Goal: Information Seeking & Learning: Learn about a topic

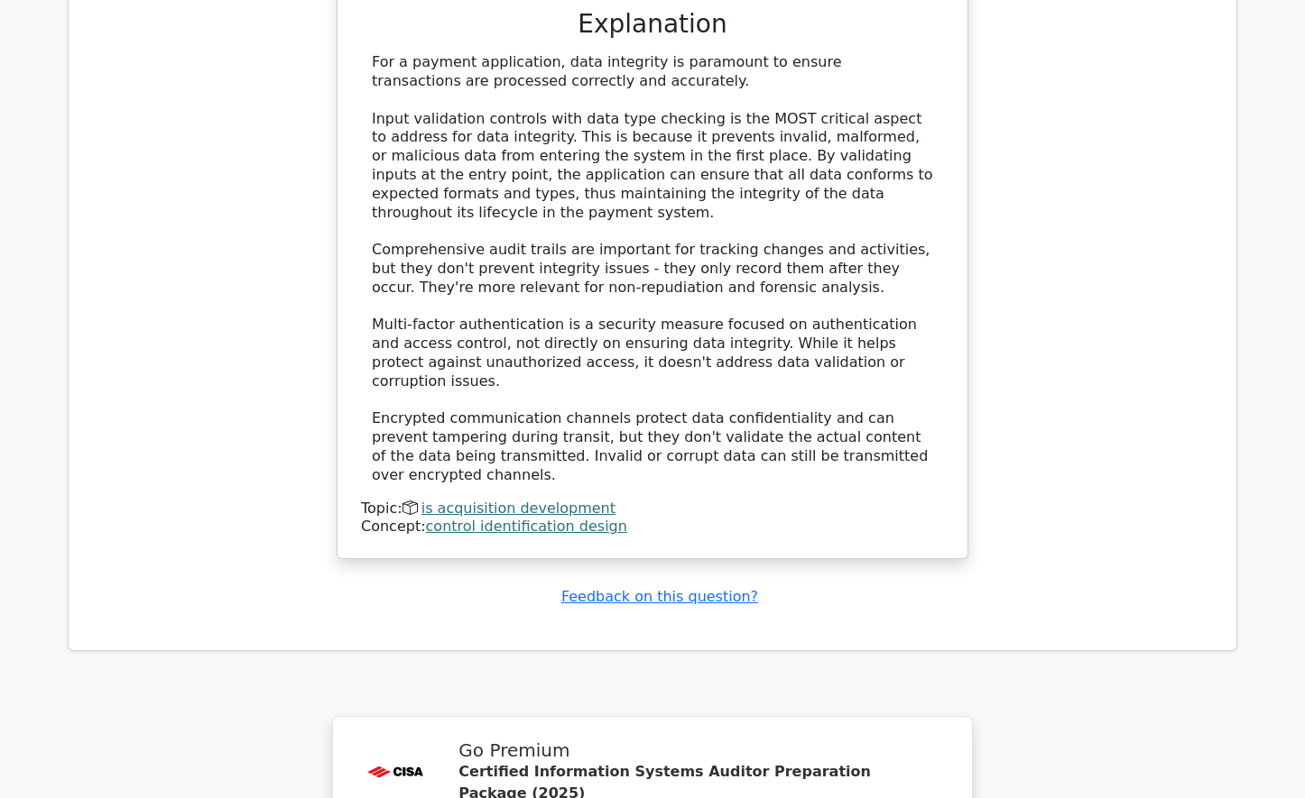
scroll to position [6301, 0]
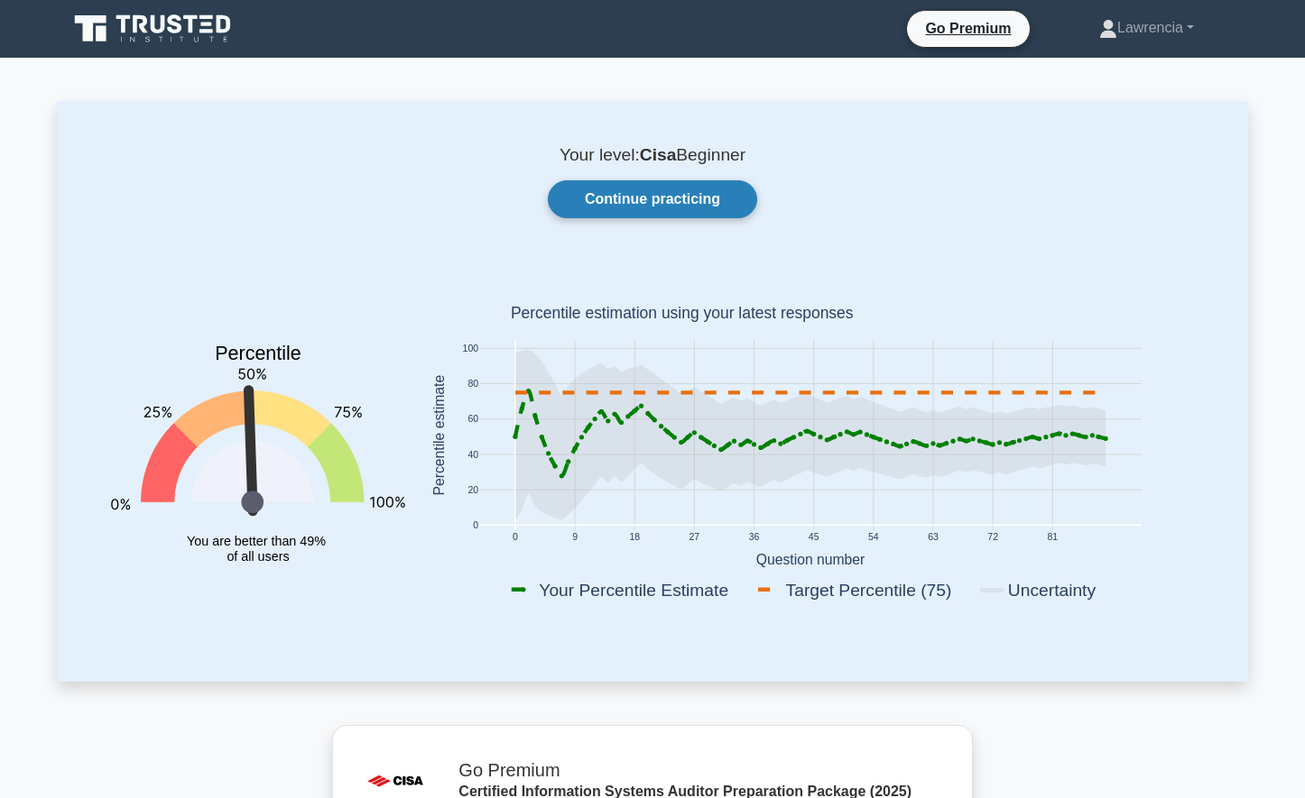
click at [699, 200] on link "Continue practicing" at bounding box center [652, 199] width 209 height 38
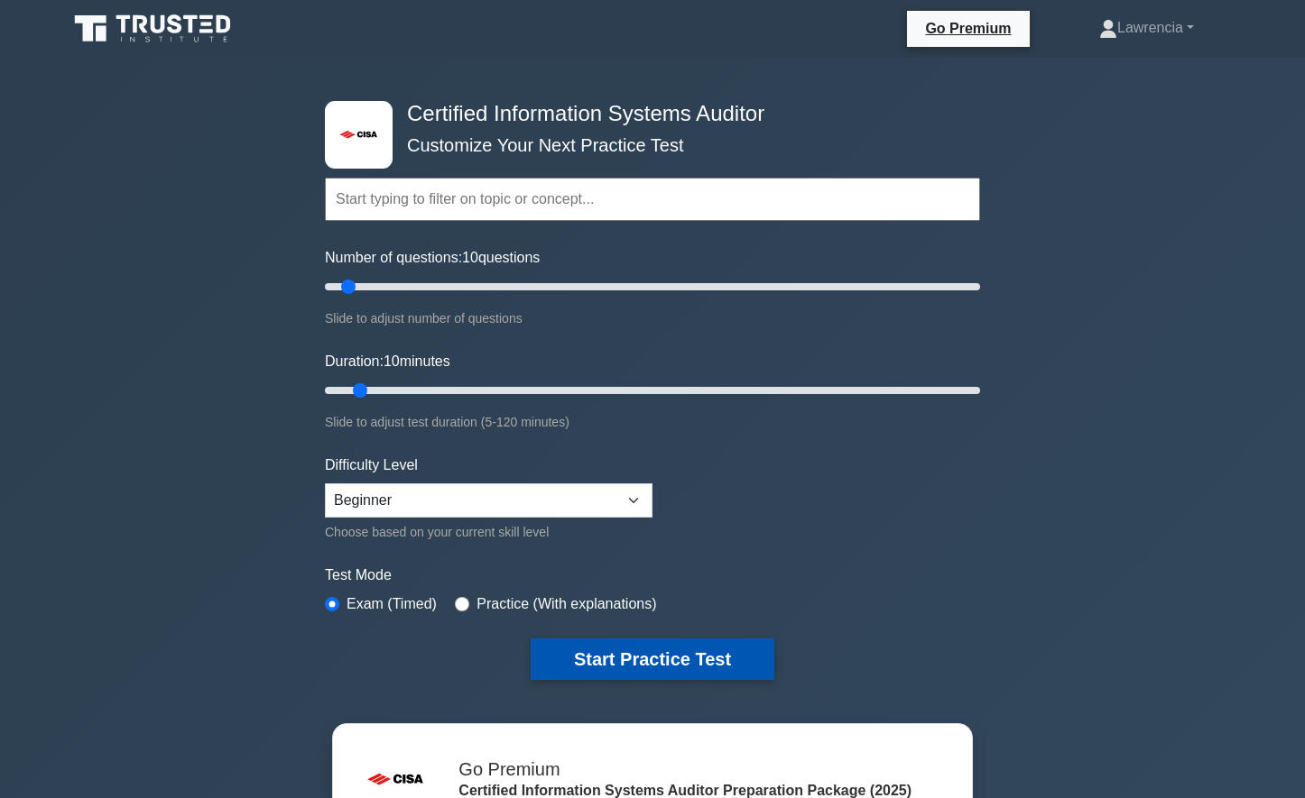
click at [715, 659] on button "Start Practice Test" at bounding box center [653, 660] width 244 height 42
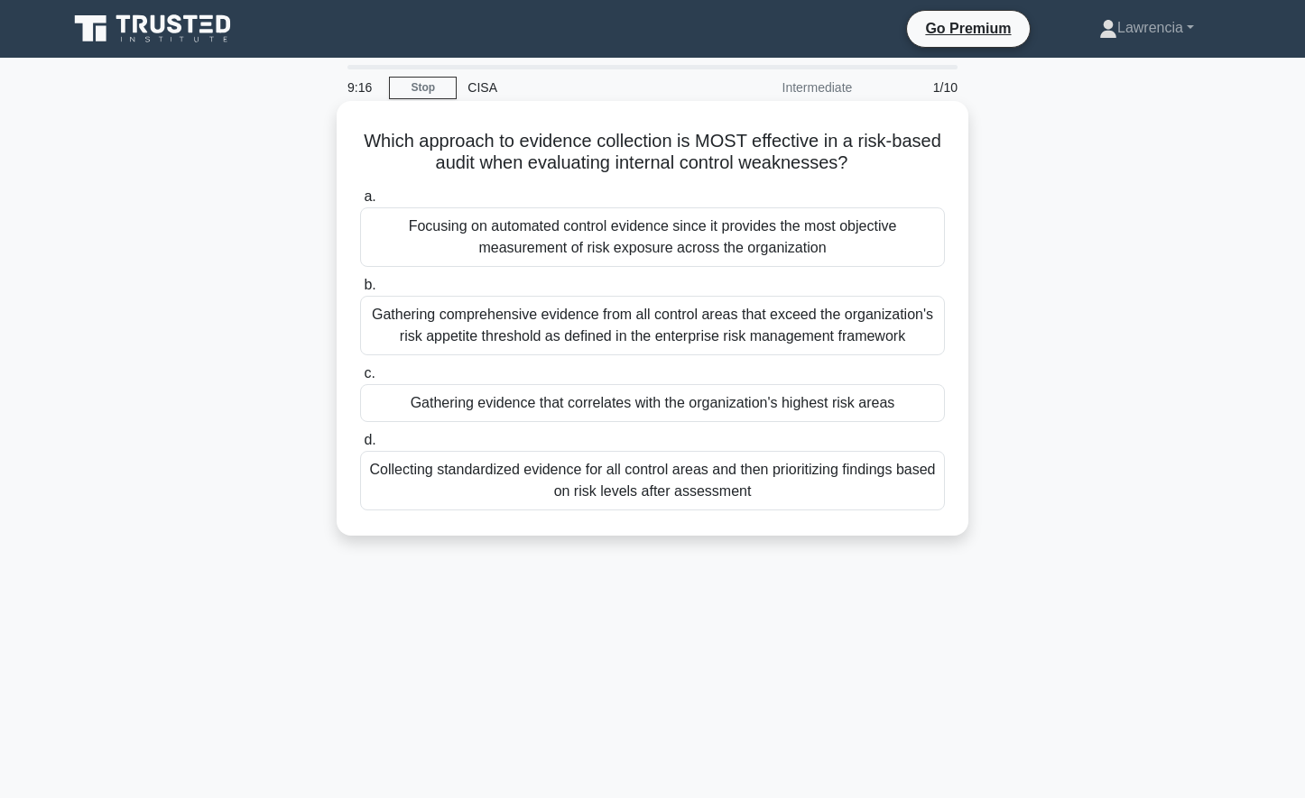
click at [512, 407] on div "Gathering evidence that correlates with the organization's highest risk areas" at bounding box center [652, 403] width 585 height 38
click at [360, 380] on input "c. Gathering evidence that correlates with the organization's highest risk areas" at bounding box center [360, 374] width 0 height 12
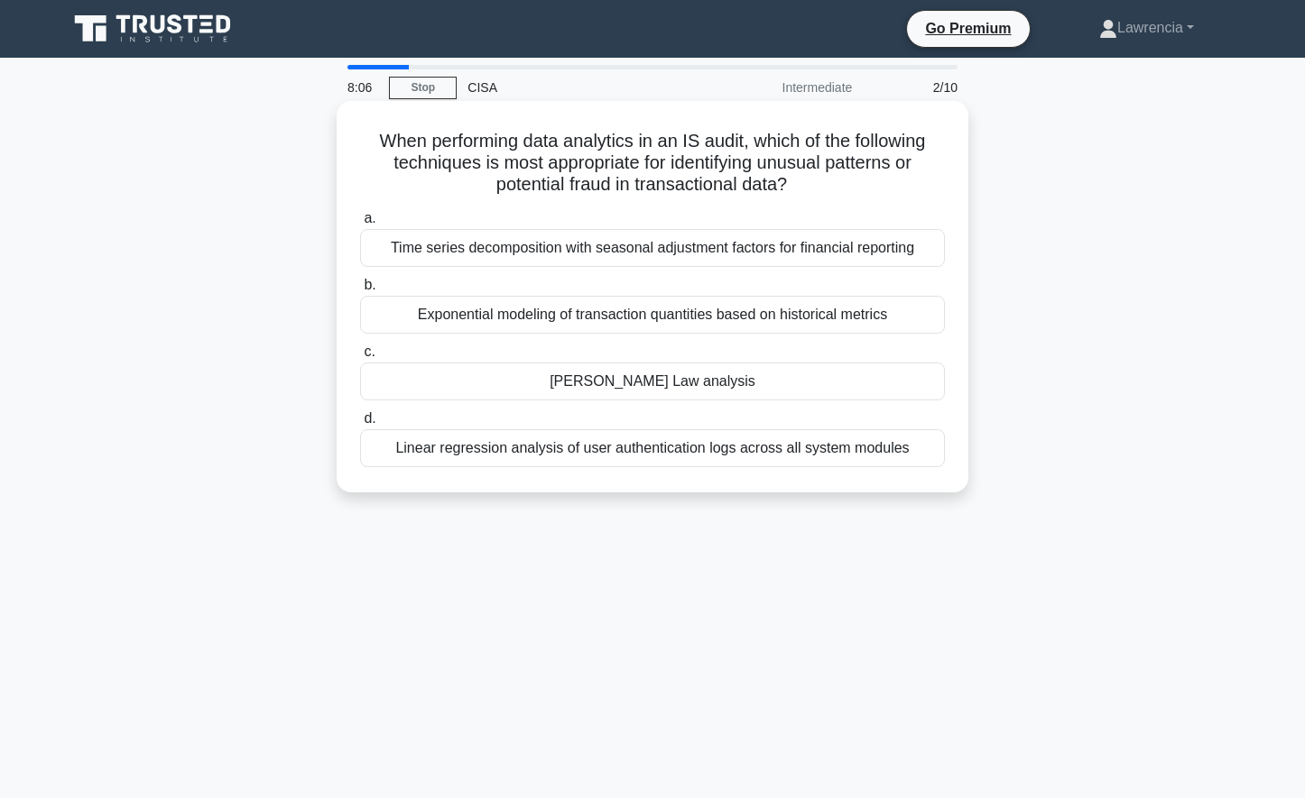
click at [753, 455] on div "Linear regression analysis of user authentication logs across all system modules" at bounding box center [652, 448] width 585 height 38
click at [360, 425] on input "d. Linear regression analysis of user authentication logs across all system mod…" at bounding box center [360, 419] width 0 height 12
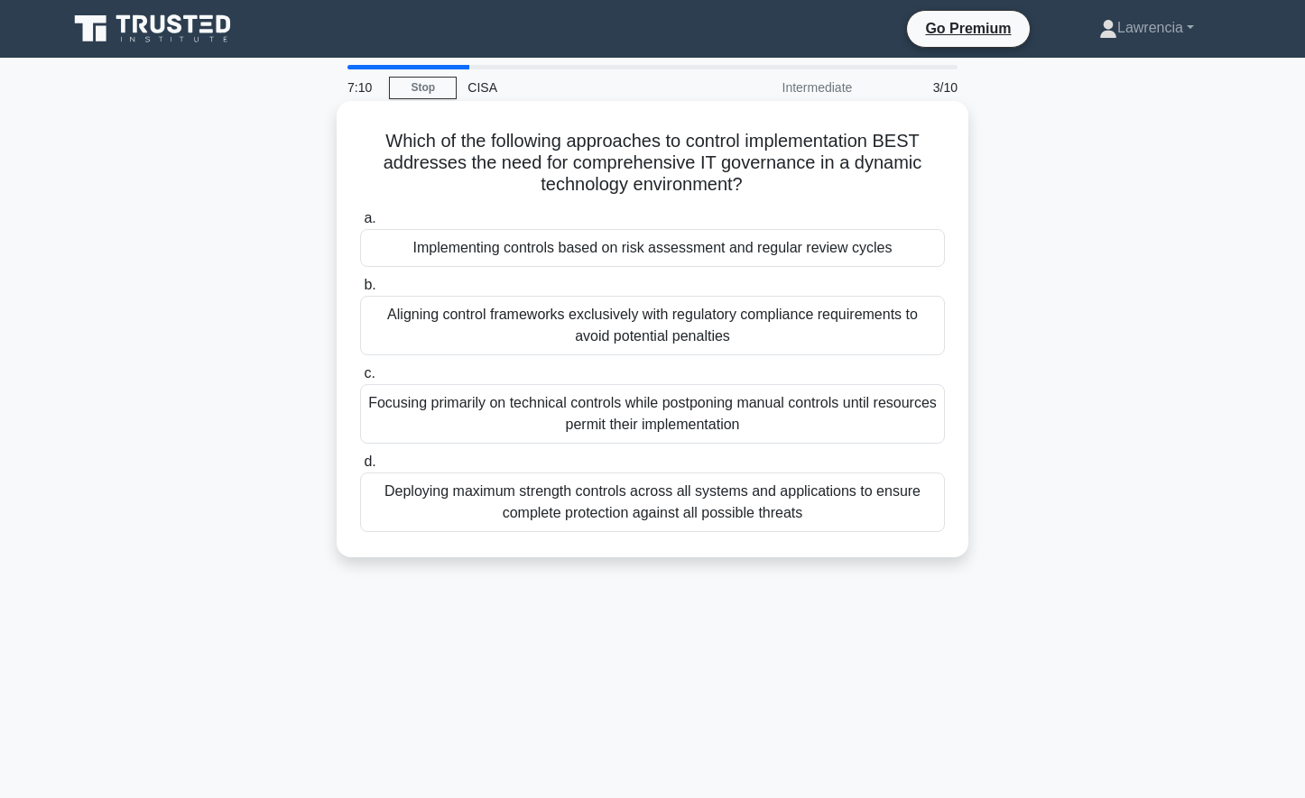
click at [634, 332] on div "Aligning control frameworks exclusively with regulatory compliance requirements…" at bounding box center [652, 326] width 585 height 60
click at [360, 291] on input "b. Aligning control frameworks exclusively with regulatory compliance requireme…" at bounding box center [360, 286] width 0 height 12
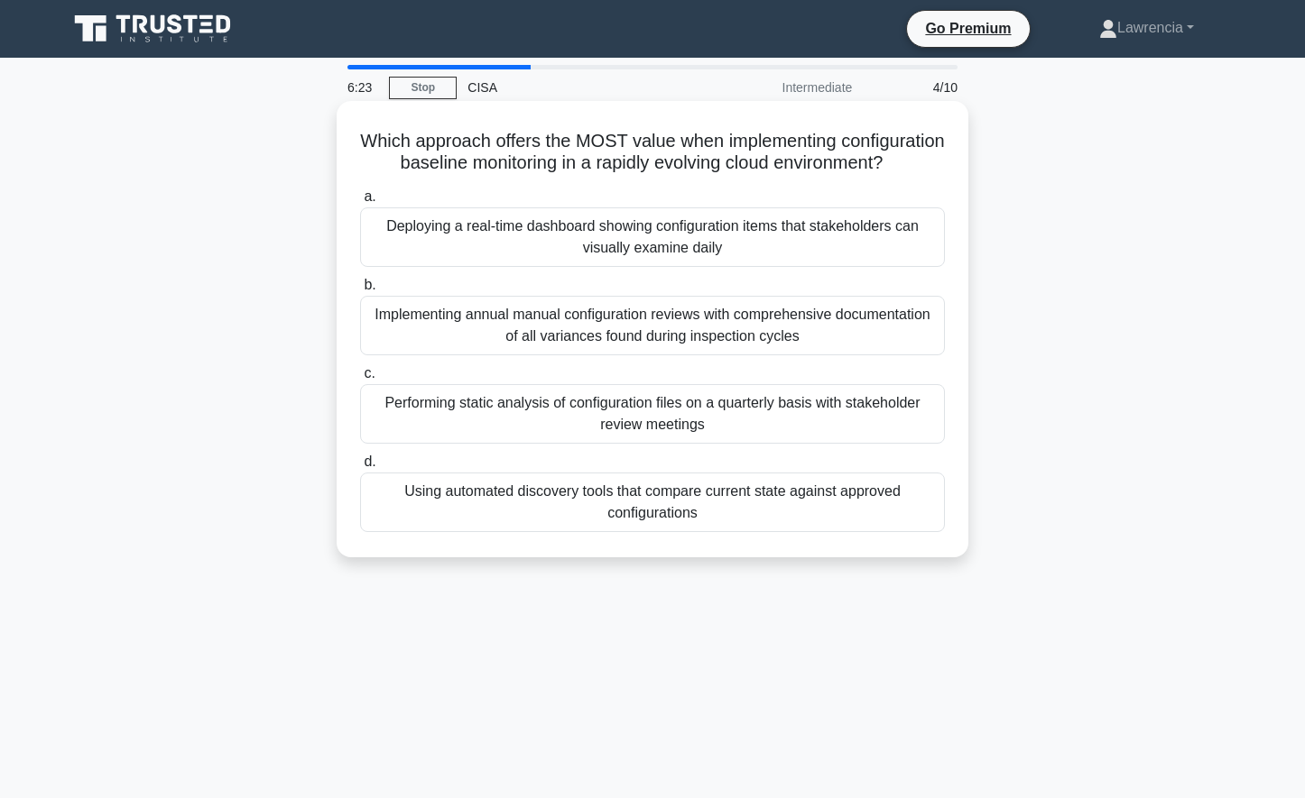
click at [579, 264] on div "Deploying a real-time dashboard showing configuration items that stakeholders c…" at bounding box center [652, 238] width 585 height 60
click at [360, 203] on input "a. Deploying a real-time dashboard showing configuration items that stakeholder…" at bounding box center [360, 197] width 0 height 12
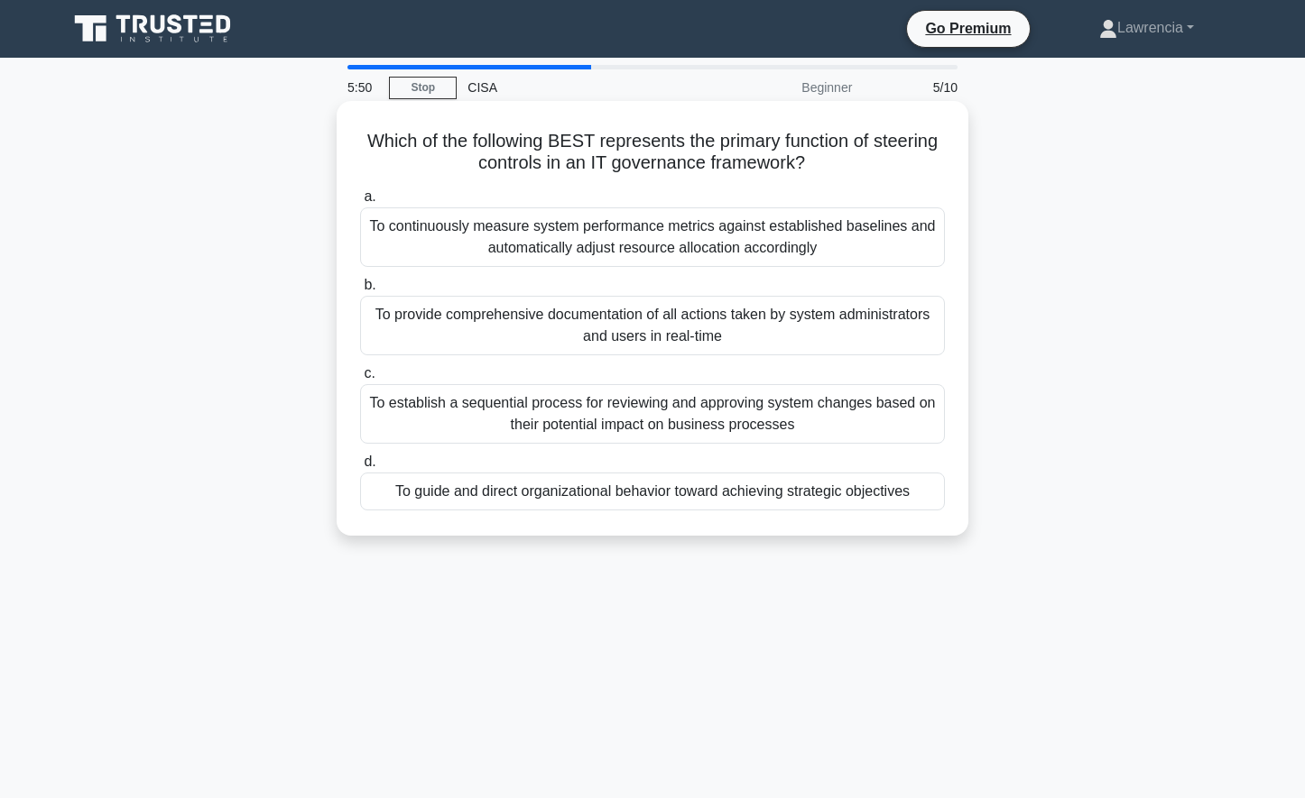
click at [662, 409] on div "To establish a sequential process for reviewing and approving system changes ba…" at bounding box center [652, 414] width 585 height 60
click at [360, 380] on input "c. To establish a sequential process for reviewing and approving system changes…" at bounding box center [360, 374] width 0 height 12
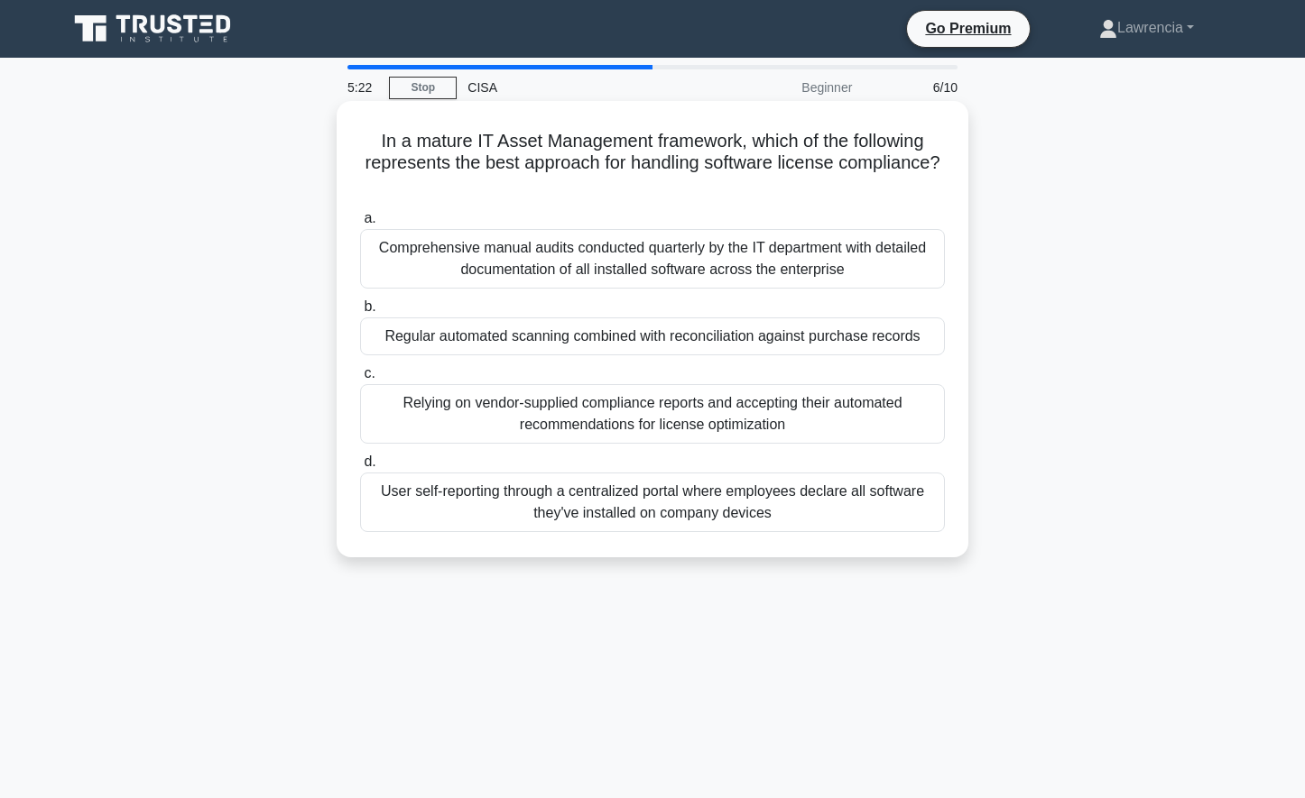
click at [589, 344] on div "Regular automated scanning combined with reconciliation against purchase records" at bounding box center [652, 337] width 585 height 38
click at [360, 313] on input "b. Regular automated scanning combined with reconciliation against purchase rec…" at bounding box center [360, 307] width 0 height 12
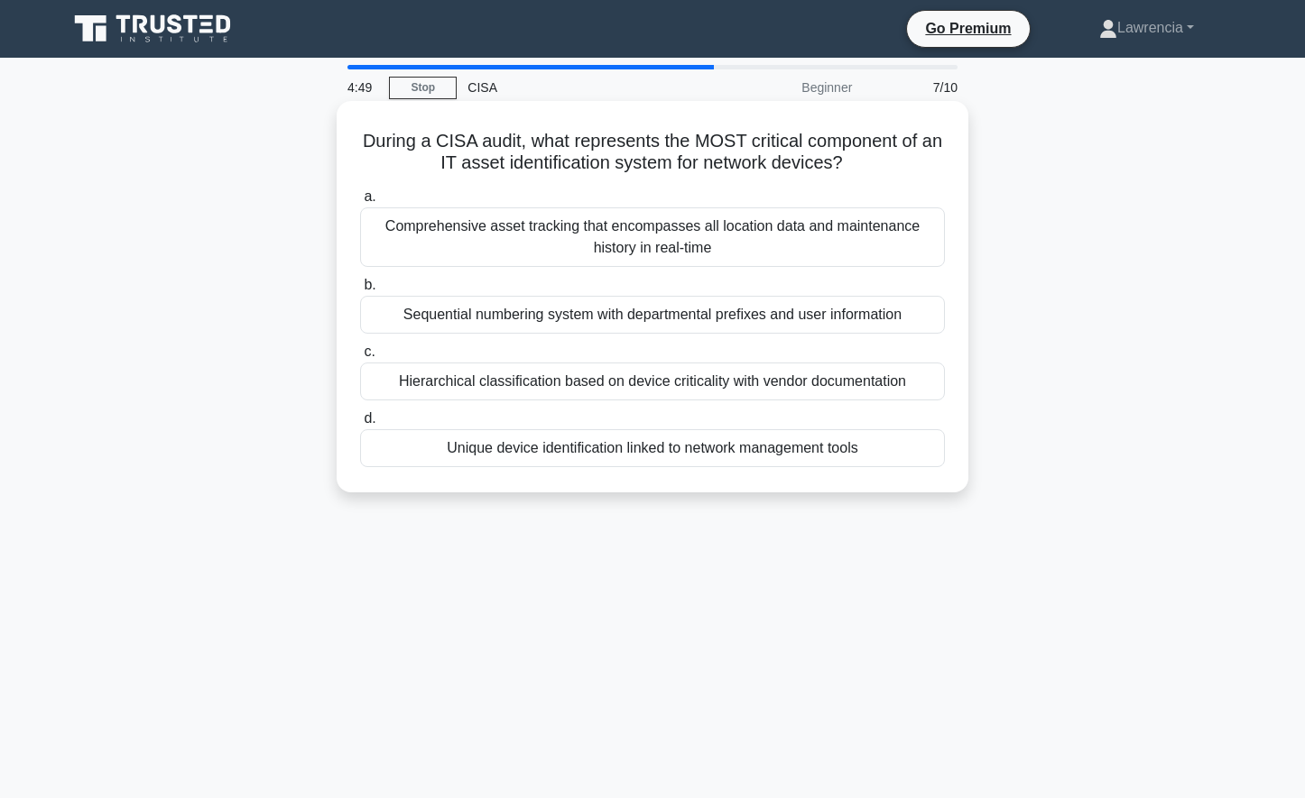
click at [585, 242] on div "Comprehensive asset tracking that encompasses all location data and maintenance…" at bounding box center [652, 238] width 585 height 60
click at [360, 203] on input "a. Comprehensive asset tracking that encompasses all location data and maintena…" at bounding box center [360, 197] width 0 height 12
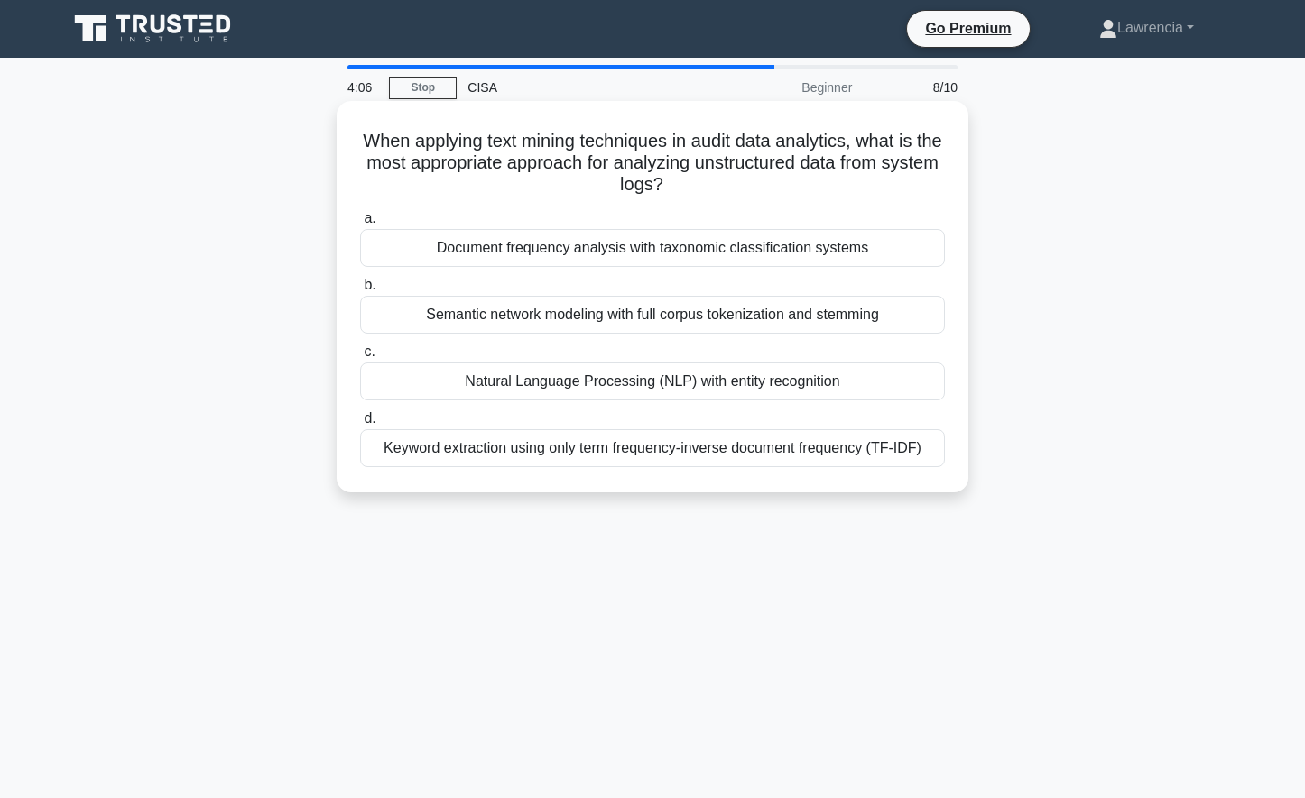
click at [586, 382] on div "Natural Language Processing (NLP) with entity recognition" at bounding box center [652, 382] width 585 height 38
click at [360, 358] on input "c. Natural Language Processing (NLP) with entity recognition" at bounding box center [360, 352] width 0 height 12
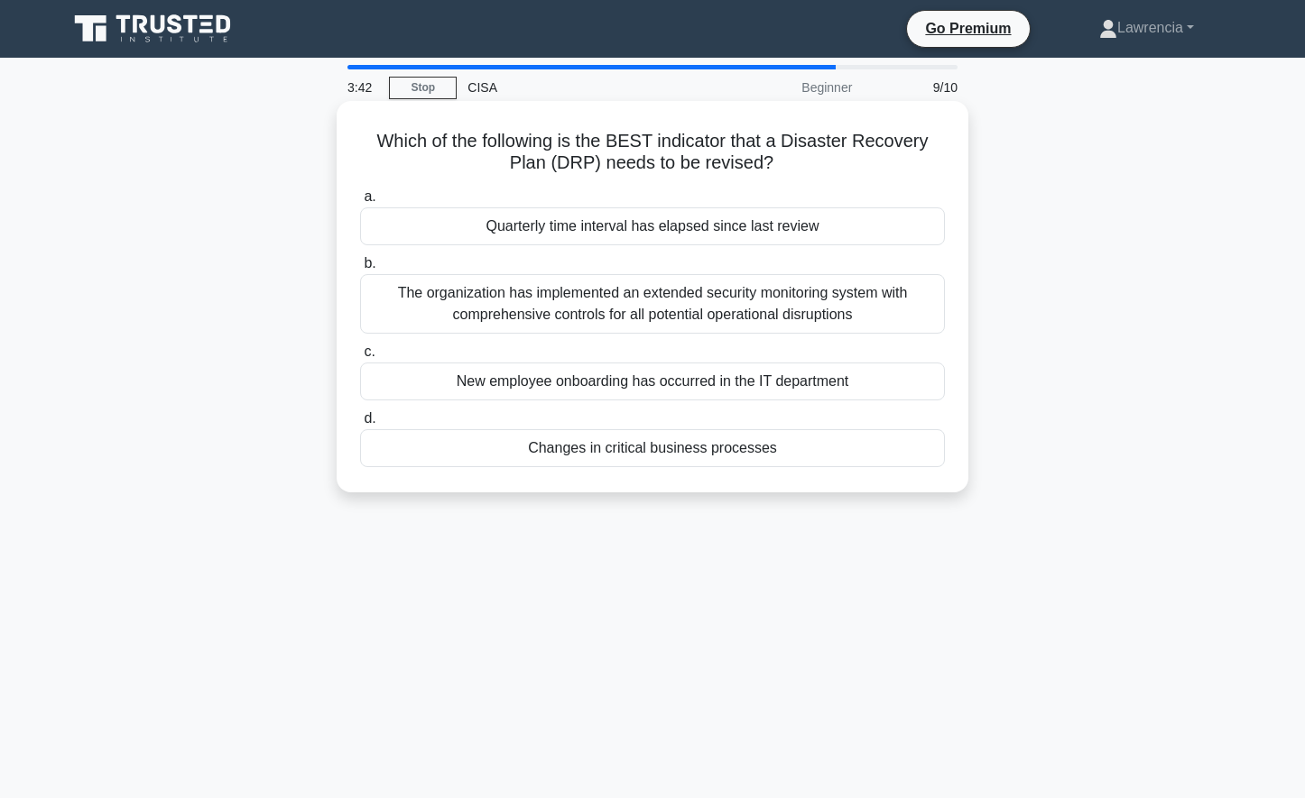
click at [604, 452] on div "Changes in critical business processes" at bounding box center [652, 448] width 585 height 38
click at [360, 425] on input "d. Changes in critical business processes" at bounding box center [360, 419] width 0 height 12
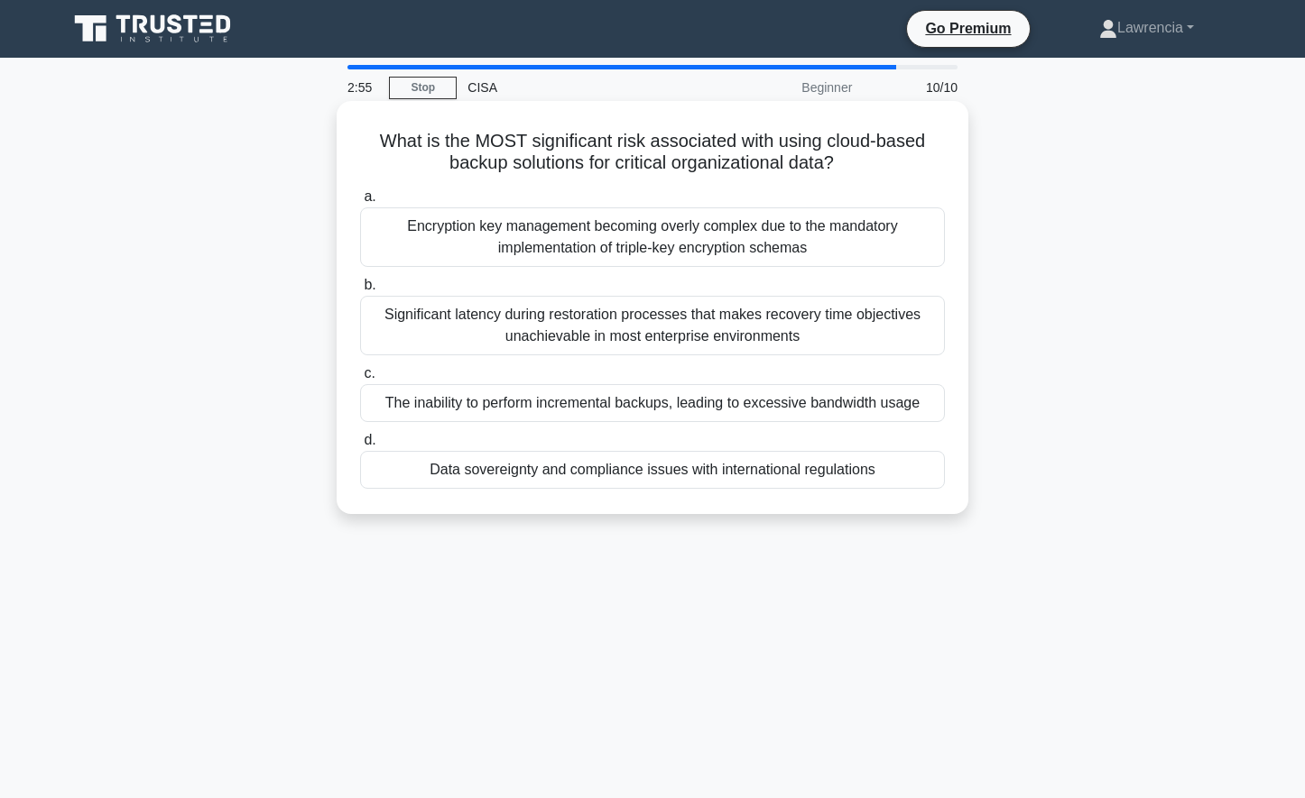
click at [560, 472] on div "Data sovereignty and compliance issues with international regulations" at bounding box center [652, 470] width 585 height 38
click at [360, 447] on input "d. Data sovereignty and compliance issues with international regulations" at bounding box center [360, 441] width 0 height 12
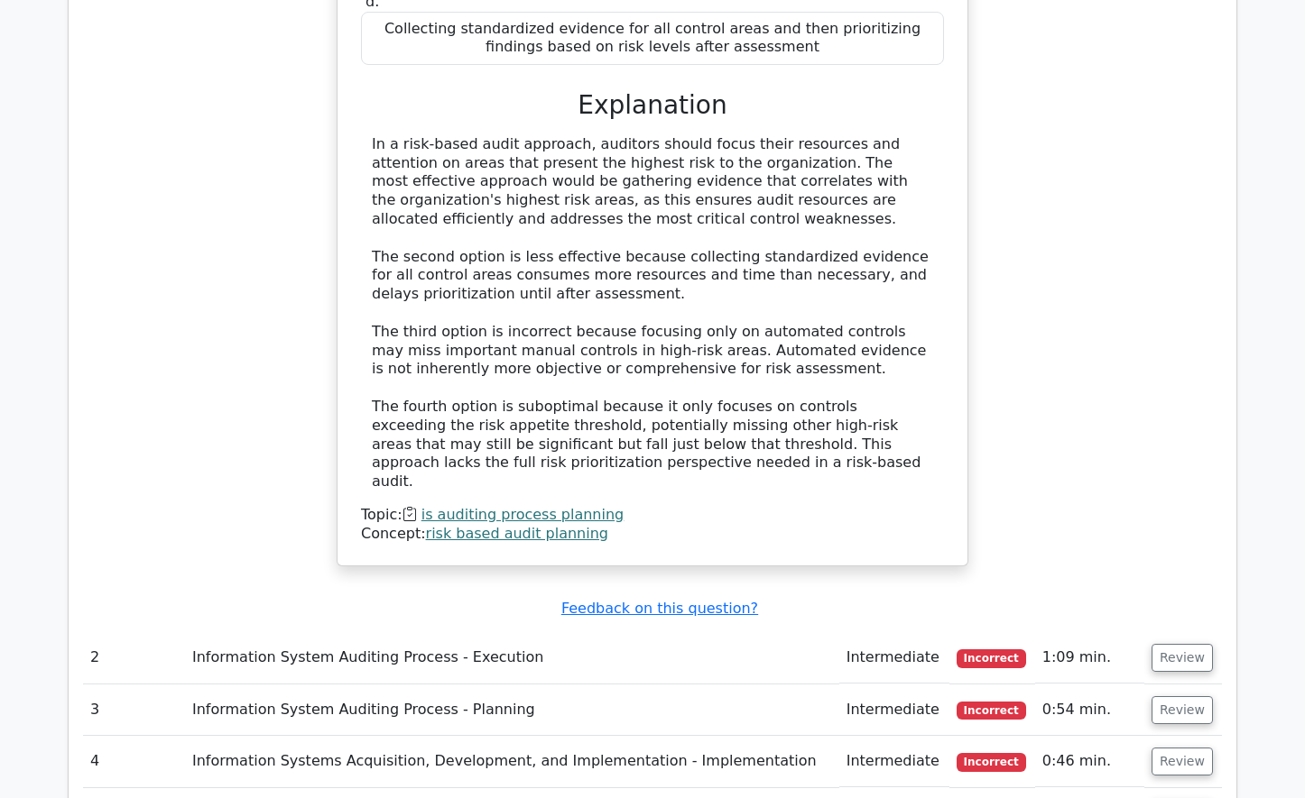
scroll to position [1985, 0]
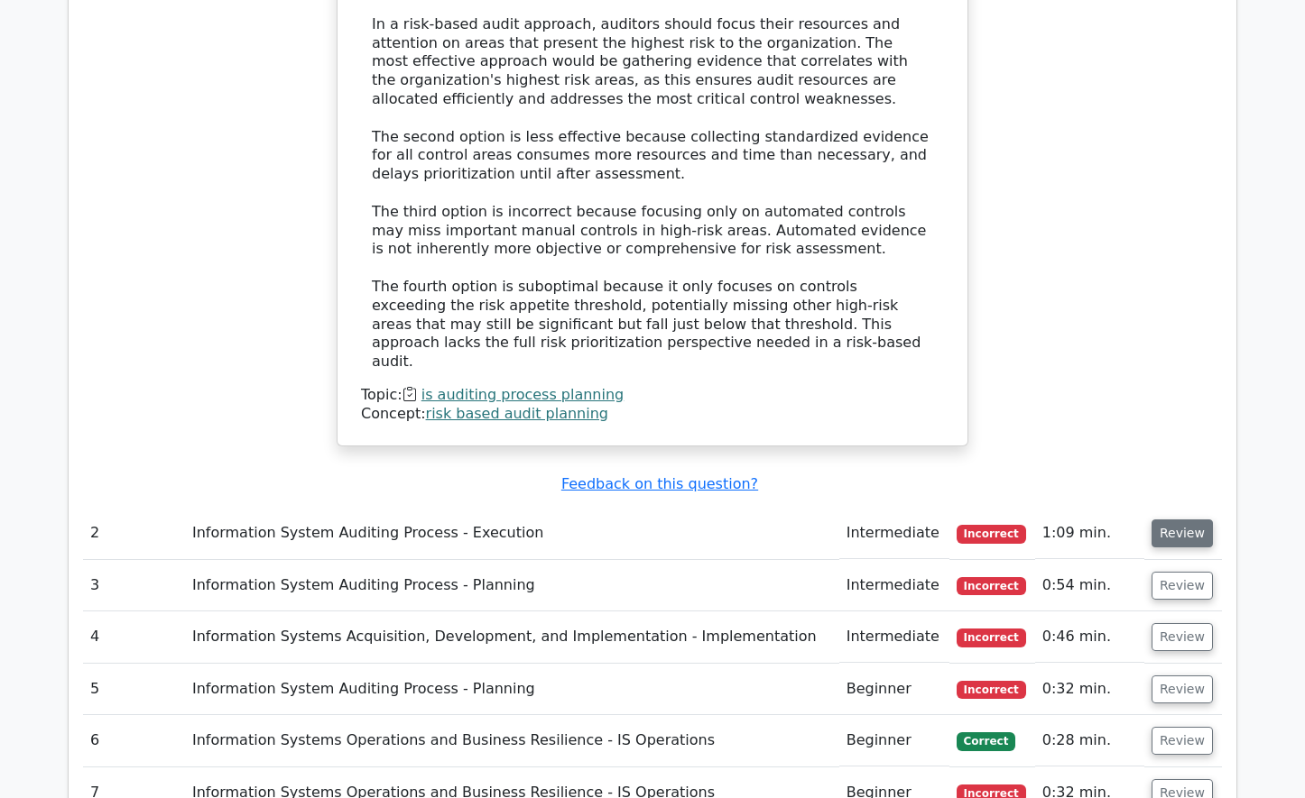
click at [1166, 520] on button "Review" at bounding box center [1181, 534] width 61 height 28
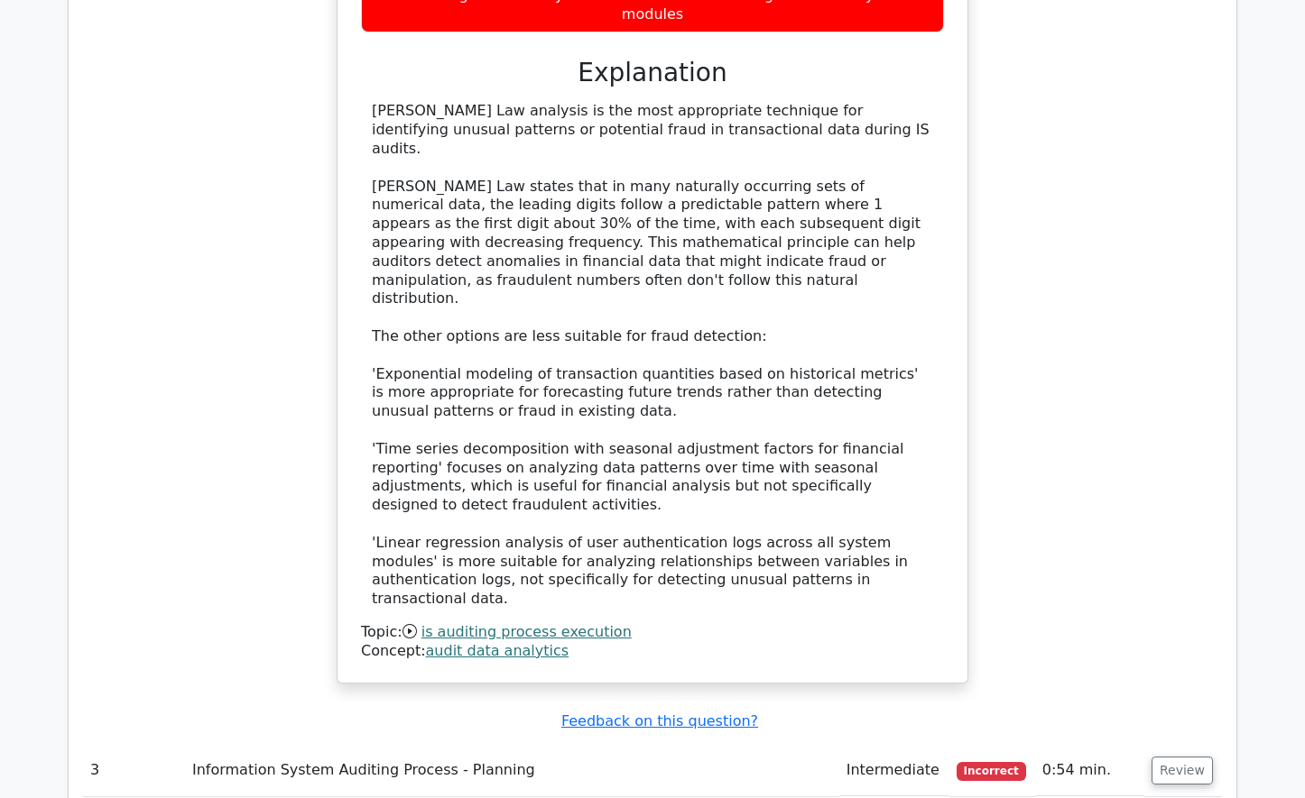
scroll to position [2887, 0]
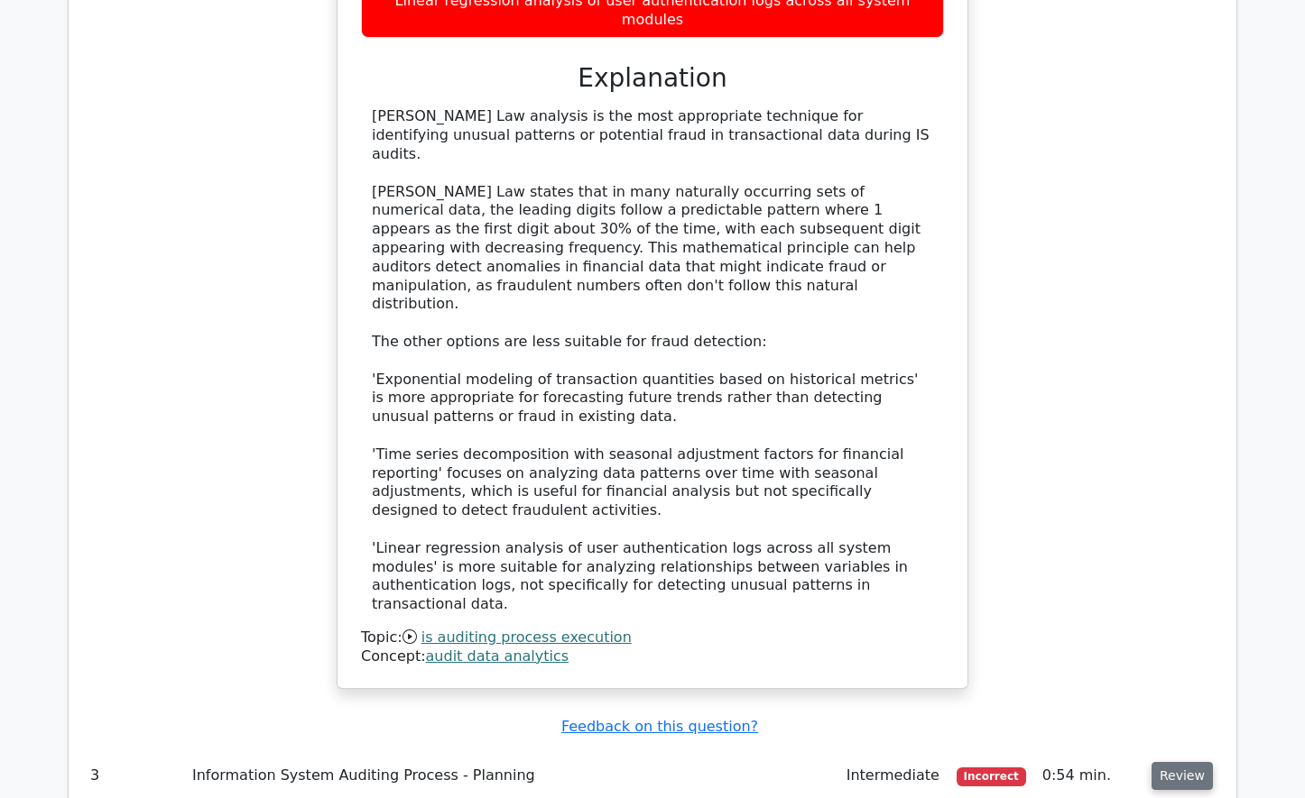
click at [1155, 762] on button "Review" at bounding box center [1181, 776] width 61 height 28
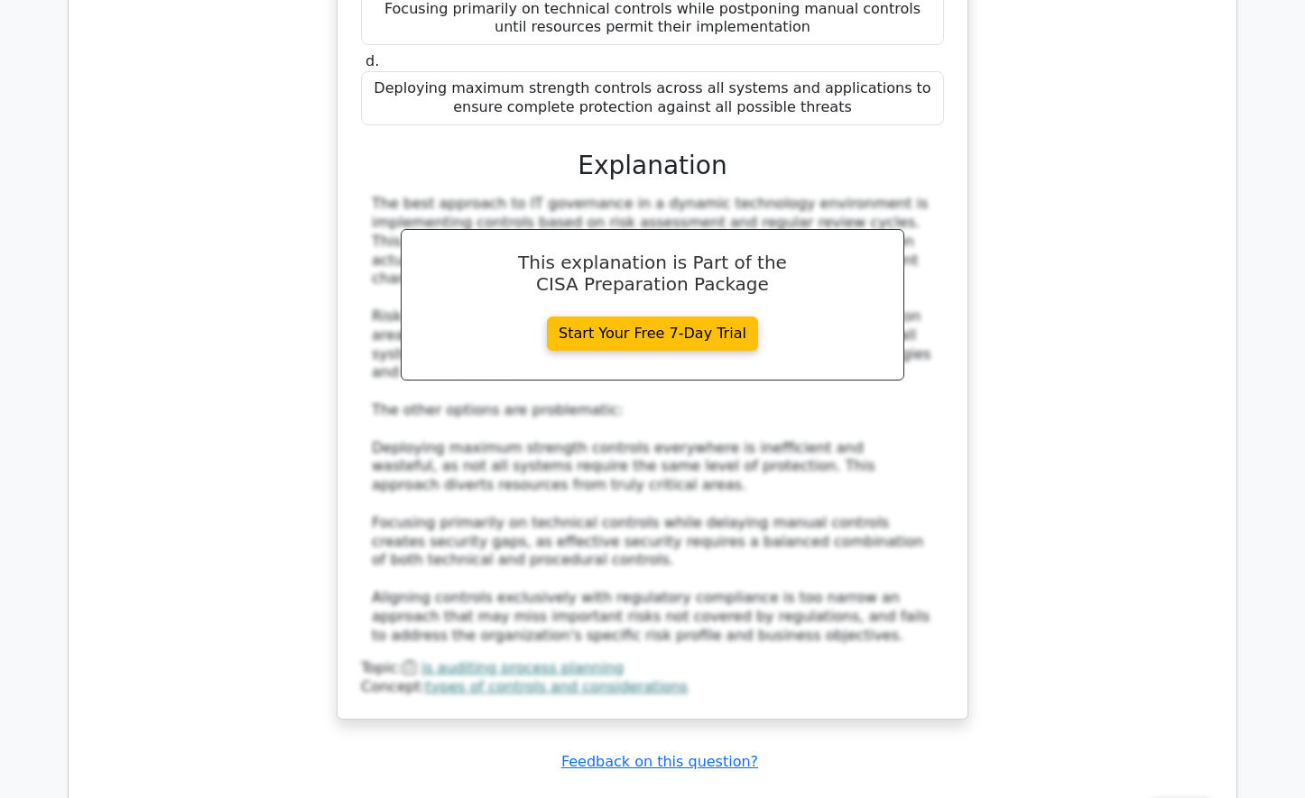
scroll to position [3970, 0]
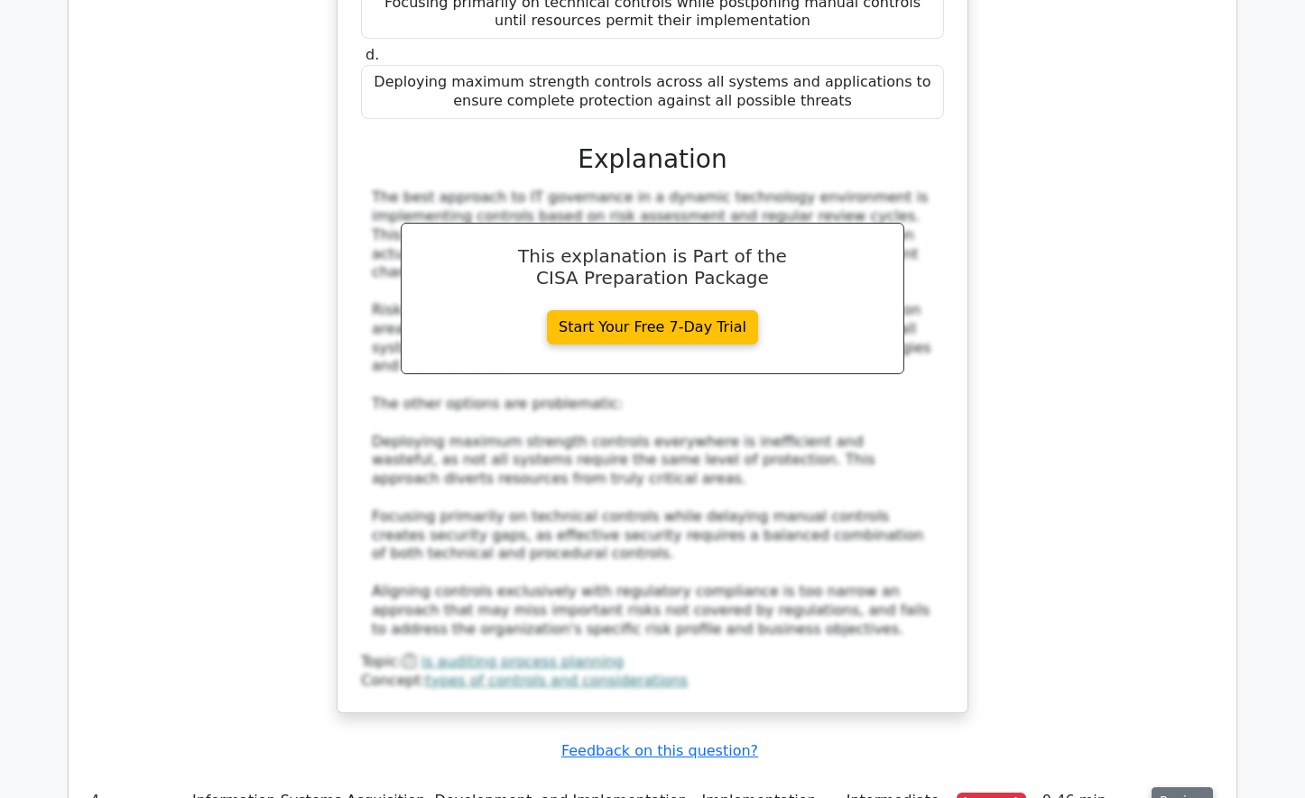
click at [1183, 788] on button "Review" at bounding box center [1181, 802] width 61 height 28
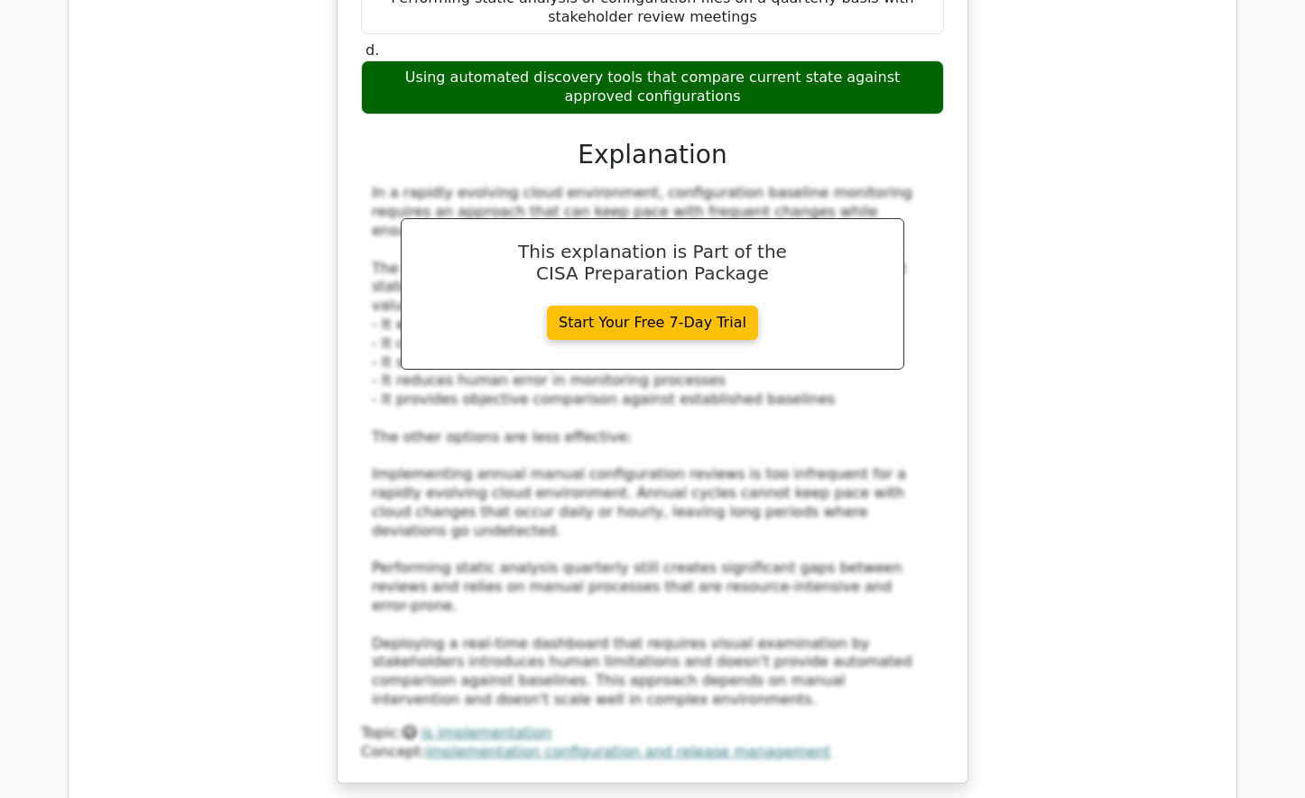
scroll to position [5143, 0]
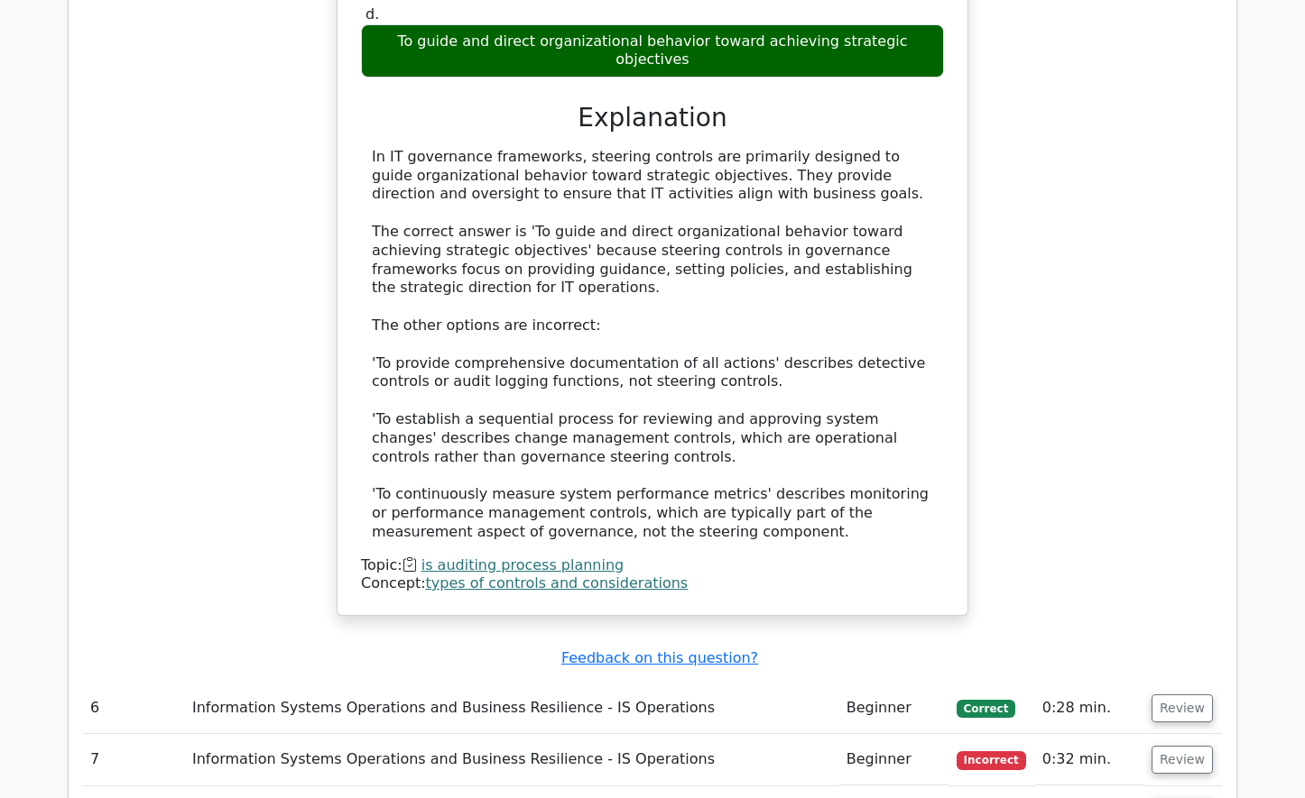
scroll to position [6316, 0]
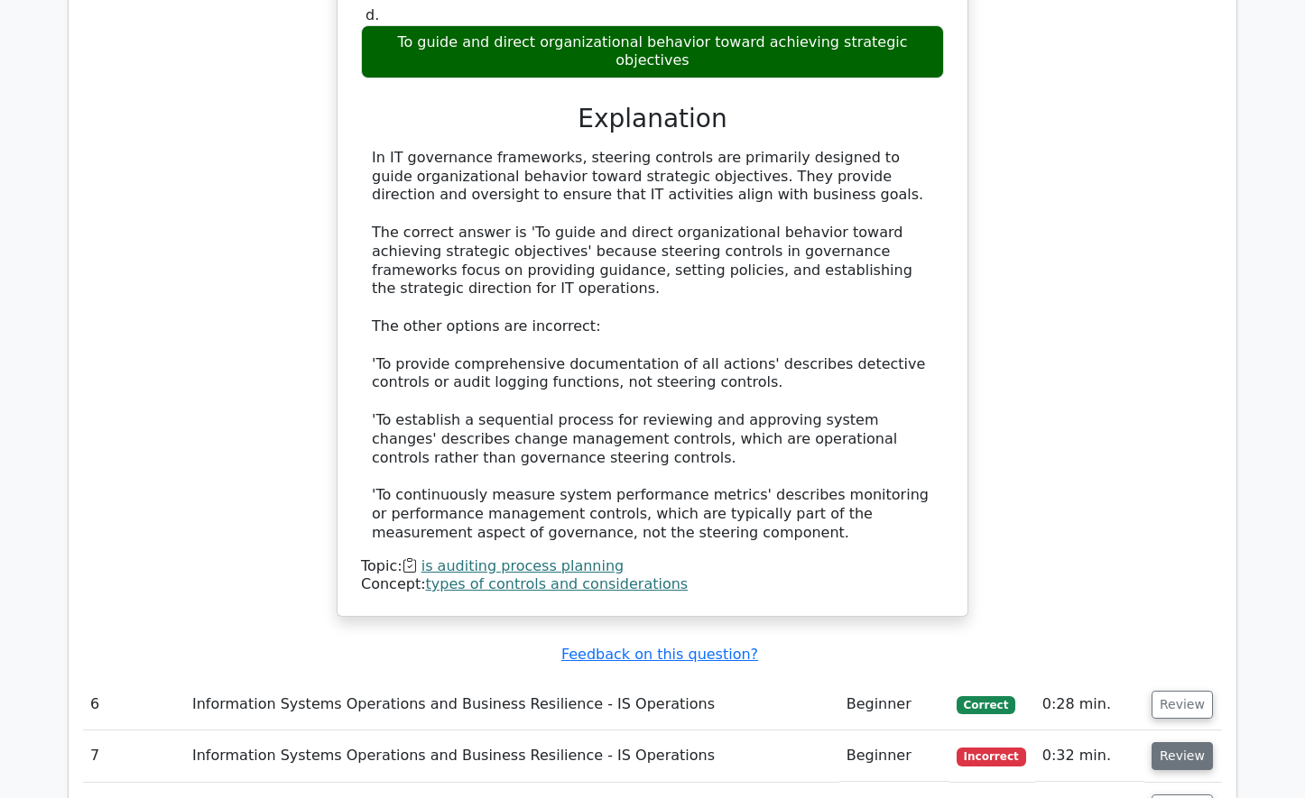
click at [1165, 743] on button "Review" at bounding box center [1181, 757] width 61 height 28
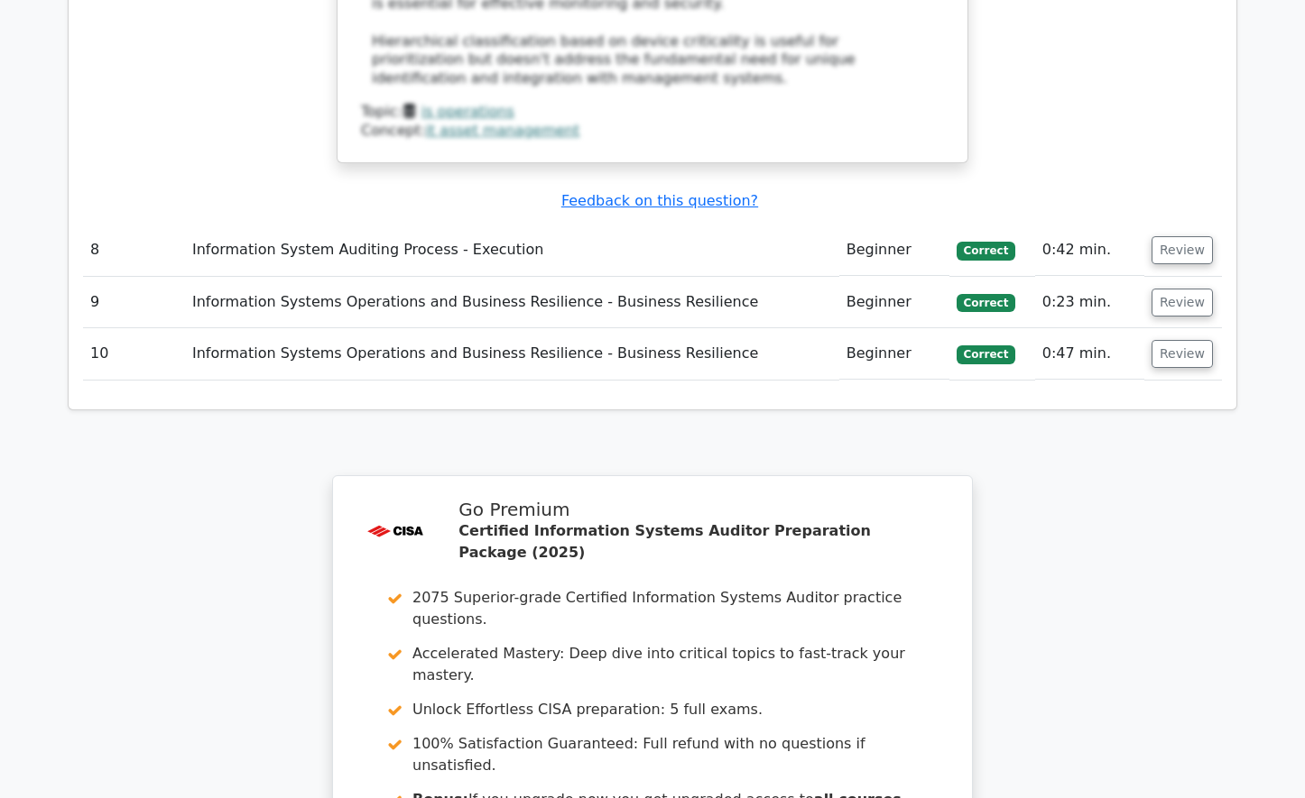
scroll to position [8001, 0]
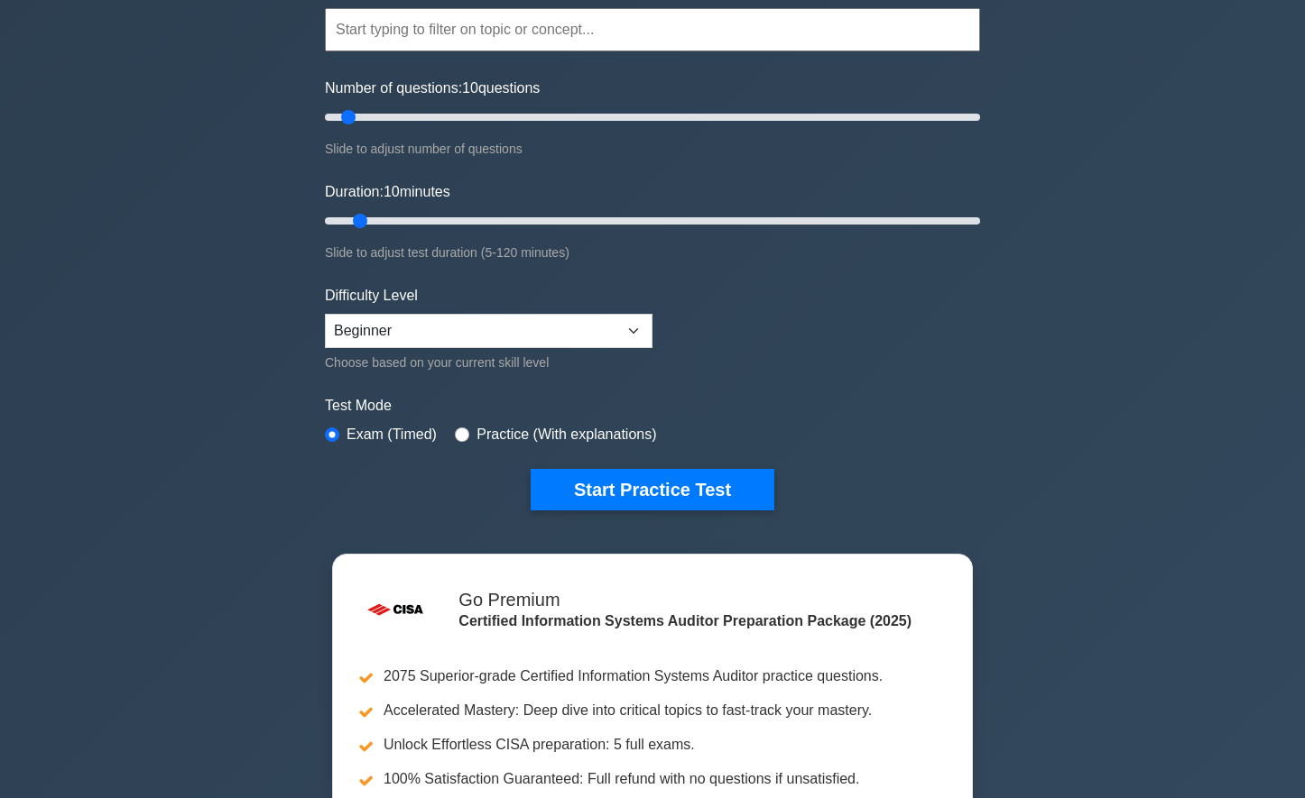
scroll to position [271, 0]
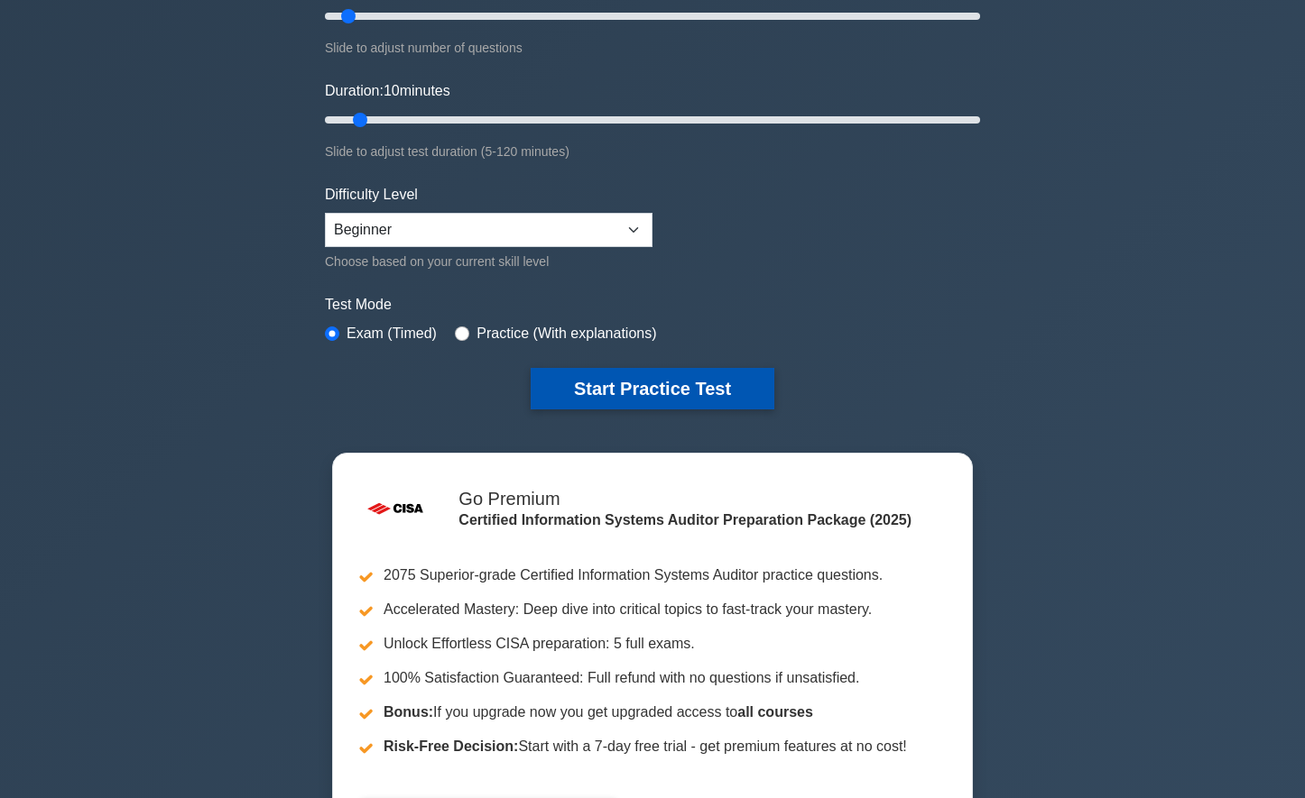
click at [671, 384] on button "Start Practice Test" at bounding box center [653, 389] width 244 height 42
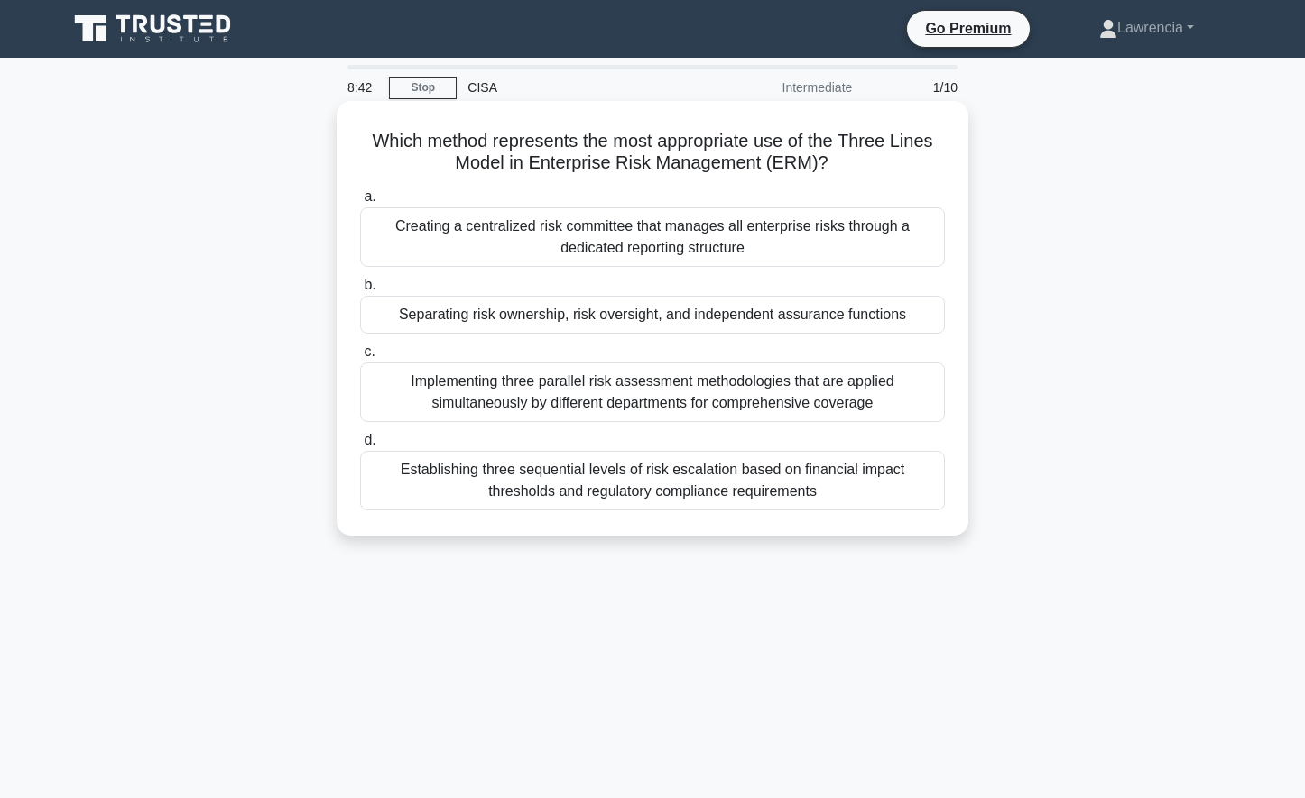
click at [572, 495] on div "Establishing three sequential levels of risk escalation based on financial impa…" at bounding box center [652, 481] width 585 height 60
click at [360, 447] on input "d. Establishing three sequential levels of risk escalation based on financial i…" at bounding box center [360, 441] width 0 height 12
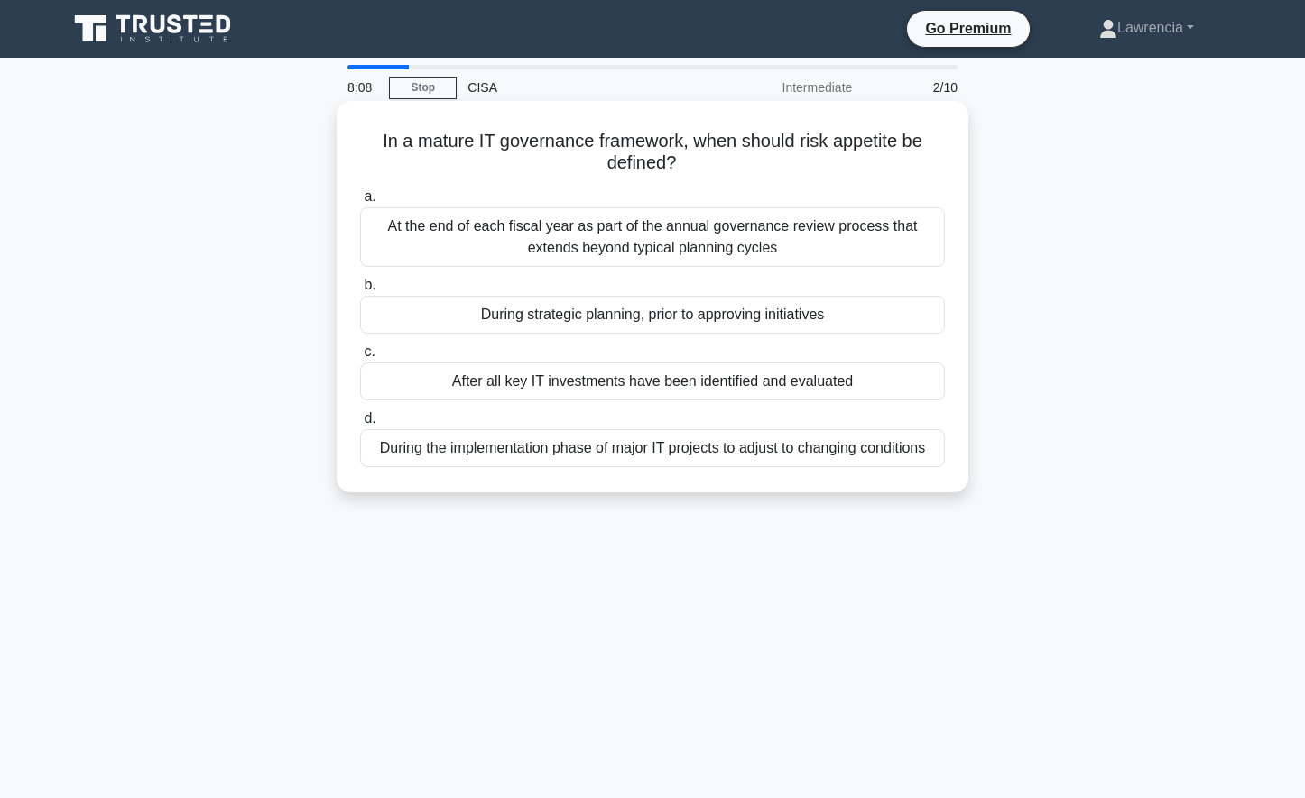
click at [518, 321] on div "During strategic planning, prior to approving initiatives" at bounding box center [652, 315] width 585 height 38
click at [360, 291] on input "b. During strategic planning, prior to approving initiatives" at bounding box center [360, 286] width 0 height 12
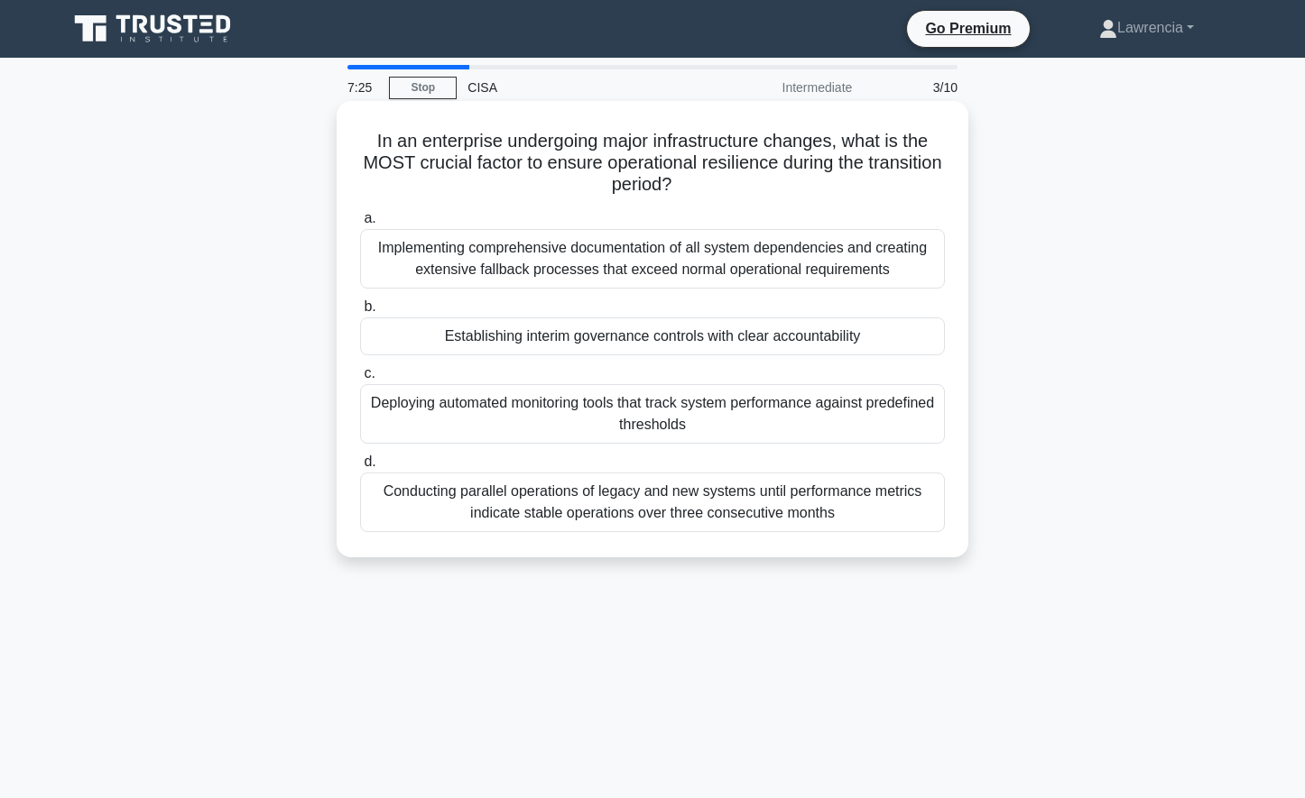
click at [537, 504] on div "Conducting parallel operations of legacy and new systems until performance metr…" at bounding box center [652, 503] width 585 height 60
click at [360, 468] on input "d. Conducting parallel operations of legacy and new systems until performance m…" at bounding box center [360, 463] width 0 height 12
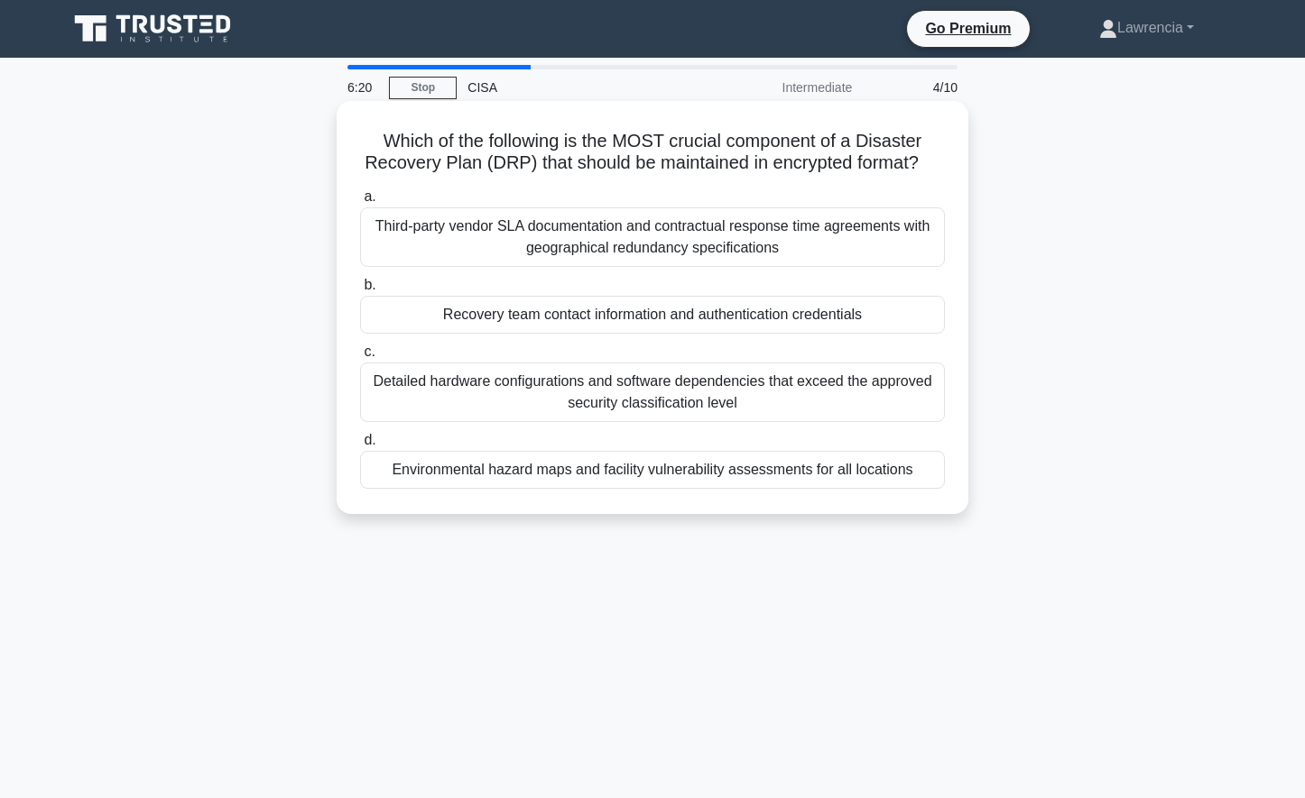
click at [631, 422] on div "Detailed hardware configurations and software dependencies that exceed the appr…" at bounding box center [652, 393] width 585 height 60
click at [360, 358] on input "c. Detailed hardware configurations and software dependencies that exceed the a…" at bounding box center [360, 352] width 0 height 12
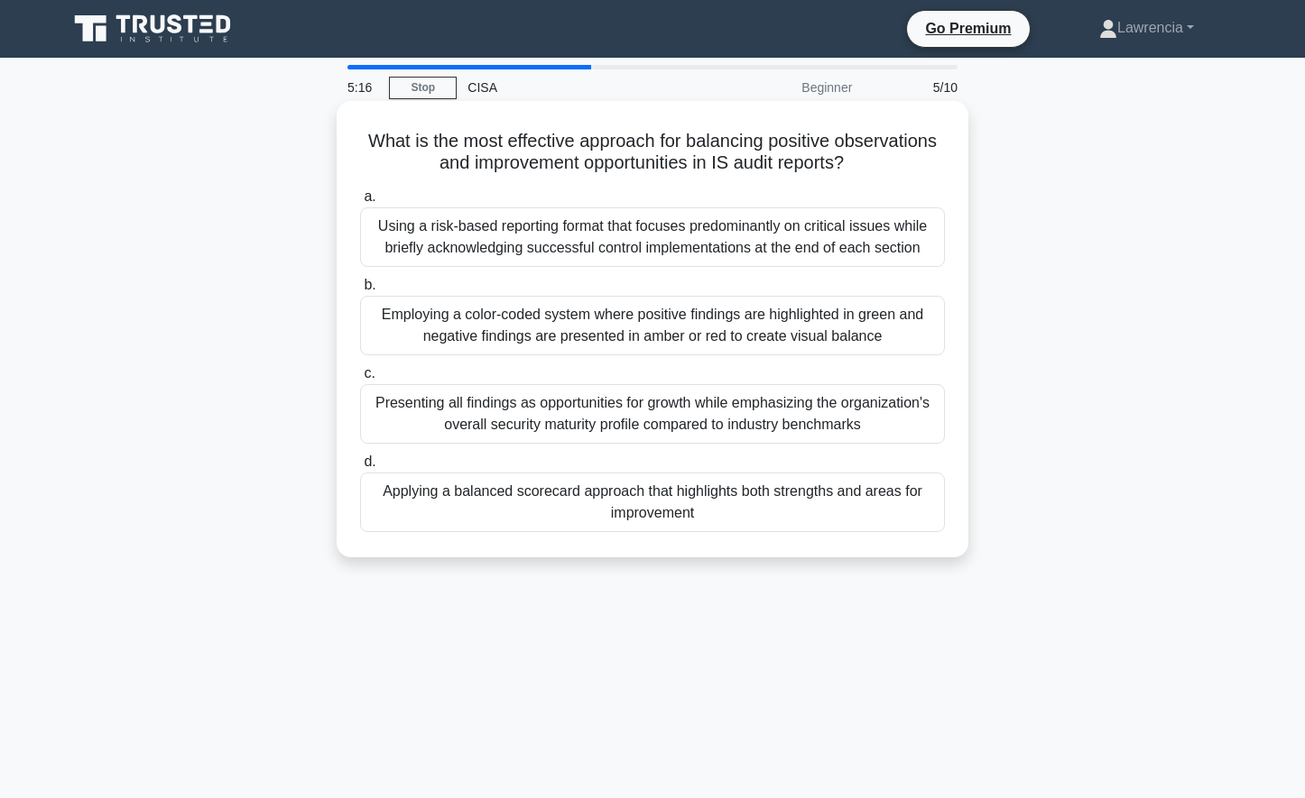
click at [627, 429] on div "Presenting all findings as opportunities for growth while emphasizing the organ…" at bounding box center [652, 414] width 585 height 60
click at [360, 380] on input "c. Presenting all findings as opportunities for growth while emphasizing the or…" at bounding box center [360, 374] width 0 height 12
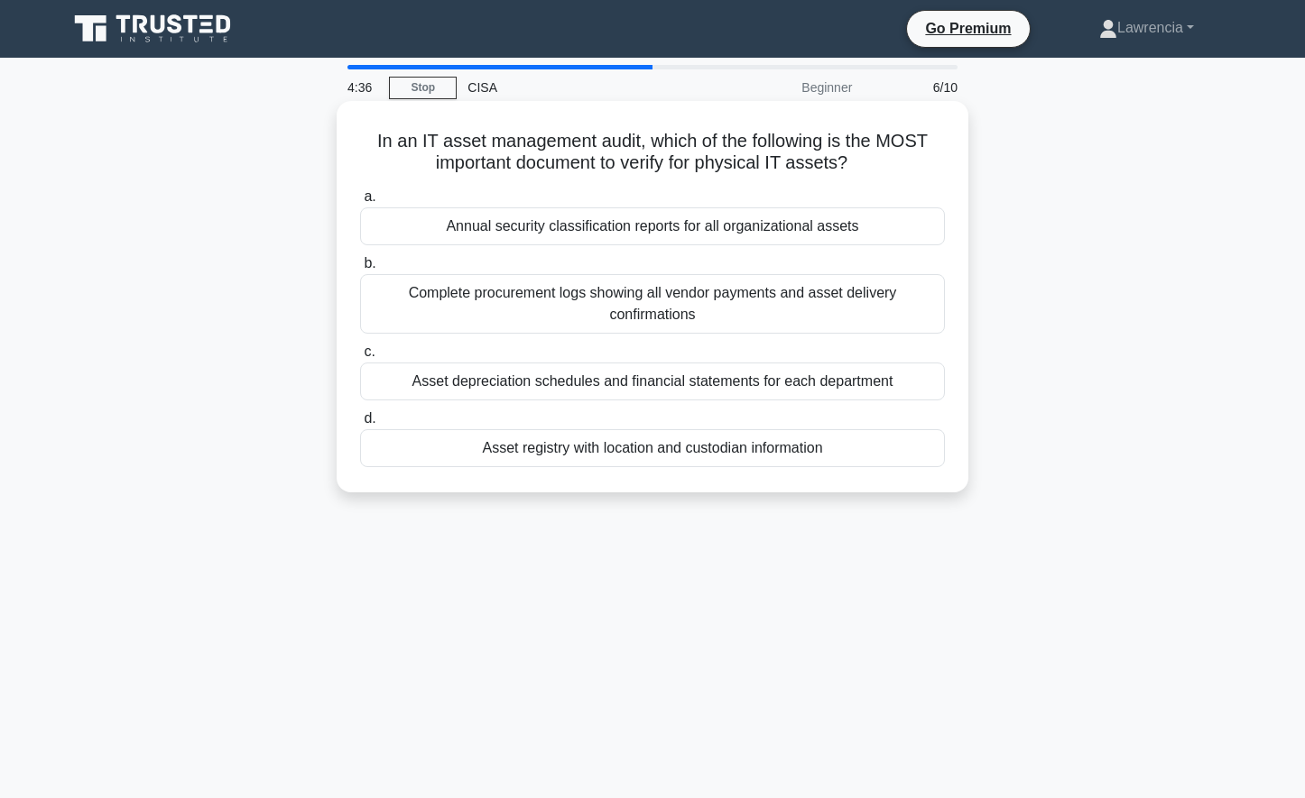
click at [617, 443] on div "Asset registry with location and custodian information" at bounding box center [652, 448] width 585 height 38
click at [360, 425] on input "d. Asset registry with location and custodian information" at bounding box center [360, 419] width 0 height 12
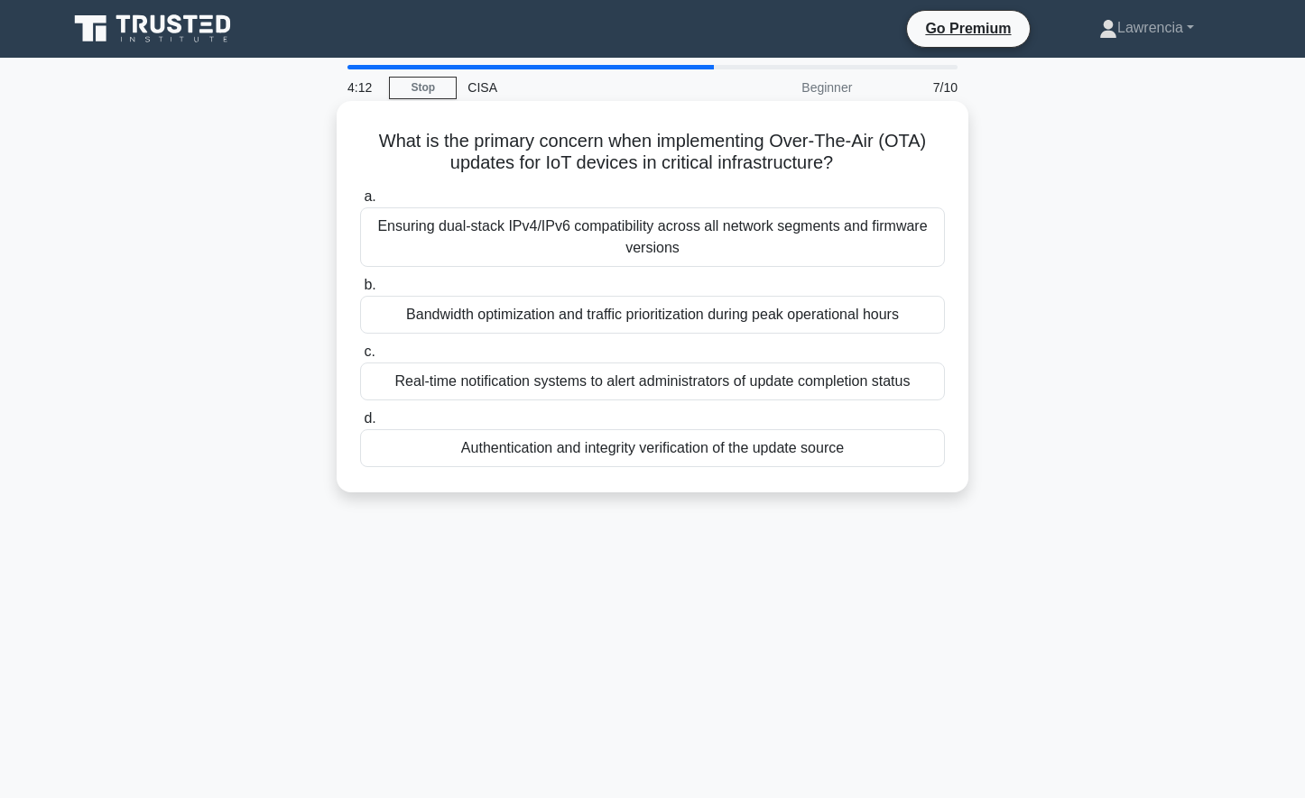
click at [521, 319] on div "Bandwidth optimization and traffic prioritization during peak operational hours" at bounding box center [652, 315] width 585 height 38
click at [360, 291] on input "b. Bandwidth optimization and traffic prioritization during peak operational ho…" at bounding box center [360, 286] width 0 height 12
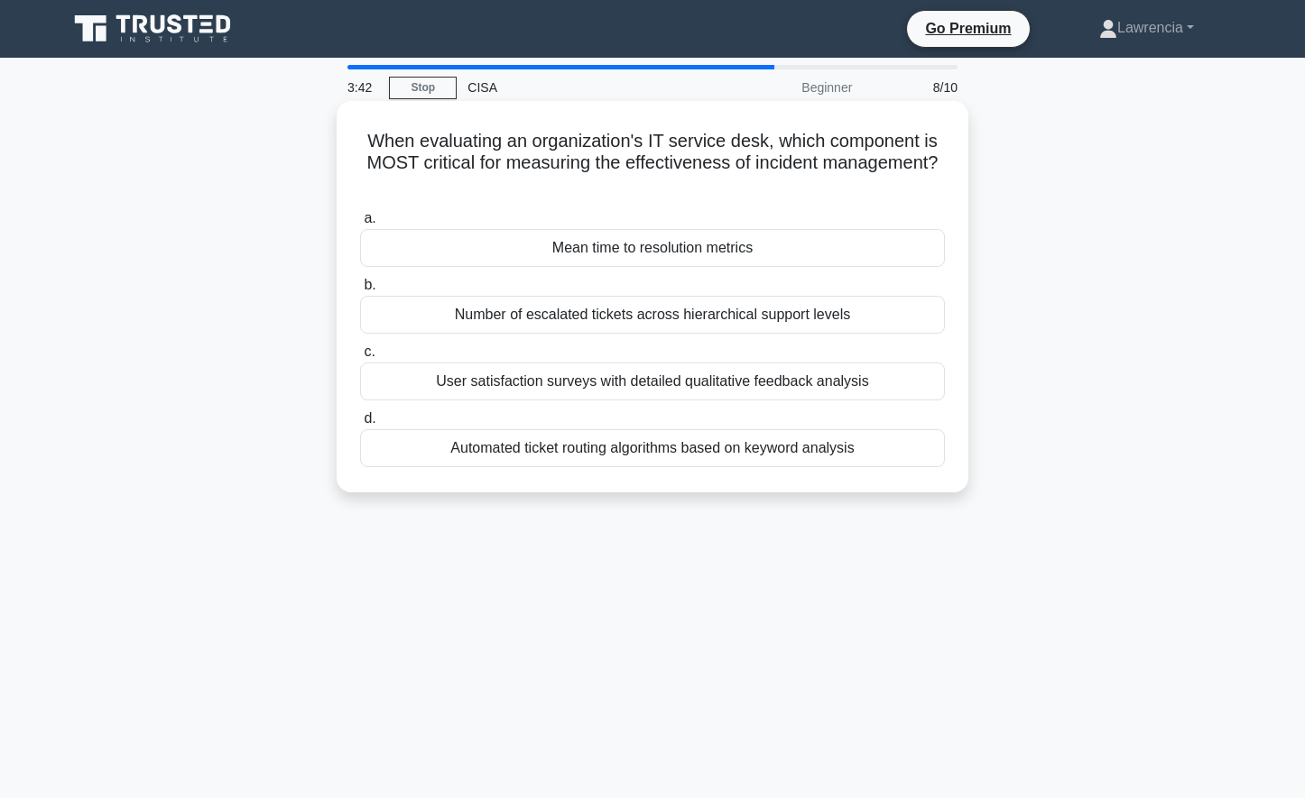
click at [595, 255] on div "Mean time to resolution metrics" at bounding box center [652, 248] width 585 height 38
click at [360, 225] on input "a. Mean time to resolution metrics" at bounding box center [360, 219] width 0 height 12
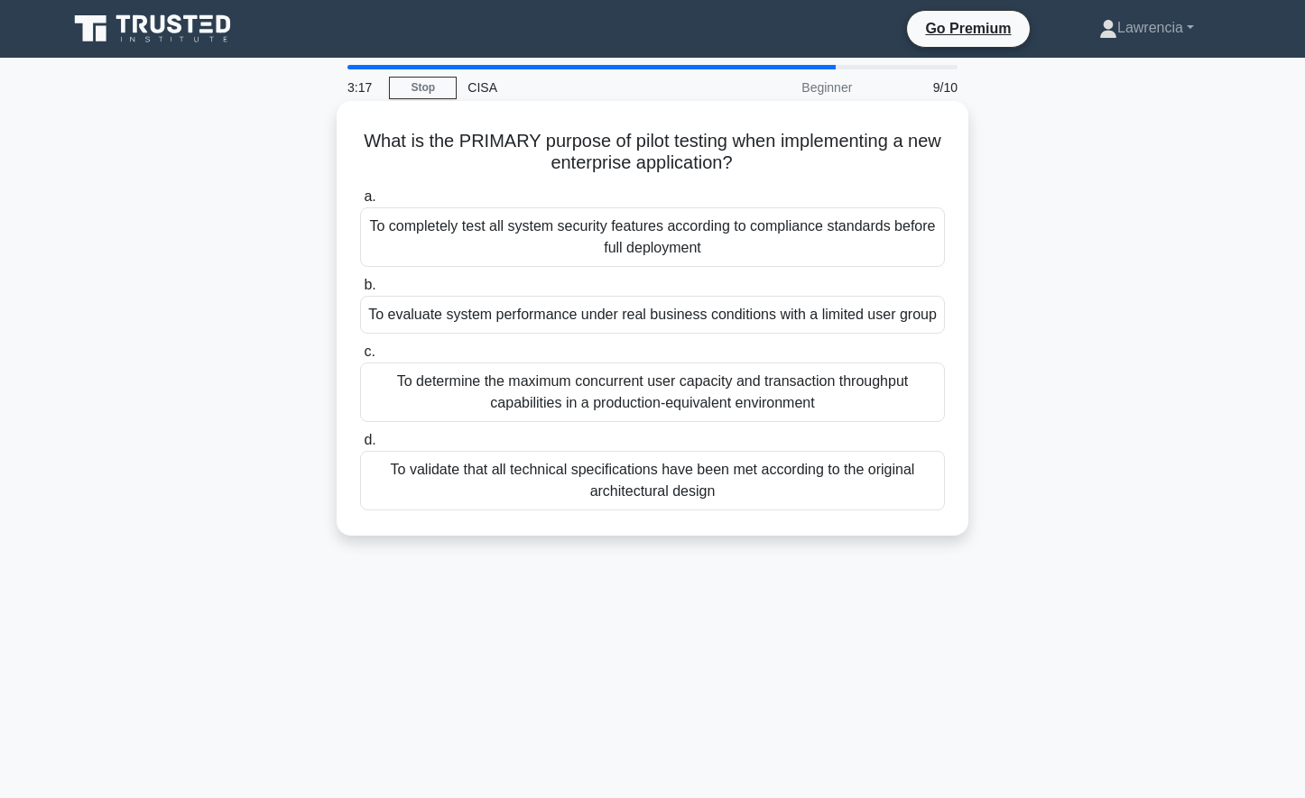
click at [558, 323] on div "To evaluate system performance under real business conditions with a limited us…" at bounding box center [652, 315] width 585 height 38
click at [360, 291] on input "b. To evaluate system performance under real business conditions with a limited…" at bounding box center [360, 286] width 0 height 12
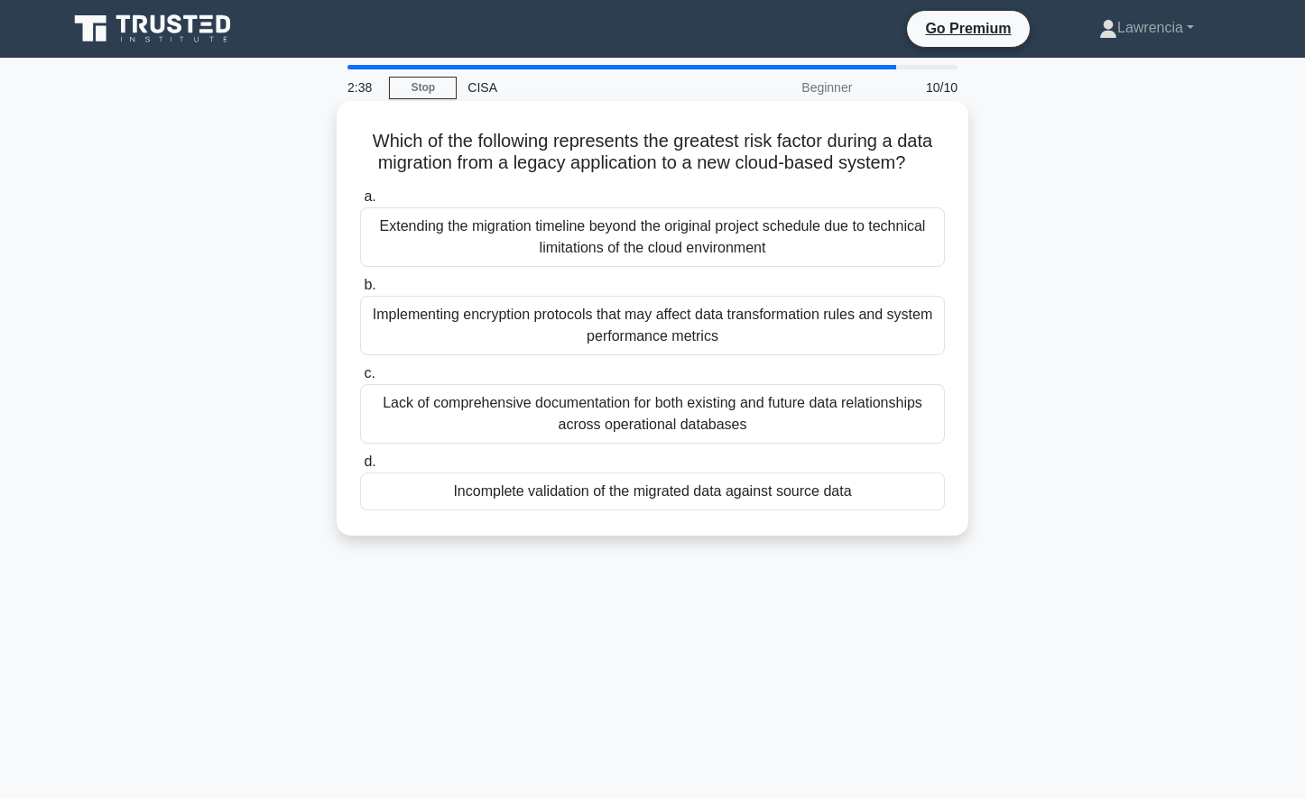
click at [513, 496] on div "Incomplete validation of the migrated data against source data" at bounding box center [652, 492] width 585 height 38
click at [360, 468] on input "d. Incomplete validation of the migrated data against source data" at bounding box center [360, 463] width 0 height 12
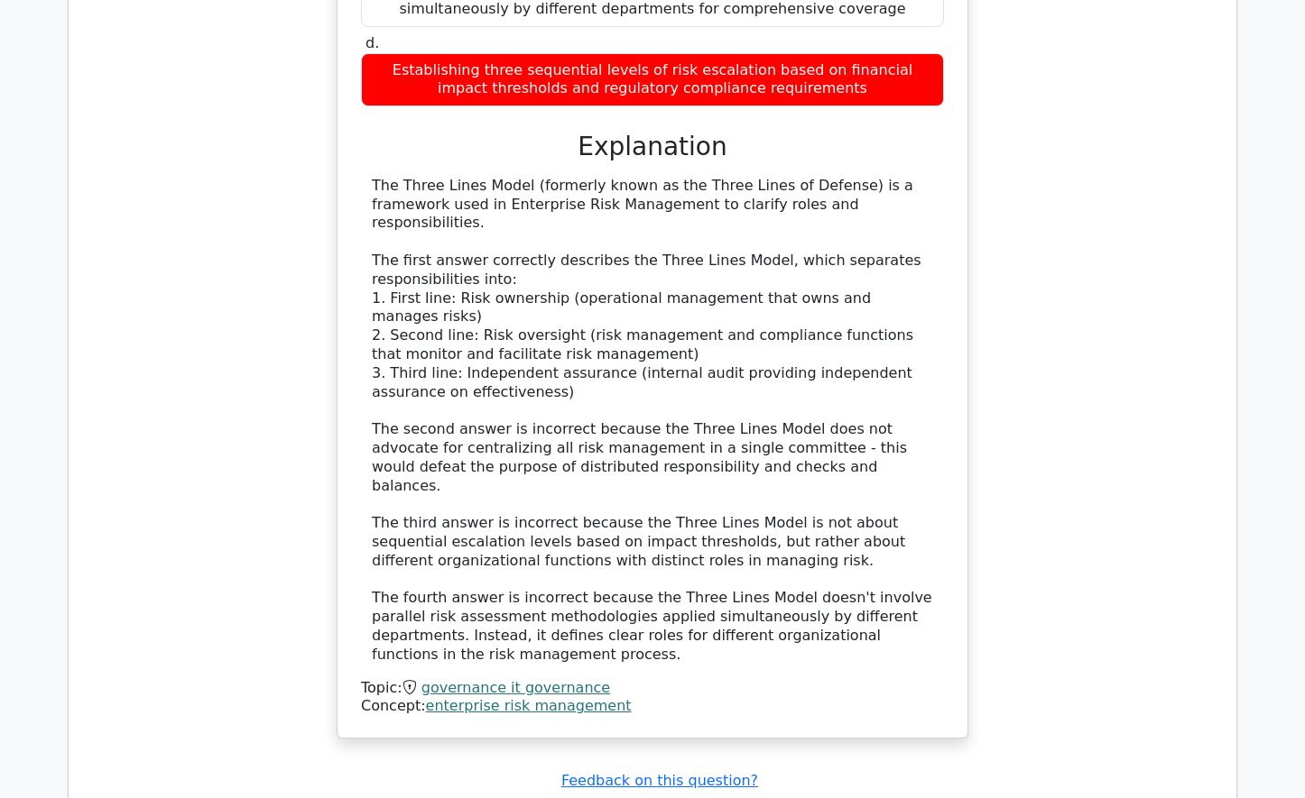
scroll to position [1895, 0]
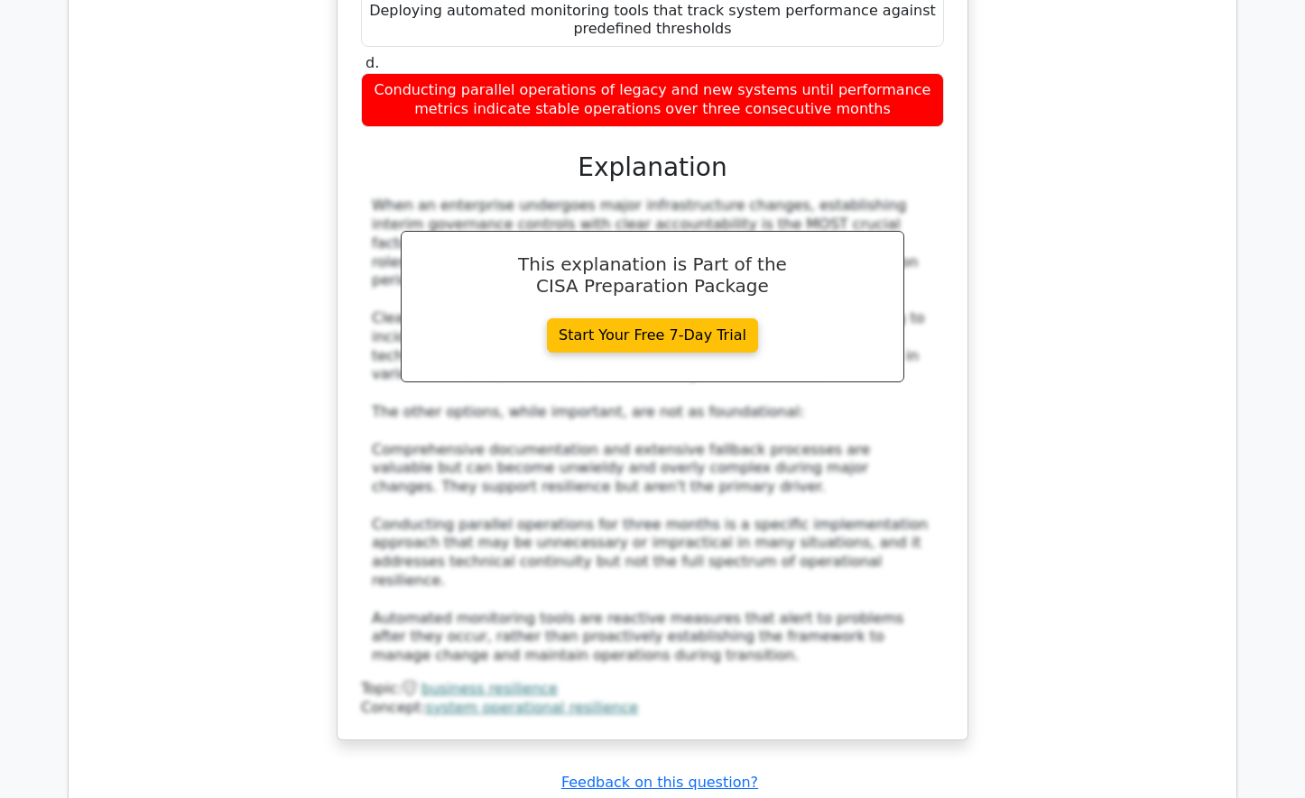
scroll to position [3068, 0]
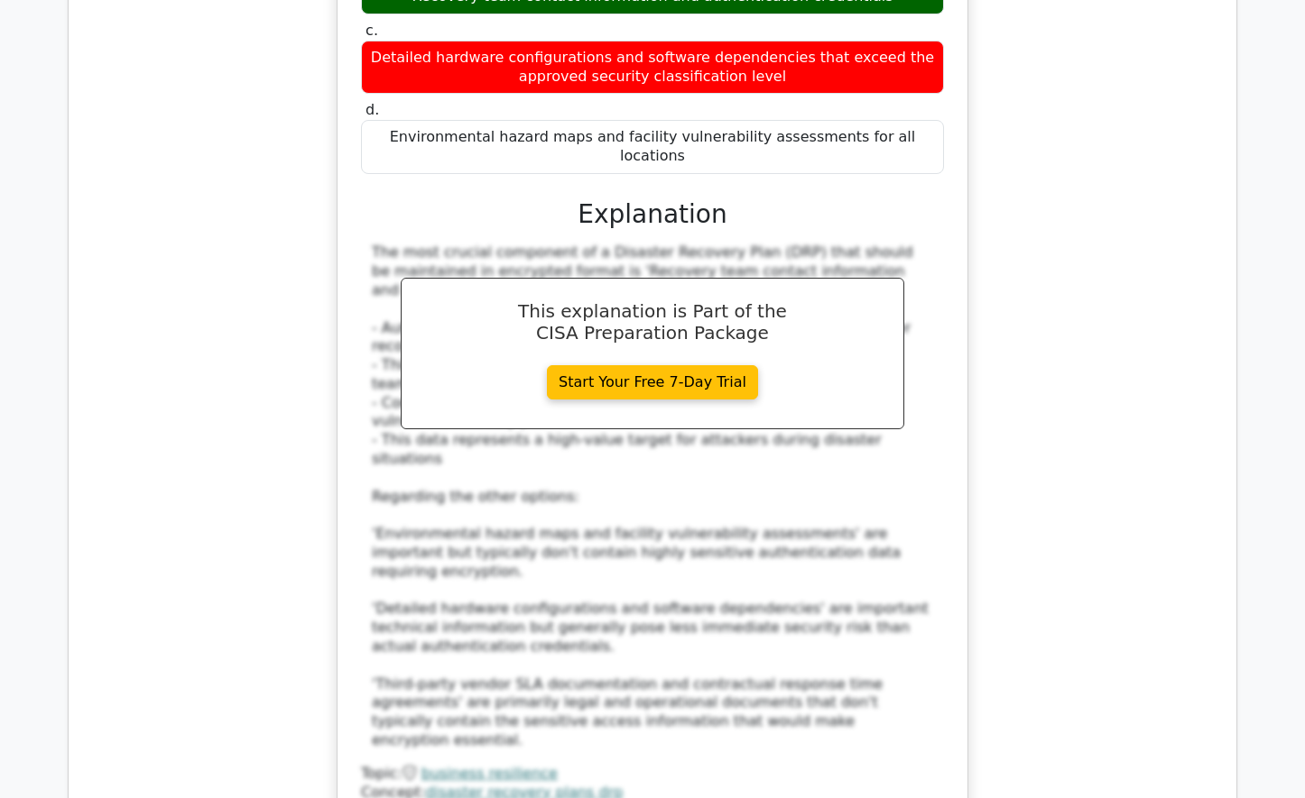
scroll to position [4150, 0]
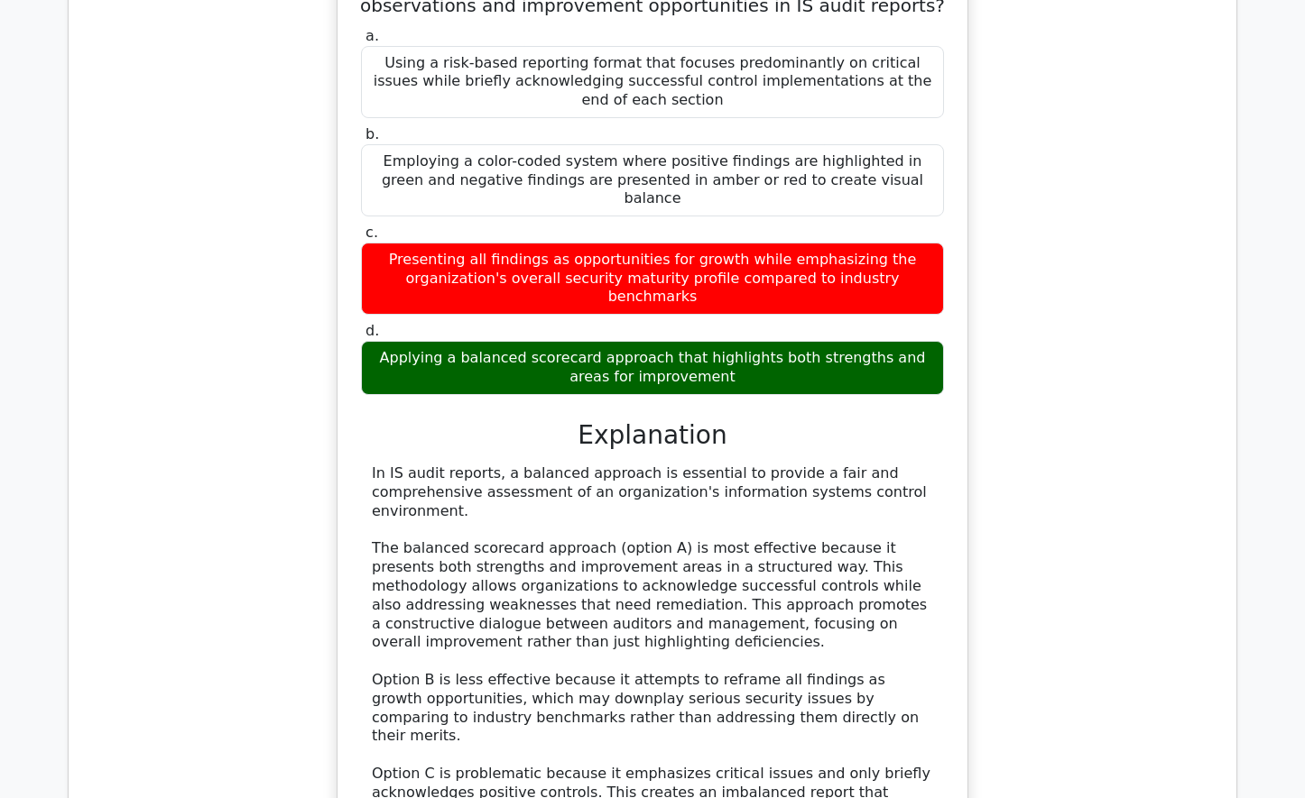
scroll to position [5233, 0]
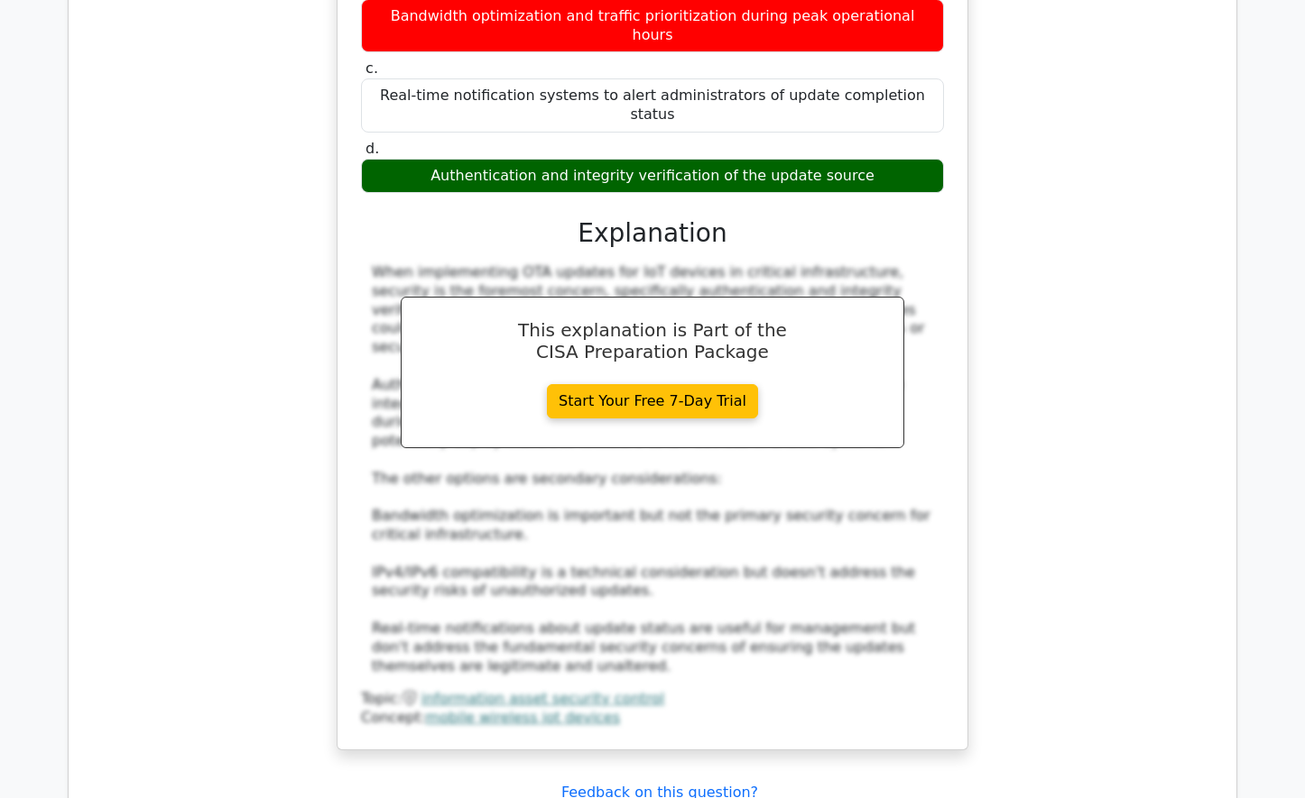
scroll to position [6857, 0]
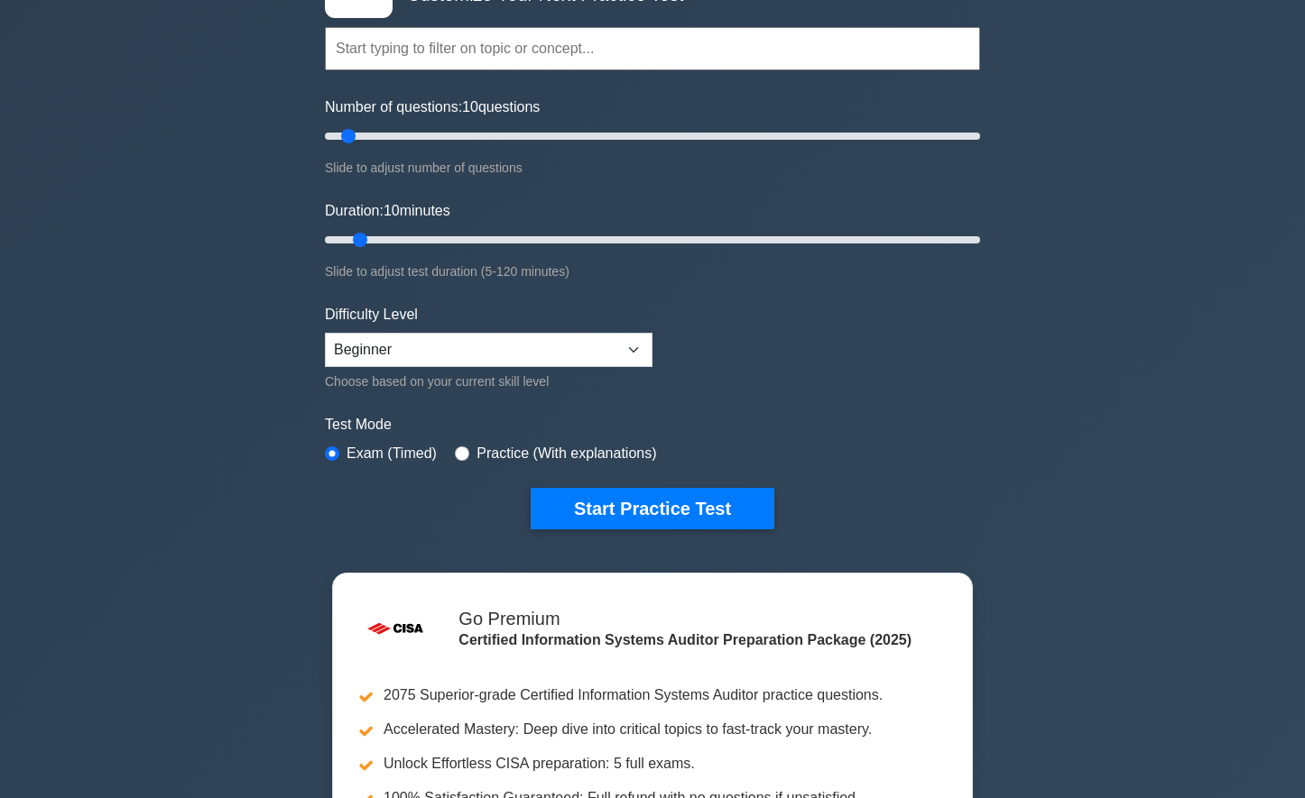
scroll to position [180, 0]
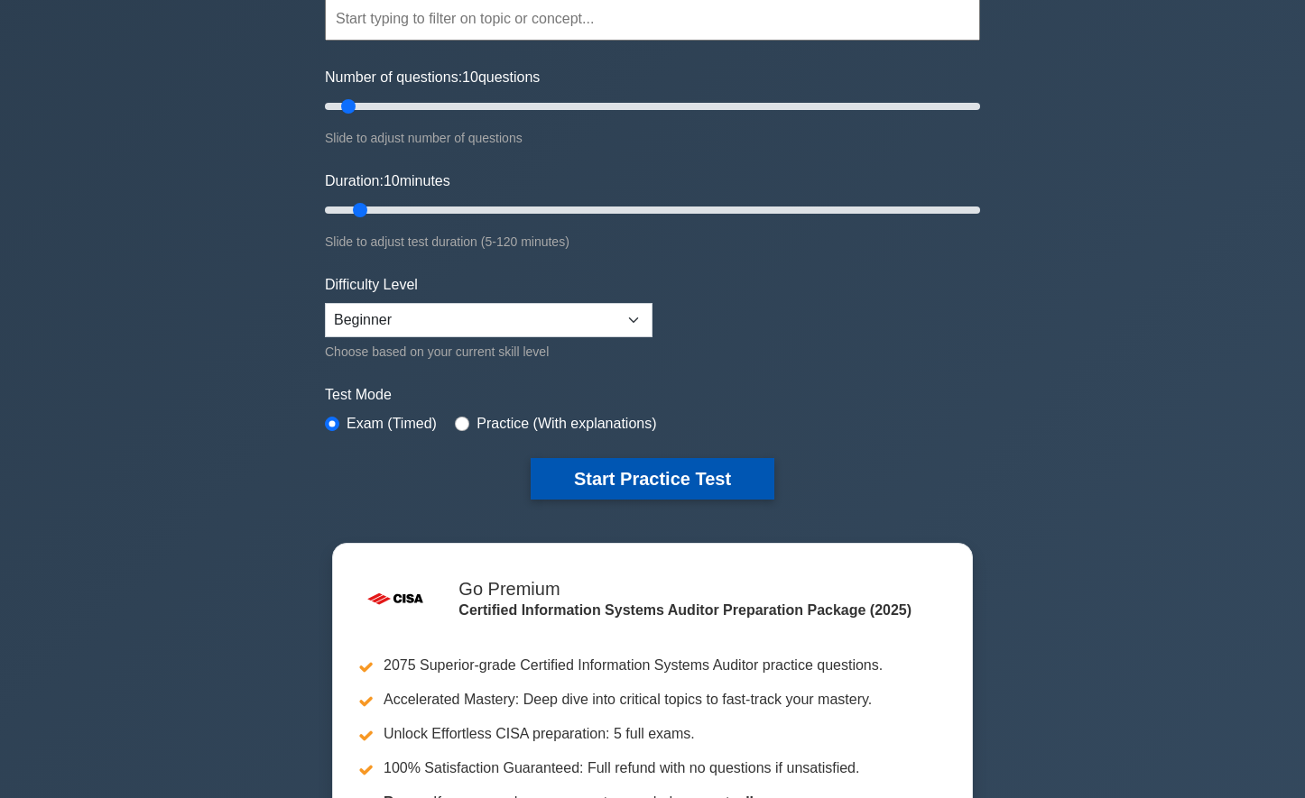
click at [689, 483] on button "Start Practice Test" at bounding box center [653, 479] width 244 height 42
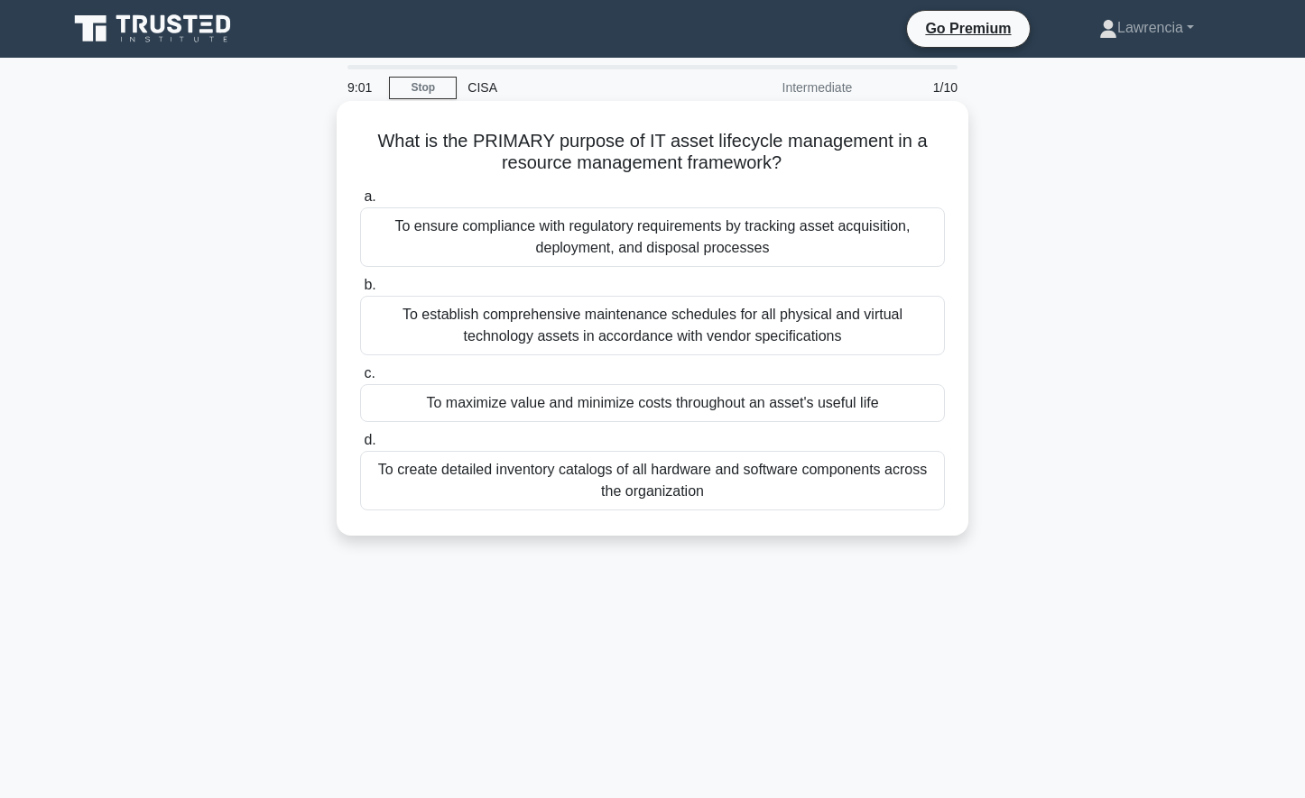
click at [499, 409] on div "To maximize value and minimize costs throughout an asset's useful life" at bounding box center [652, 403] width 585 height 38
click at [360, 380] on input "c. To maximize value and minimize costs throughout an asset's useful life" at bounding box center [360, 374] width 0 height 12
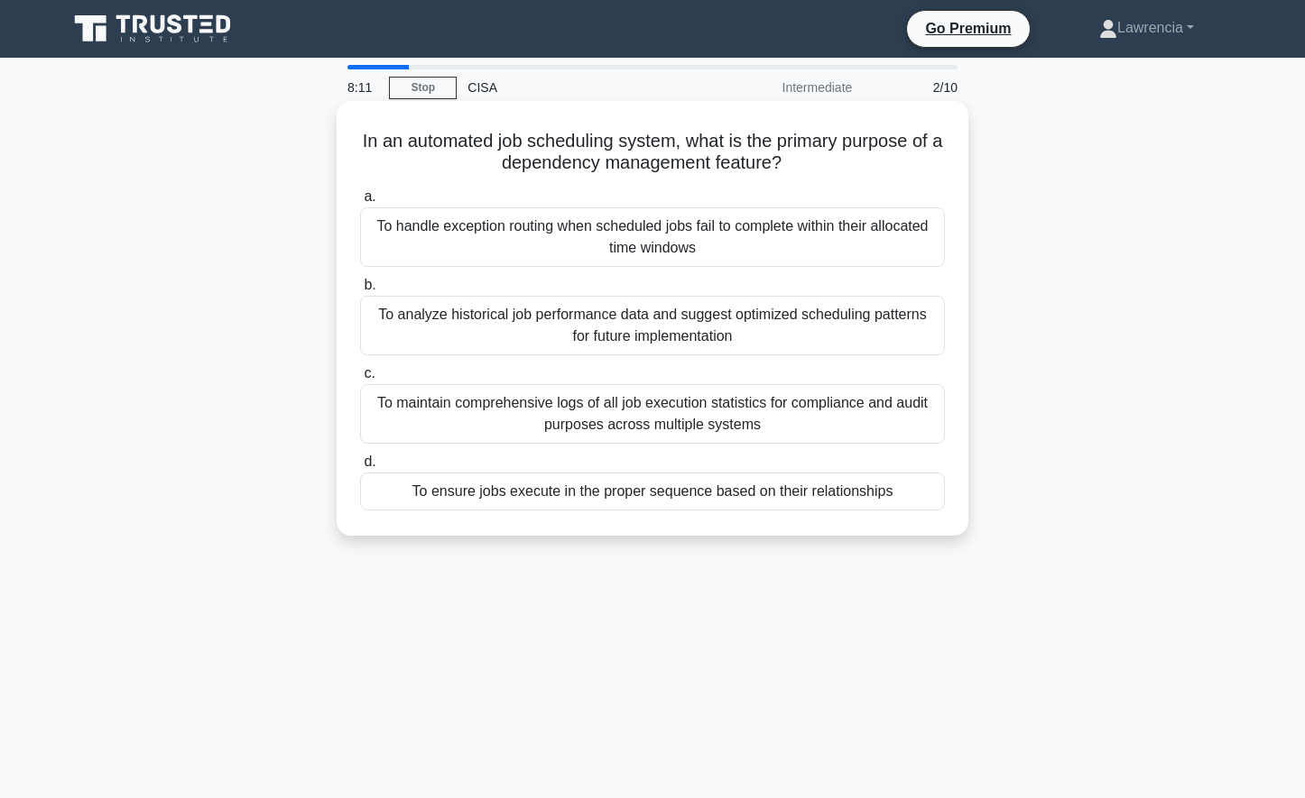
click at [630, 249] on div "To handle exception routing when scheduled jobs fail to complete within their a…" at bounding box center [652, 238] width 585 height 60
click at [360, 203] on input "a. To handle exception routing when scheduled jobs fail to complete within thei…" at bounding box center [360, 197] width 0 height 12
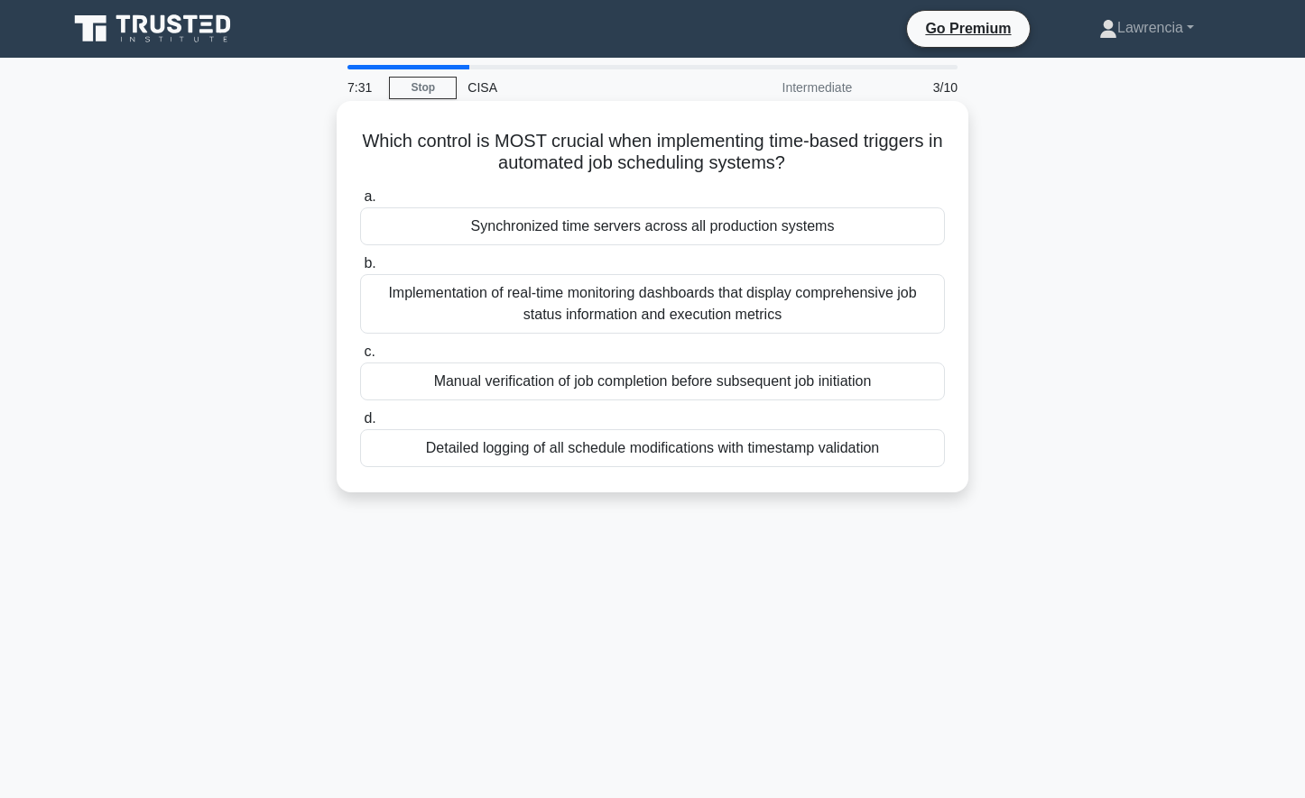
click at [623, 300] on div "Implementation of real-time monitoring dashboards that display comprehensive jo…" at bounding box center [652, 304] width 585 height 60
click at [360, 270] on input "b. Implementation of real-time monitoring dashboards that display comprehensive…" at bounding box center [360, 264] width 0 height 12
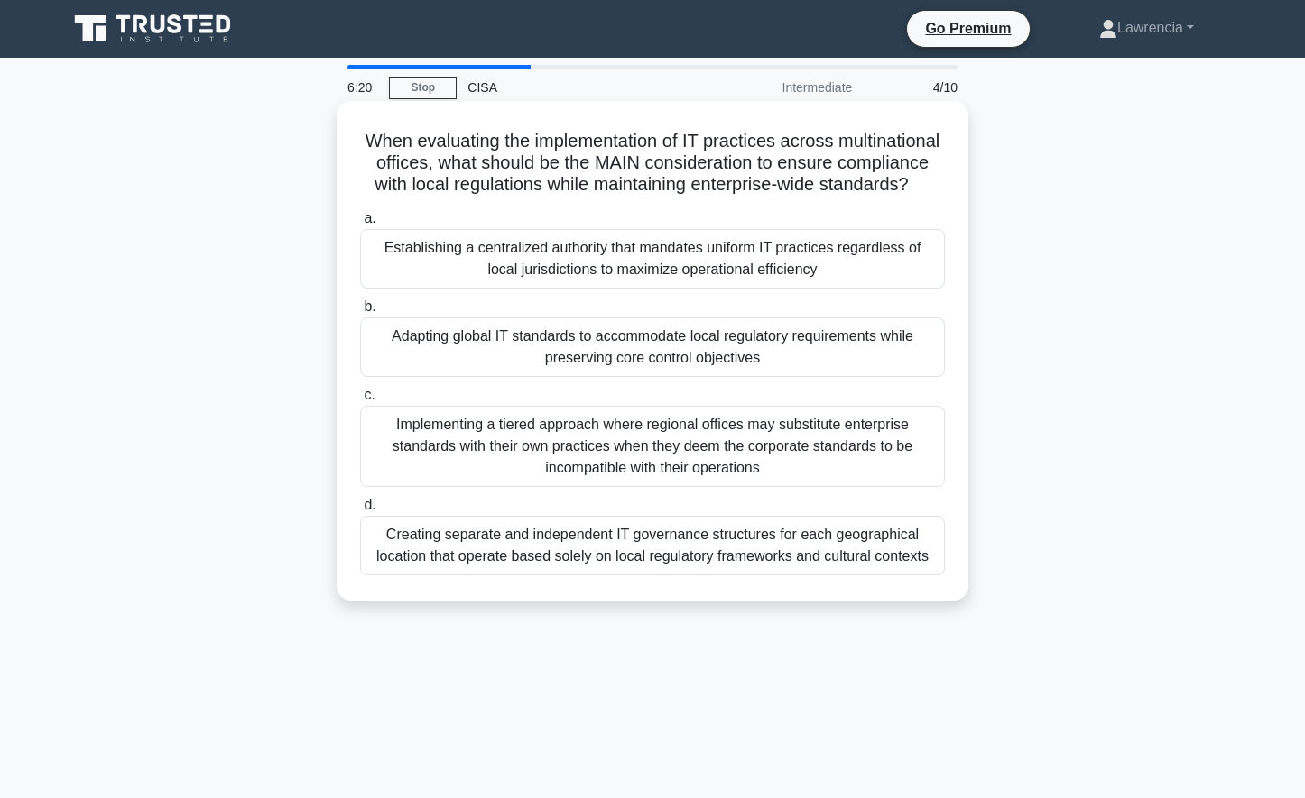
click at [587, 363] on div "Adapting global IT standards to accommodate local regulatory requirements while…" at bounding box center [652, 348] width 585 height 60
click at [360, 313] on input "b. Adapting global IT standards to accommodate local regulatory requirements wh…" at bounding box center [360, 307] width 0 height 12
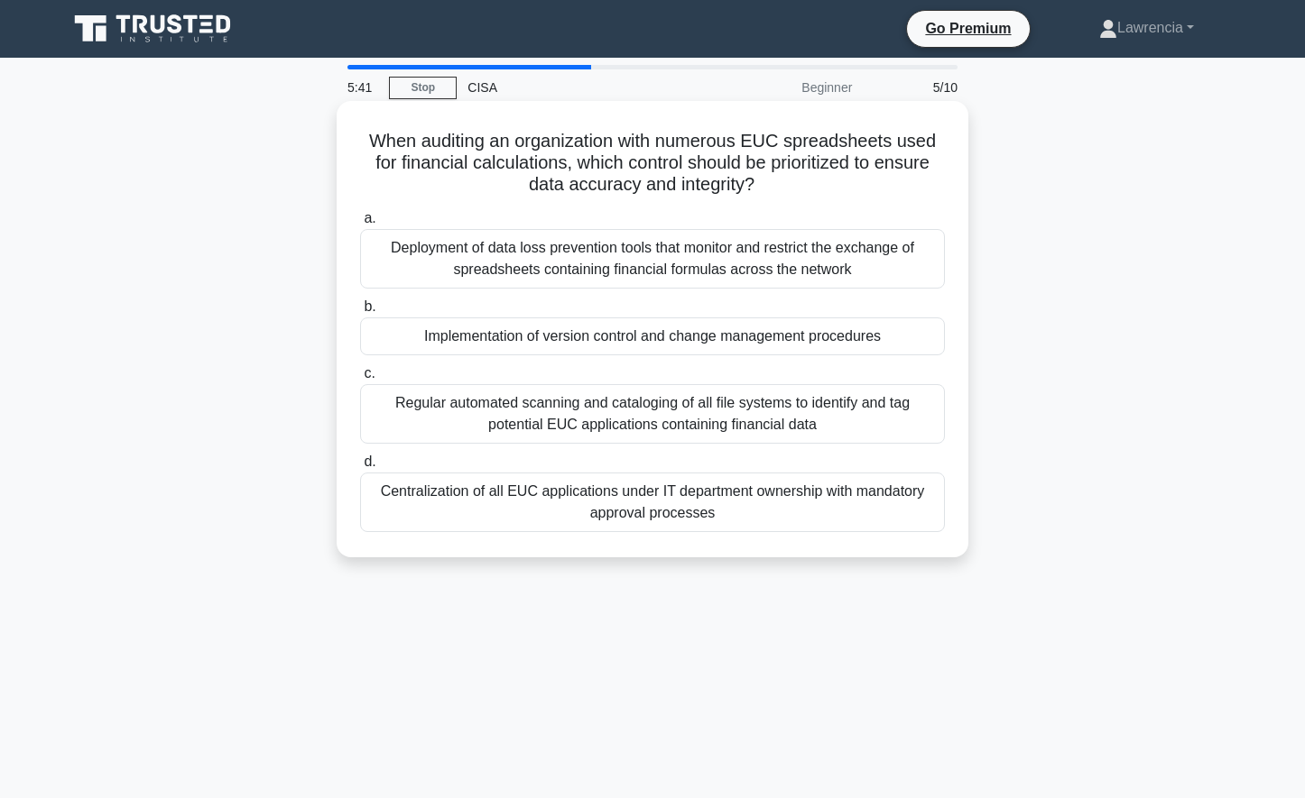
click at [595, 508] on div "Centralization of all EUC applications under IT department ownership with manda…" at bounding box center [652, 503] width 585 height 60
click at [360, 468] on input "d. Centralization of all EUC applications under IT department ownership with ma…" at bounding box center [360, 463] width 0 height 12
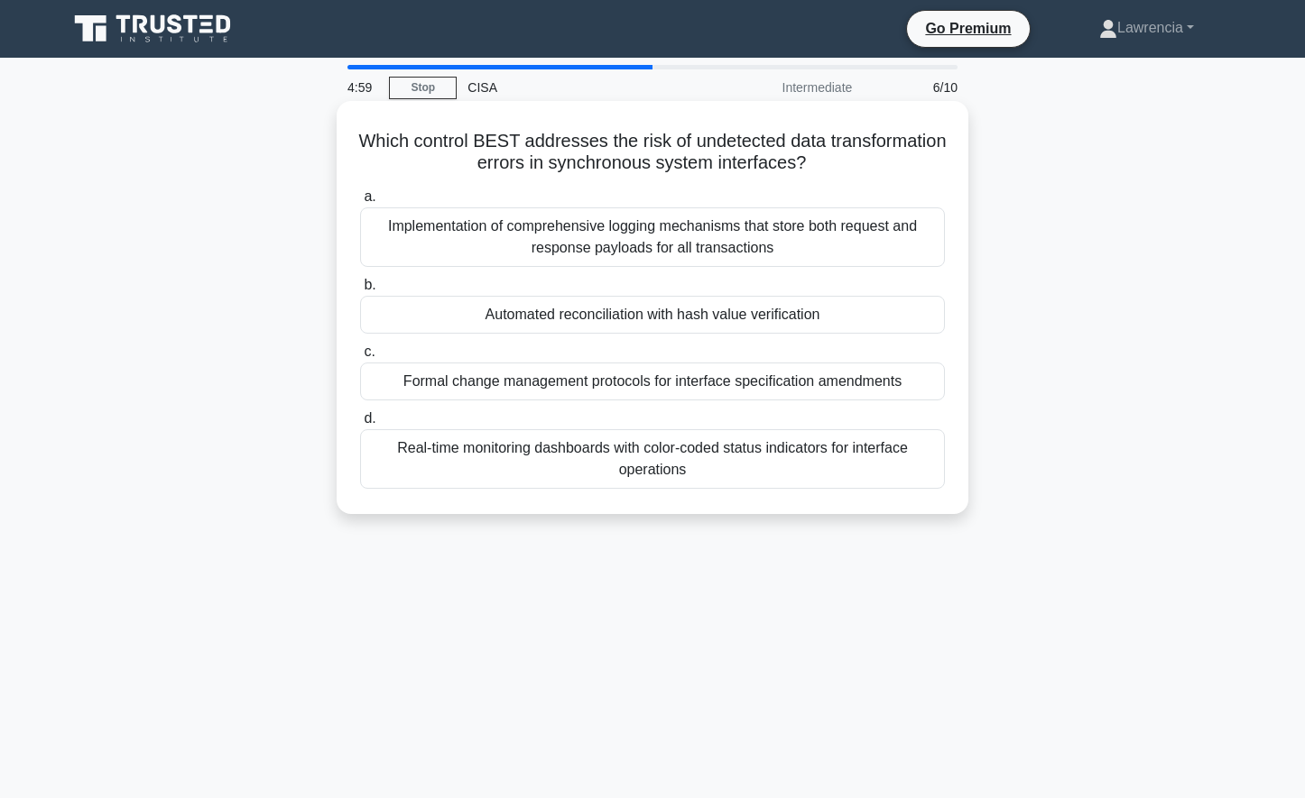
click at [600, 320] on div "Automated reconciliation with hash value verification" at bounding box center [652, 315] width 585 height 38
click at [360, 291] on input "b. Automated reconciliation with hash value verification" at bounding box center [360, 286] width 0 height 12
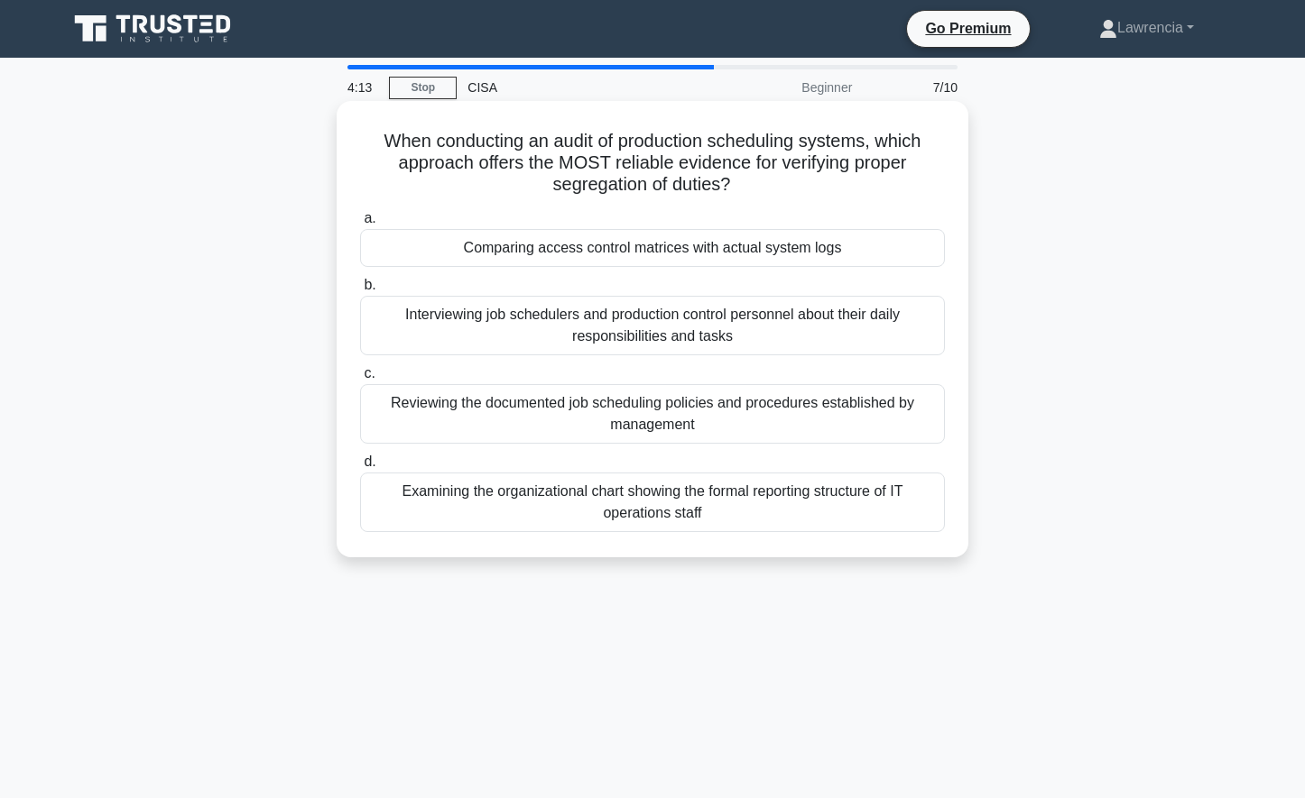
click at [509, 336] on div "Interviewing job schedulers and production control personnel about their daily …" at bounding box center [652, 326] width 585 height 60
click at [360, 291] on input "b. Interviewing job schedulers and production control personnel about their dai…" at bounding box center [360, 286] width 0 height 12
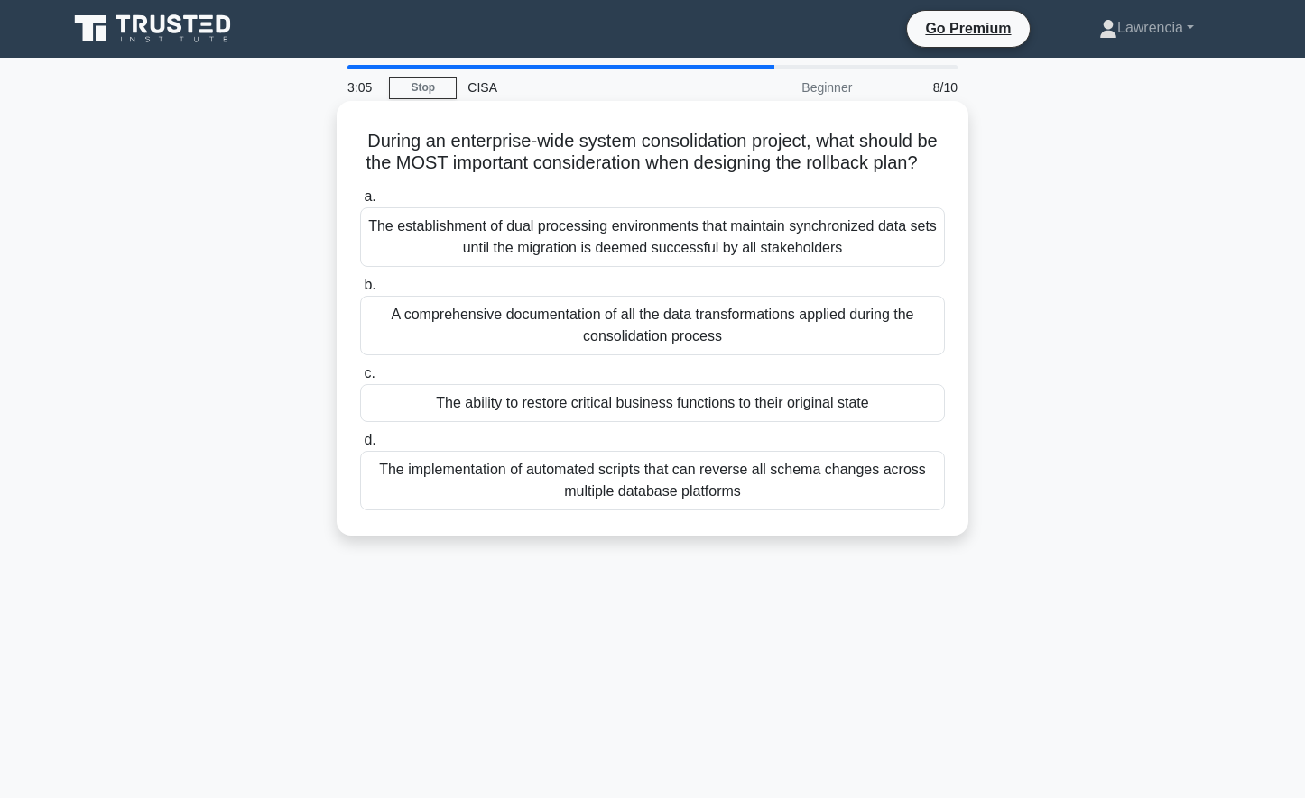
click at [539, 496] on div "The implementation of automated scripts that can reverse all schema changes acr…" at bounding box center [652, 481] width 585 height 60
click at [360, 447] on input "d. The implementation of automated scripts that can reverse all schema changes …" at bounding box center [360, 441] width 0 height 12
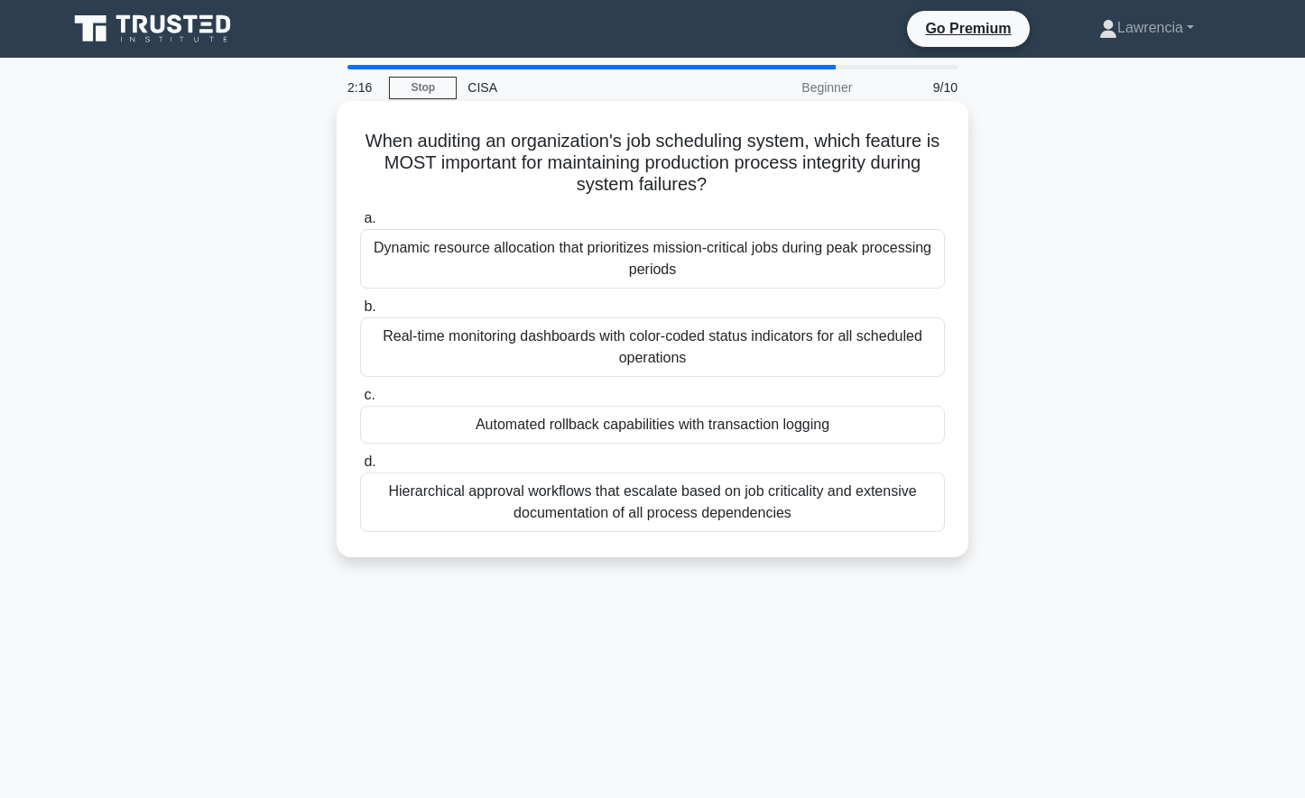
click at [551, 332] on div "Real-time monitoring dashboards with color-coded status indicators for all sche…" at bounding box center [652, 348] width 585 height 60
click at [360, 313] on input "b. Real-time monitoring dashboards with color-coded status indicators for all s…" at bounding box center [360, 307] width 0 height 12
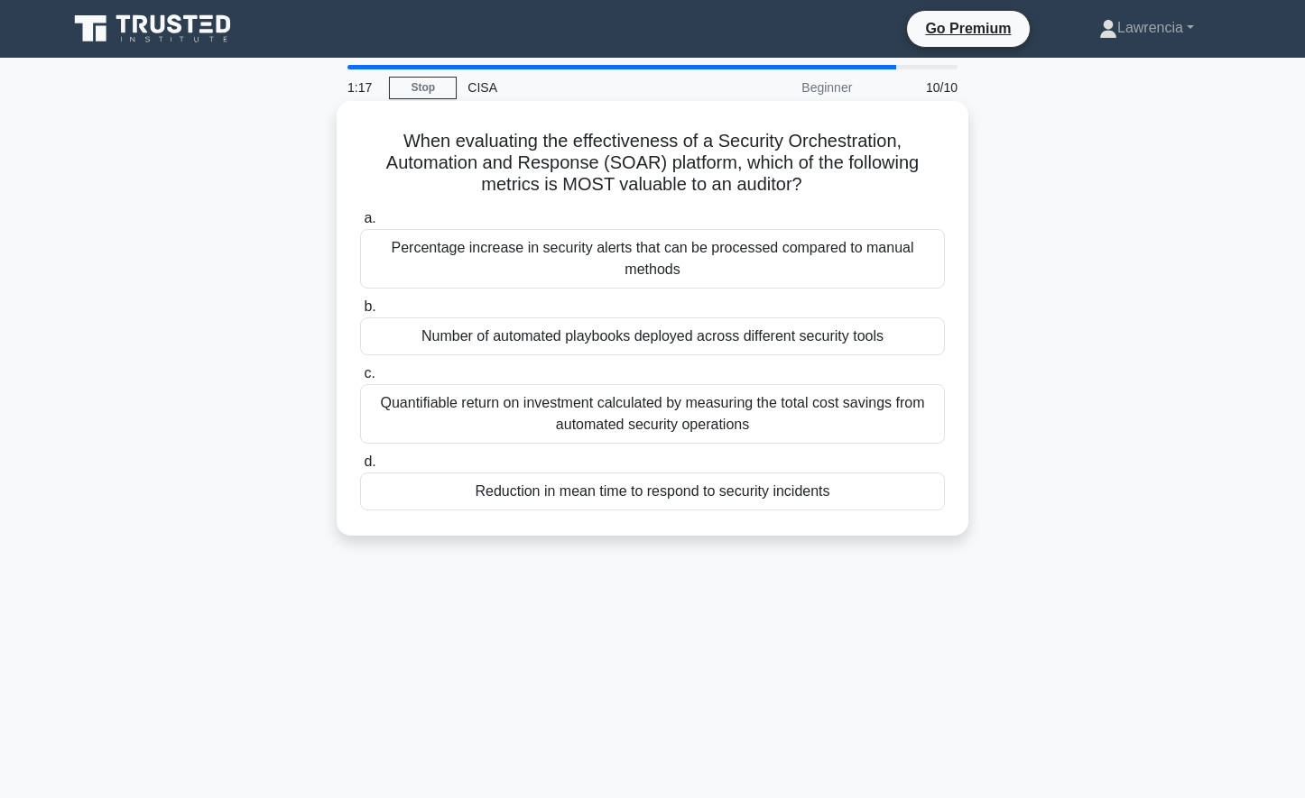
click at [577, 498] on div "Reduction in mean time to respond to security incidents" at bounding box center [652, 492] width 585 height 38
click at [360, 468] on input "d. Reduction in mean time to respond to security incidents" at bounding box center [360, 463] width 0 height 12
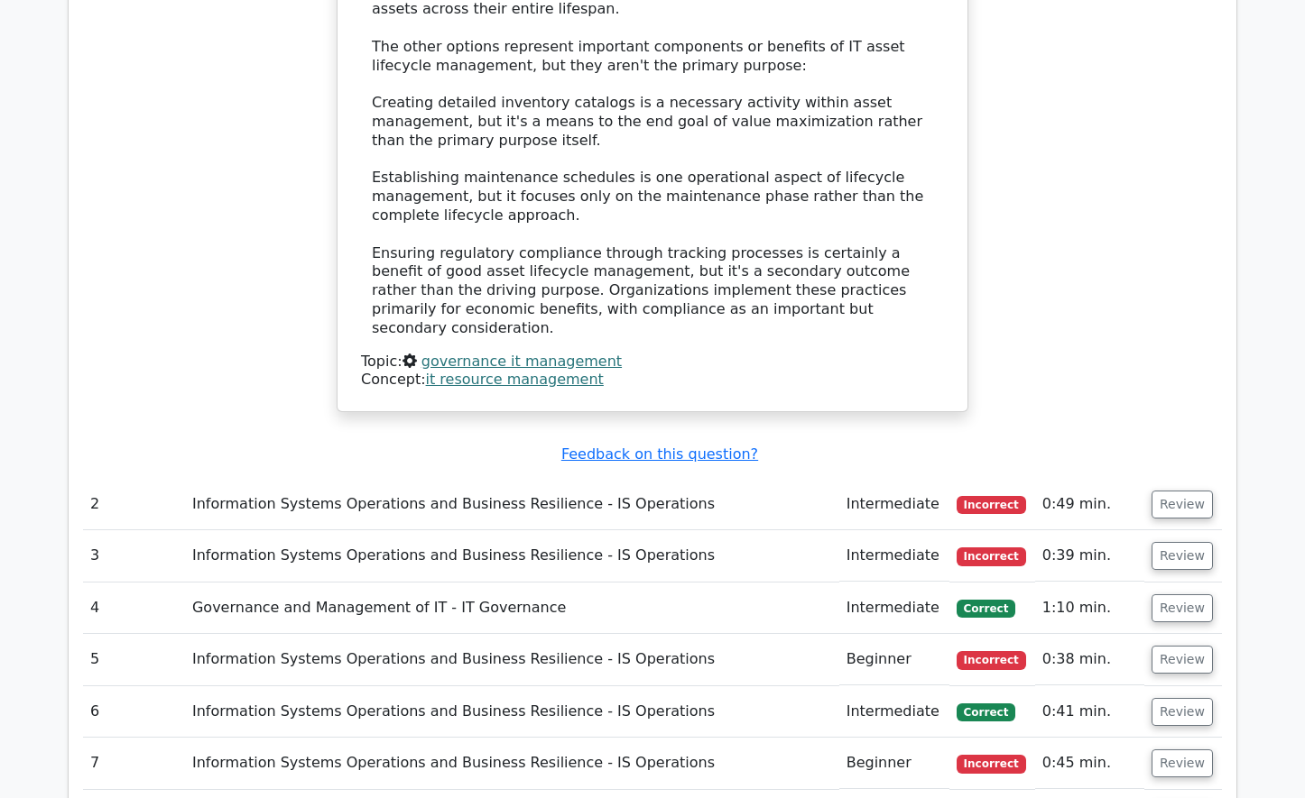
scroll to position [2165, 0]
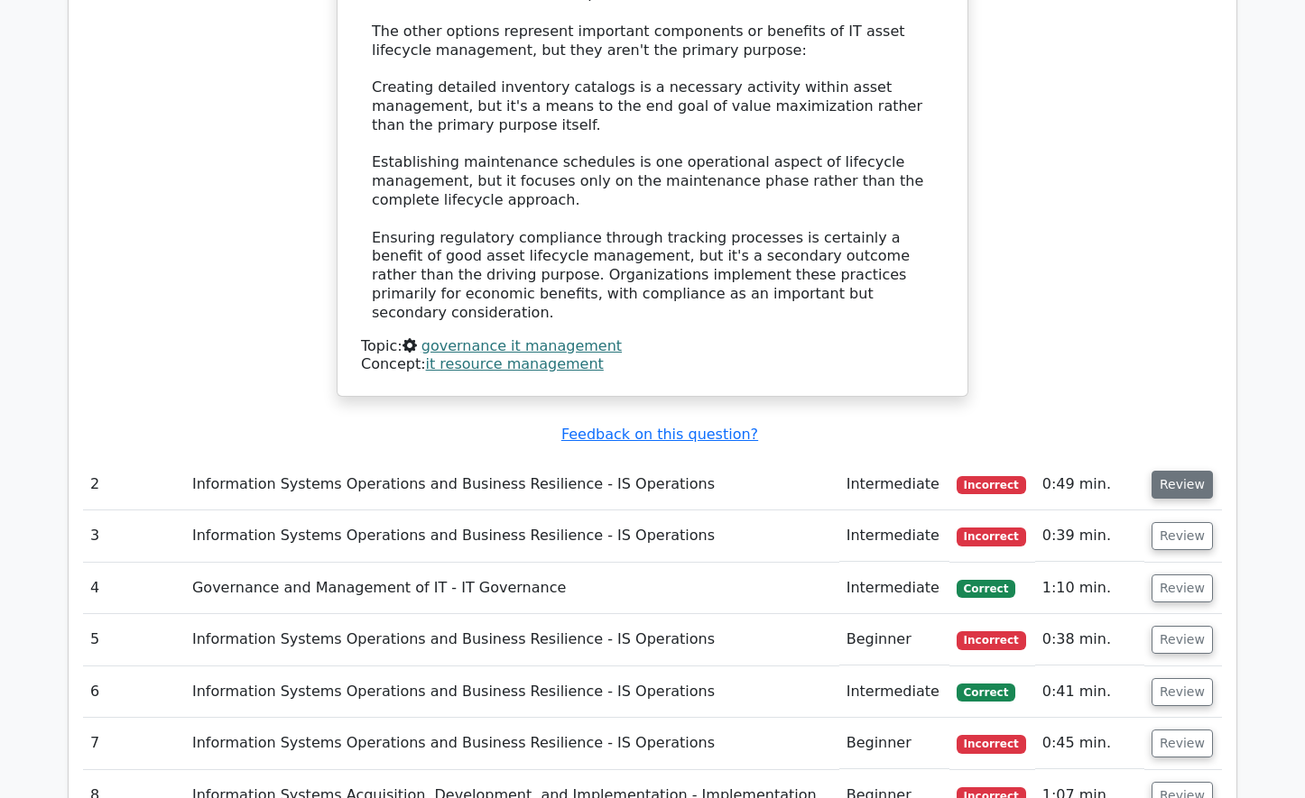
click at [1186, 471] on button "Review" at bounding box center [1181, 485] width 61 height 28
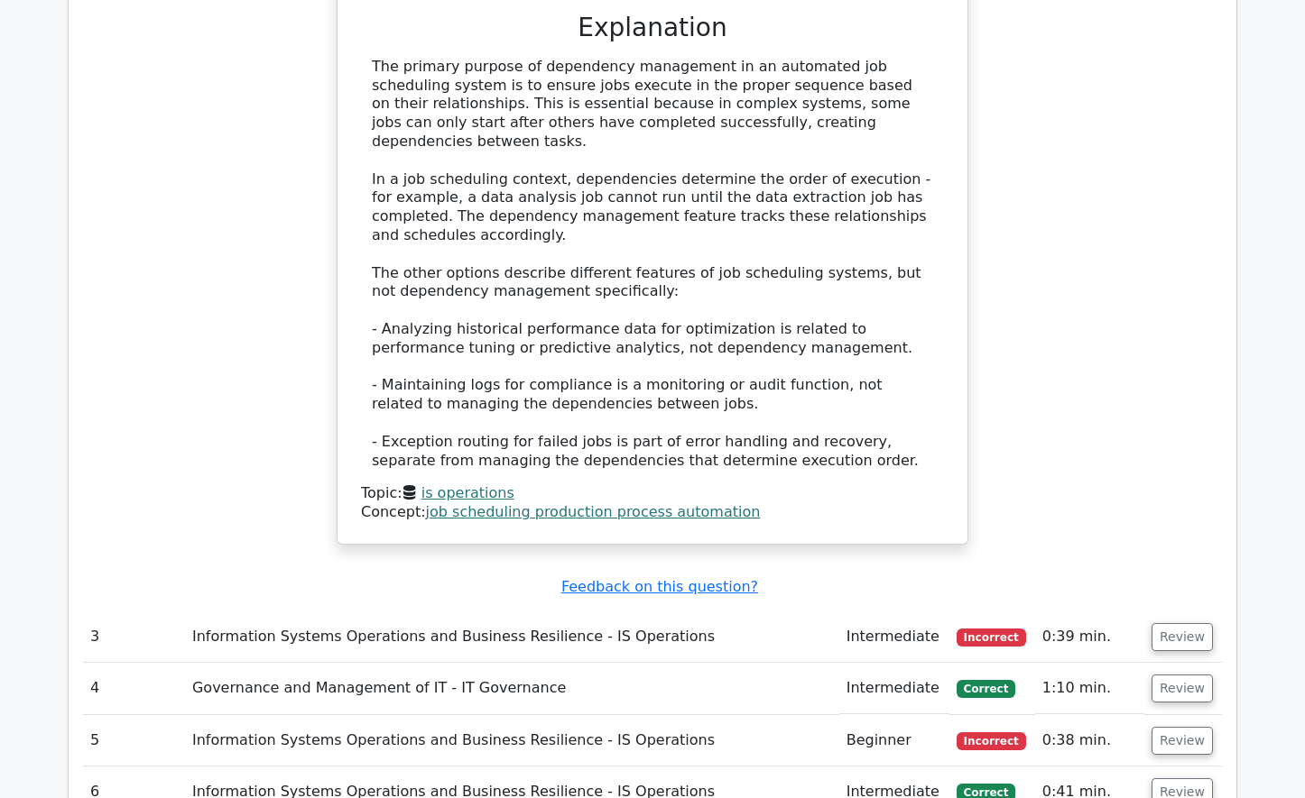
scroll to position [3068, 0]
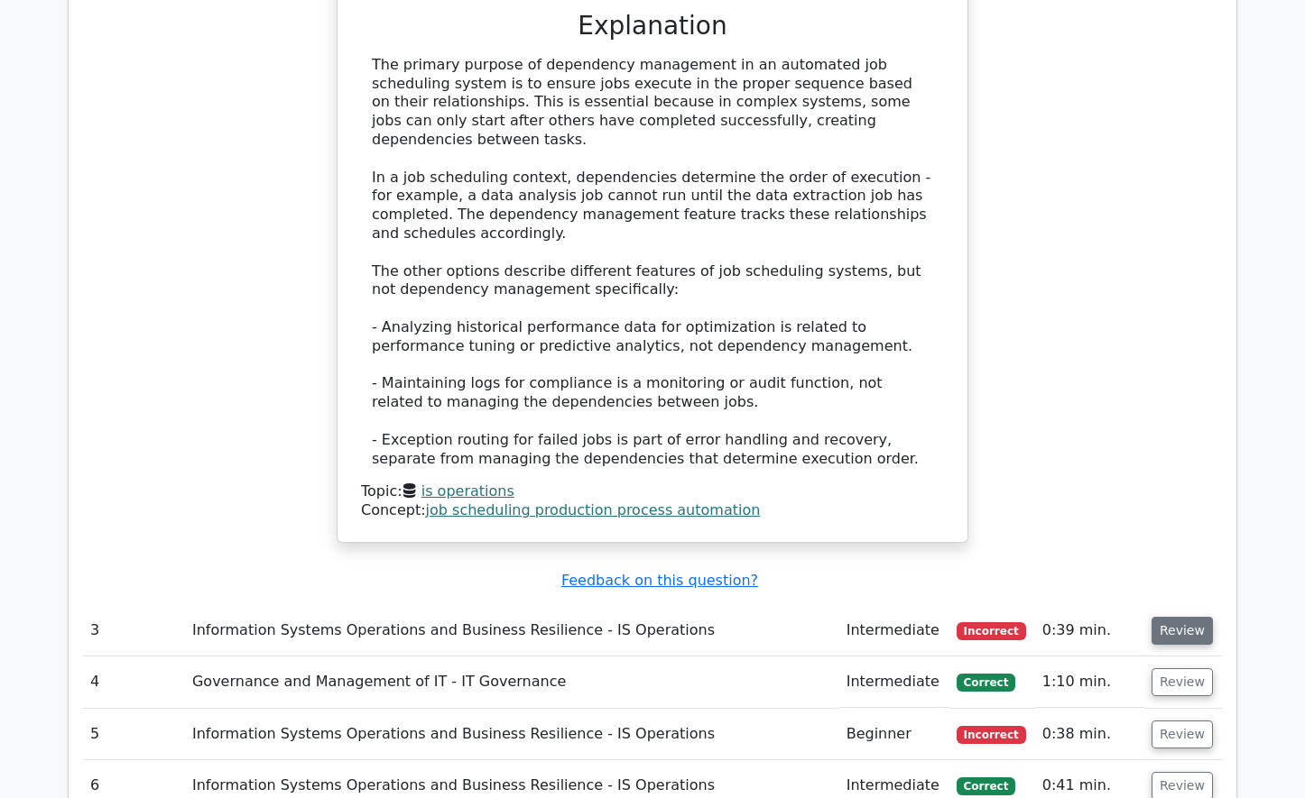
click at [1167, 617] on button "Review" at bounding box center [1181, 631] width 61 height 28
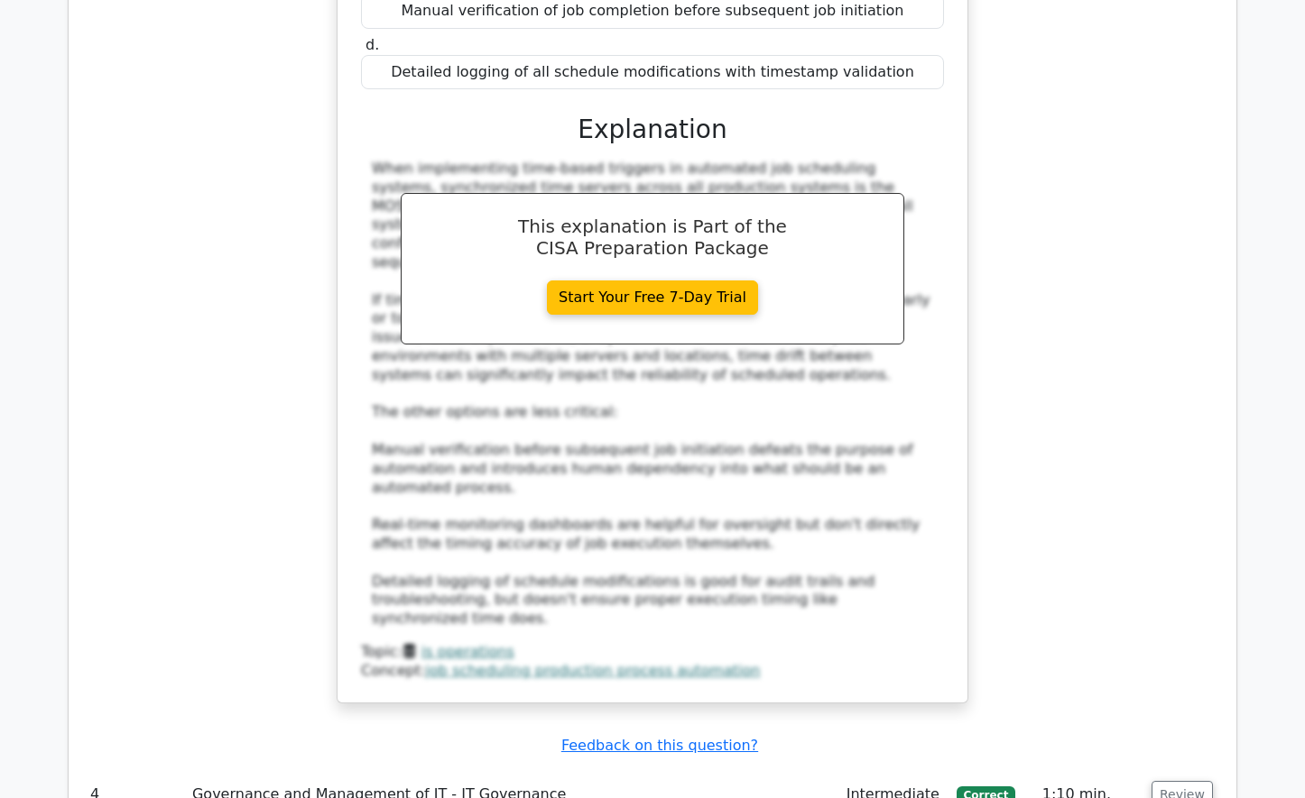
scroll to position [4060, 0]
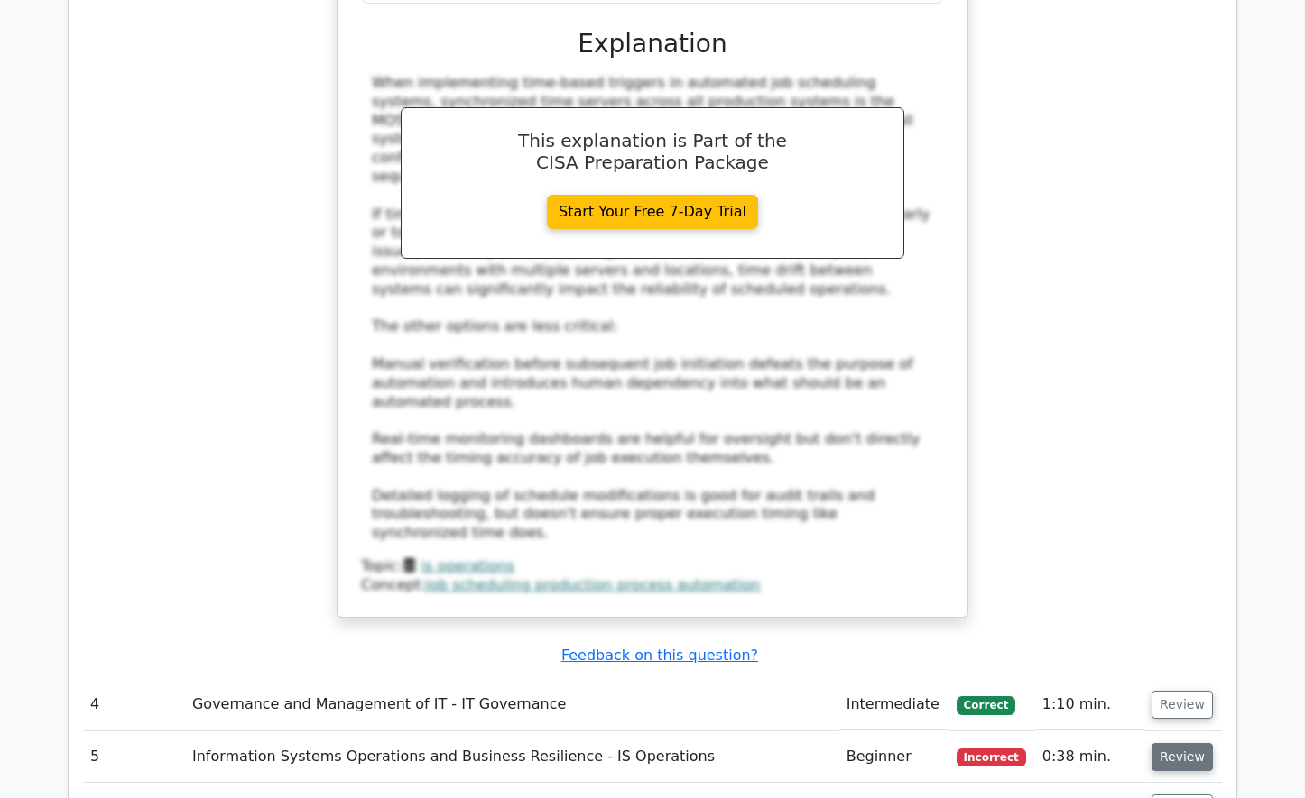
click at [1159, 743] on button "Review" at bounding box center [1181, 757] width 61 height 28
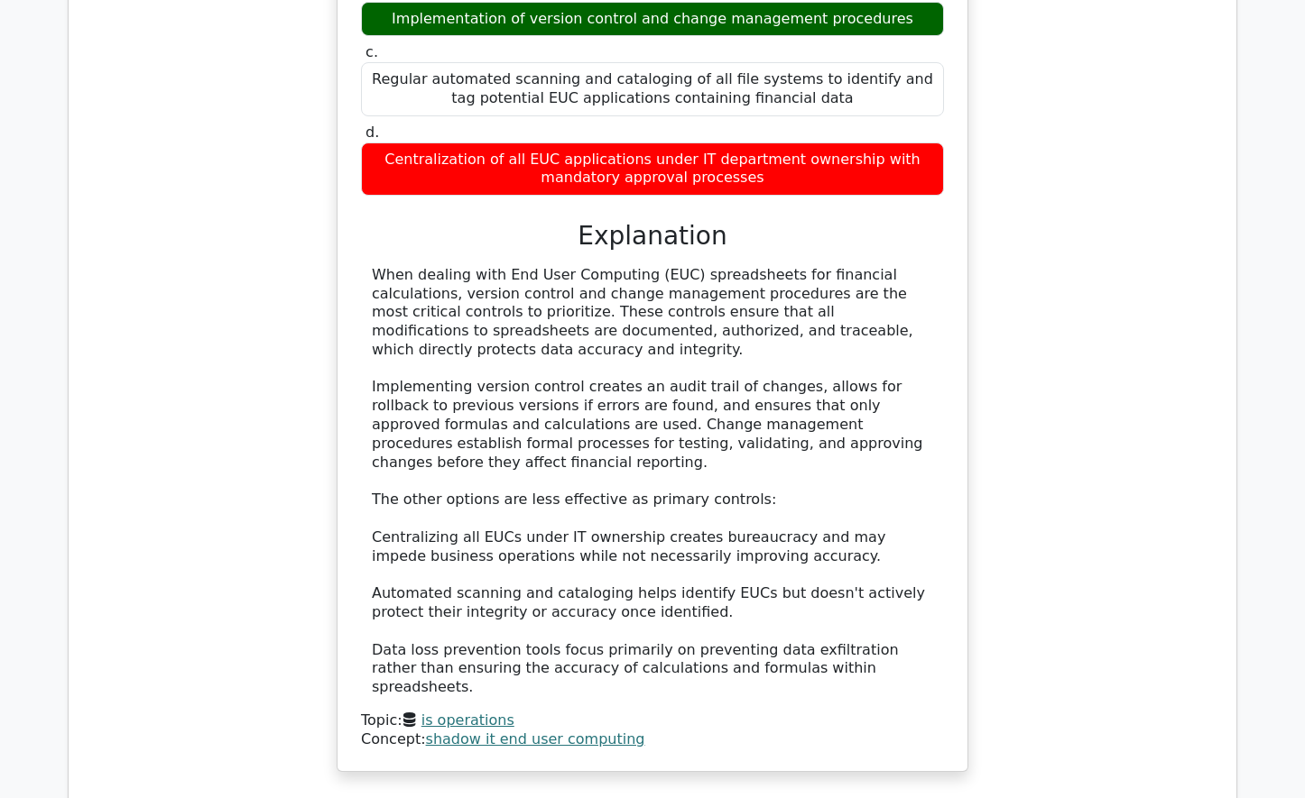
scroll to position [5143, 0]
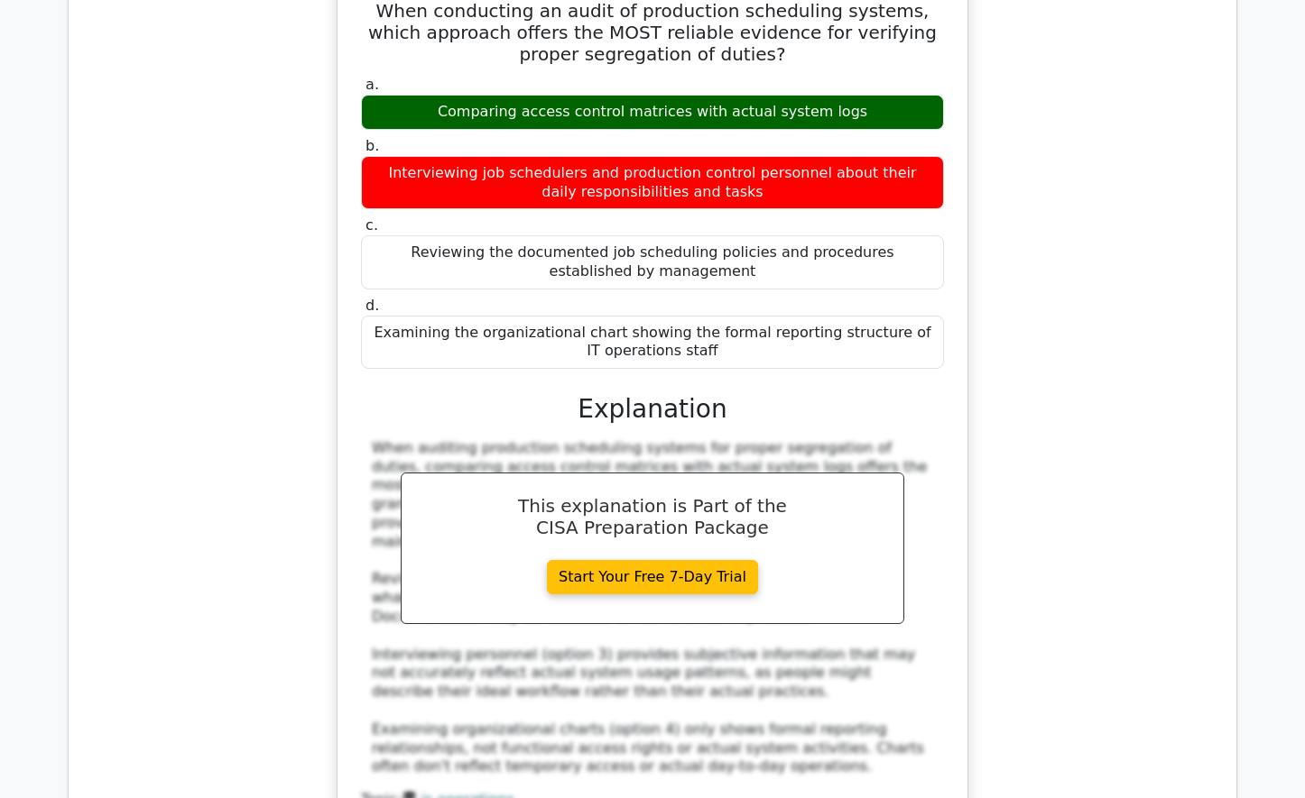
scroll to position [6045, 0]
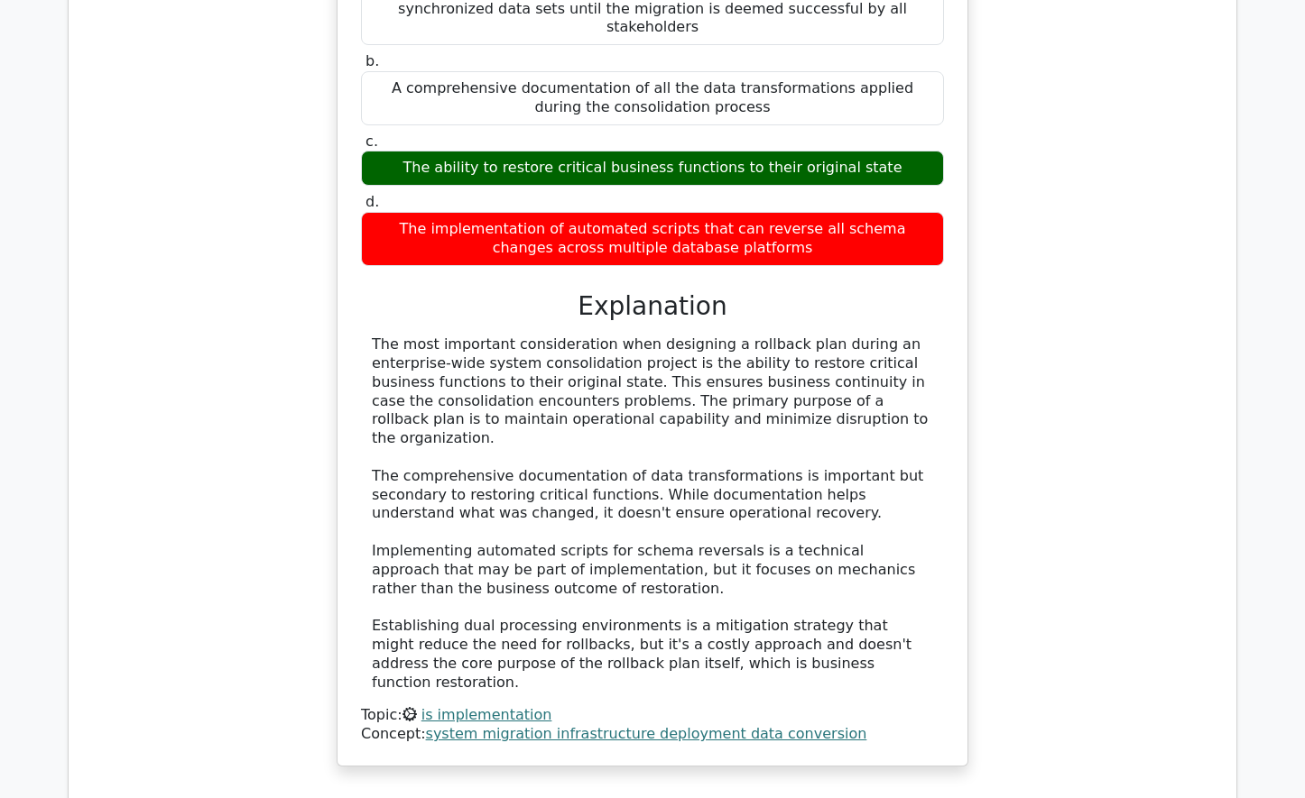
scroll to position [7128, 0]
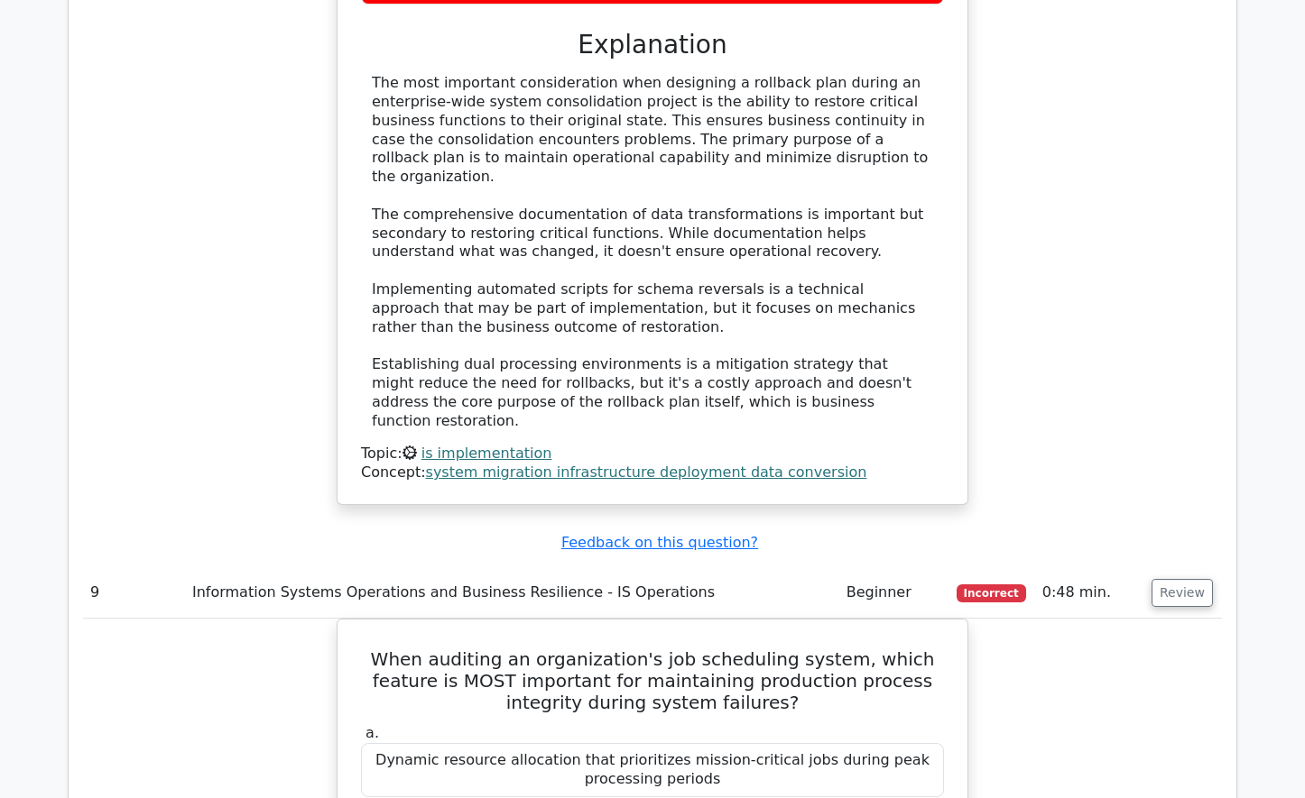
scroll to position [7398, 0]
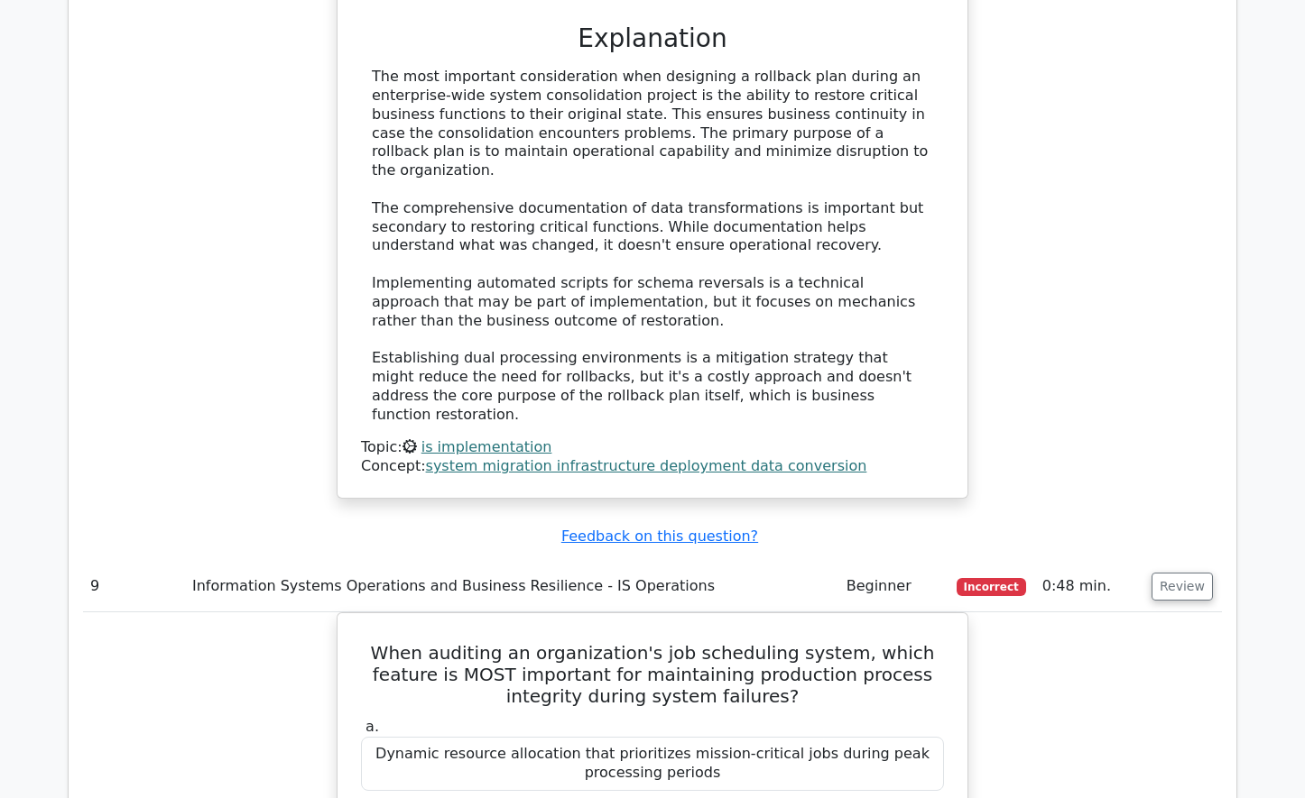
drag, startPoint x: 698, startPoint y: 510, endPoint x: 1072, endPoint y: 638, distance: 394.9
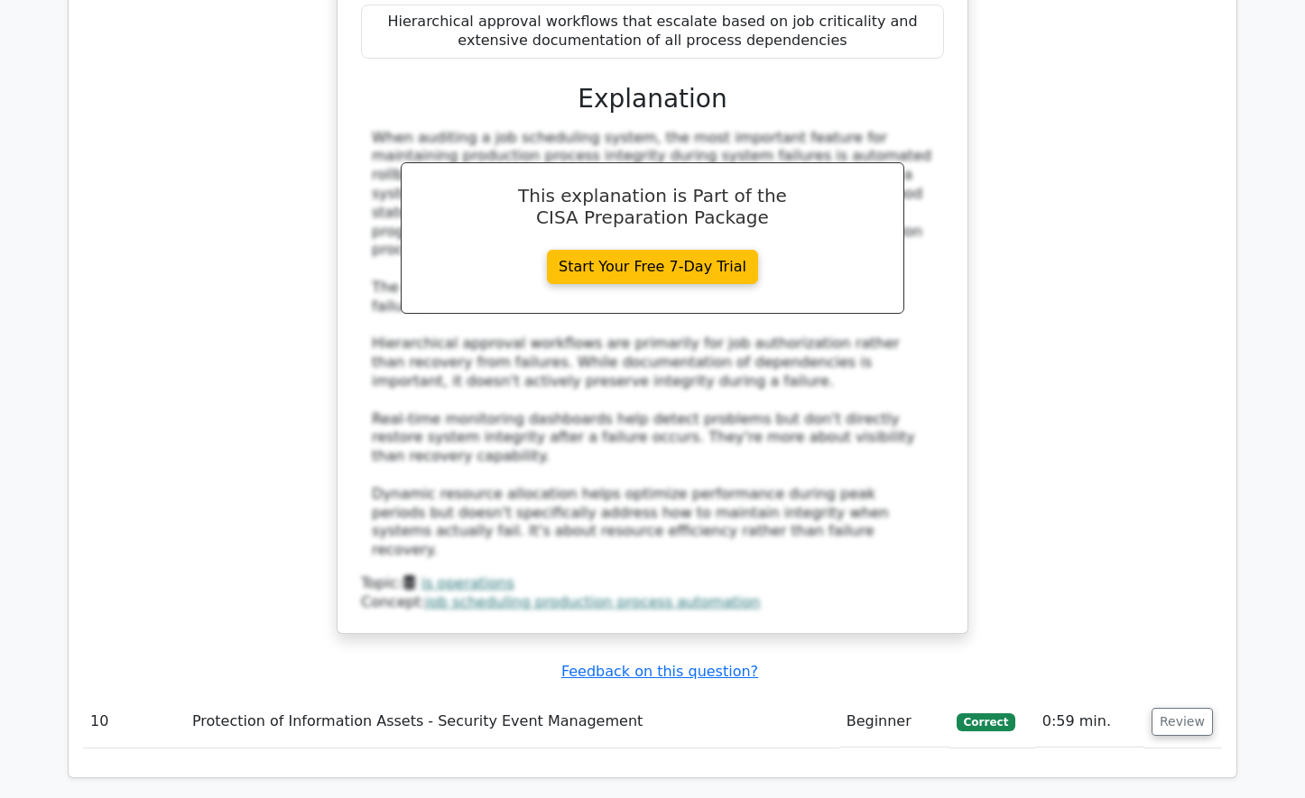
scroll to position [8391, 0]
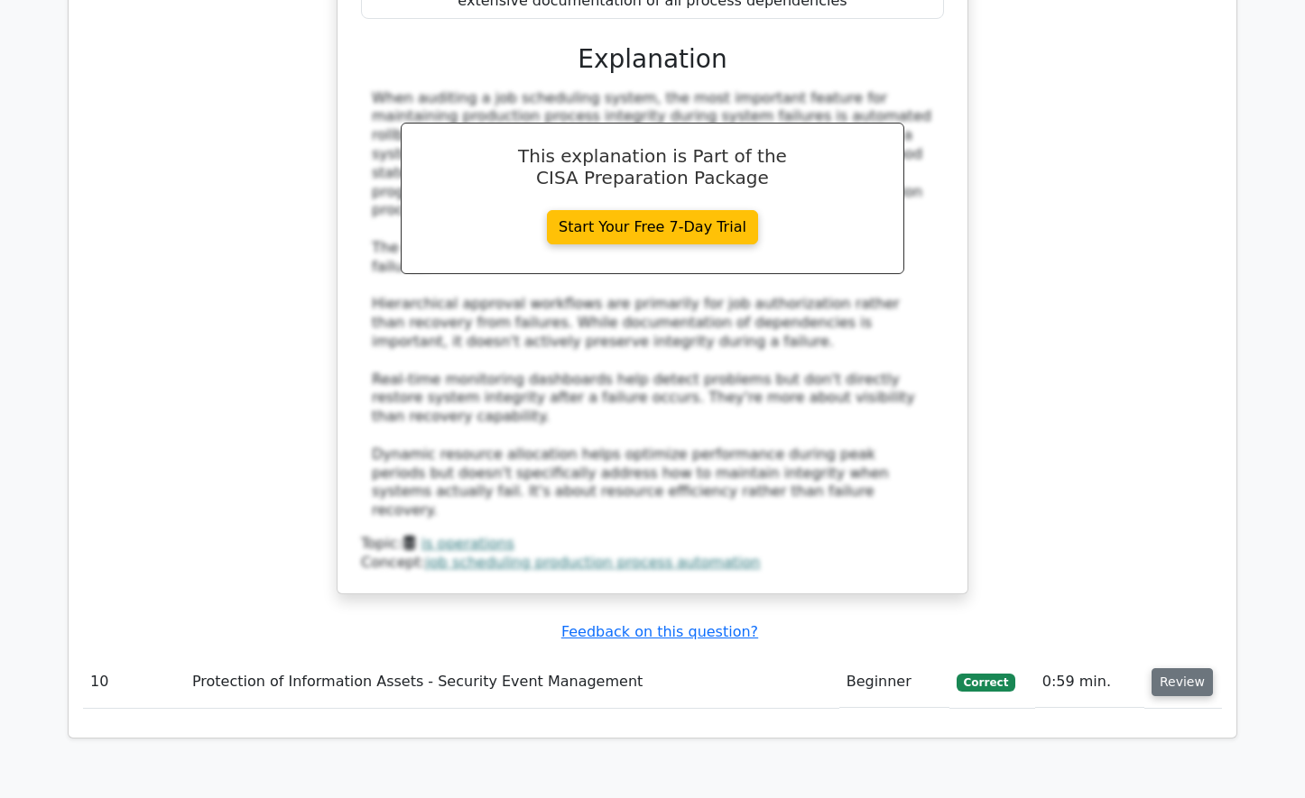
click at [1167, 669] on button "Review" at bounding box center [1181, 683] width 61 height 28
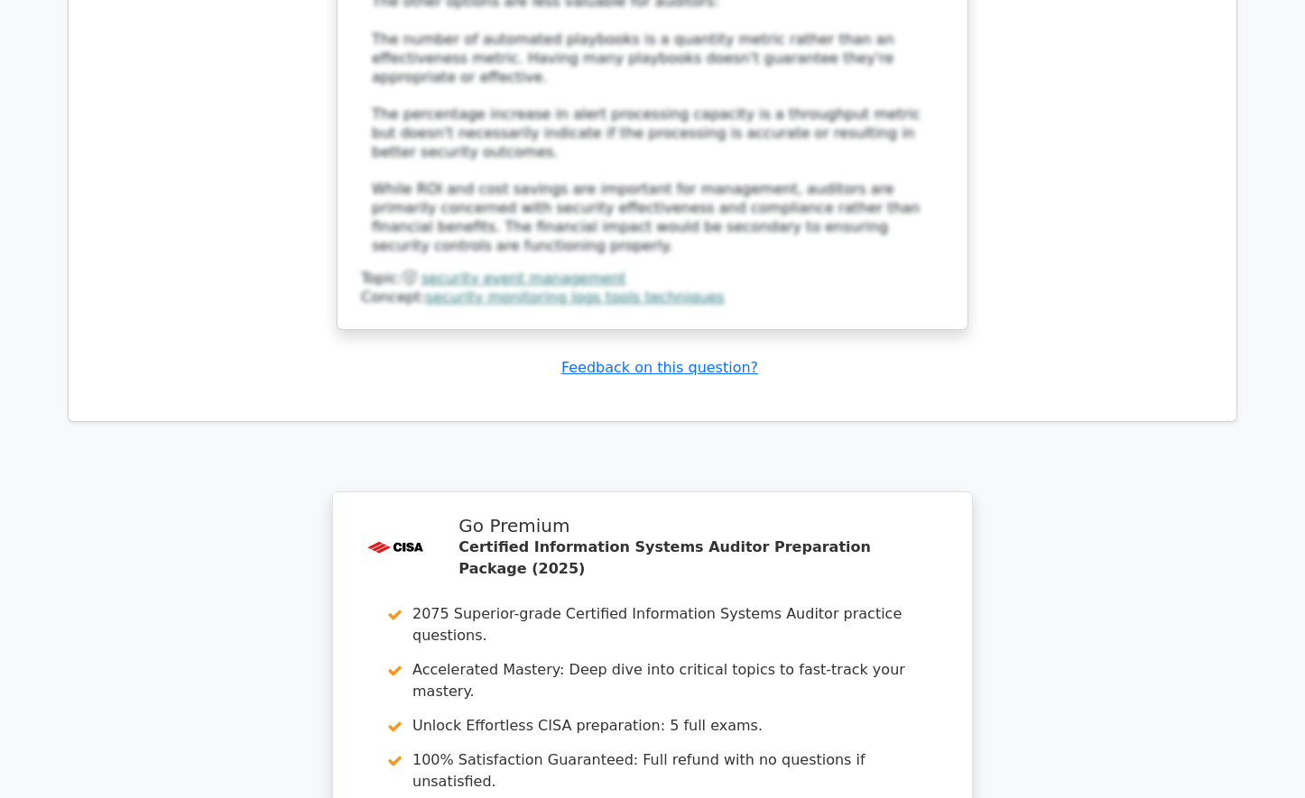
scroll to position [9775, 0]
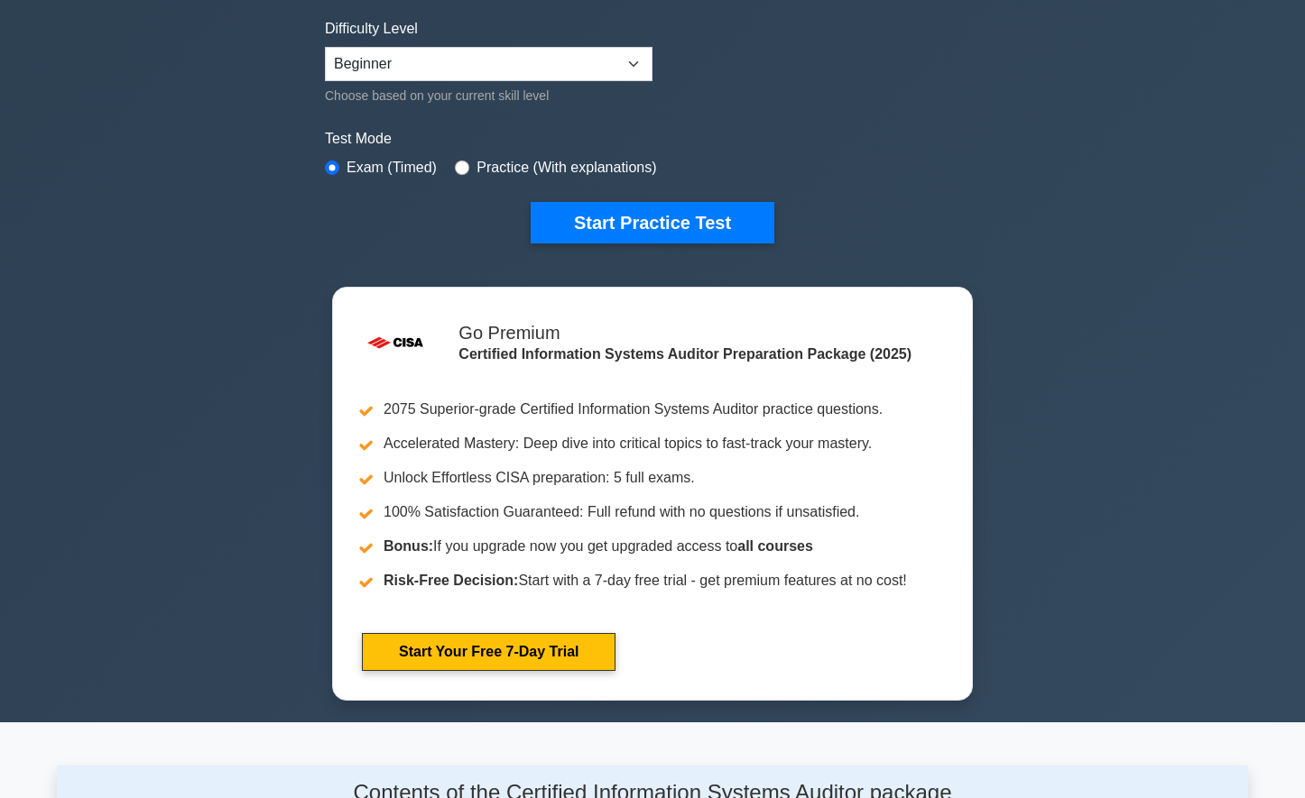
scroll to position [451, 0]
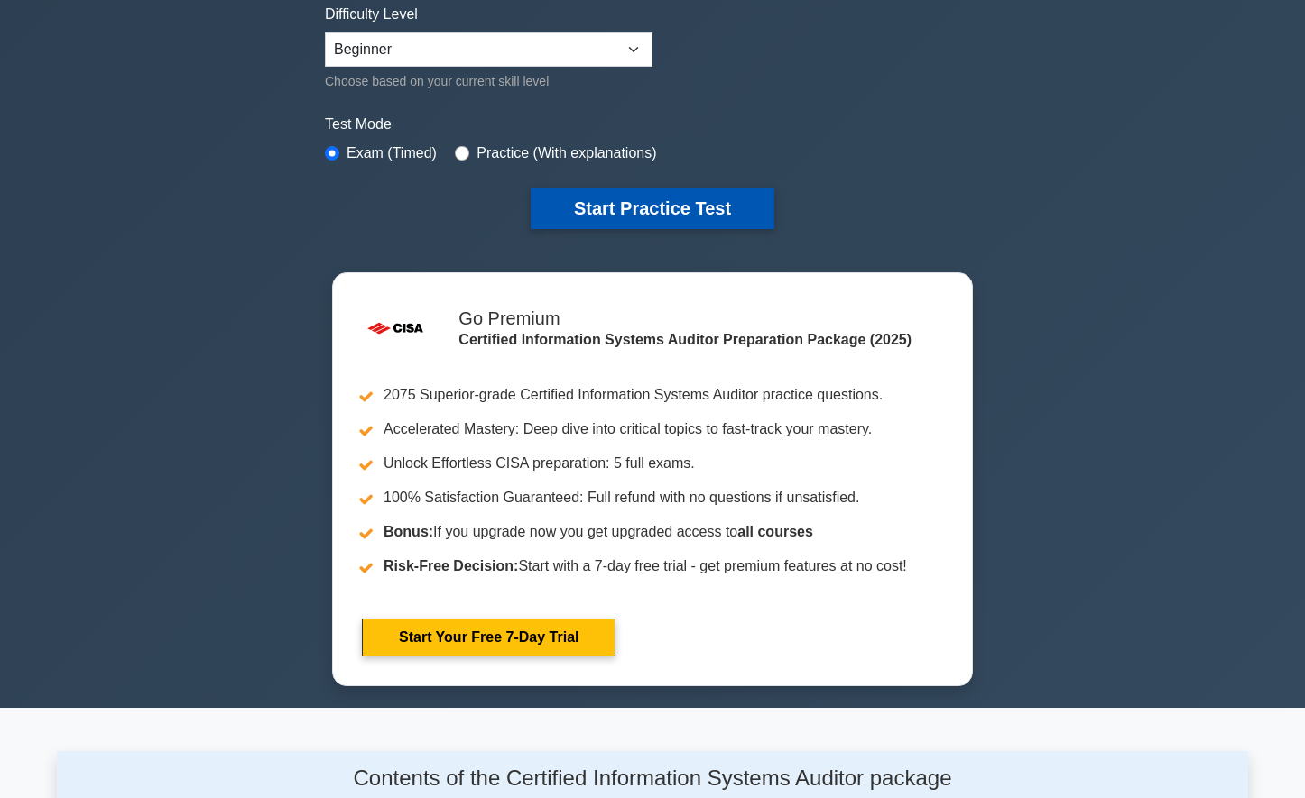
click at [662, 204] on button "Start Practice Test" at bounding box center [653, 209] width 244 height 42
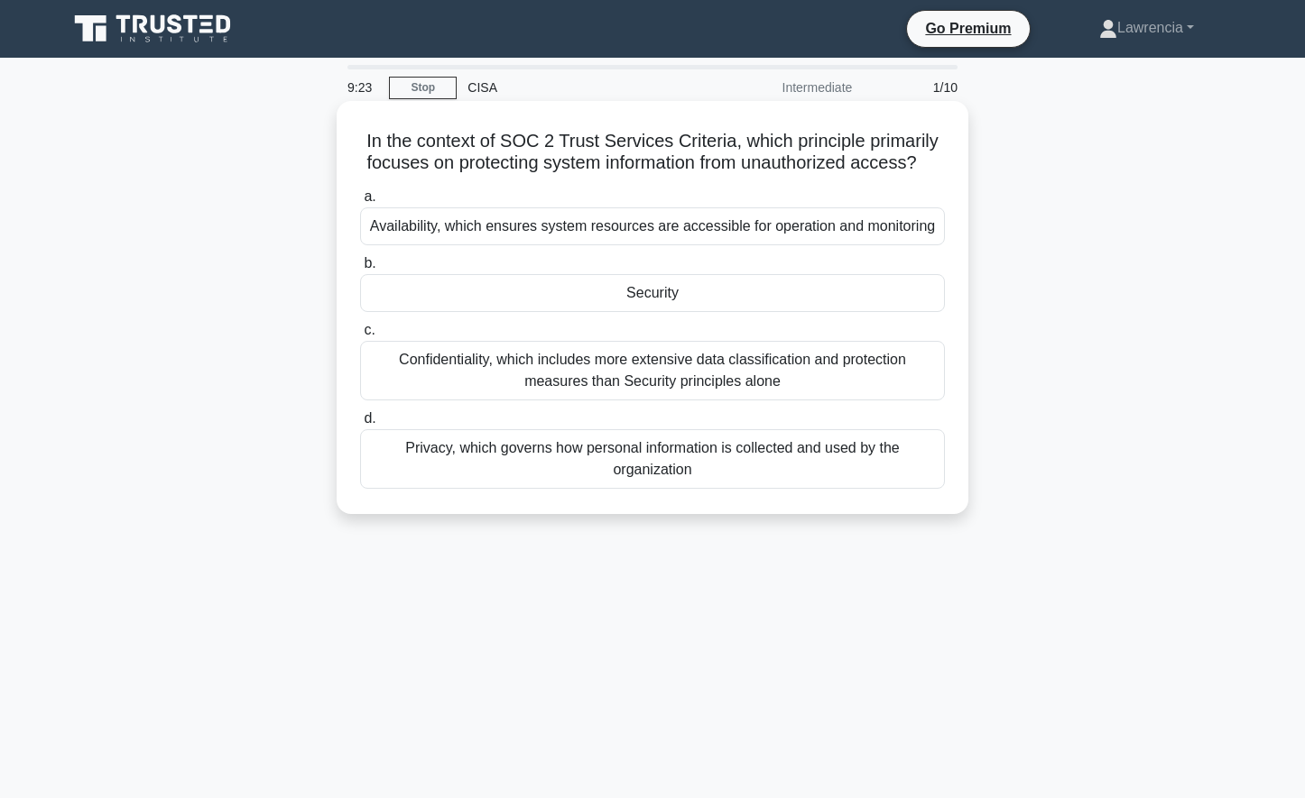
click at [665, 312] on div "Security" at bounding box center [652, 293] width 585 height 38
click at [360, 270] on input "b. Security" at bounding box center [360, 264] width 0 height 12
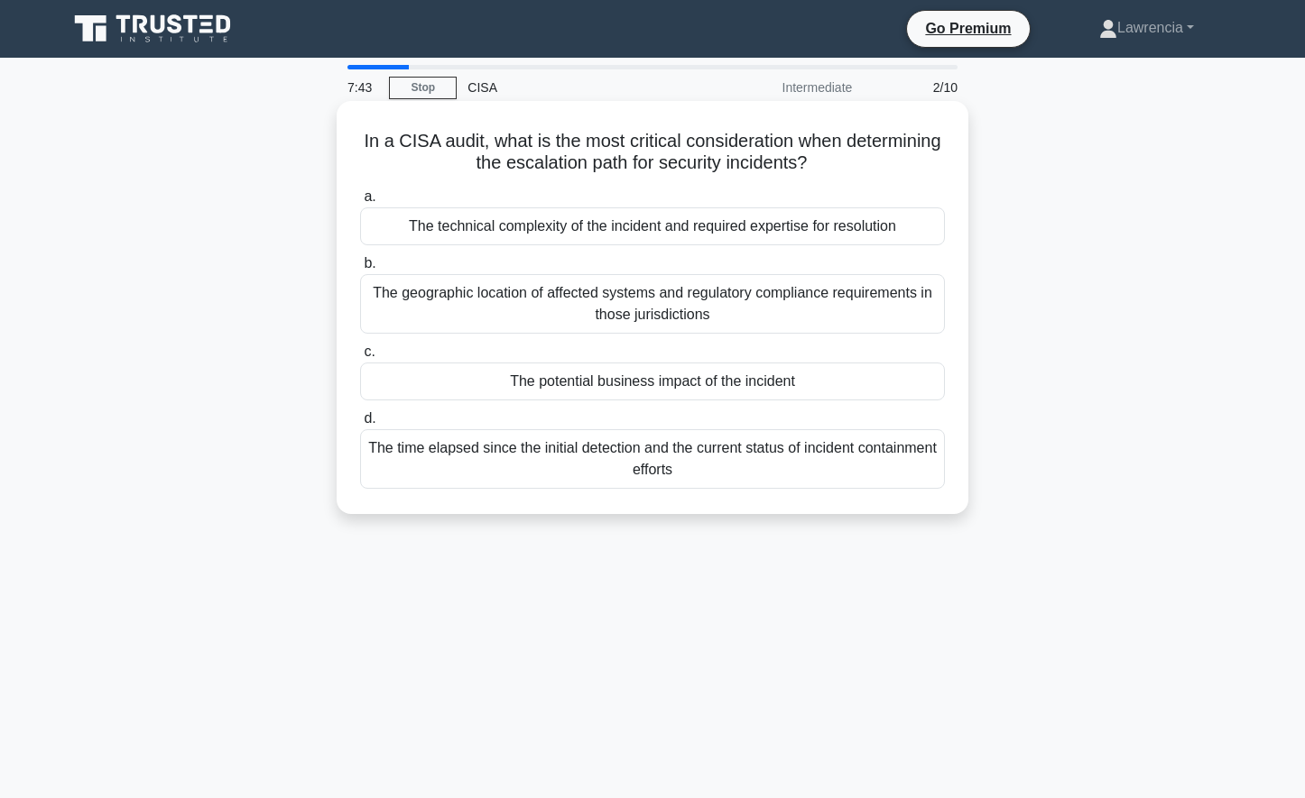
click at [629, 385] on div "The potential business impact of the incident" at bounding box center [652, 382] width 585 height 38
click at [360, 358] on input "c. The potential business impact of the incident" at bounding box center [360, 352] width 0 height 12
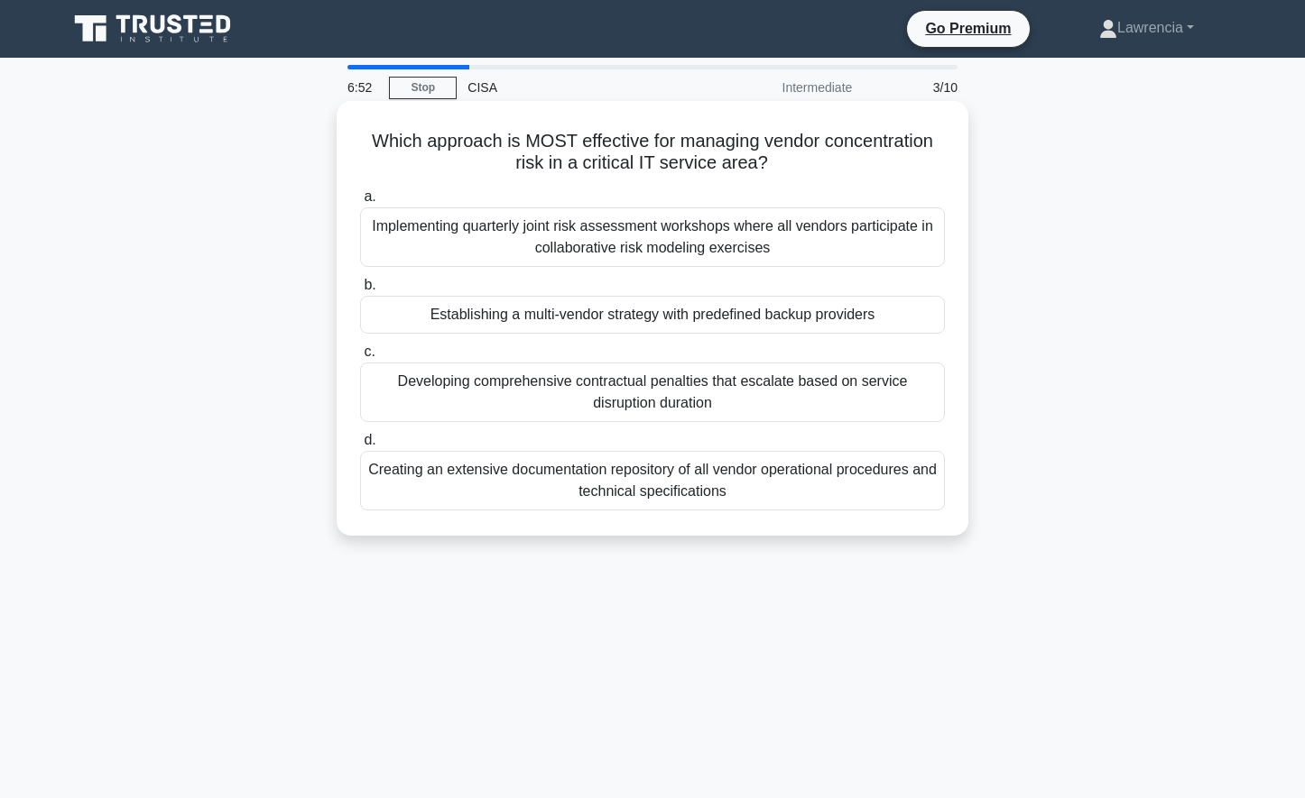
click at [550, 404] on div "Developing comprehensive contractual penalties that escalate based on service d…" at bounding box center [652, 393] width 585 height 60
click at [360, 358] on input "c. Developing comprehensive contractual penalties that escalate based on servic…" at bounding box center [360, 352] width 0 height 12
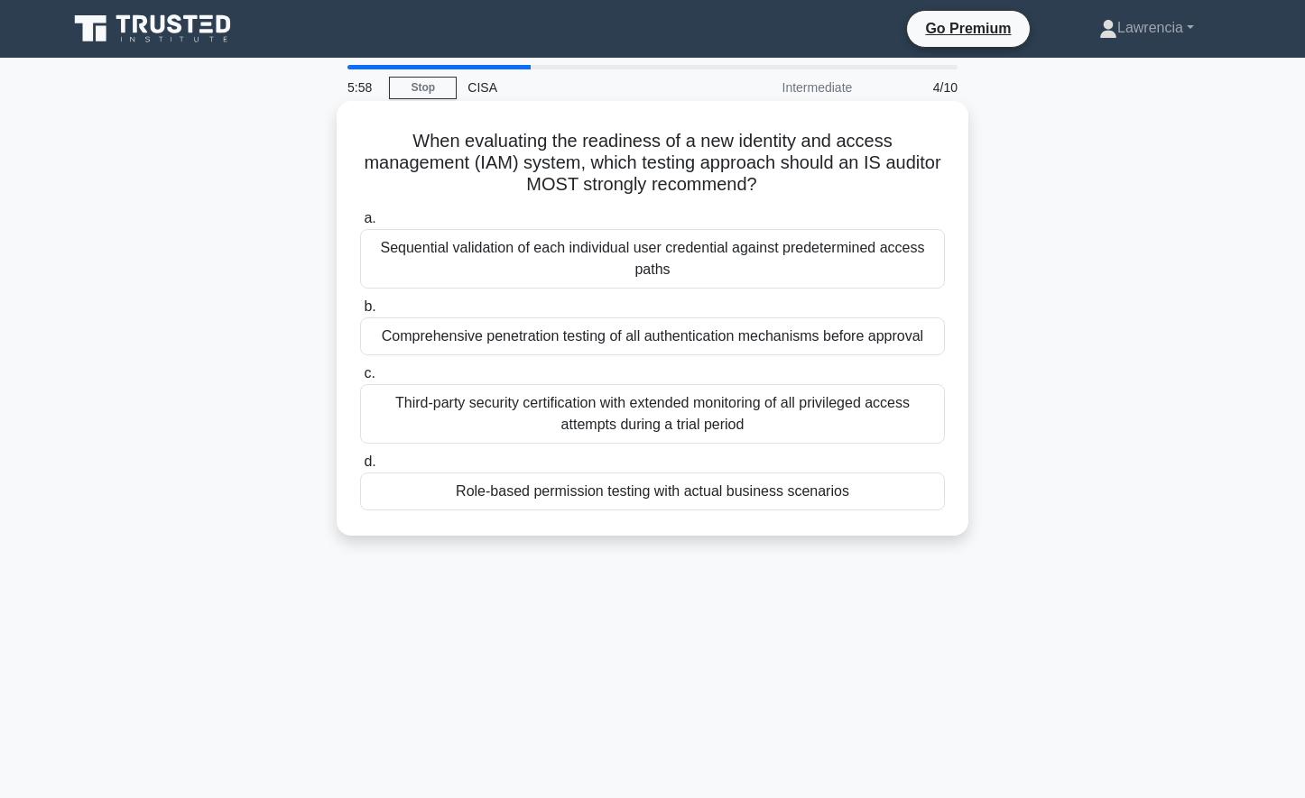
drag, startPoint x: 550, startPoint y: 404, endPoint x: 565, endPoint y: 513, distance: 110.1
drag, startPoint x: 565, startPoint y: 513, endPoint x: 552, endPoint y: 494, distance: 22.8
click at [552, 494] on div "Role-based permission testing with actual business scenarios" at bounding box center [652, 492] width 585 height 38
click at [360, 468] on input "d. Role-based permission testing with actual business scenarios" at bounding box center [360, 463] width 0 height 12
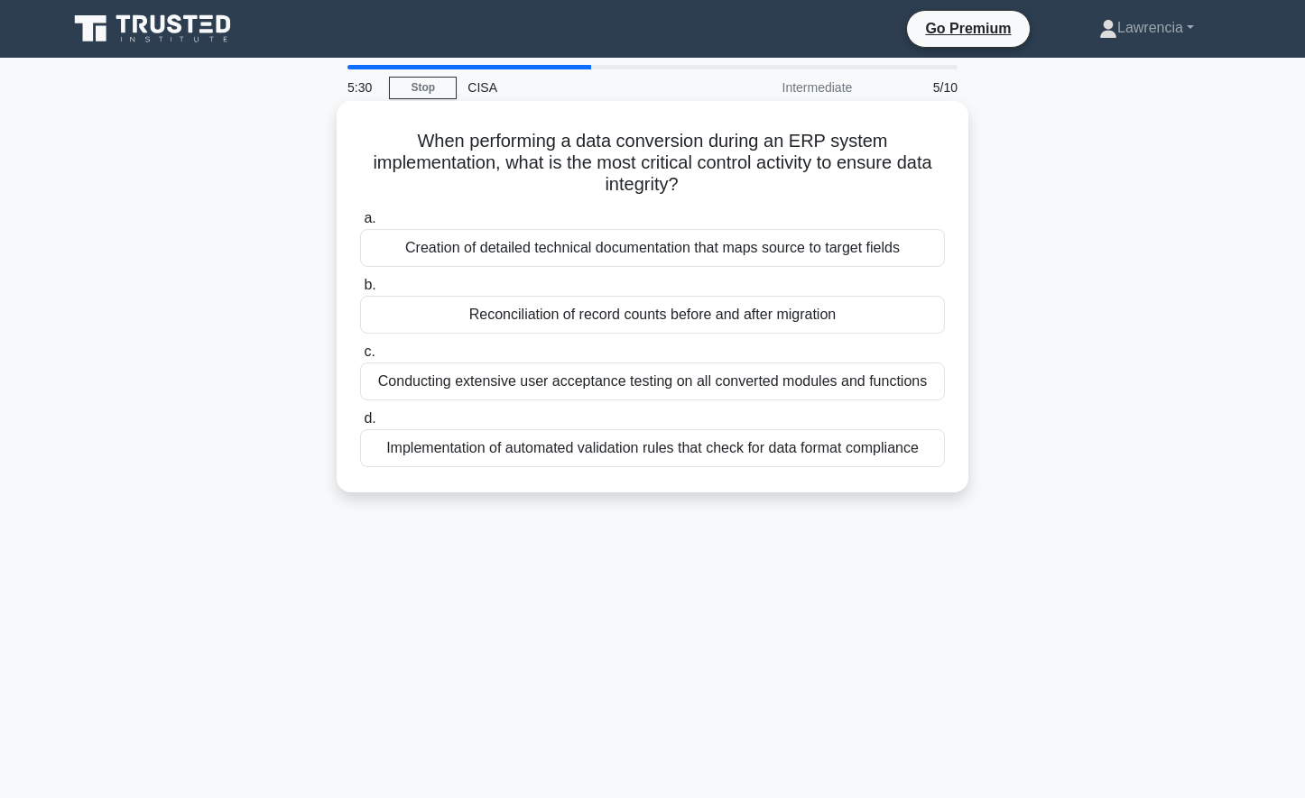
click at [676, 251] on div "Creation of detailed technical documentation that maps source to target fields" at bounding box center [652, 248] width 585 height 38
click at [360, 225] on input "a. Creation of detailed technical documentation that maps source to target fiel…" at bounding box center [360, 219] width 0 height 12
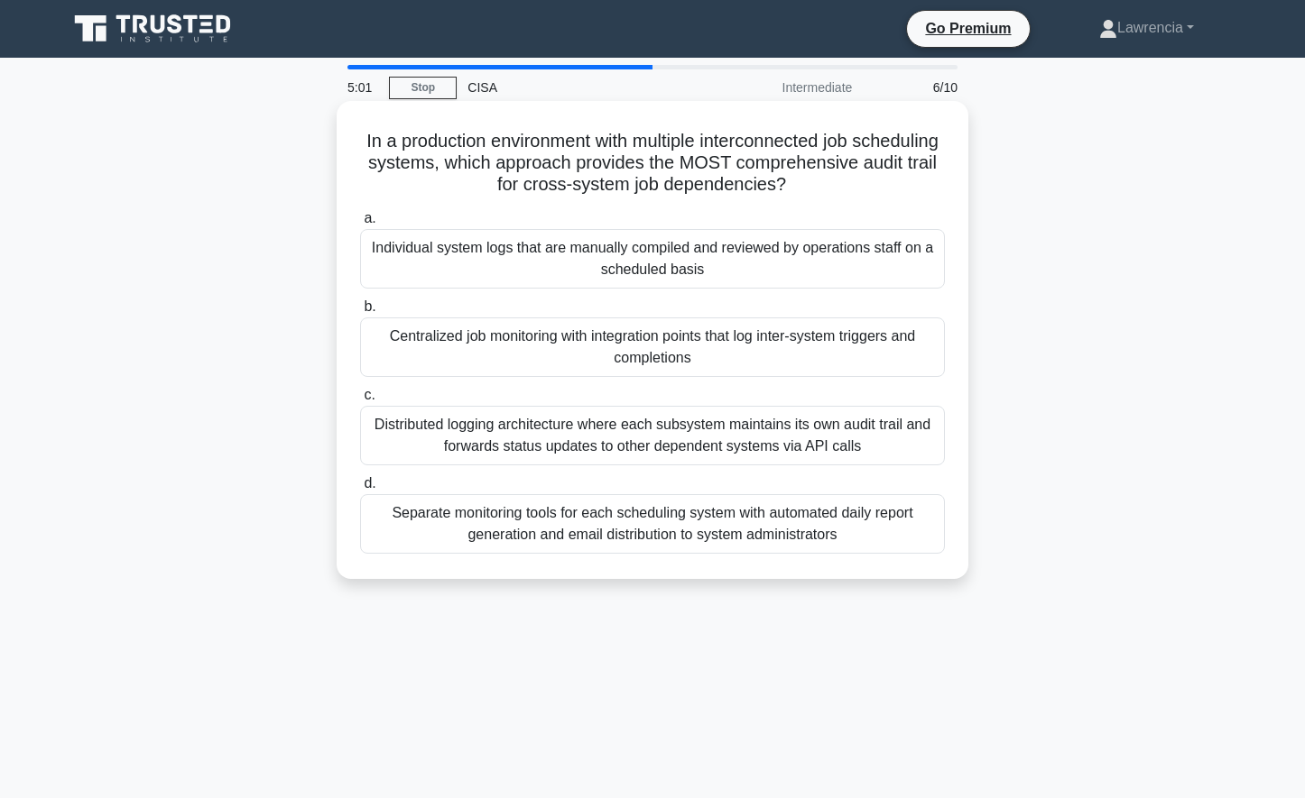
click at [551, 260] on div "Individual system logs that are manually compiled and reviewed by operations st…" at bounding box center [652, 259] width 585 height 60
click at [360, 225] on input "a. Individual system logs that are manually compiled and reviewed by operations…" at bounding box center [360, 219] width 0 height 12
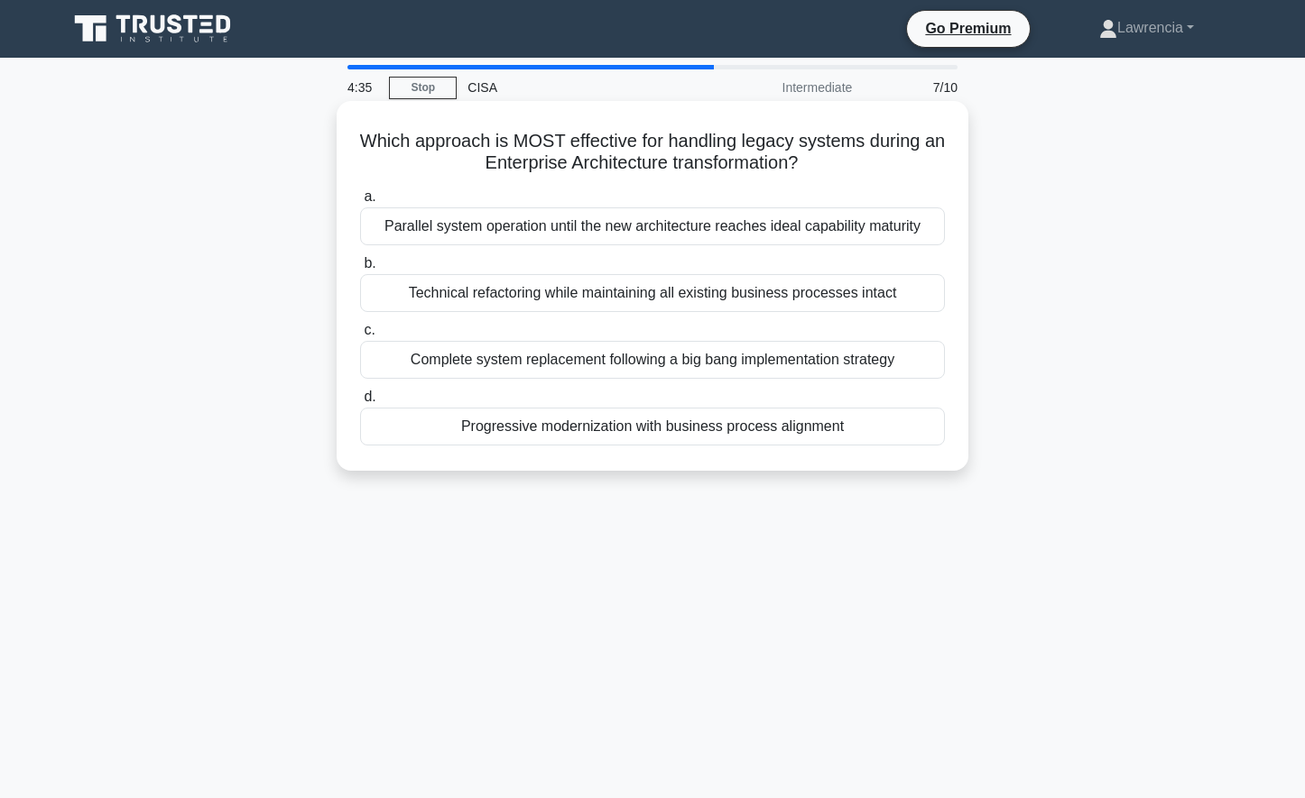
click at [561, 239] on div "Parallel system operation until the new architecture reaches ideal capability m…" at bounding box center [652, 227] width 585 height 38
click at [360, 203] on input "a. Parallel system operation until the new architecture reaches ideal capabilit…" at bounding box center [360, 197] width 0 height 12
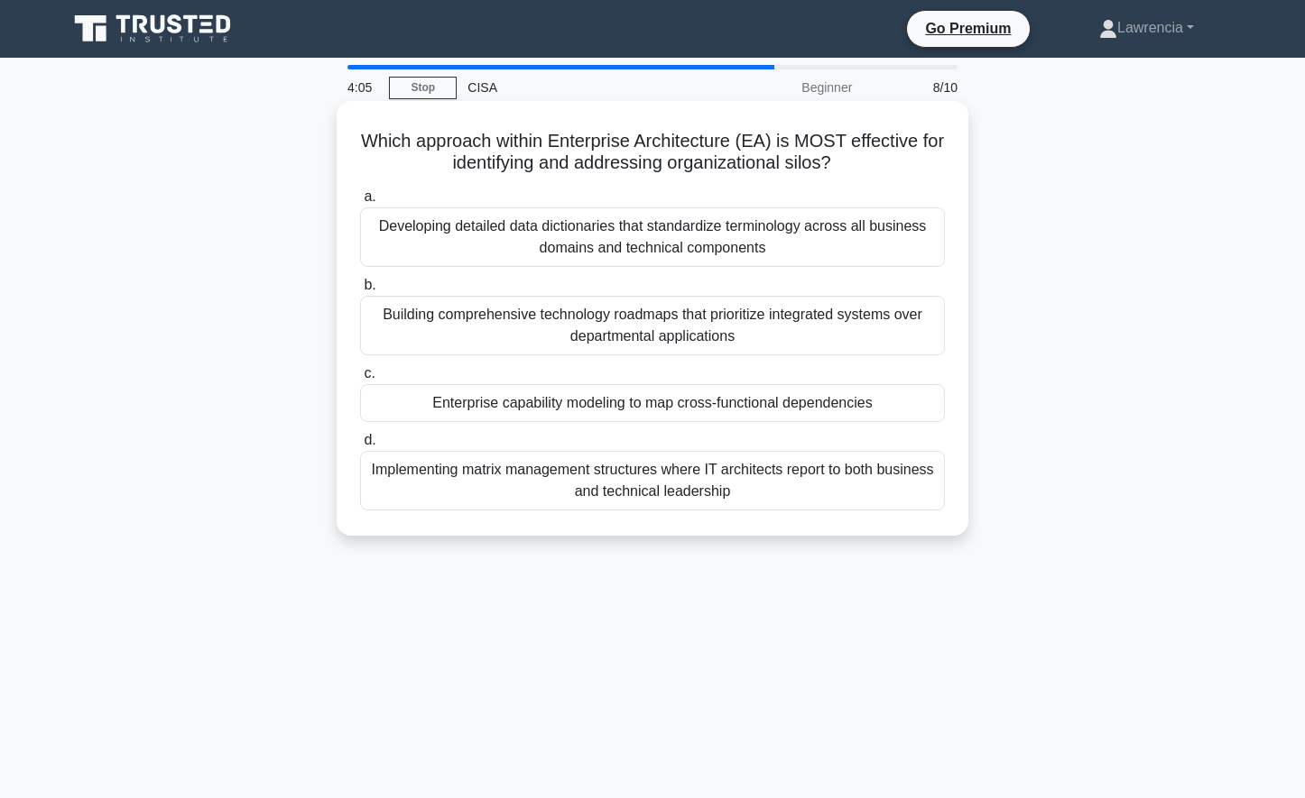
drag, startPoint x: 561, startPoint y: 239, endPoint x: 440, endPoint y: 339, distance: 157.0
click at [440, 339] on div "Building comprehensive technology roadmaps that prioritize integrated systems o…" at bounding box center [652, 326] width 585 height 60
click at [360, 291] on input "b. Building comprehensive technology roadmaps that prioritize integrated system…" at bounding box center [360, 286] width 0 height 12
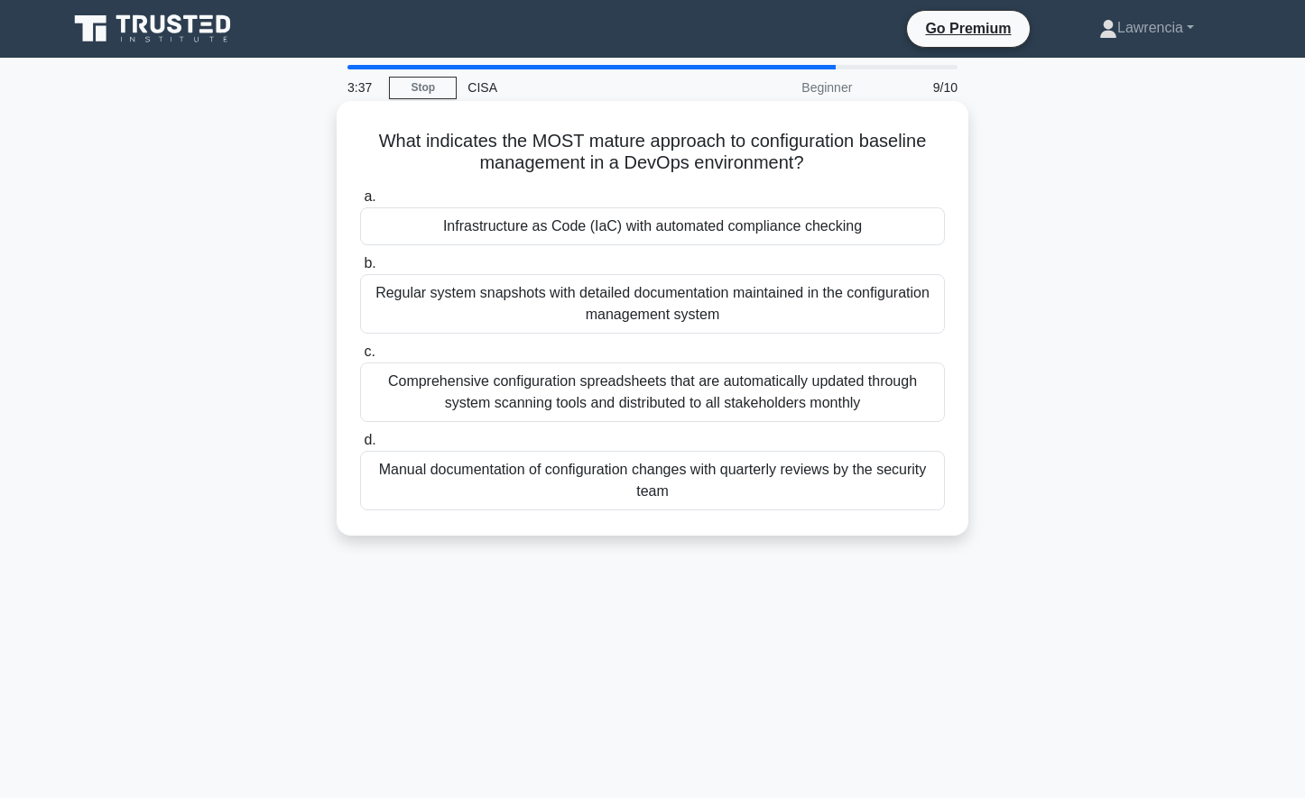
click at [562, 227] on div "Infrastructure as Code (IaC) with automated compliance checking" at bounding box center [652, 227] width 585 height 38
click at [360, 203] on input "a. Infrastructure as Code (IaC) with automated compliance checking" at bounding box center [360, 197] width 0 height 12
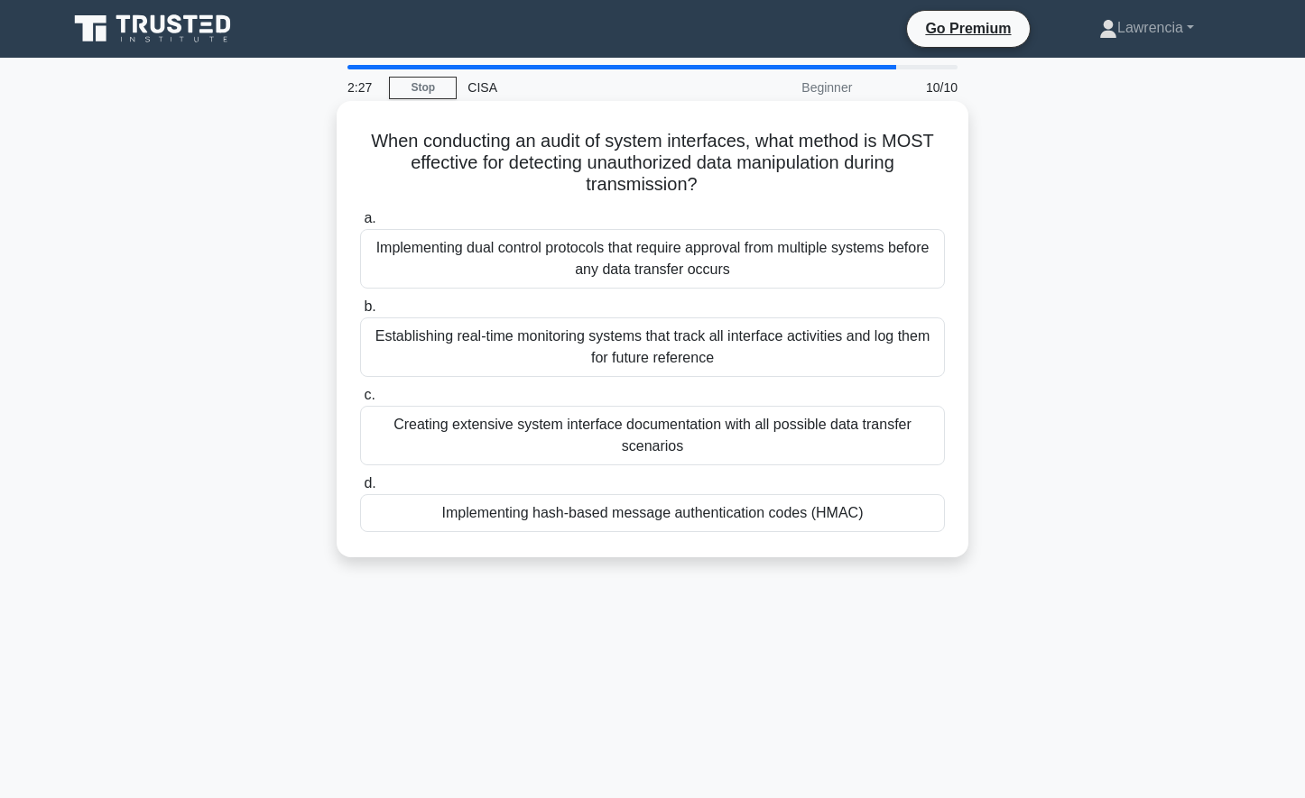
click at [605, 358] on div "Establishing real-time monitoring systems that track all interface activities a…" at bounding box center [652, 348] width 585 height 60
click at [360, 313] on input "b. Establishing real-time monitoring systems that track all interface activitie…" at bounding box center [360, 307] width 0 height 12
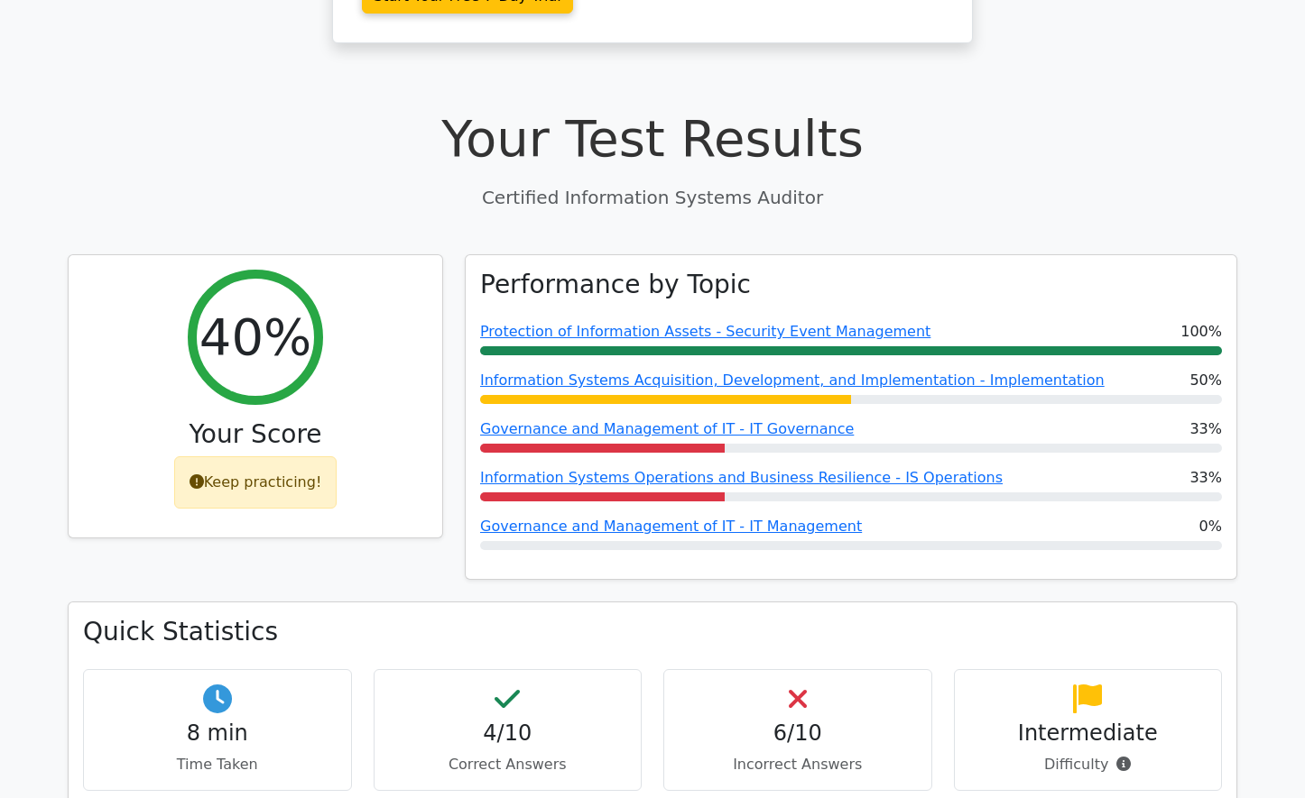
scroll to position [541, 0]
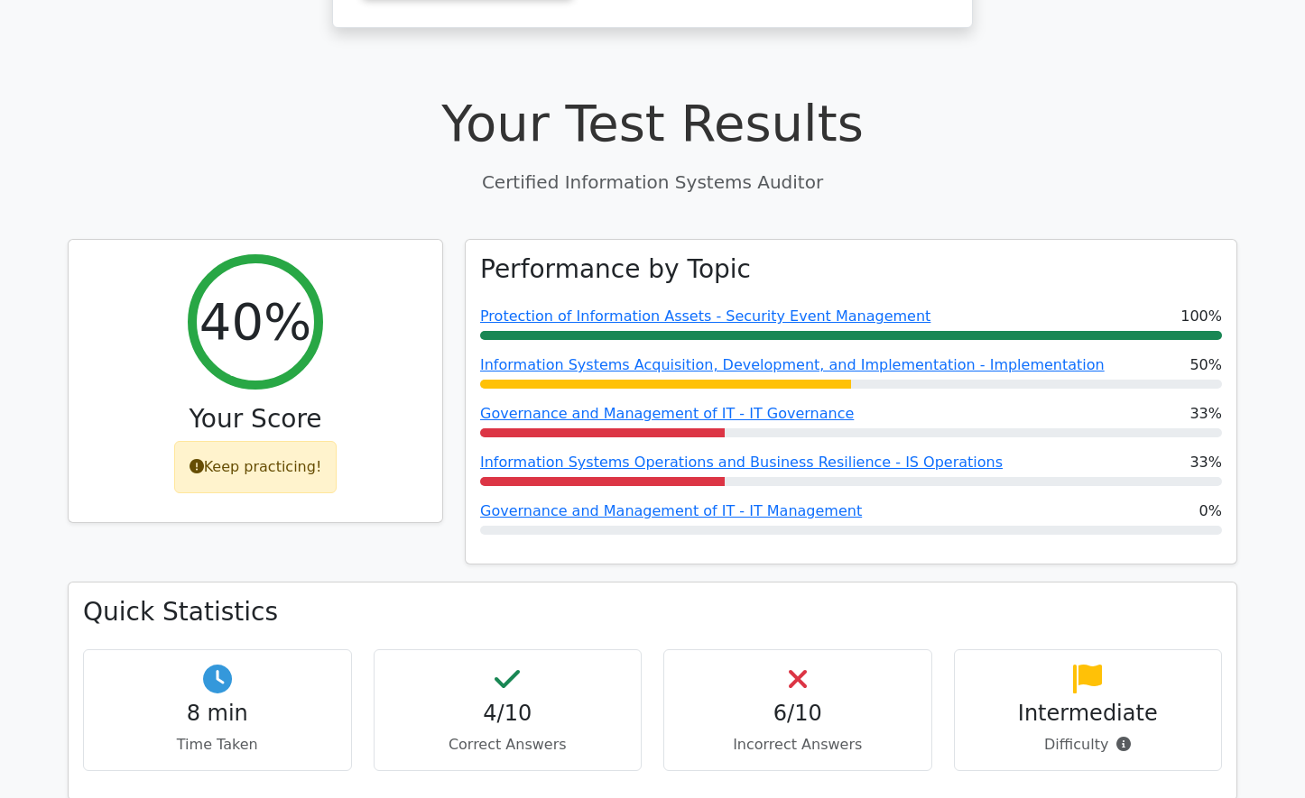
click at [509, 701] on h4 "4/10" at bounding box center [508, 714] width 238 height 26
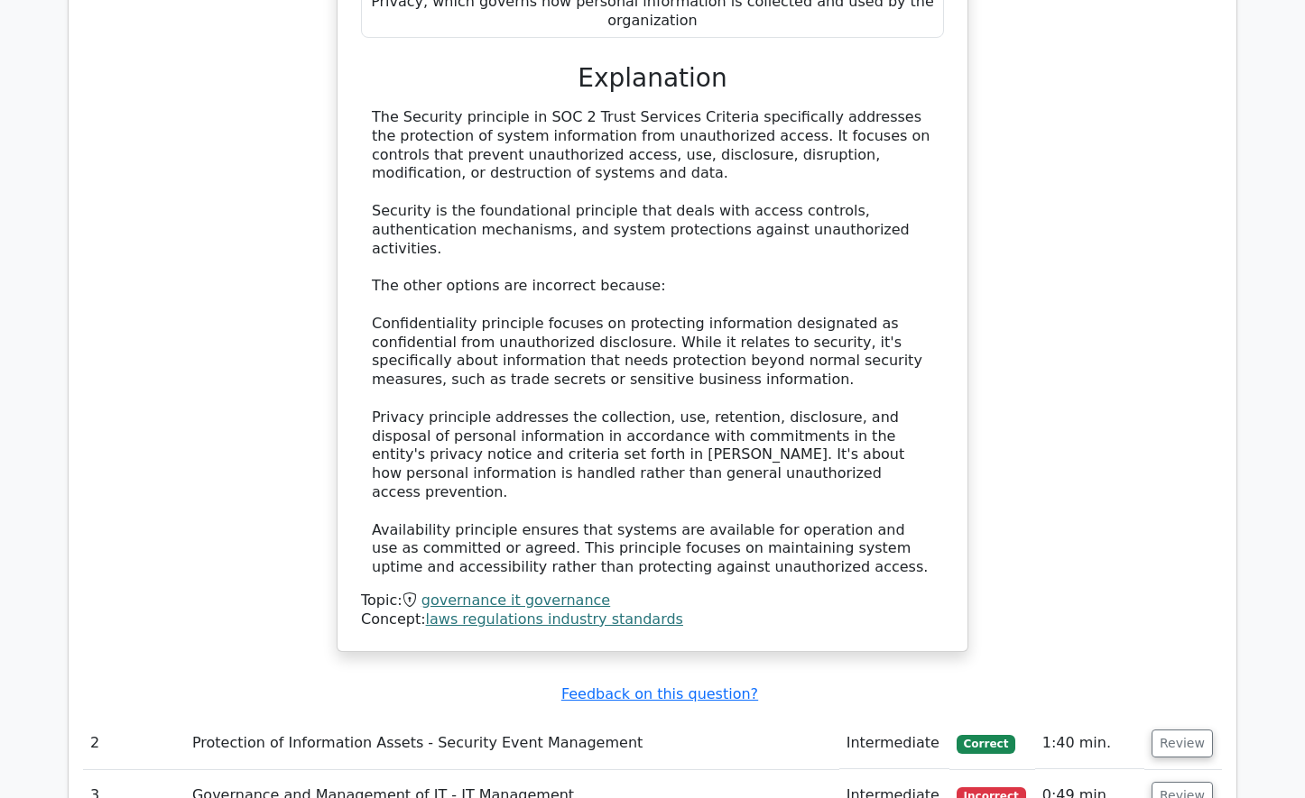
scroll to position [1895, 0]
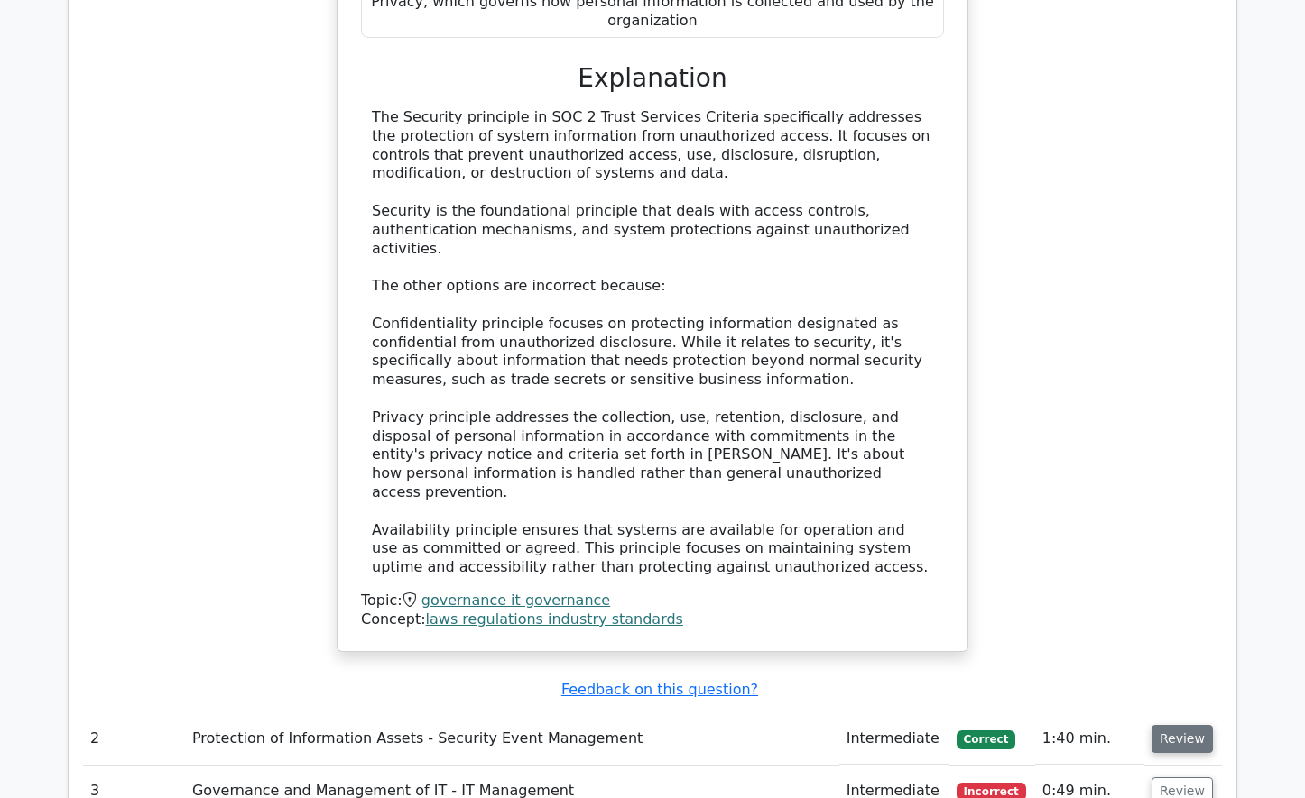
click at [1169, 725] on button "Review" at bounding box center [1181, 739] width 61 height 28
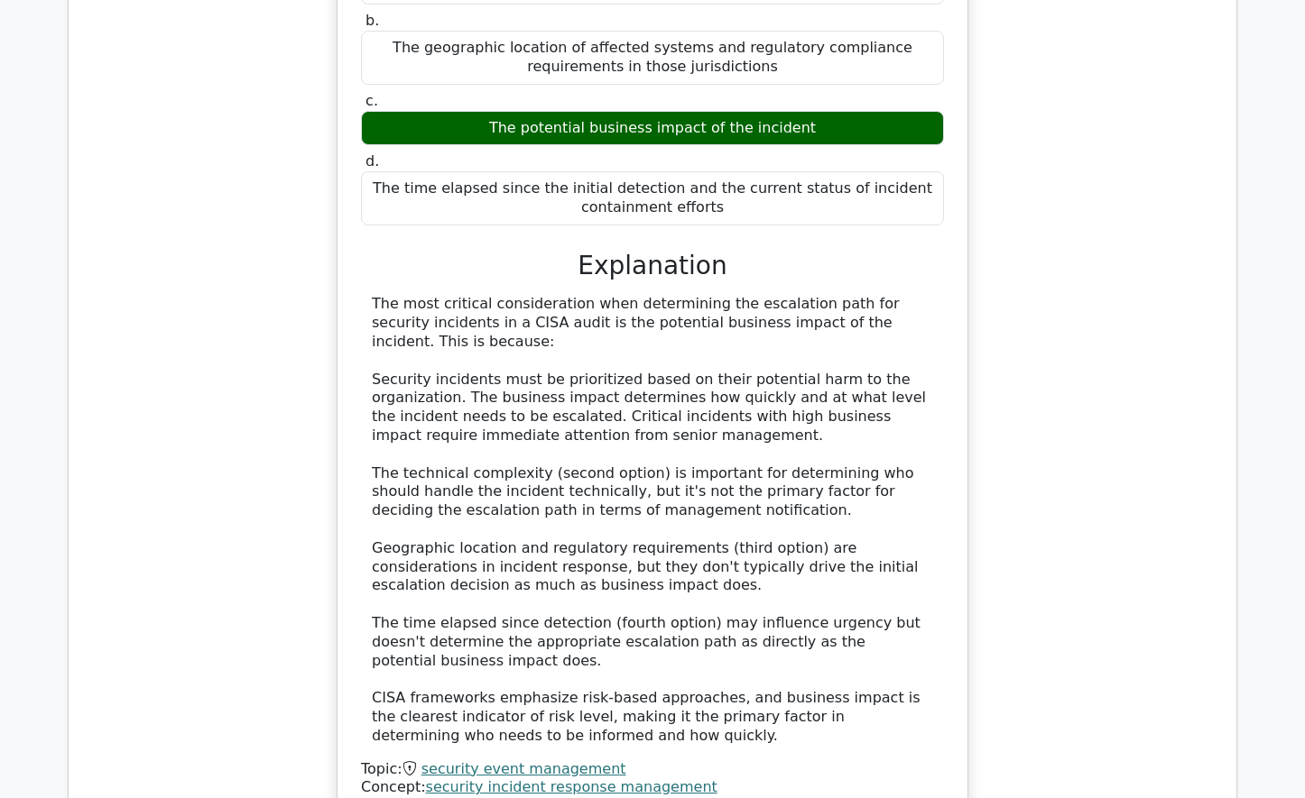
scroll to position [2797, 0]
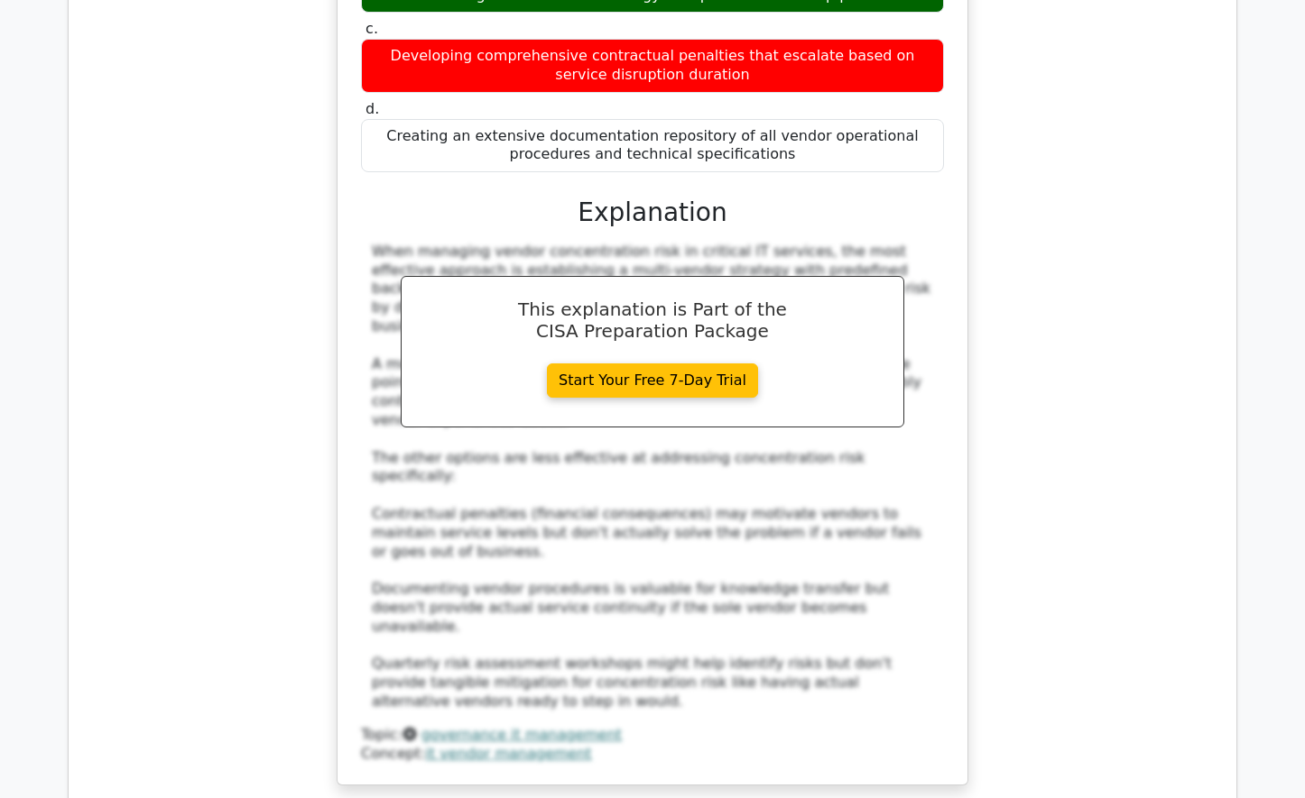
scroll to position [3970, 0]
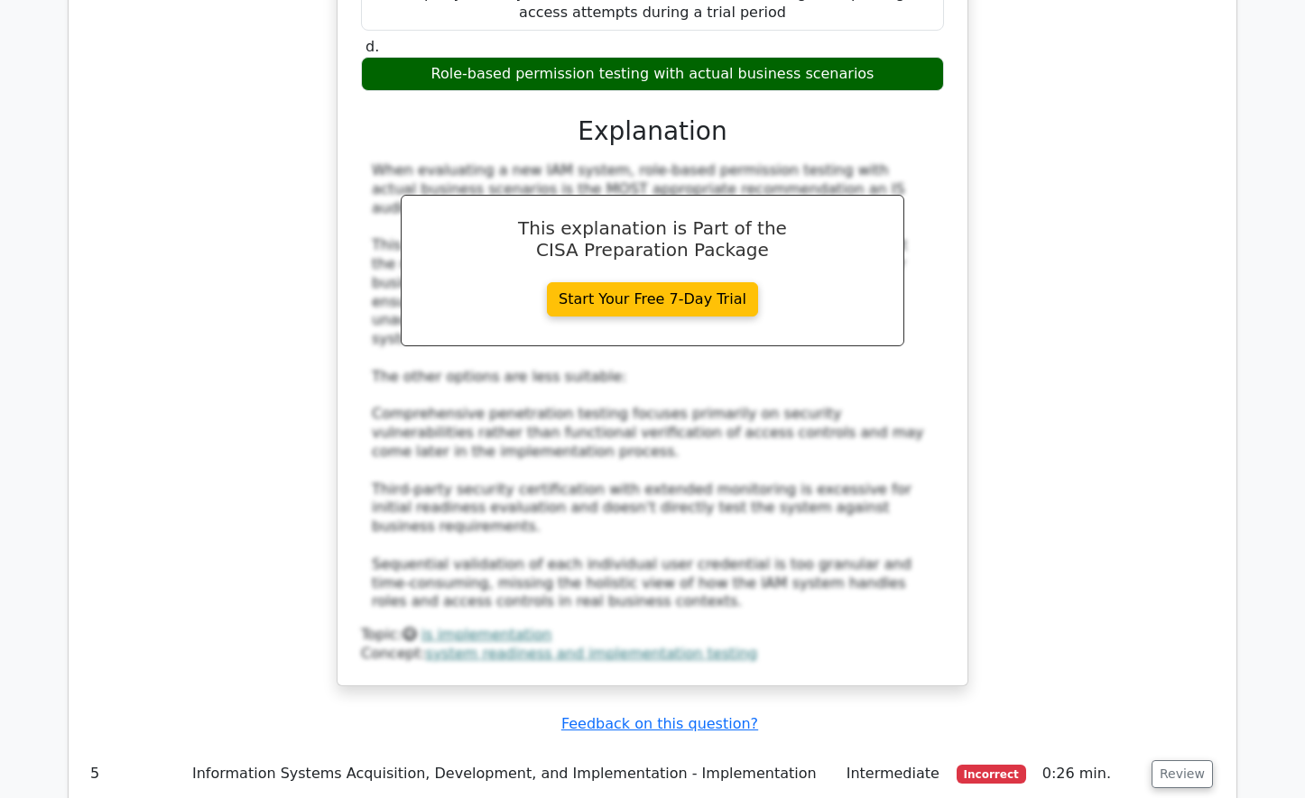
scroll to position [5143, 0]
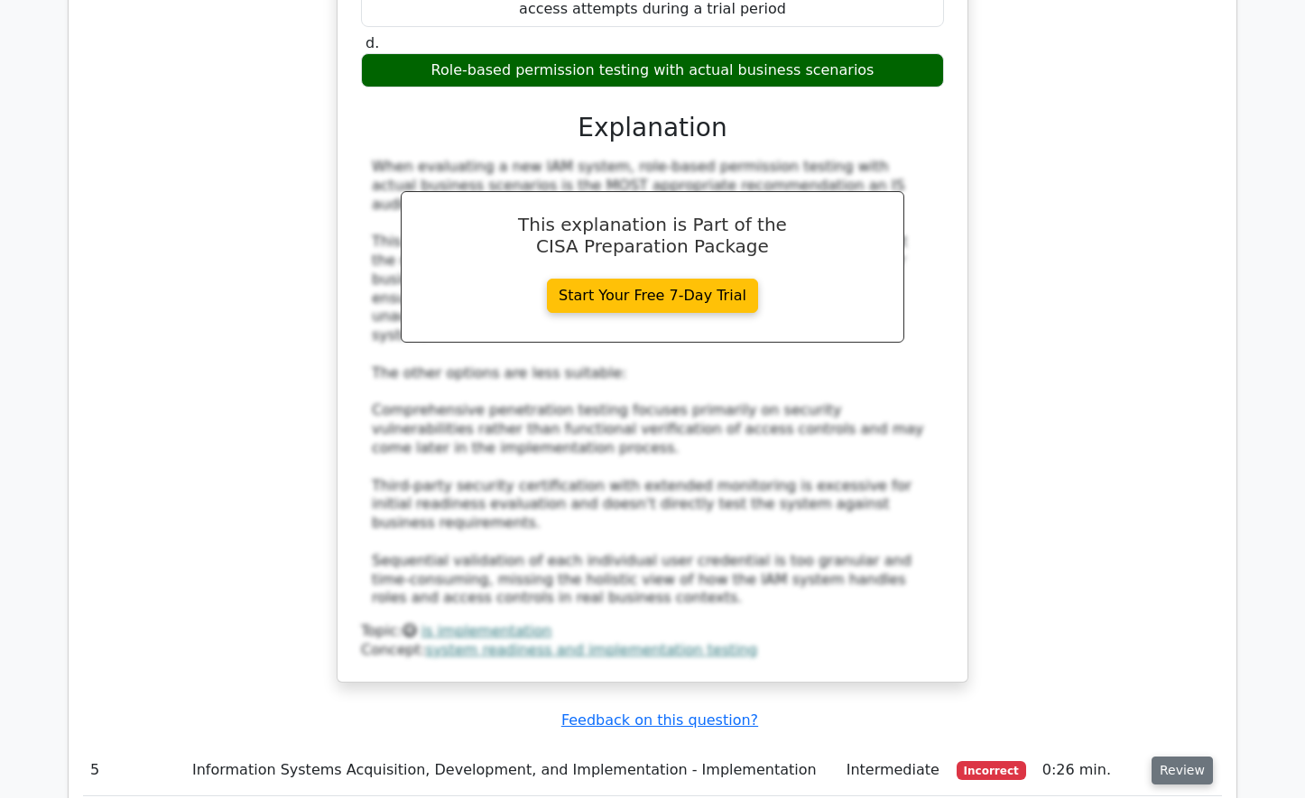
click at [1185, 757] on button "Review" at bounding box center [1181, 771] width 61 height 28
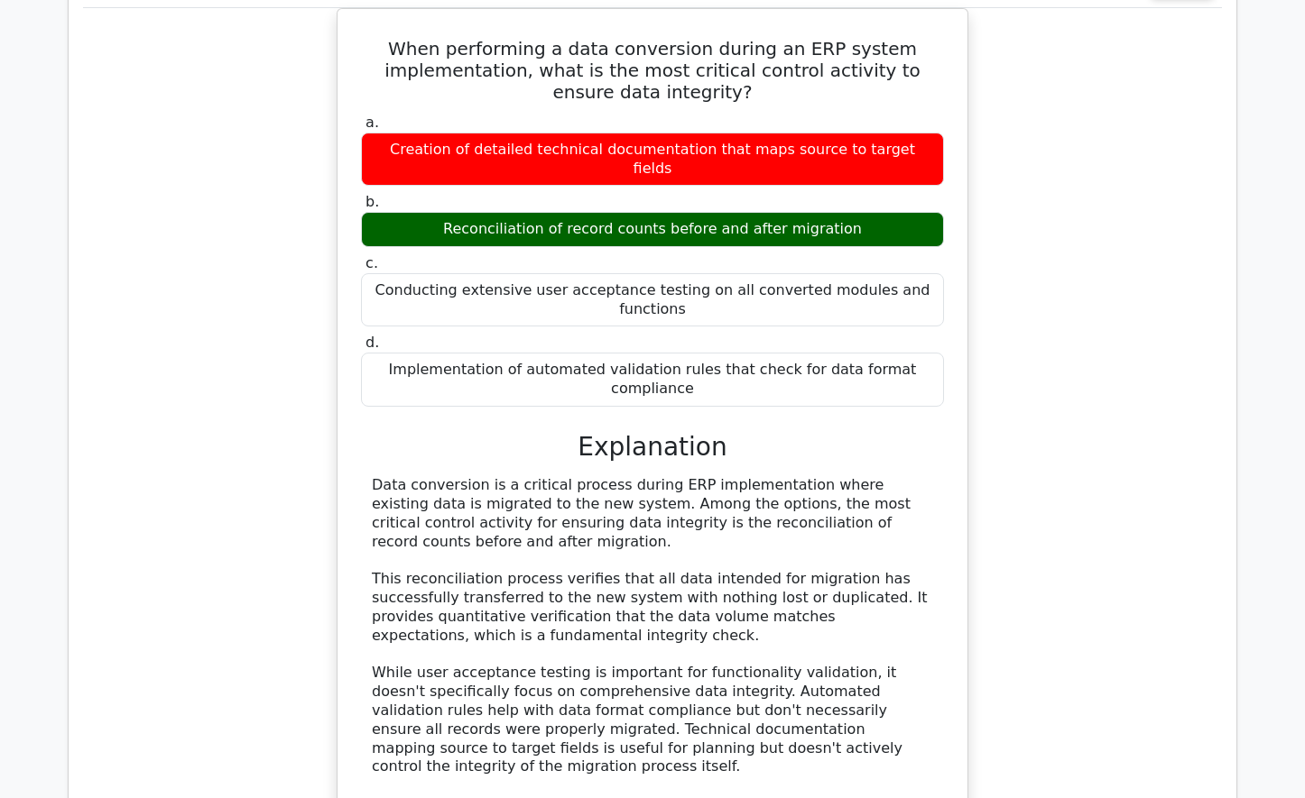
scroll to position [5955, 0]
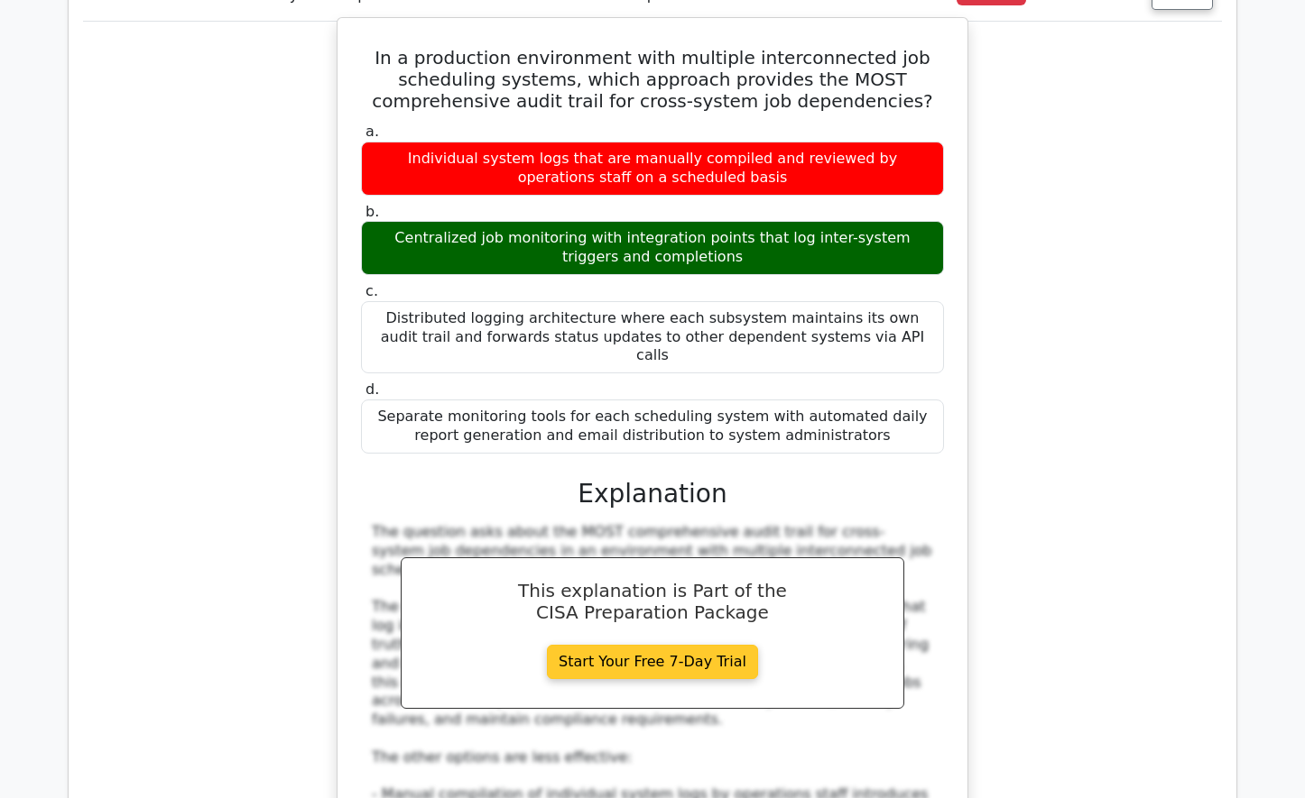
scroll to position [7037, 0]
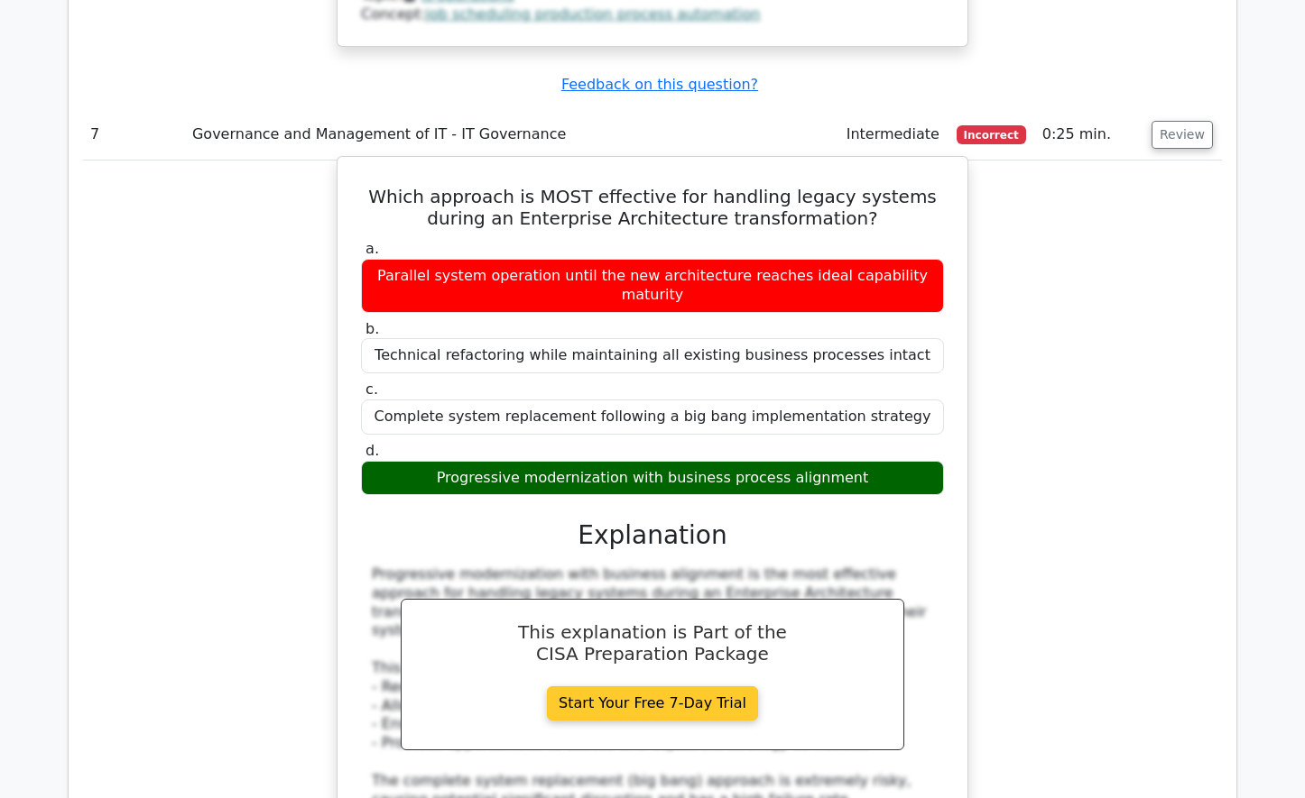
scroll to position [8030, 0]
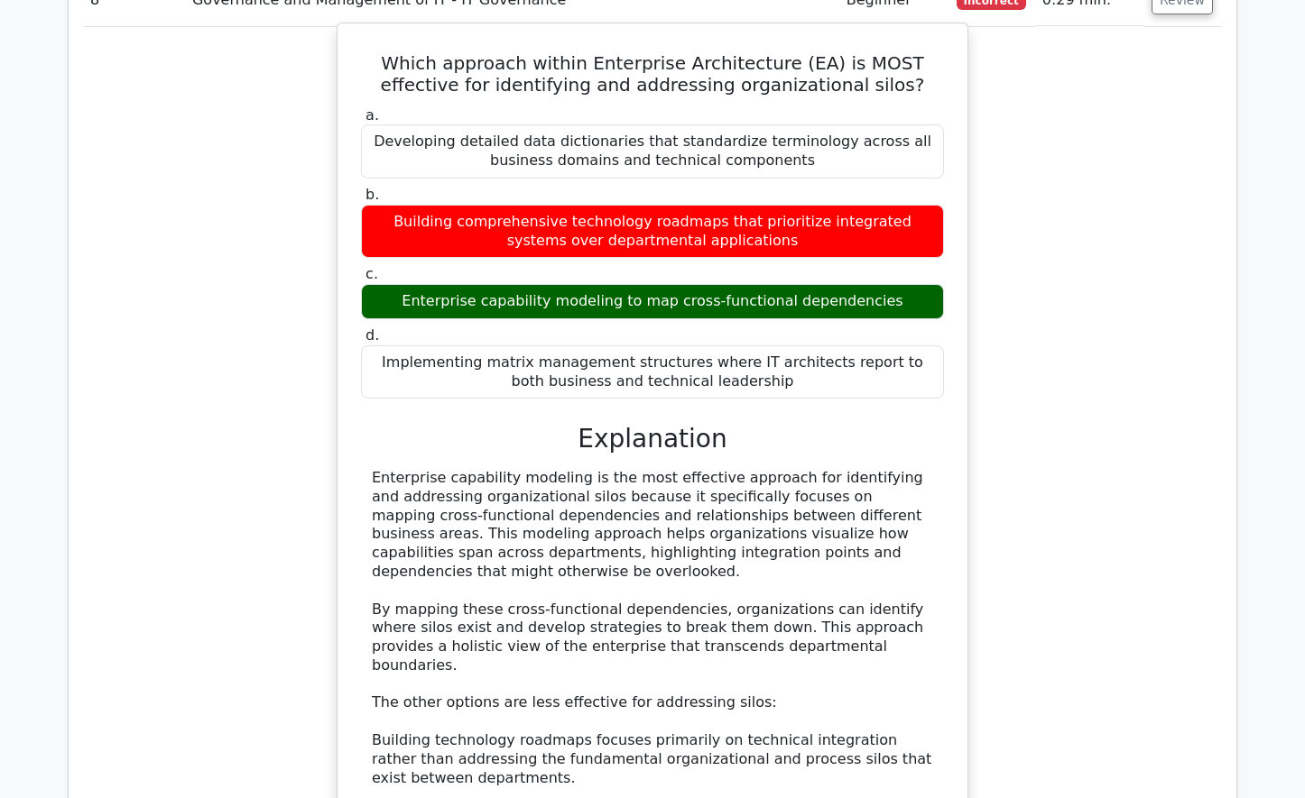
scroll to position [9112, 0]
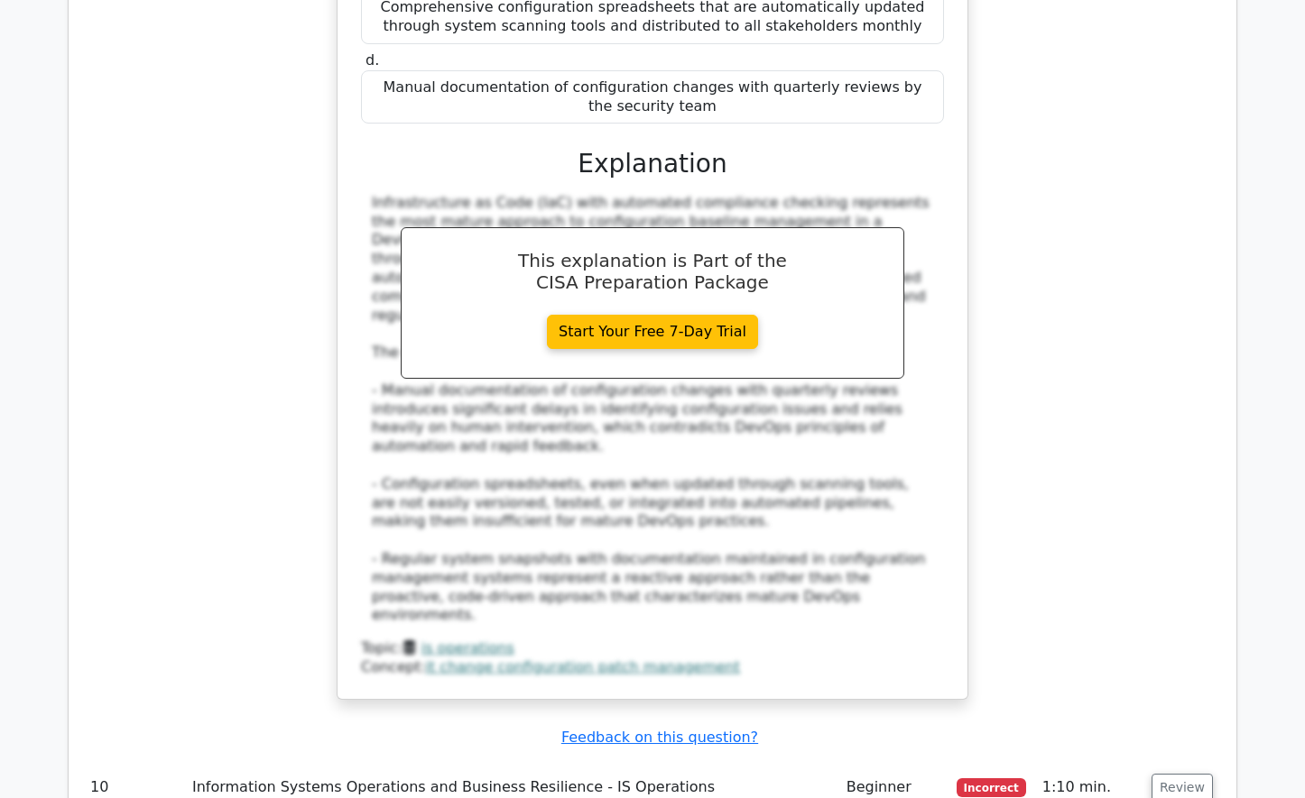
scroll to position [10466, 0]
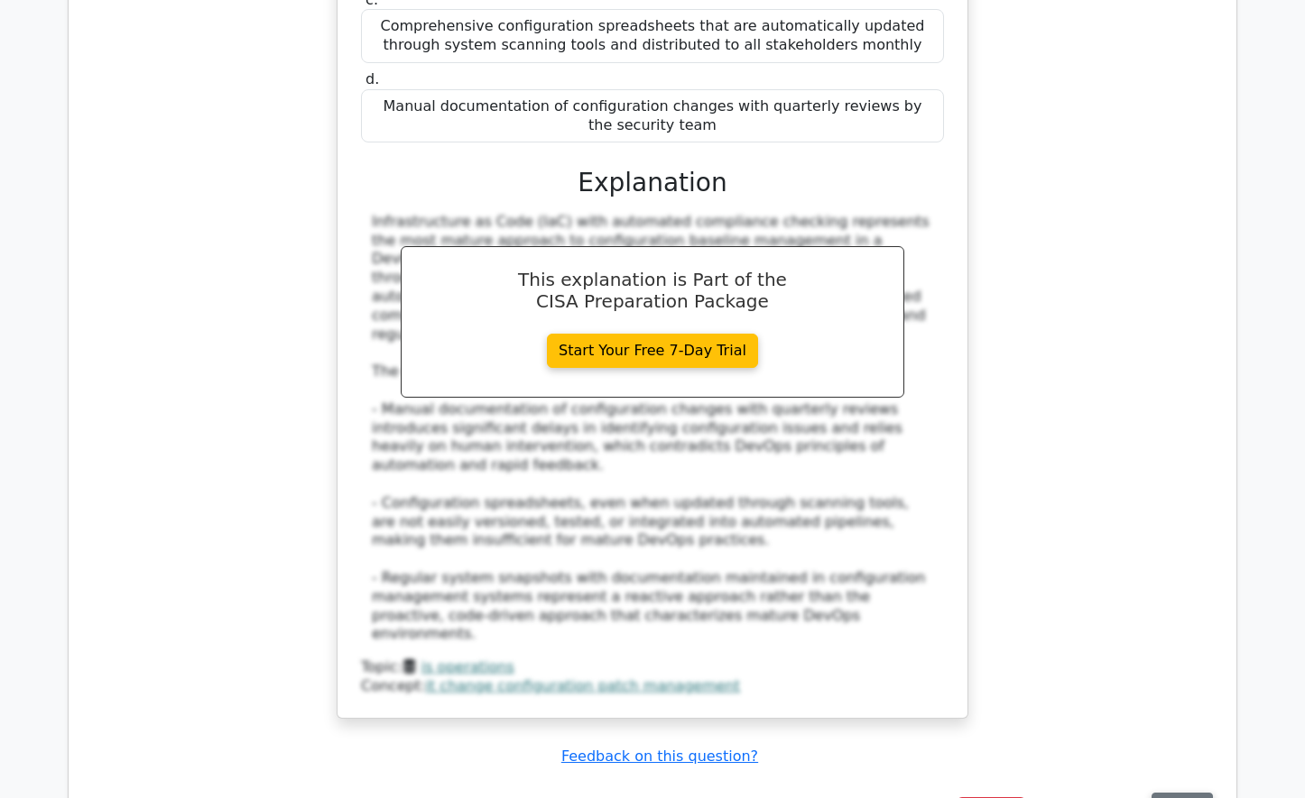
click at [1171, 793] on button "Review" at bounding box center [1181, 807] width 61 height 28
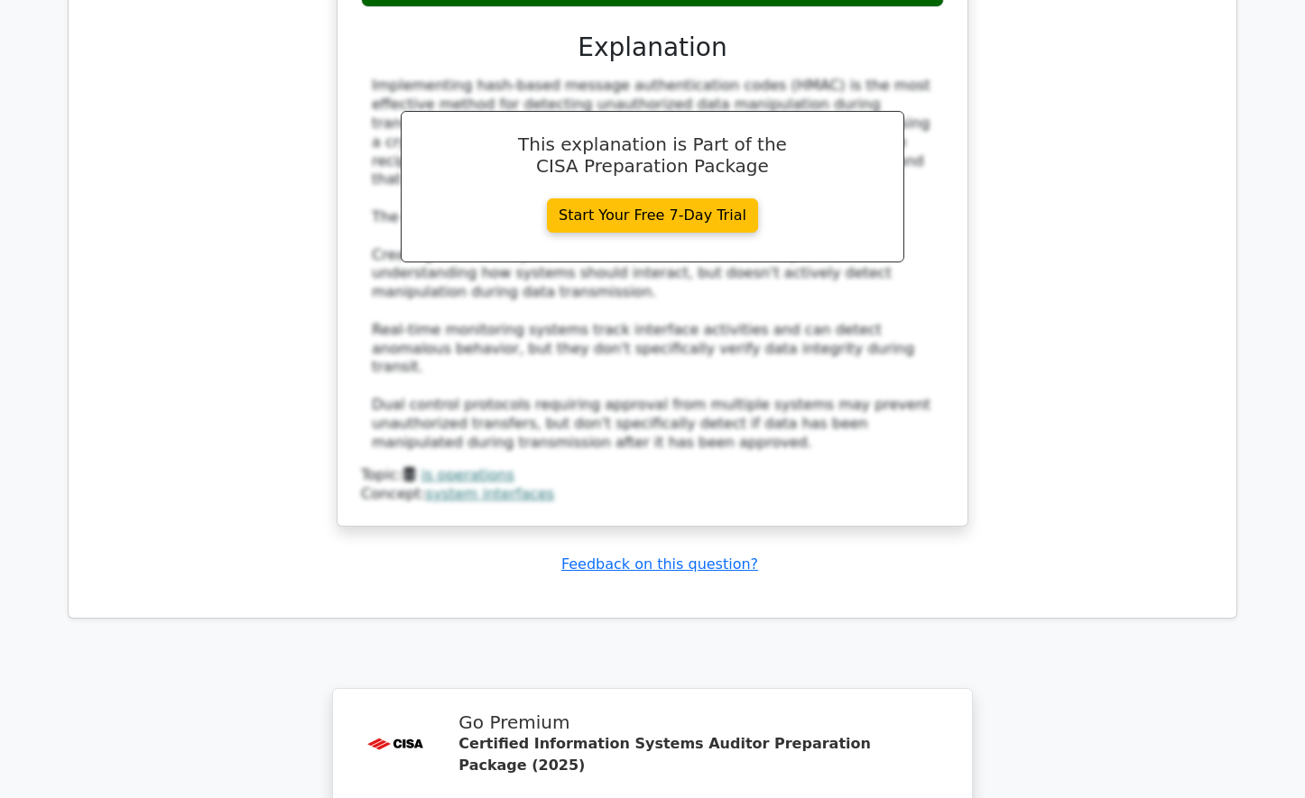
scroll to position [11707, 0]
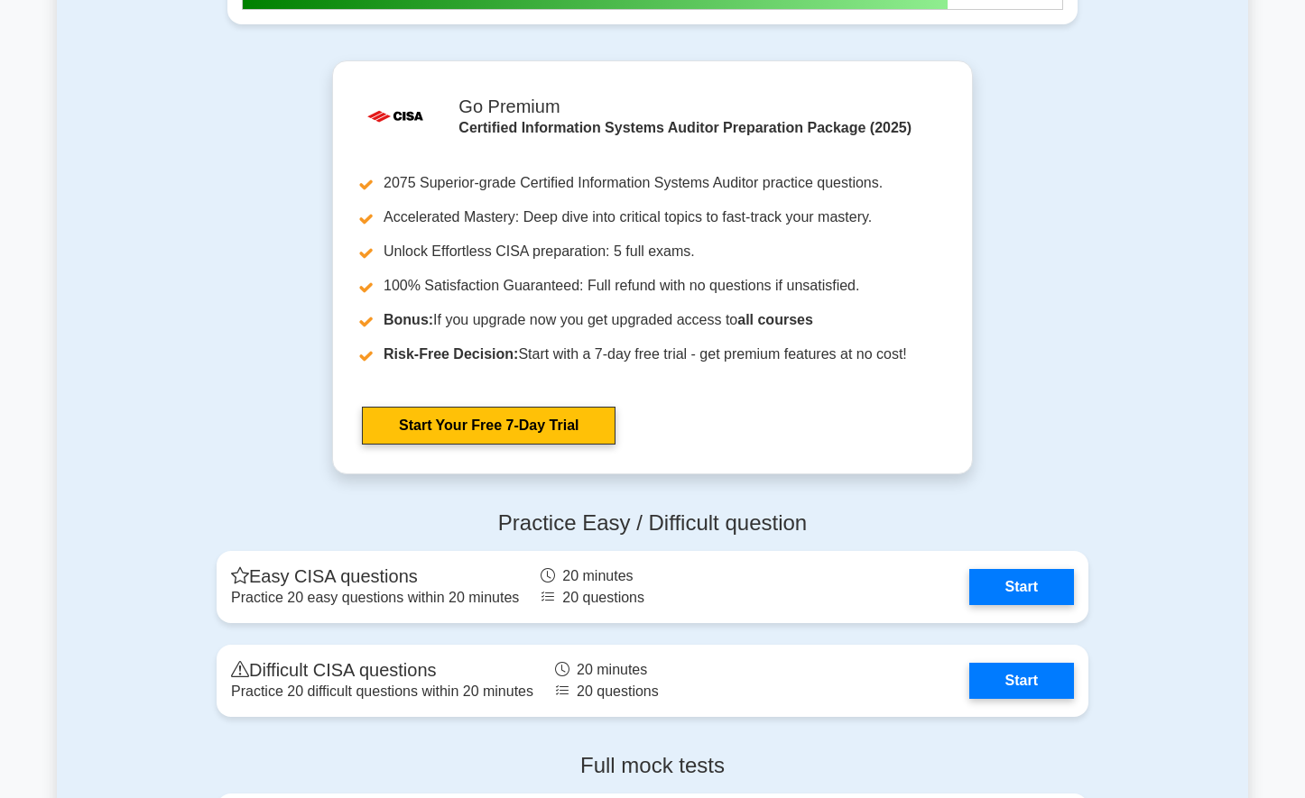
scroll to position [2887, 0]
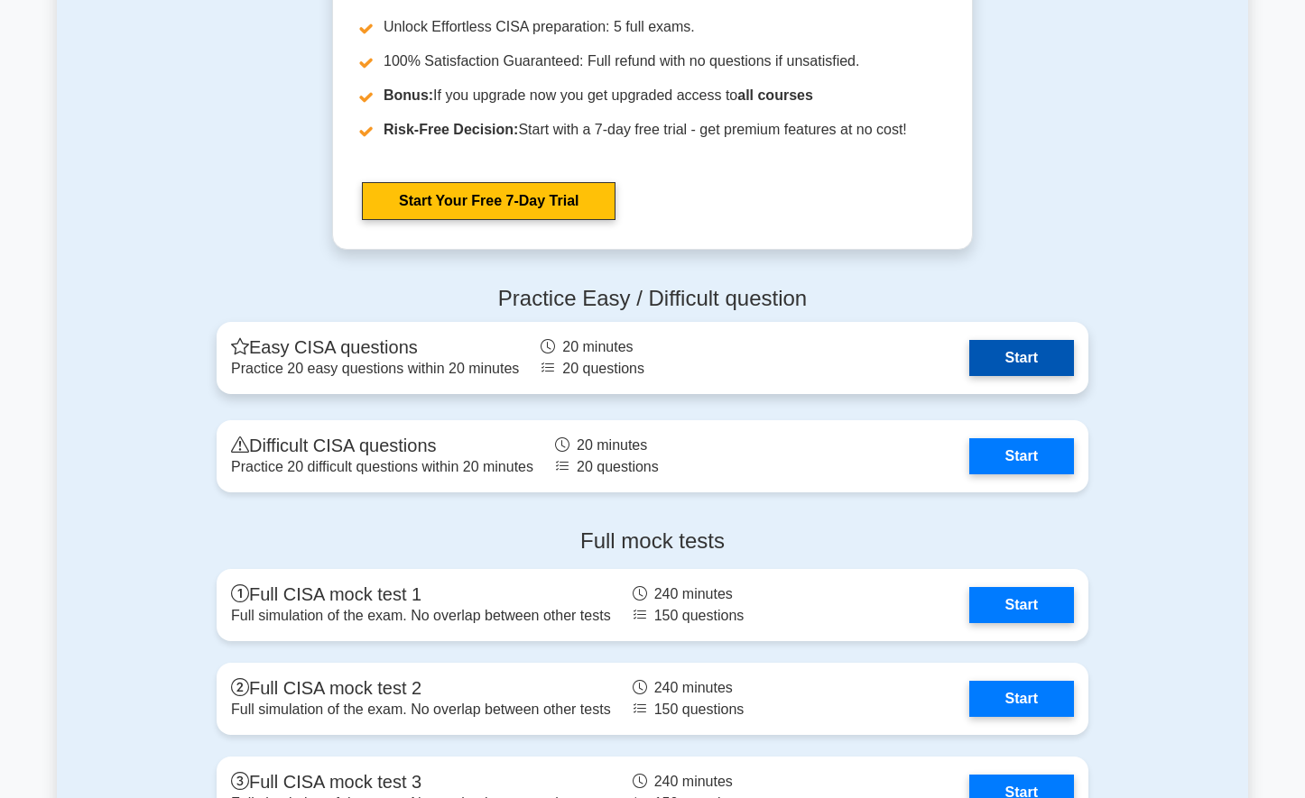
click at [1020, 353] on link "Start" at bounding box center [1021, 358] width 105 height 36
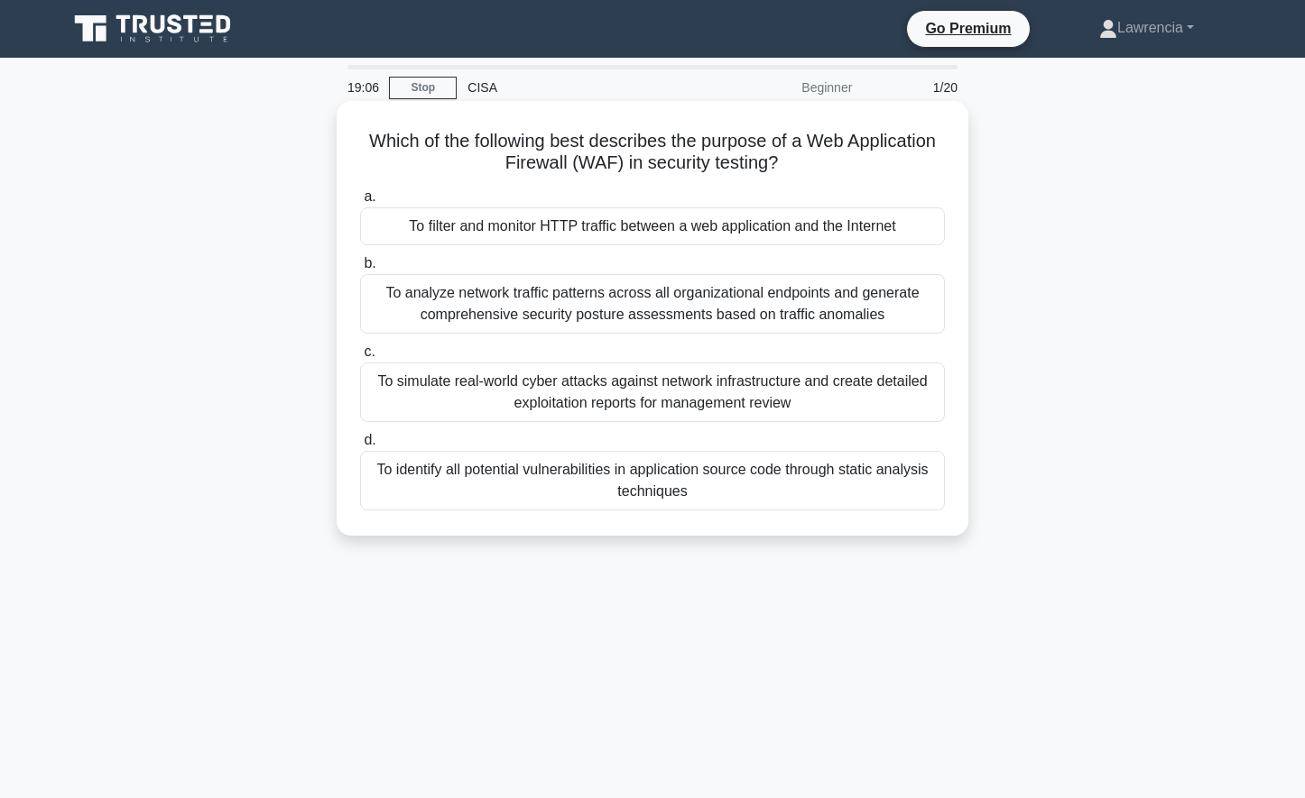
click at [615, 488] on div "To identify all potential vulnerabilities in application source code through st…" at bounding box center [652, 481] width 585 height 60
click at [360, 447] on input "d. To identify all potential vulnerabilities in application source code through…" at bounding box center [360, 441] width 0 height 12
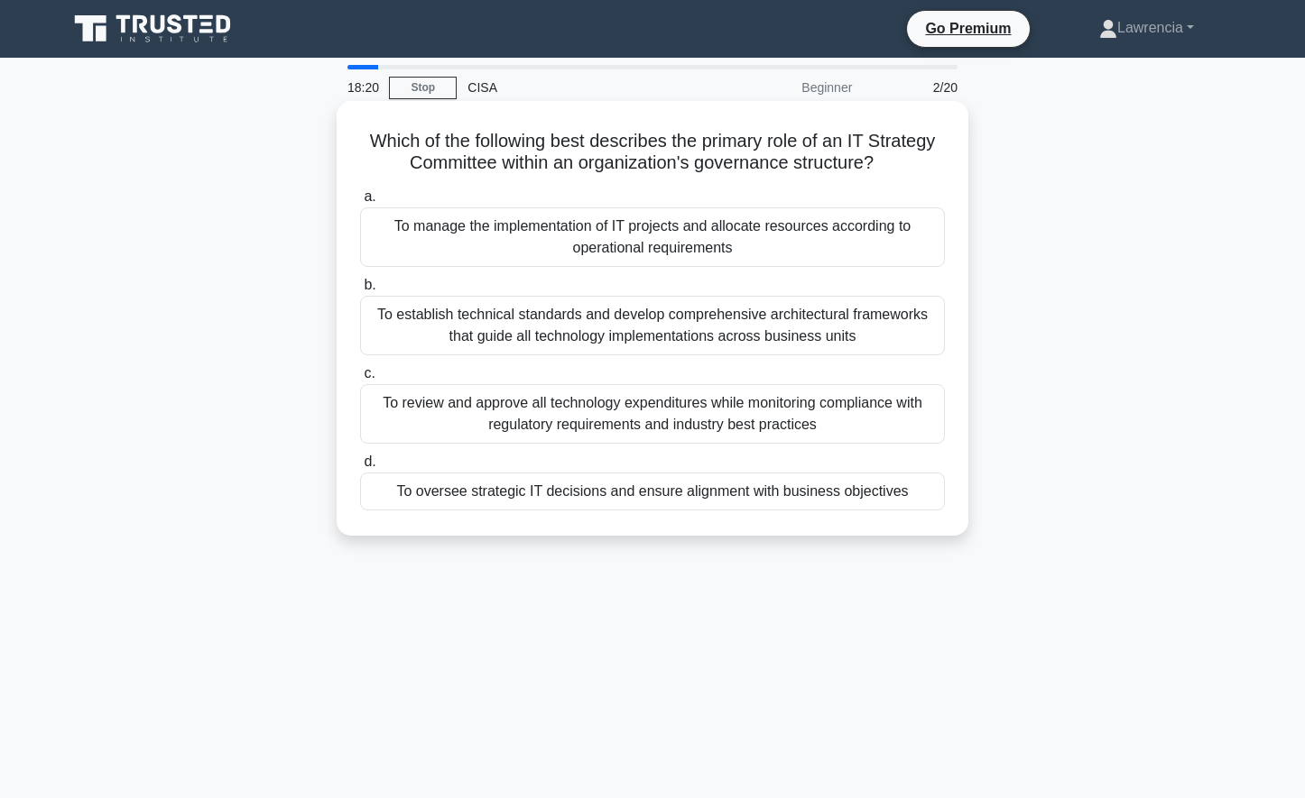
click at [644, 500] on div "To oversee strategic IT decisions and ensure alignment with business objectives" at bounding box center [652, 492] width 585 height 38
click at [360, 468] on input "d. To oversee strategic IT decisions and ensure alignment with business objecti…" at bounding box center [360, 463] width 0 height 12
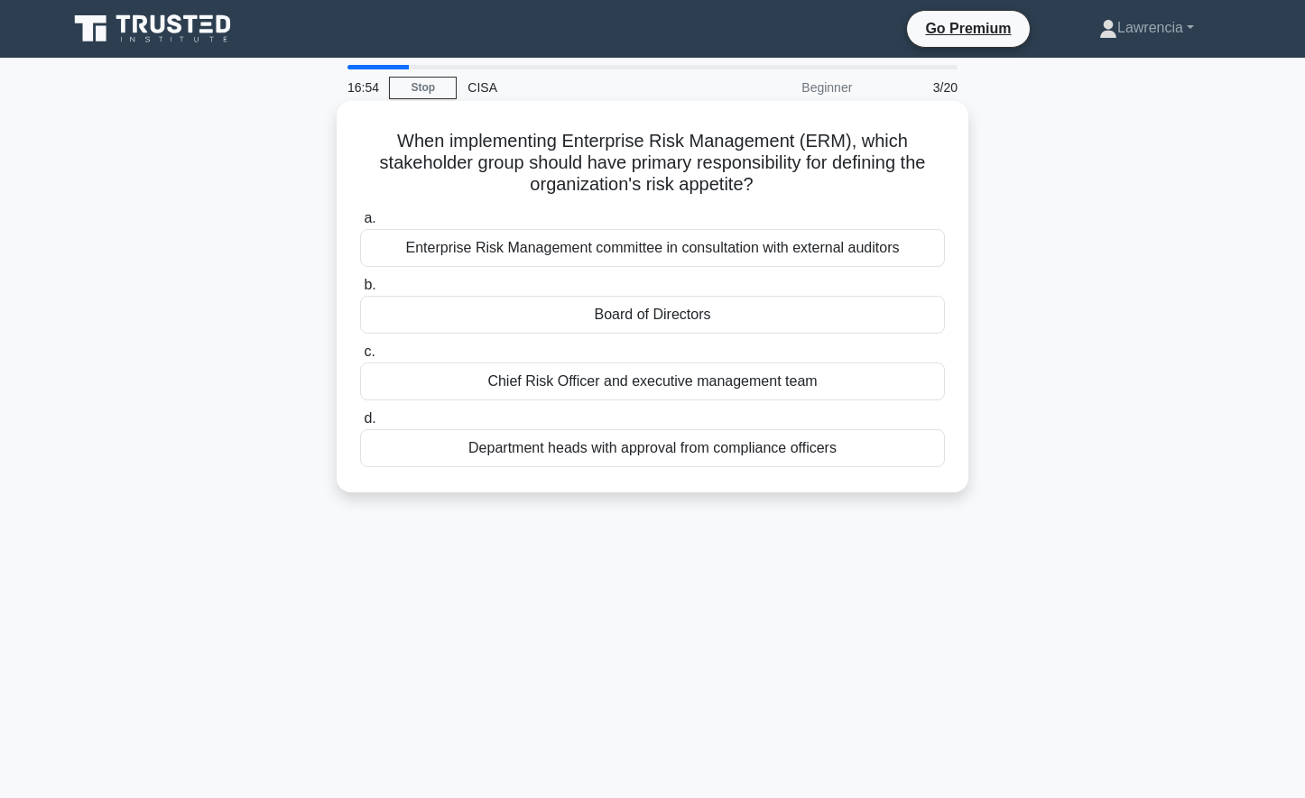
click at [612, 391] on div "Chief Risk Officer and executive management team" at bounding box center [652, 382] width 585 height 38
click at [360, 358] on input "c. Chief Risk Officer and executive management team" at bounding box center [360, 352] width 0 height 12
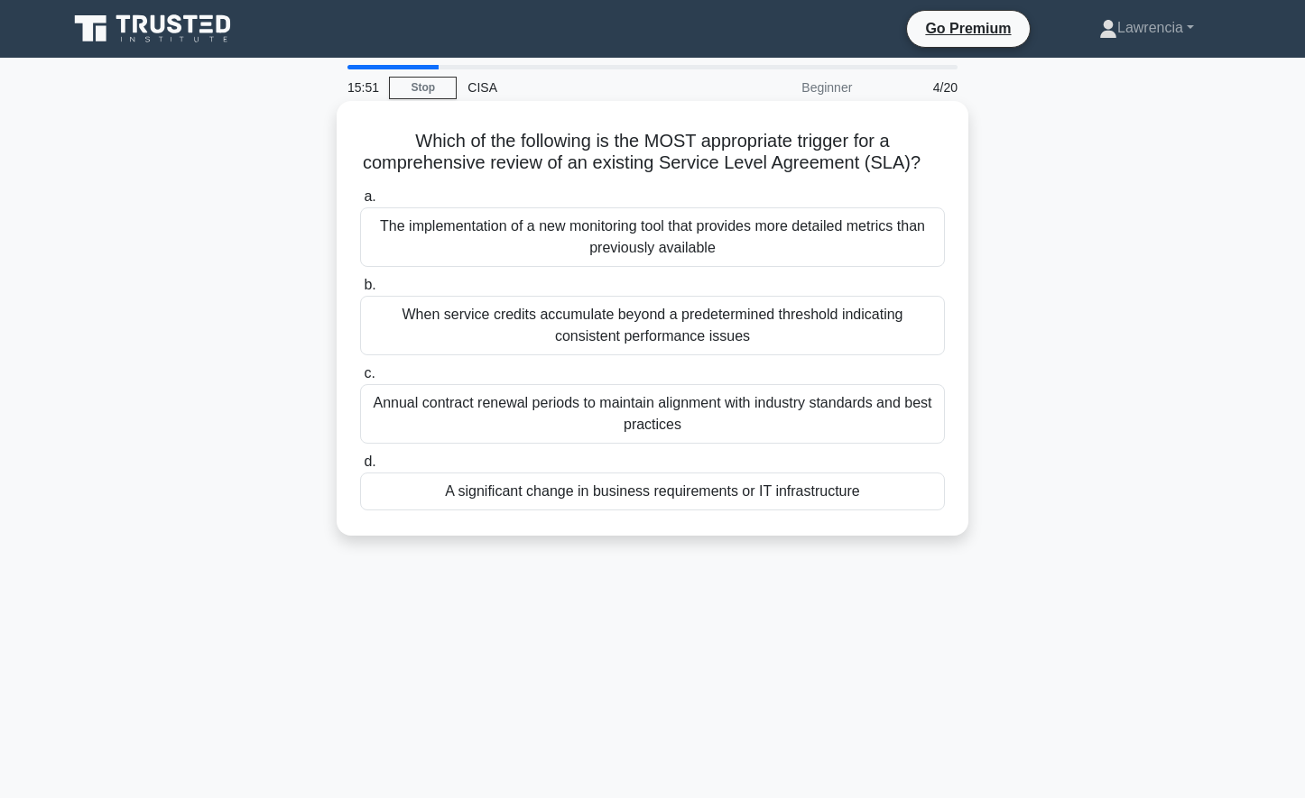
click at [641, 498] on div "A significant change in business requirements or IT infrastructure" at bounding box center [652, 492] width 585 height 38
click at [360, 468] on input "d. A significant change in business requirements or IT infrastructure" at bounding box center [360, 463] width 0 height 12
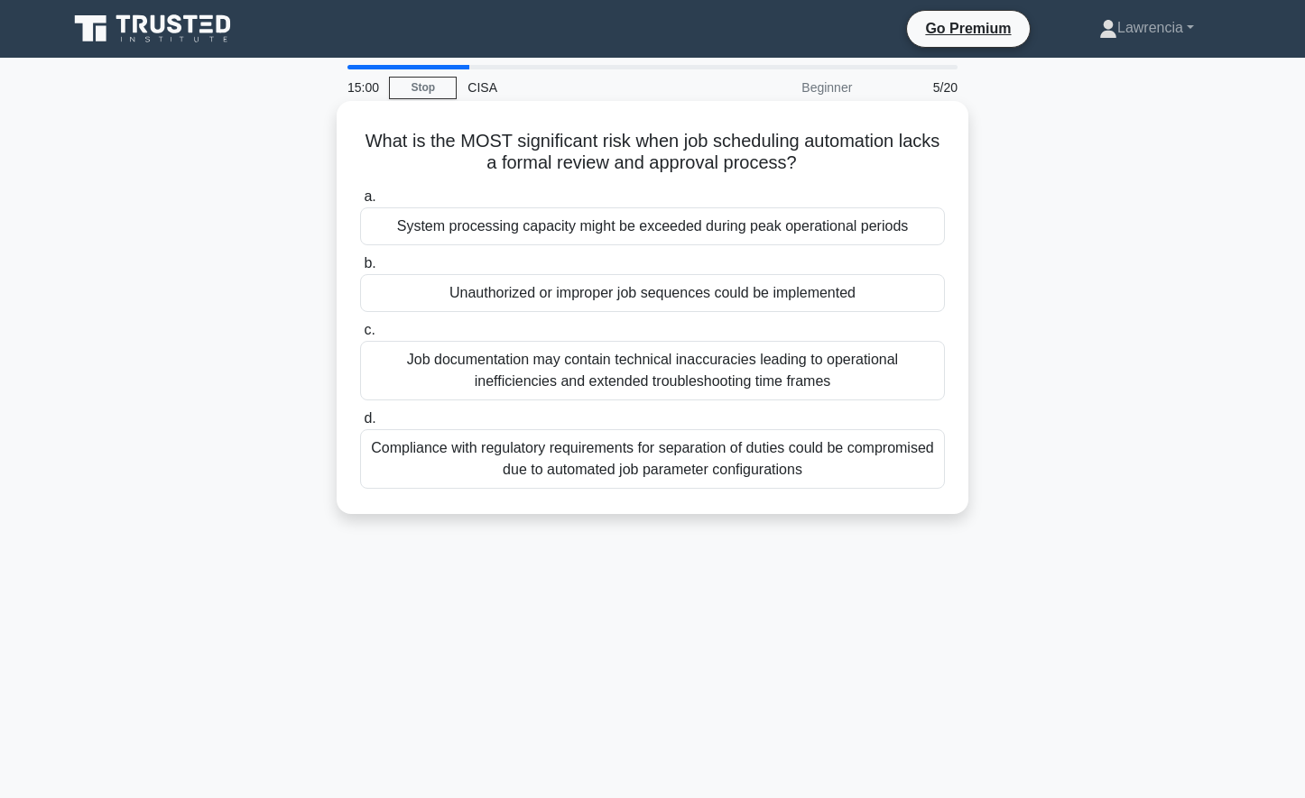
click at [628, 473] on div "Compliance with regulatory requirements for separation of duties could be compr…" at bounding box center [652, 459] width 585 height 60
click at [360, 425] on input "d. Compliance with regulatory requirements for separation of duties could be co…" at bounding box center [360, 419] width 0 height 12
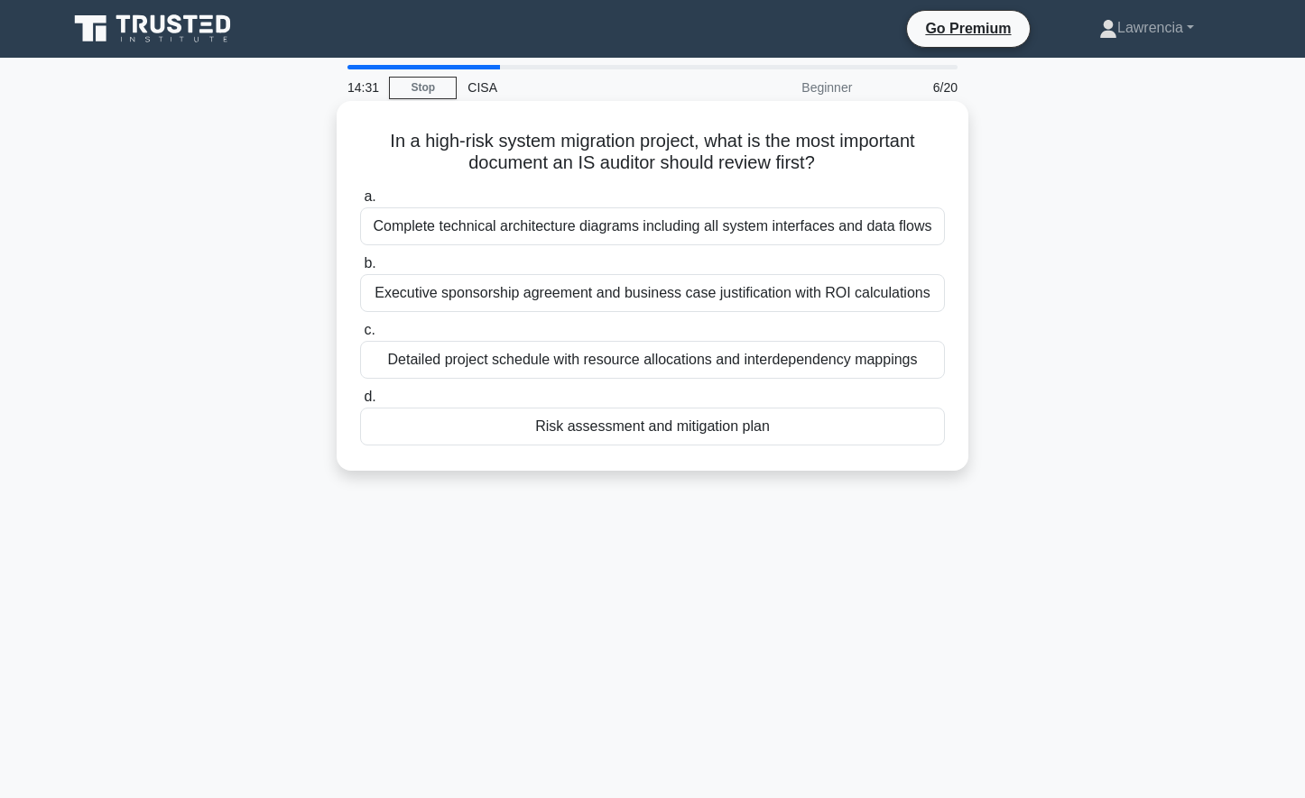
click at [618, 432] on div "Risk assessment and mitigation plan" at bounding box center [652, 427] width 585 height 38
click at [360, 403] on input "d. Risk assessment and mitigation plan" at bounding box center [360, 398] width 0 height 12
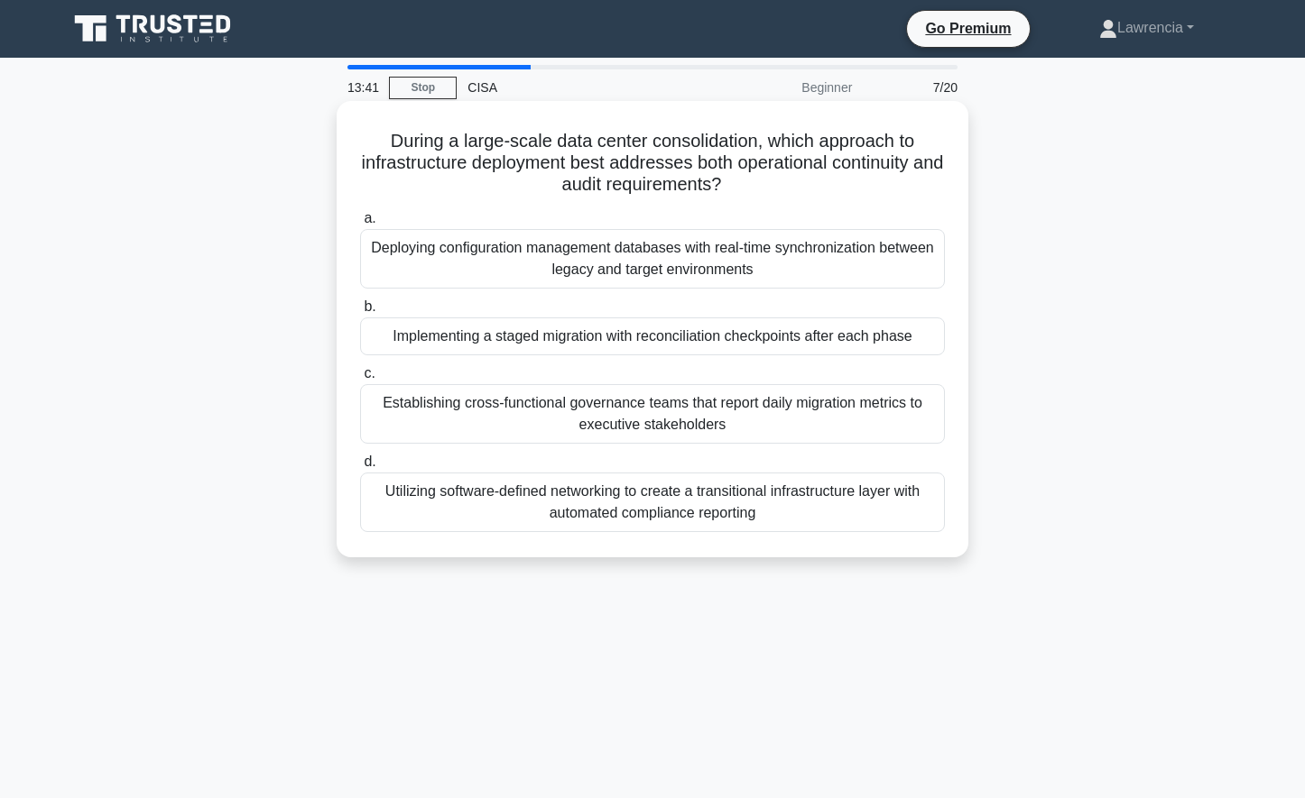
click at [572, 503] on div "Utilizing software-defined networking to create a transitional infrastructure l…" at bounding box center [652, 503] width 585 height 60
click at [360, 468] on input "d. Utilizing software-defined networking to create a transitional infrastructur…" at bounding box center [360, 463] width 0 height 12
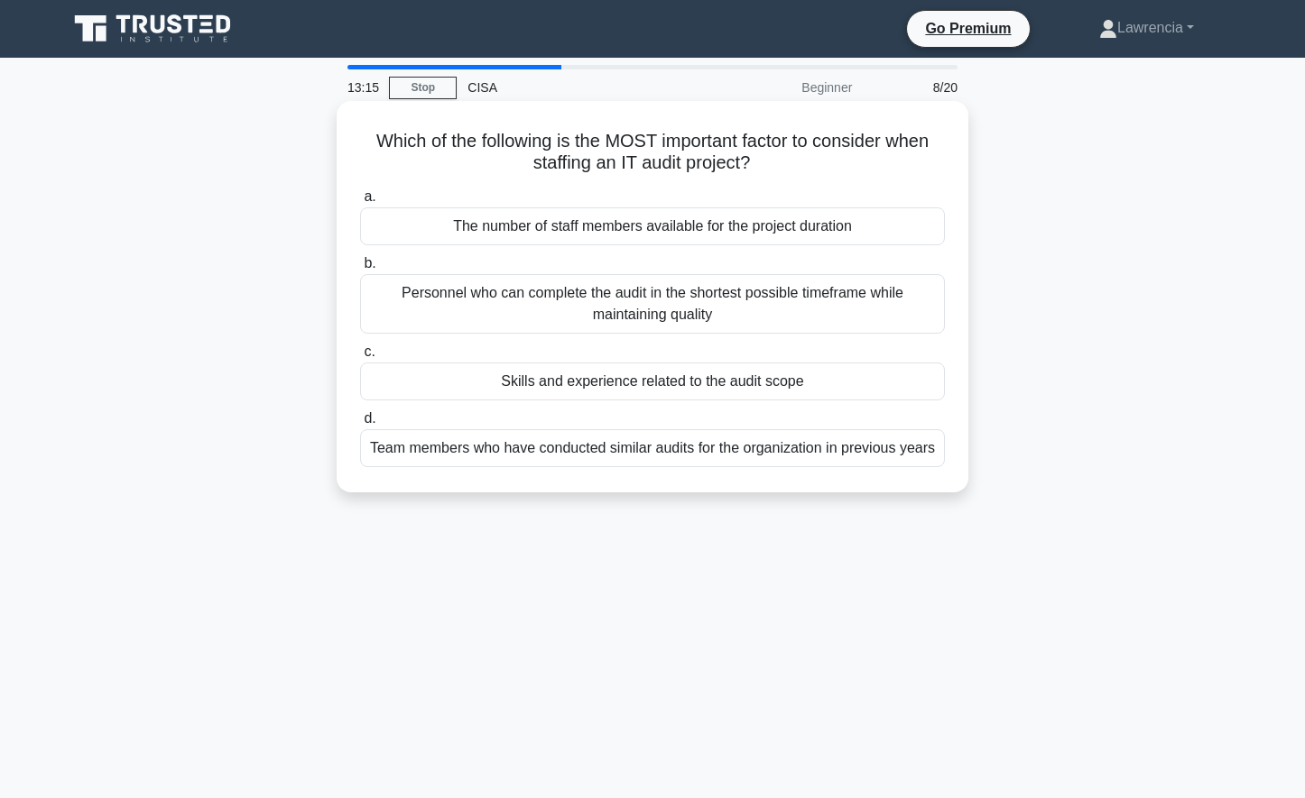
click at [581, 386] on div "Skills and experience related to the audit scope" at bounding box center [652, 382] width 585 height 38
click at [360, 358] on input "c. Skills and experience related to the audit scope" at bounding box center [360, 352] width 0 height 12
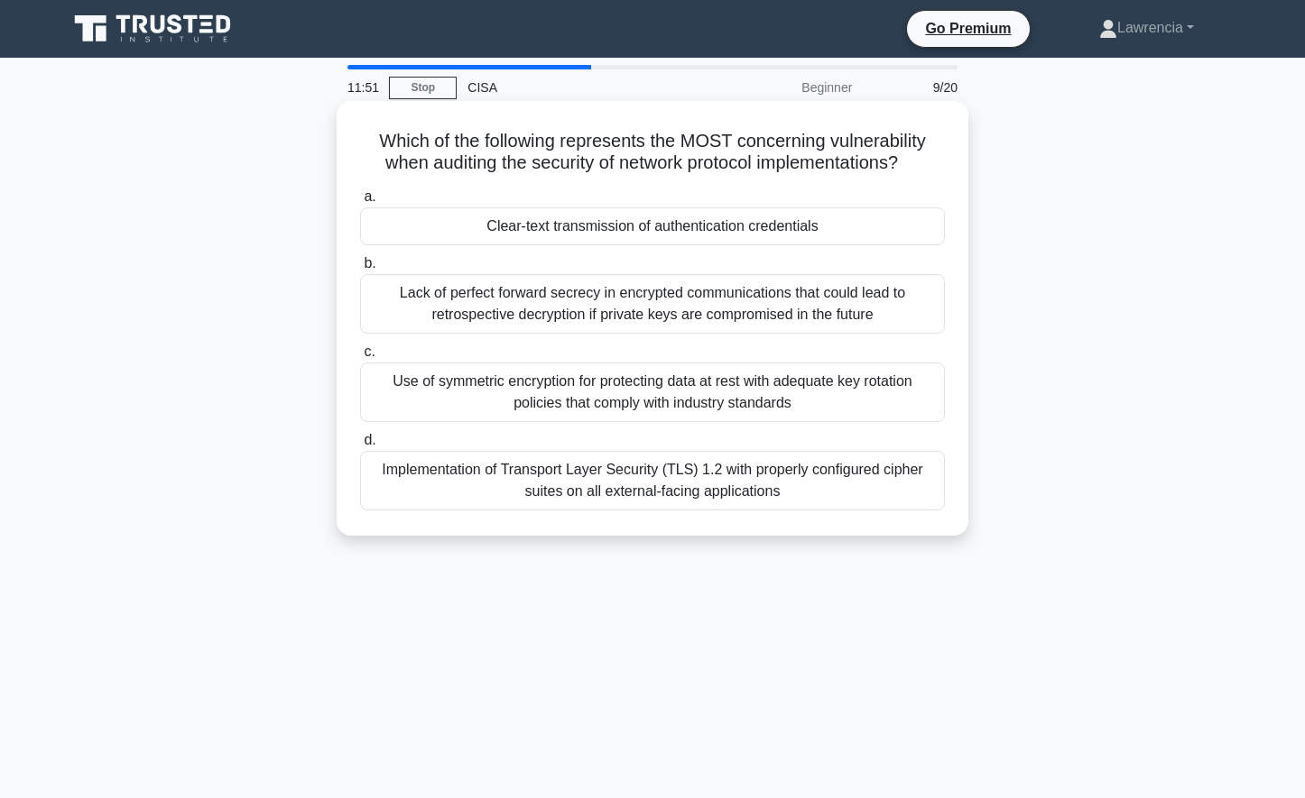
click at [558, 298] on div "Lack of perfect forward secrecy in encrypted communications that could lead to …" at bounding box center [652, 304] width 585 height 60
click at [360, 270] on input "b. Lack of perfect forward secrecy in encrypted communications that could lead …" at bounding box center [360, 264] width 0 height 12
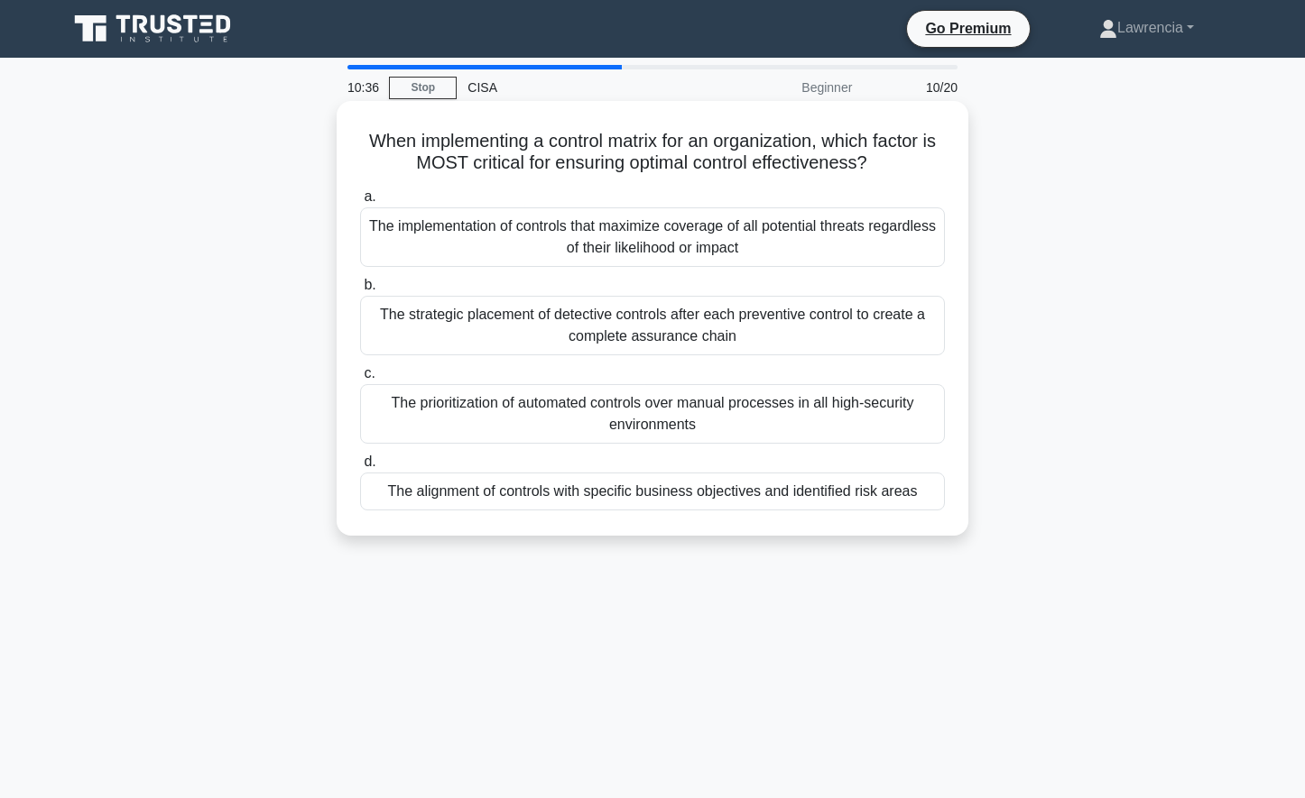
click at [526, 496] on div "The alignment of controls with specific business objectives and identified risk…" at bounding box center [652, 492] width 585 height 38
click at [360, 468] on input "d. The alignment of controls with specific business objectives and identified r…" at bounding box center [360, 463] width 0 height 12
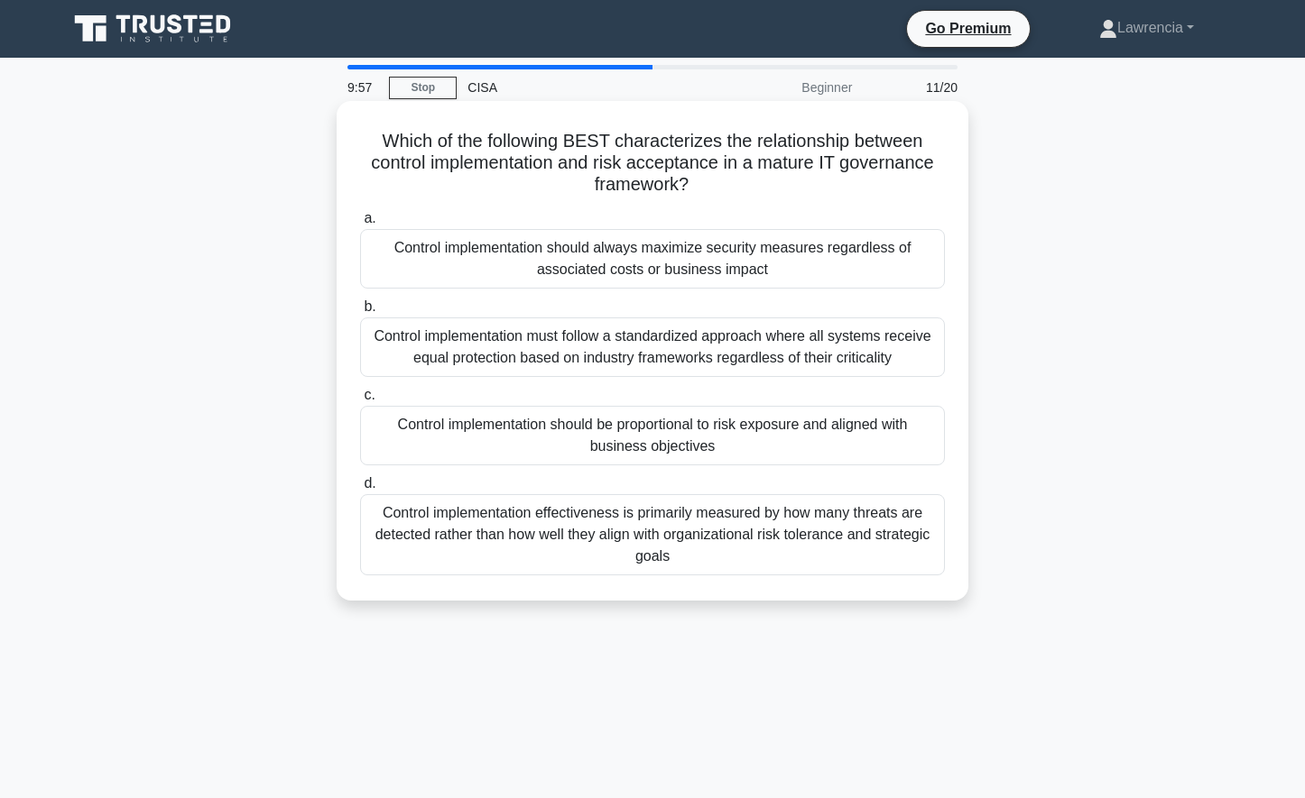
click at [551, 433] on div "Control implementation should be proportional to risk exposure and aligned with…" at bounding box center [652, 436] width 585 height 60
click at [360, 401] on input "c. Control implementation should be proportional to risk exposure and aligned w…" at bounding box center [360, 396] width 0 height 12
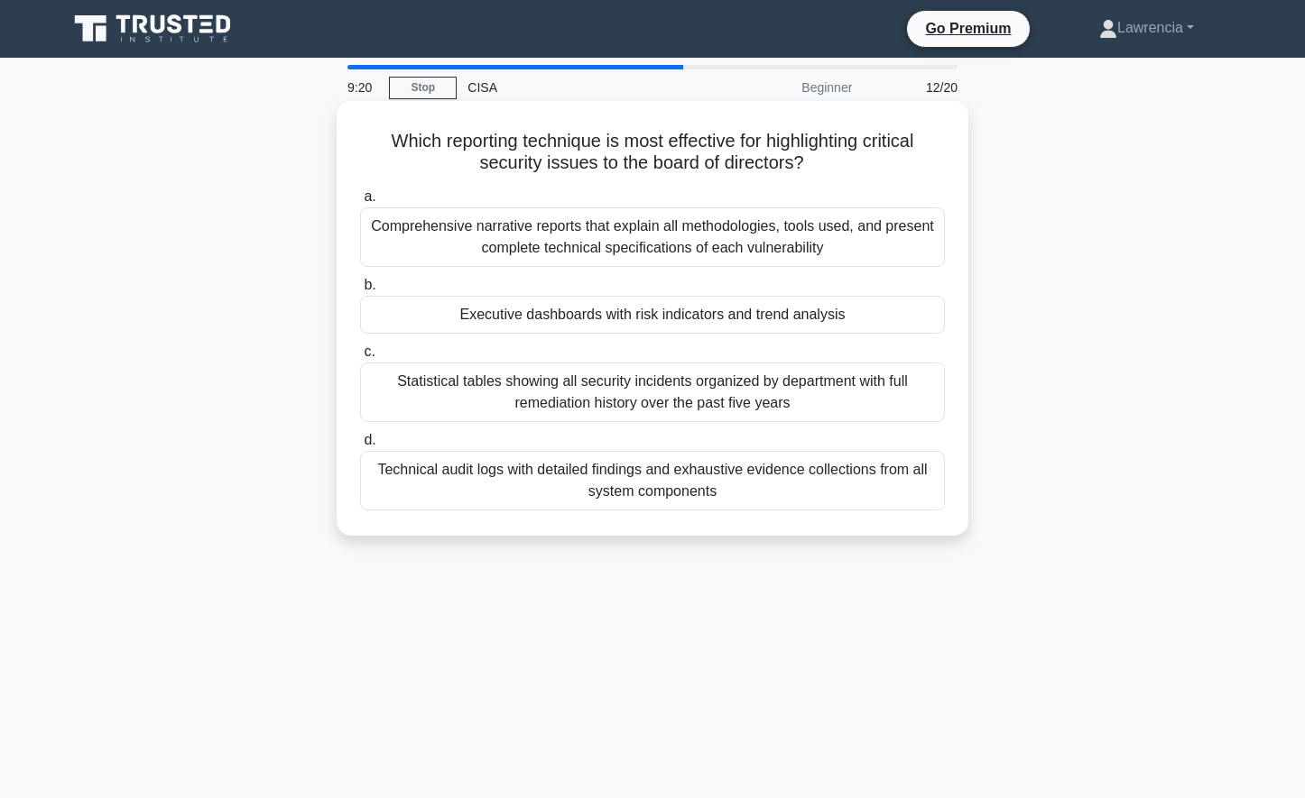
click at [579, 477] on div "Technical audit logs with detailed findings and exhaustive evidence collections…" at bounding box center [652, 481] width 585 height 60
click at [360, 447] on input "d. Technical audit logs with detailed findings and exhaustive evidence collecti…" at bounding box center [360, 441] width 0 height 12
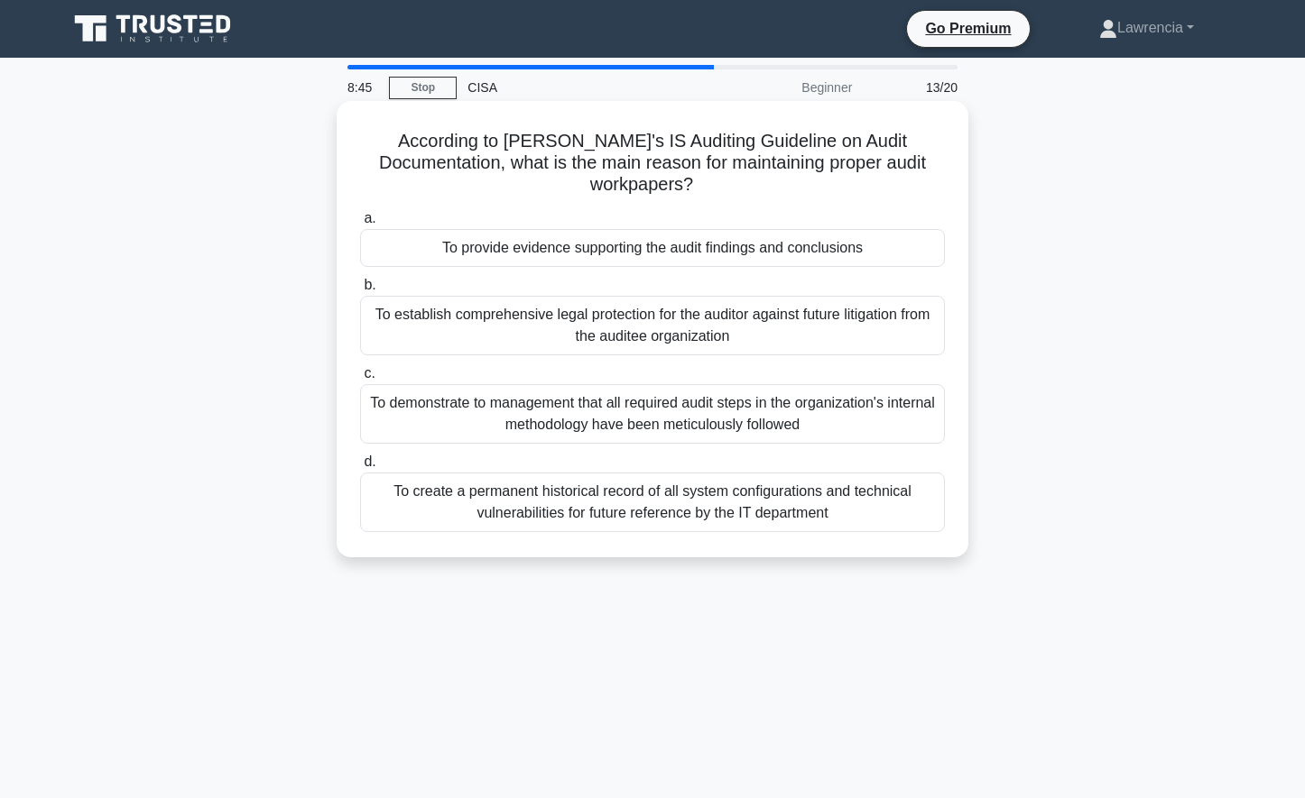
click at [668, 229] on div "To provide evidence supporting the audit findings and conclusions" at bounding box center [652, 248] width 585 height 38
click at [360, 222] on input "a. To provide evidence supporting the audit findings and conclusions" at bounding box center [360, 219] width 0 height 12
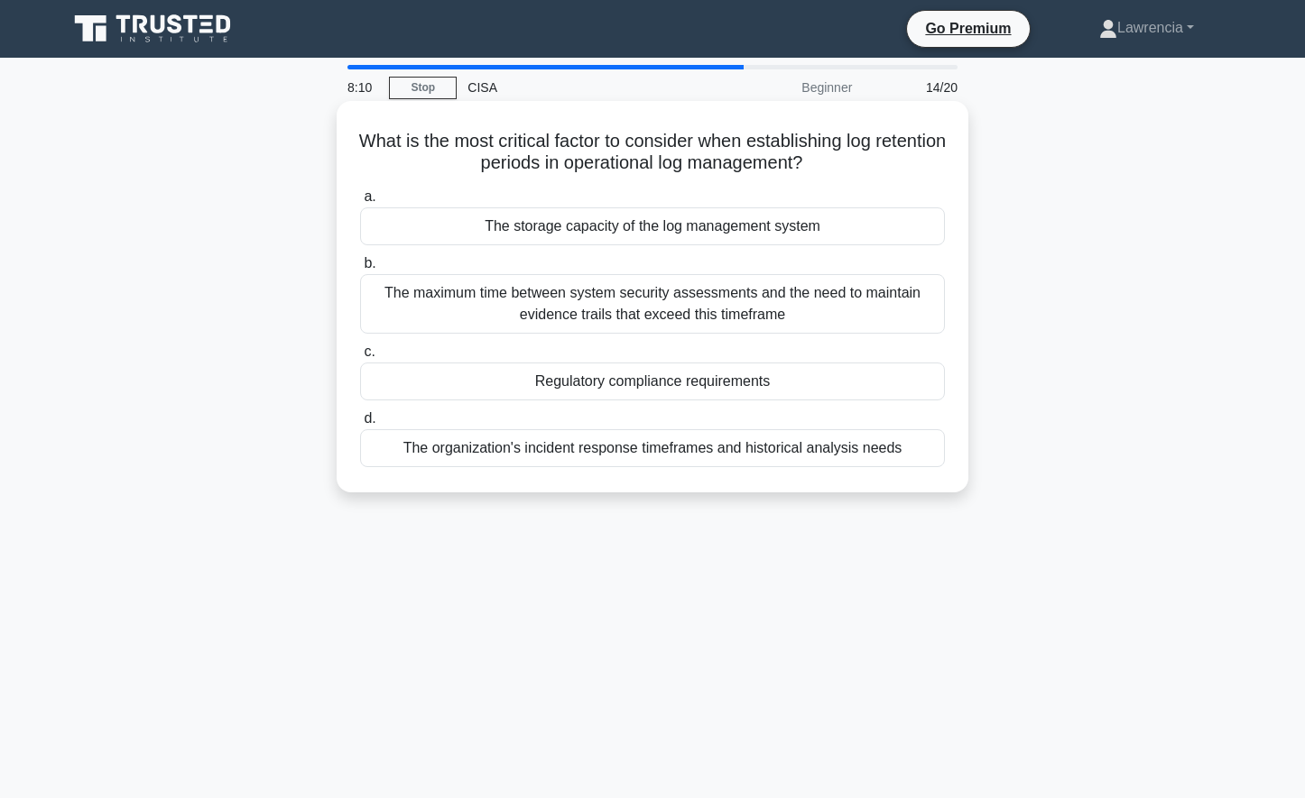
click at [668, 235] on div "The storage capacity of the log management system" at bounding box center [652, 227] width 585 height 38
click at [360, 203] on input "a. The storage capacity of the log management system" at bounding box center [360, 197] width 0 height 12
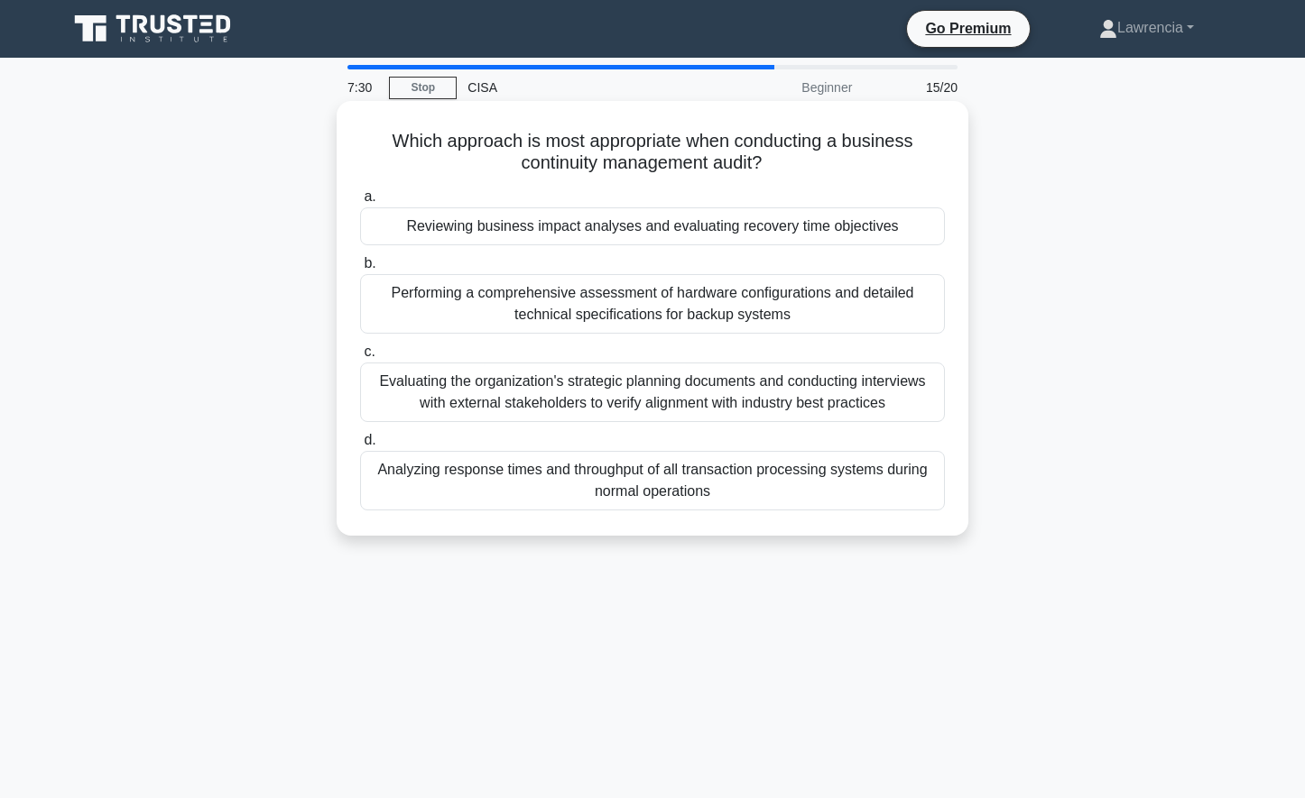
click at [627, 233] on div "Reviewing business impact analyses and evaluating recovery time objectives" at bounding box center [652, 227] width 585 height 38
click at [360, 203] on input "a. Reviewing business impact analyses and evaluating recovery time objectives" at bounding box center [360, 197] width 0 height 12
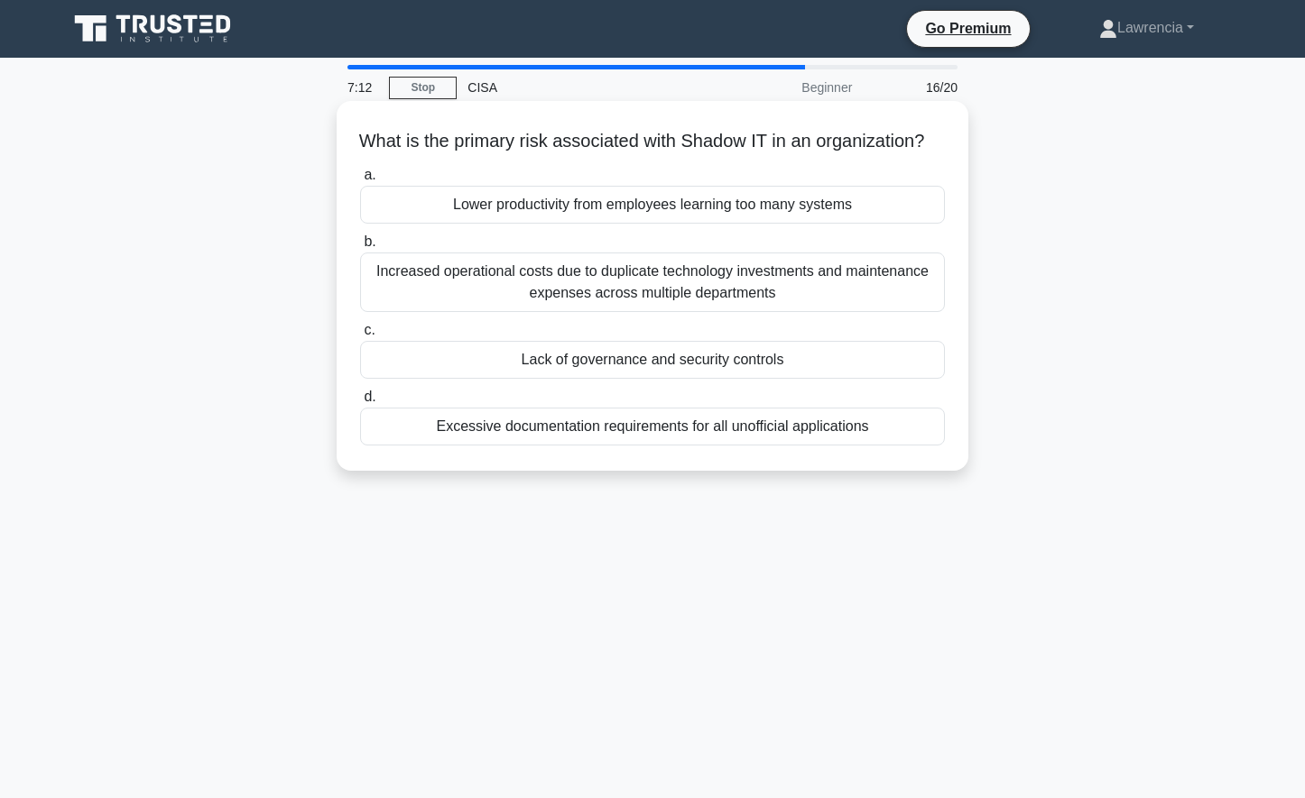
drag, startPoint x: 635, startPoint y: 239, endPoint x: 666, endPoint y: 295, distance: 63.8
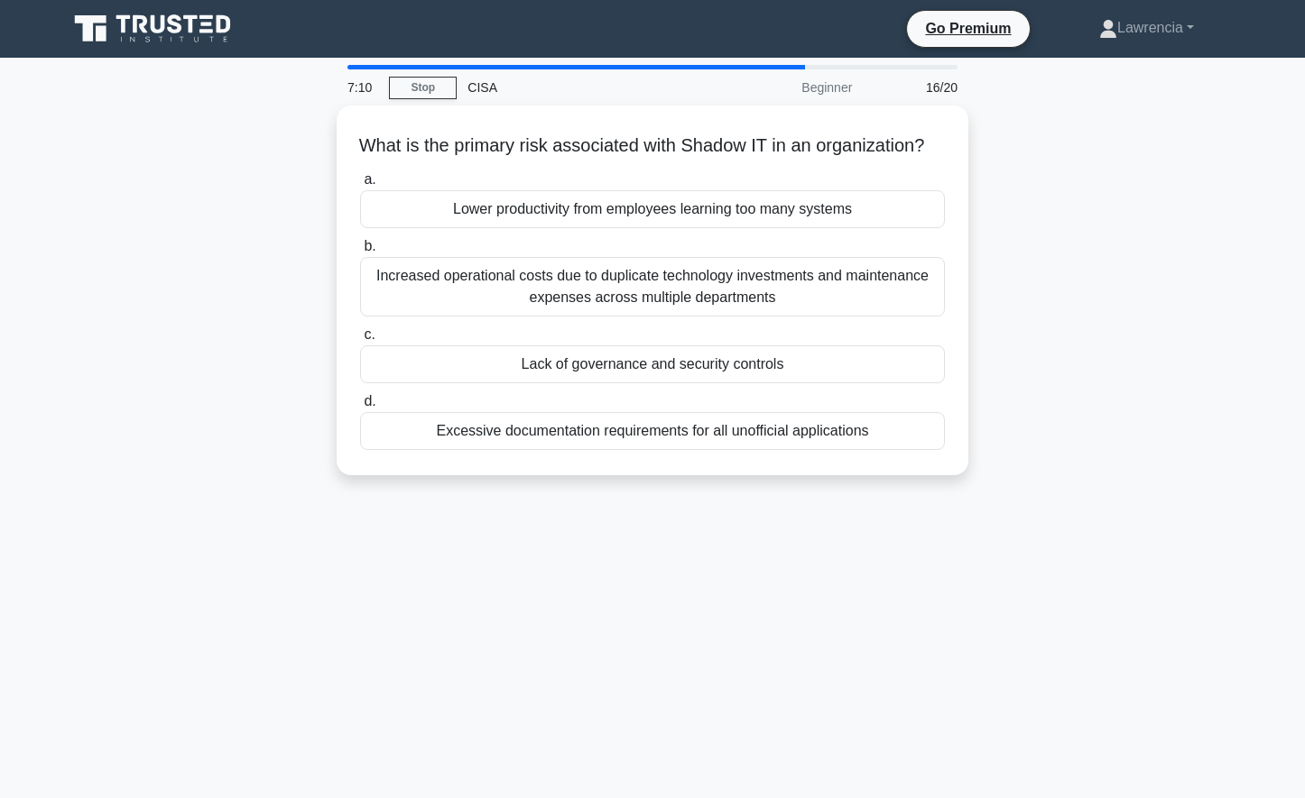
drag, startPoint x: 666, startPoint y: 295, endPoint x: 267, endPoint y: 625, distance: 517.7
click at [267, 625] on div "7:10 Stop CISA Beginner 16/20 What is the primary risk associated with Shadow I…" at bounding box center [652, 516] width 1191 height 902
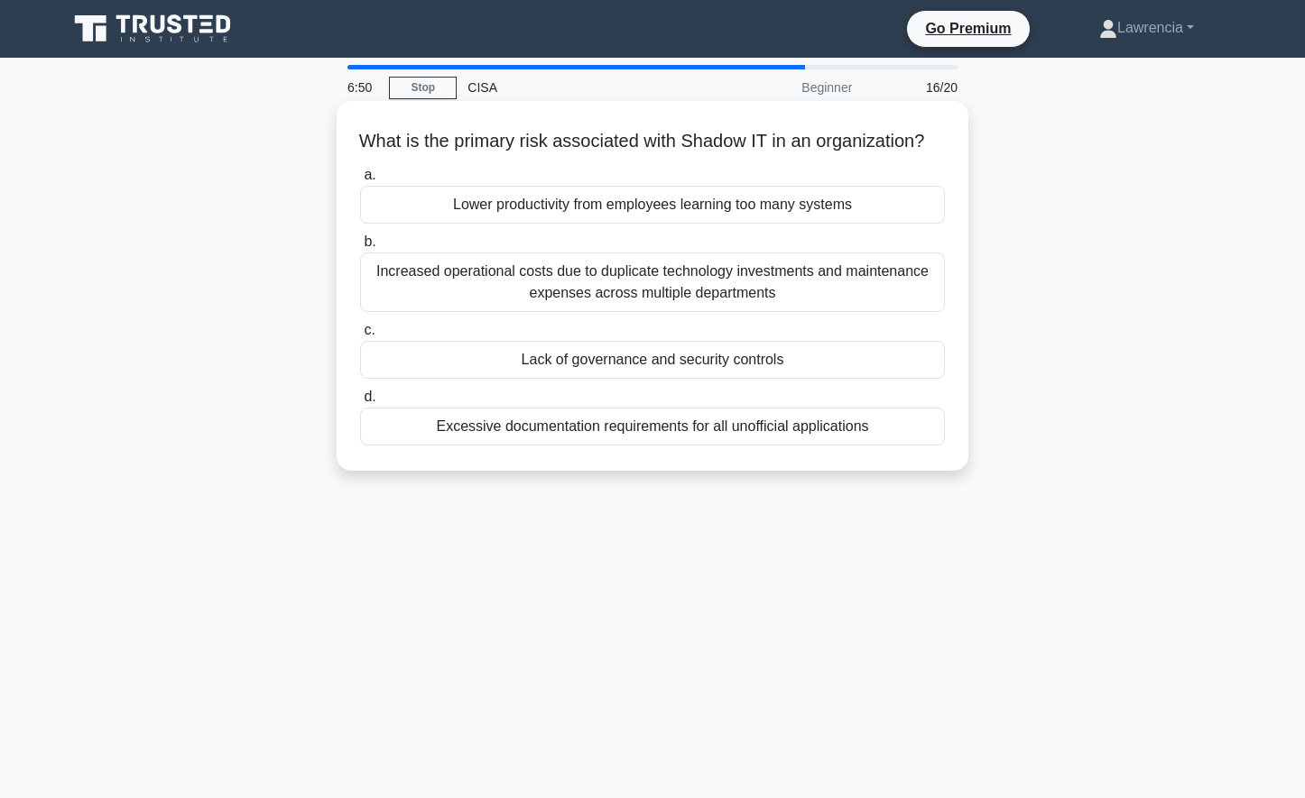
click at [576, 379] on div "Lack of governance and security controls" at bounding box center [652, 360] width 585 height 38
click at [360, 337] on input "c. Lack of governance and security controls" at bounding box center [360, 331] width 0 height 12
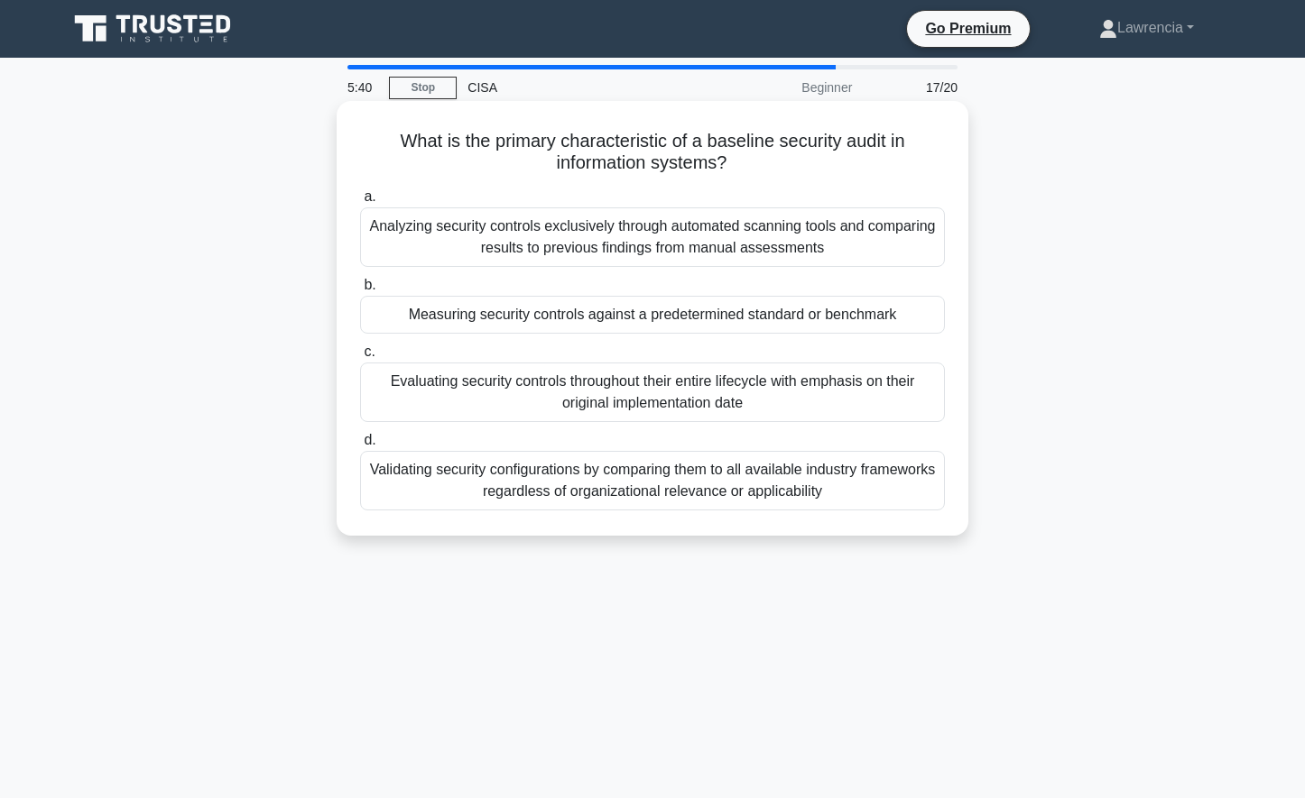
click at [629, 309] on div "Measuring security controls against a predetermined standard or benchmark" at bounding box center [652, 315] width 585 height 38
click at [360, 291] on input "b. Measuring security controls against a predetermined standard or benchmark" at bounding box center [360, 286] width 0 height 12
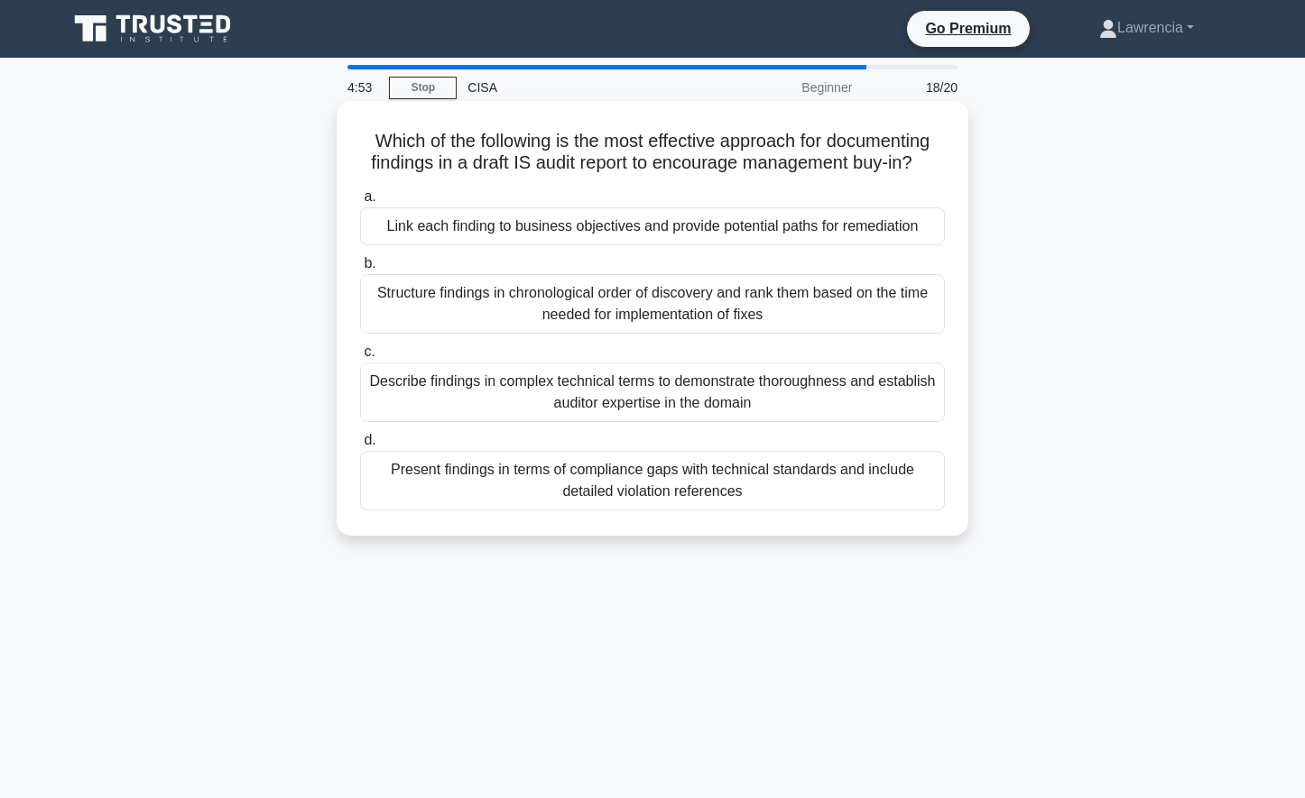
click at [682, 511] on div "Present findings in terms of compliance gaps with technical standards and inclu…" at bounding box center [652, 481] width 585 height 60
click at [360, 447] on input "d. Present findings in terms of compliance gaps with technical standards and in…" at bounding box center [360, 441] width 0 height 12
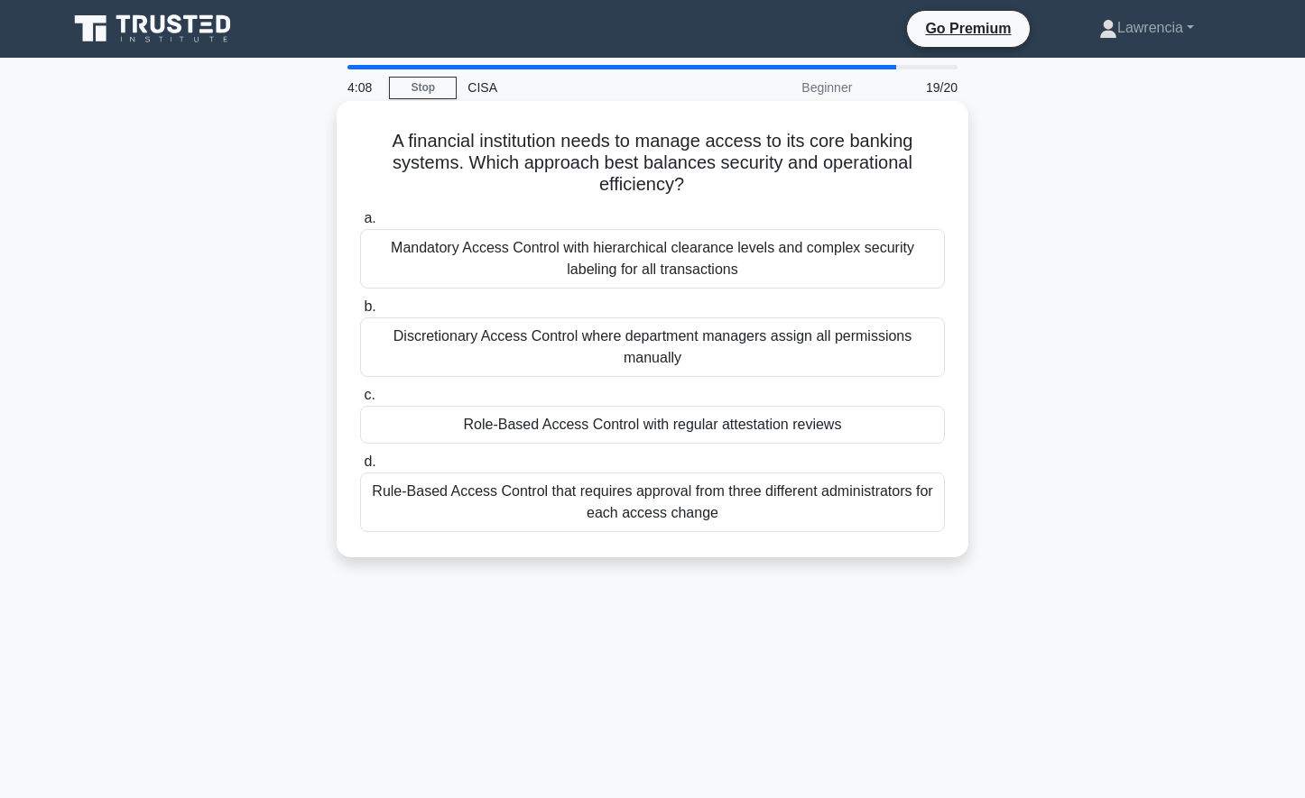
click at [652, 432] on div "Role-Based Access Control with regular attestation reviews" at bounding box center [652, 425] width 585 height 38
click at [360, 401] on input "c. Role-Based Access Control with regular attestation reviews" at bounding box center [360, 396] width 0 height 12
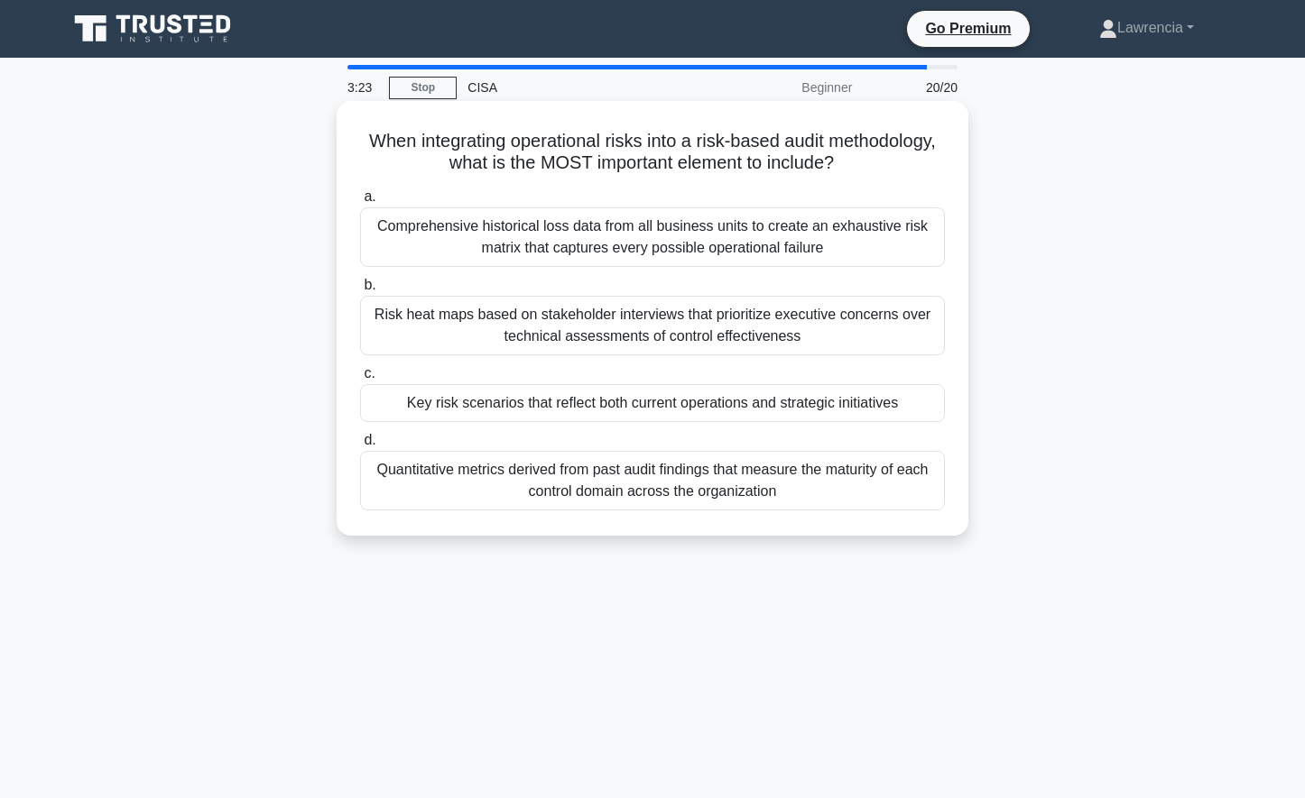
click at [665, 481] on div "Quantitative metrics derived from past audit findings that measure the maturity…" at bounding box center [652, 481] width 585 height 60
click at [360, 447] on input "d. Quantitative metrics derived from past audit findings that measure the matur…" at bounding box center [360, 441] width 0 height 12
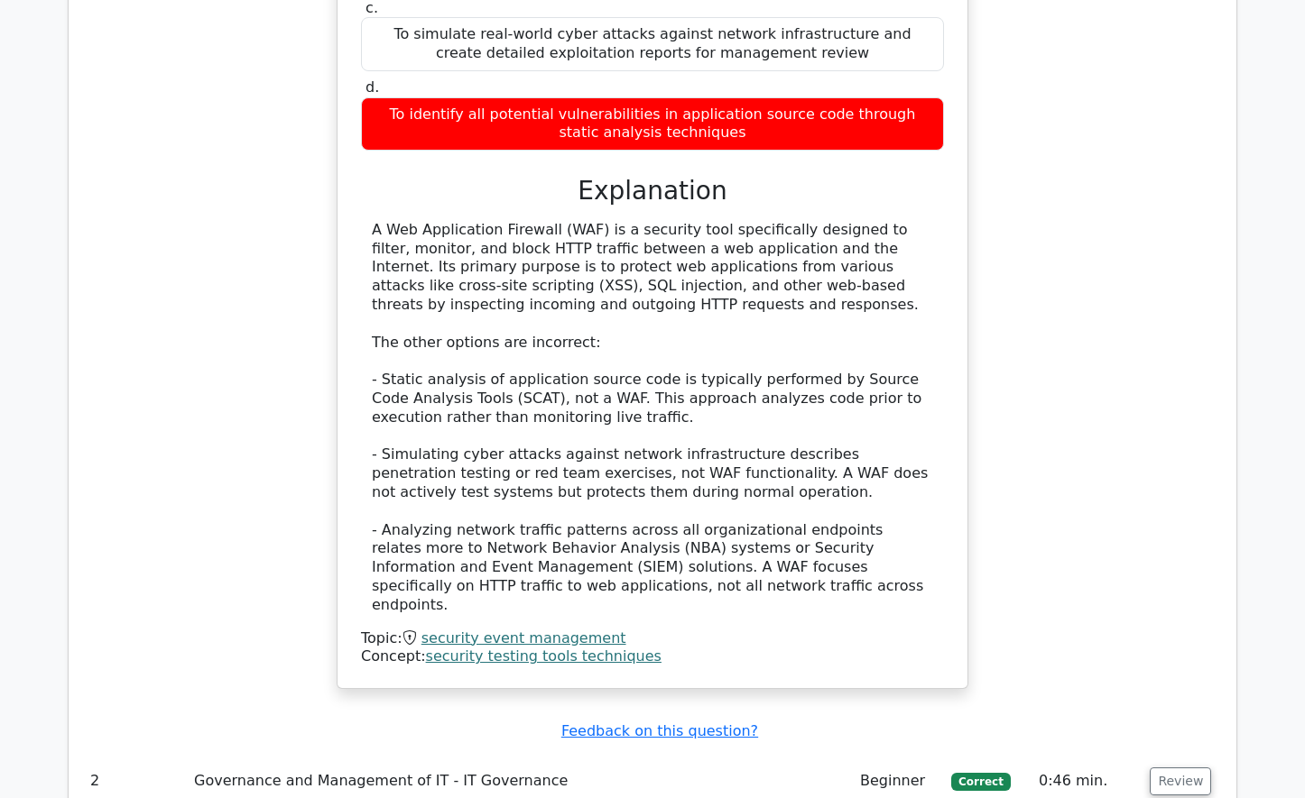
scroll to position [1895, 0]
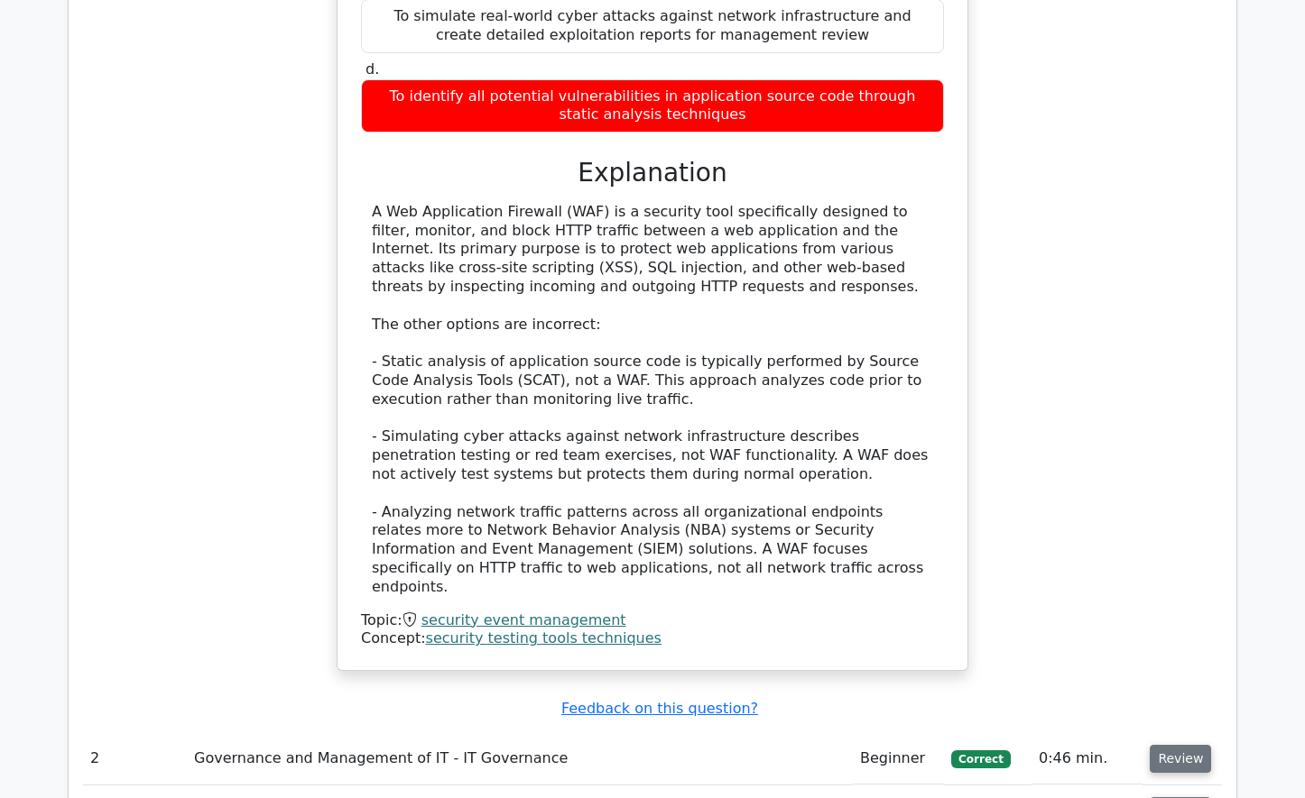
click at [1179, 745] on button "Review" at bounding box center [1179, 759] width 61 height 28
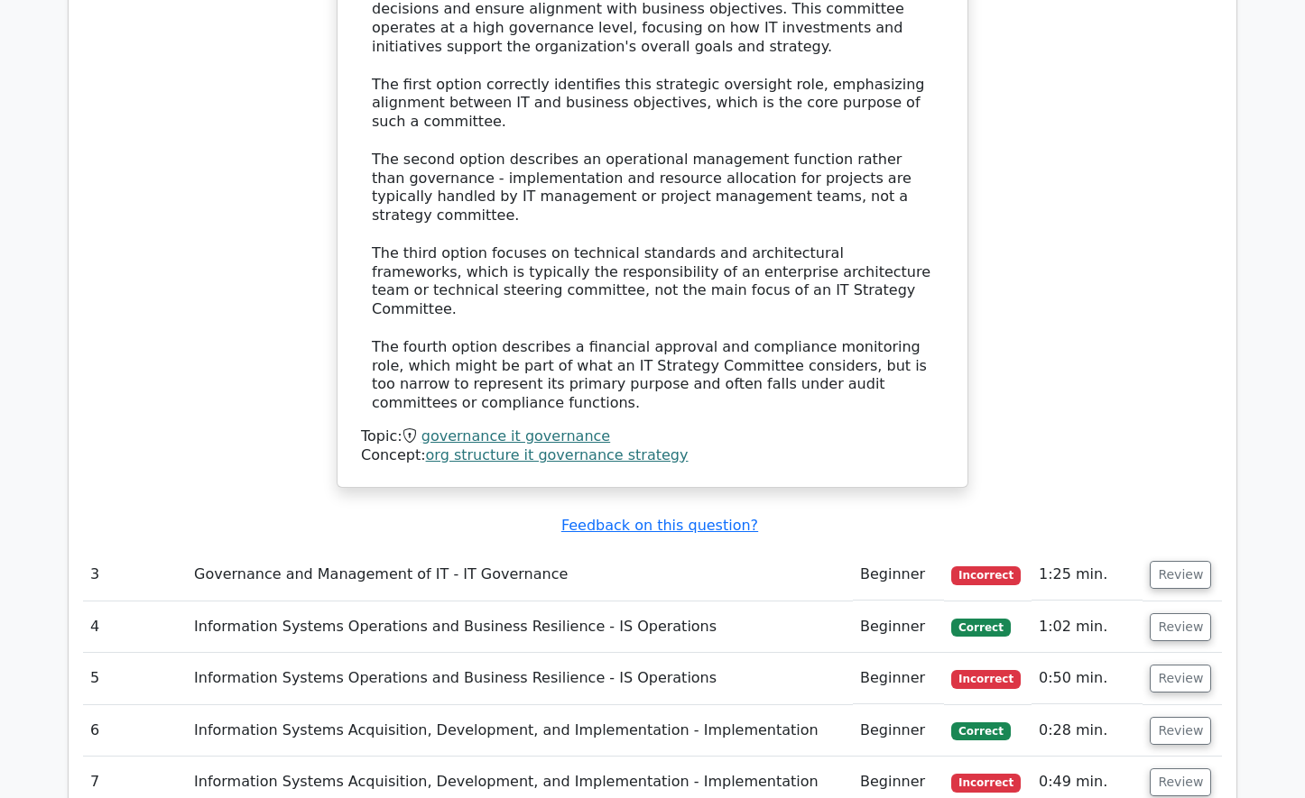
scroll to position [3158, 0]
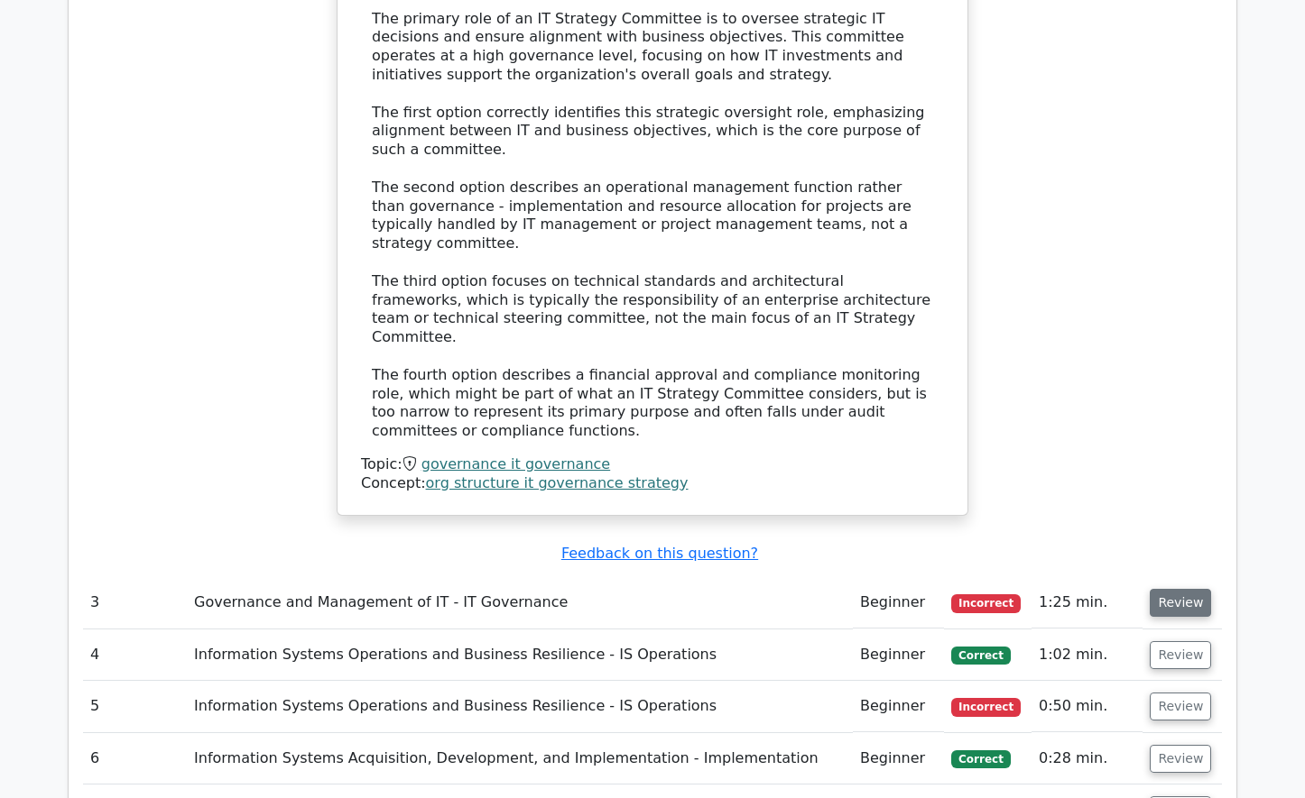
click at [1171, 589] on button "Review" at bounding box center [1179, 603] width 61 height 28
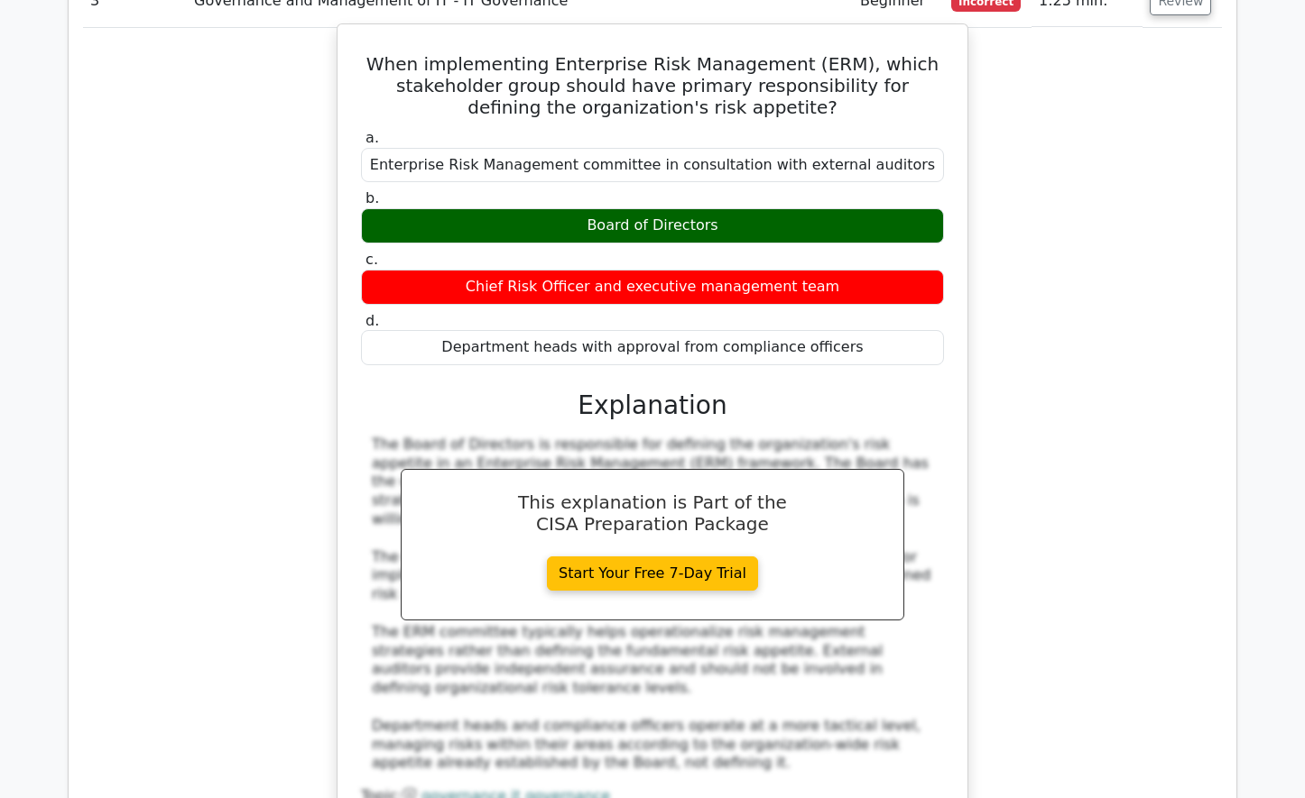
scroll to position [3789, 0]
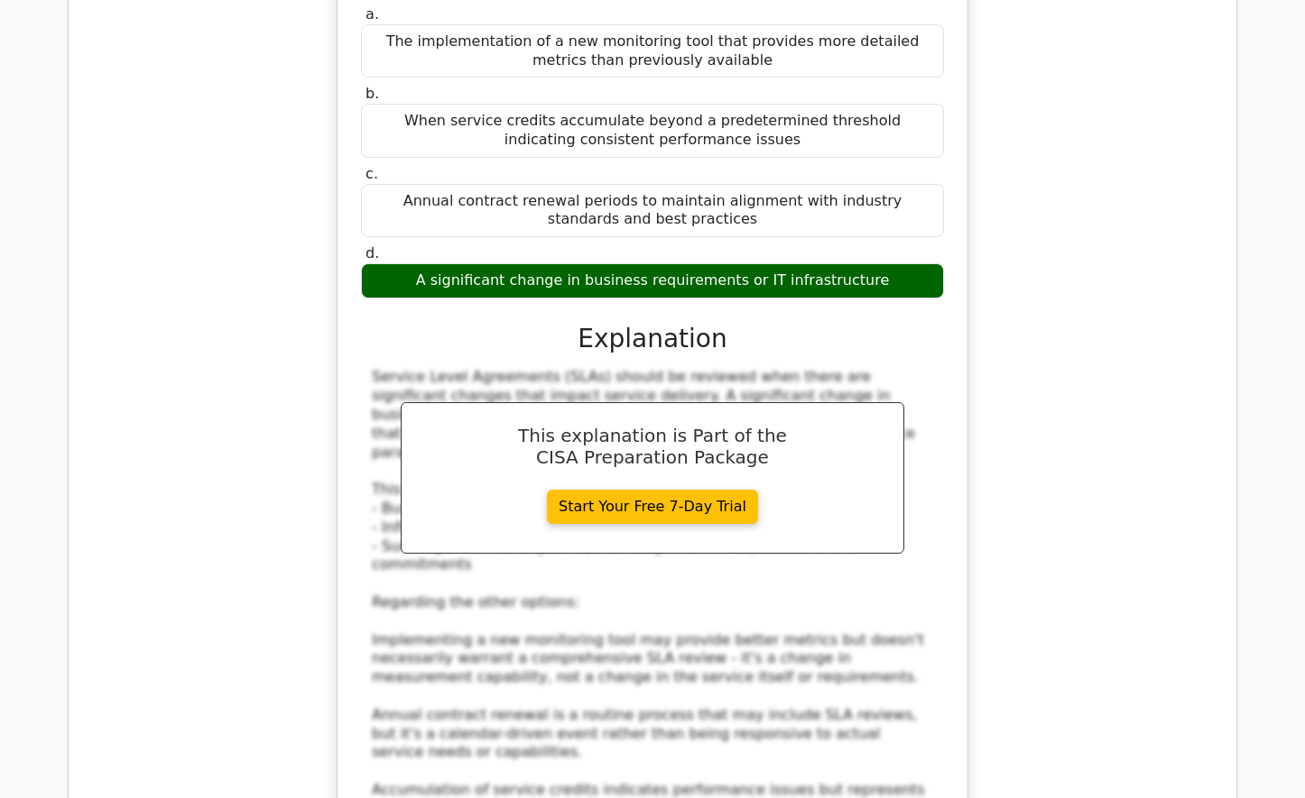
scroll to position [4872, 0]
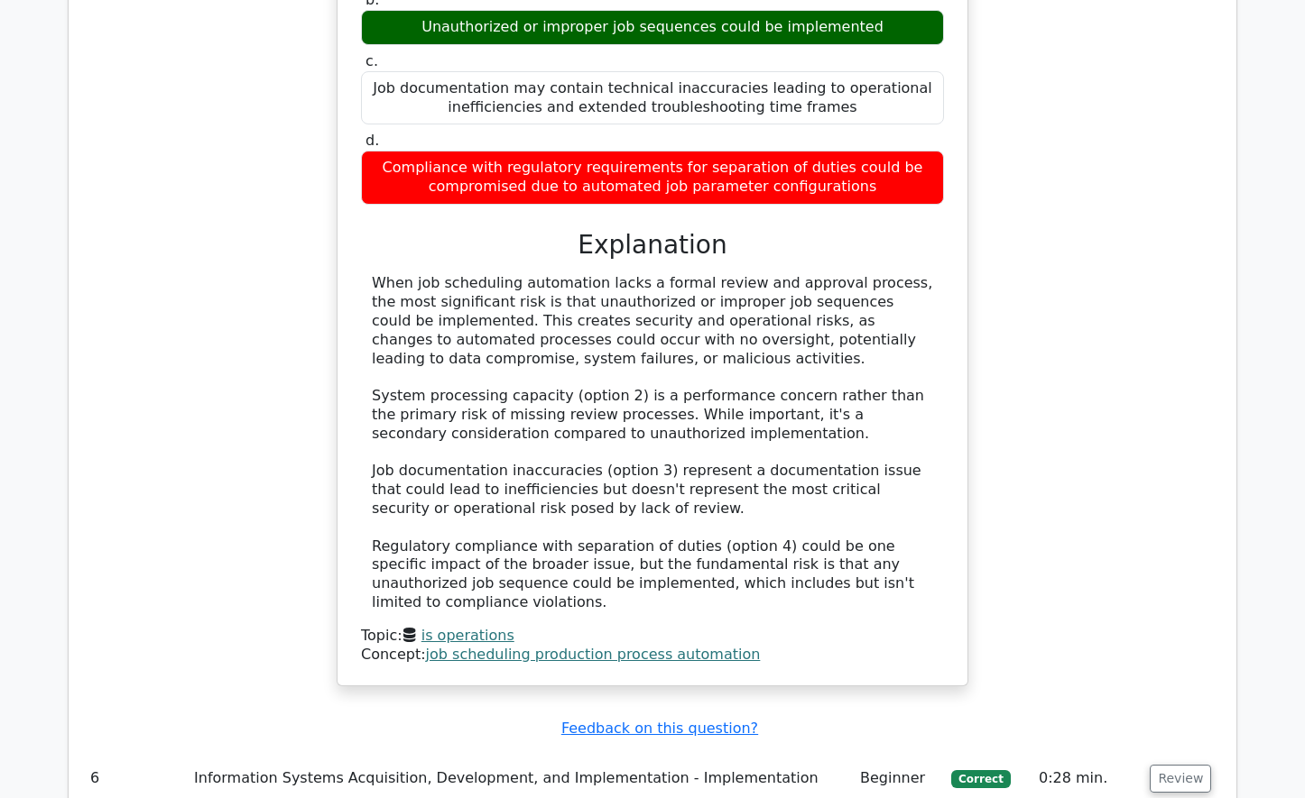
scroll to position [6045, 0]
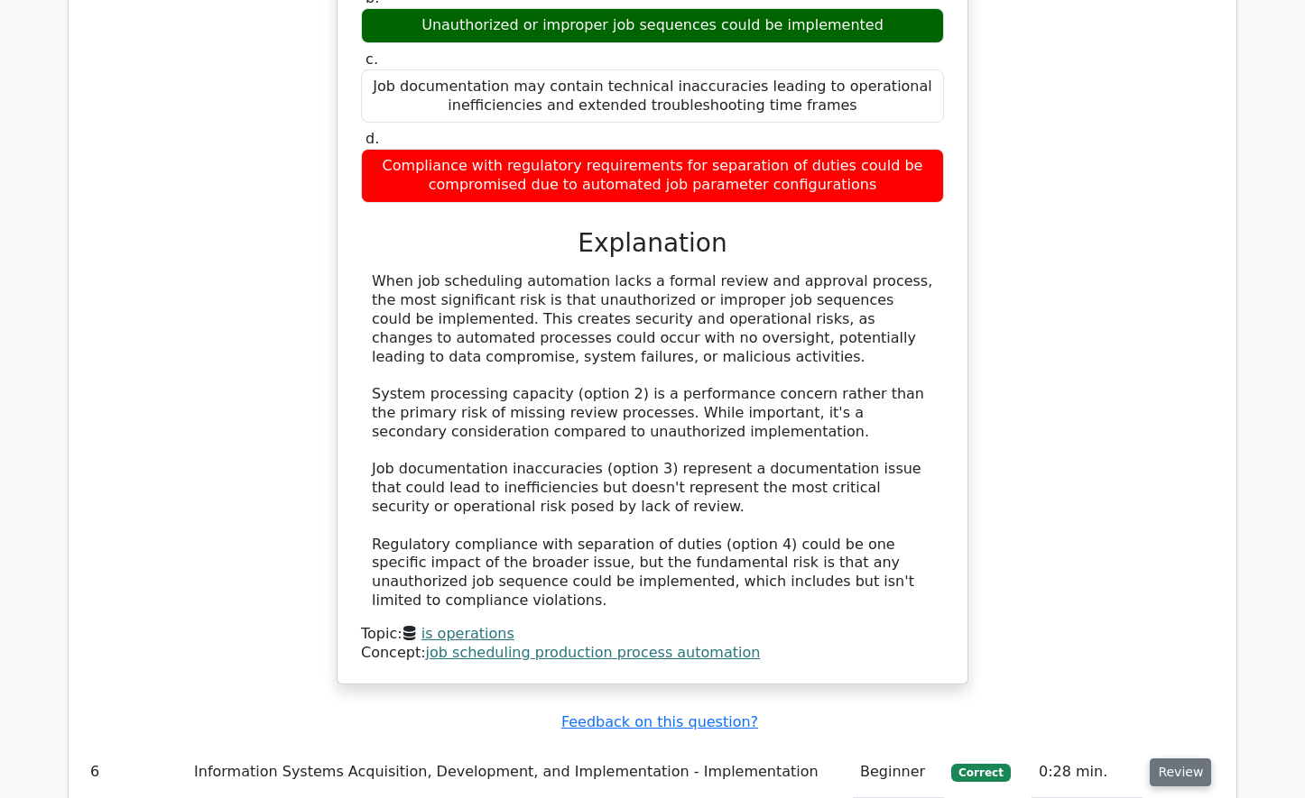
click at [1172, 759] on button "Review" at bounding box center [1179, 773] width 61 height 28
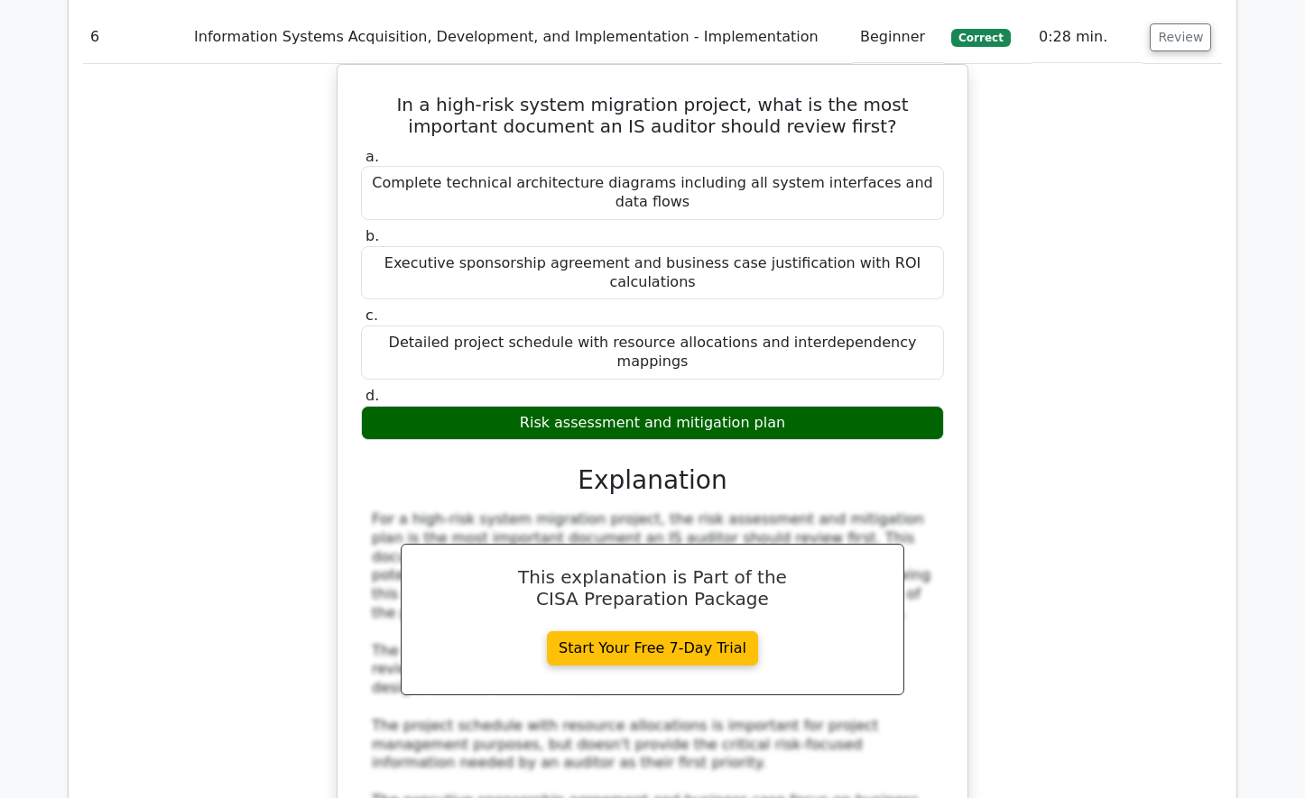
scroll to position [6857, 0]
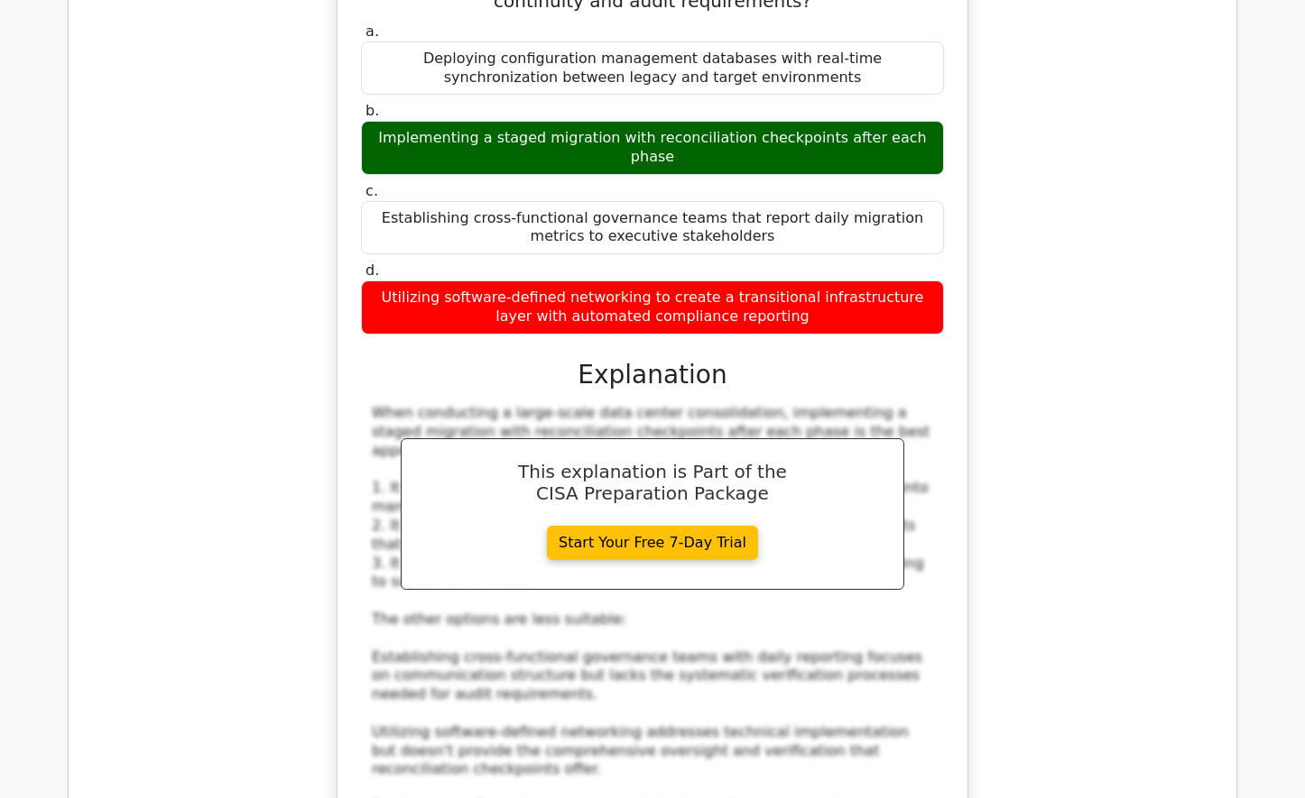
scroll to position [8030, 0]
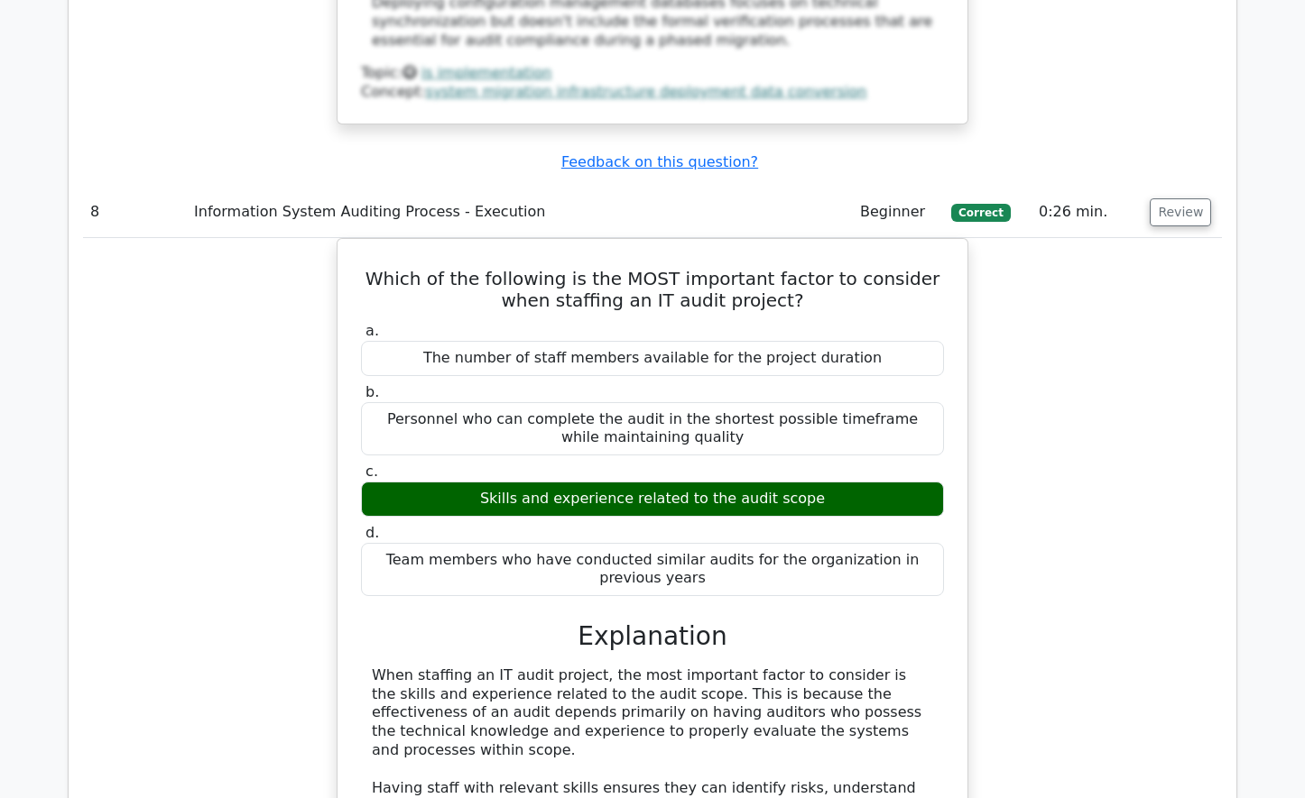
scroll to position [8751, 0]
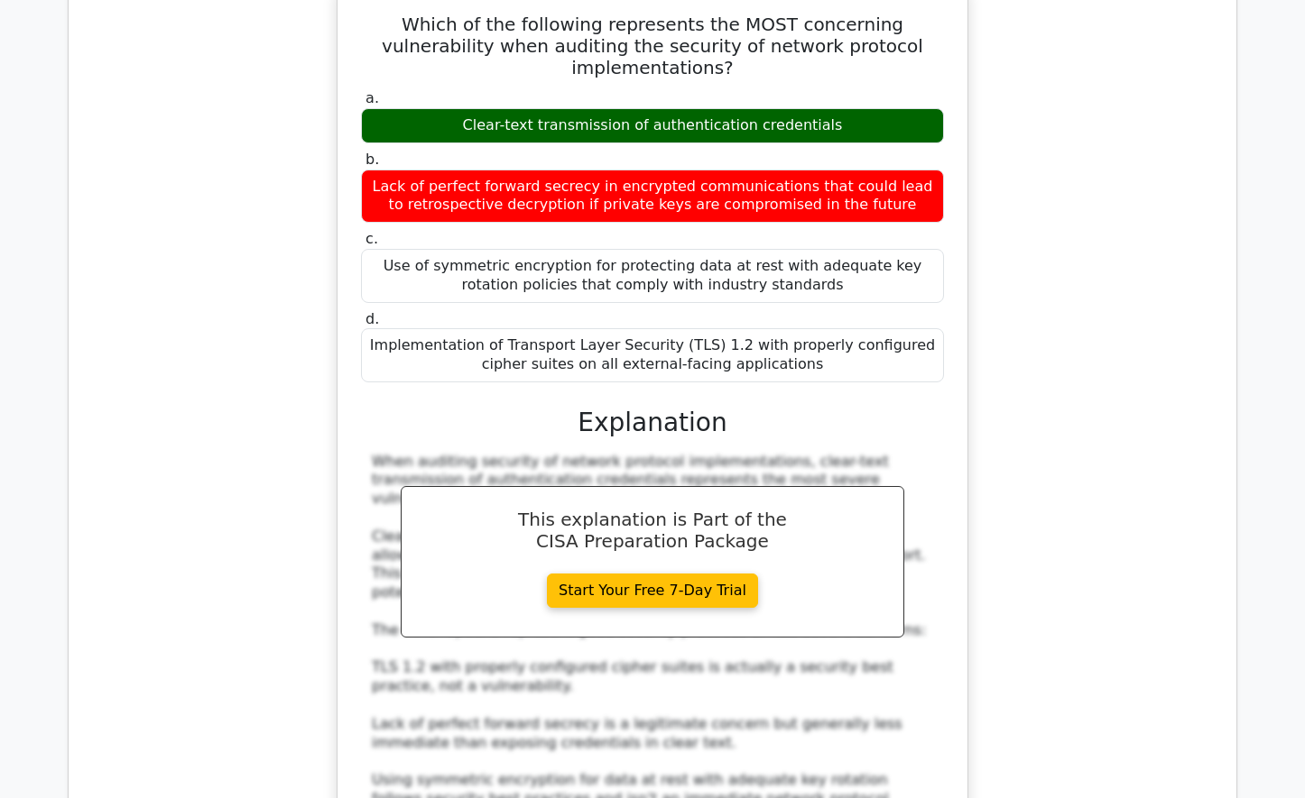
scroll to position [9924, 0]
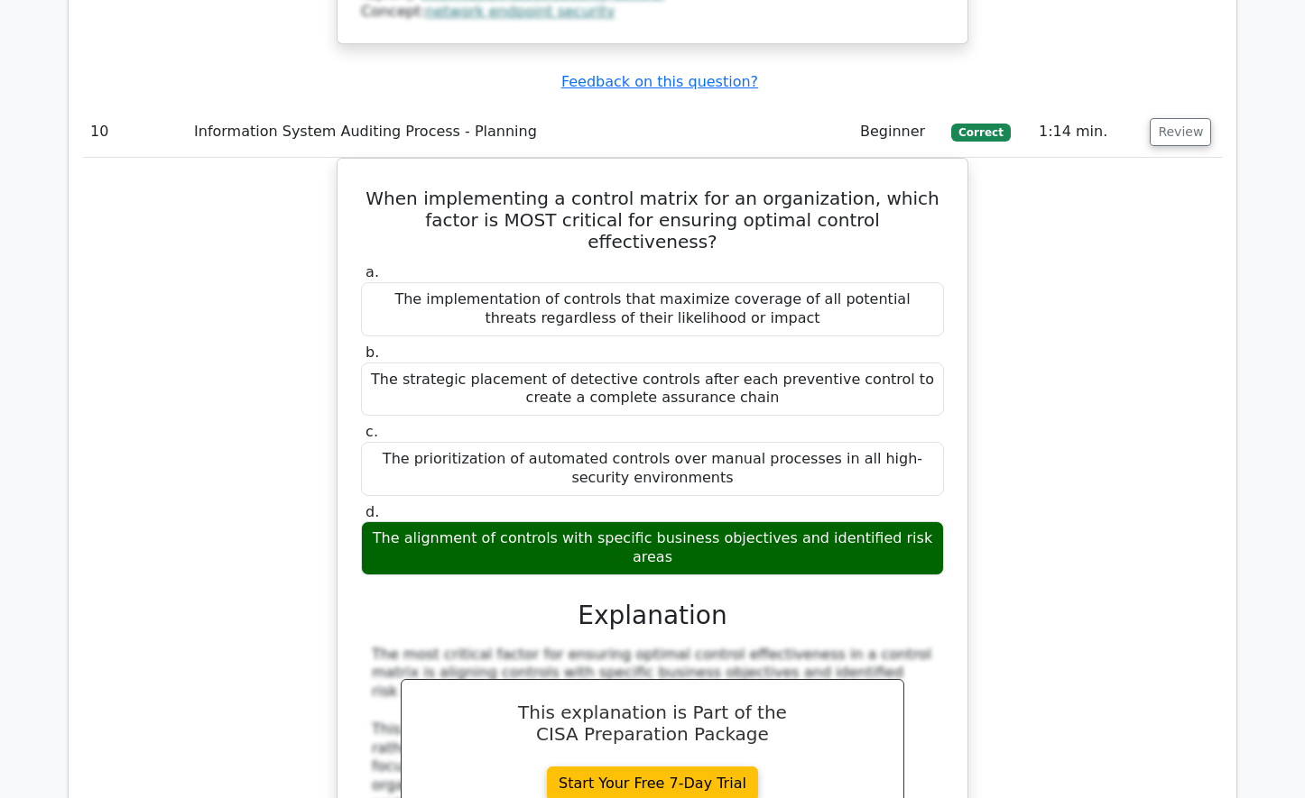
scroll to position [11007, 0]
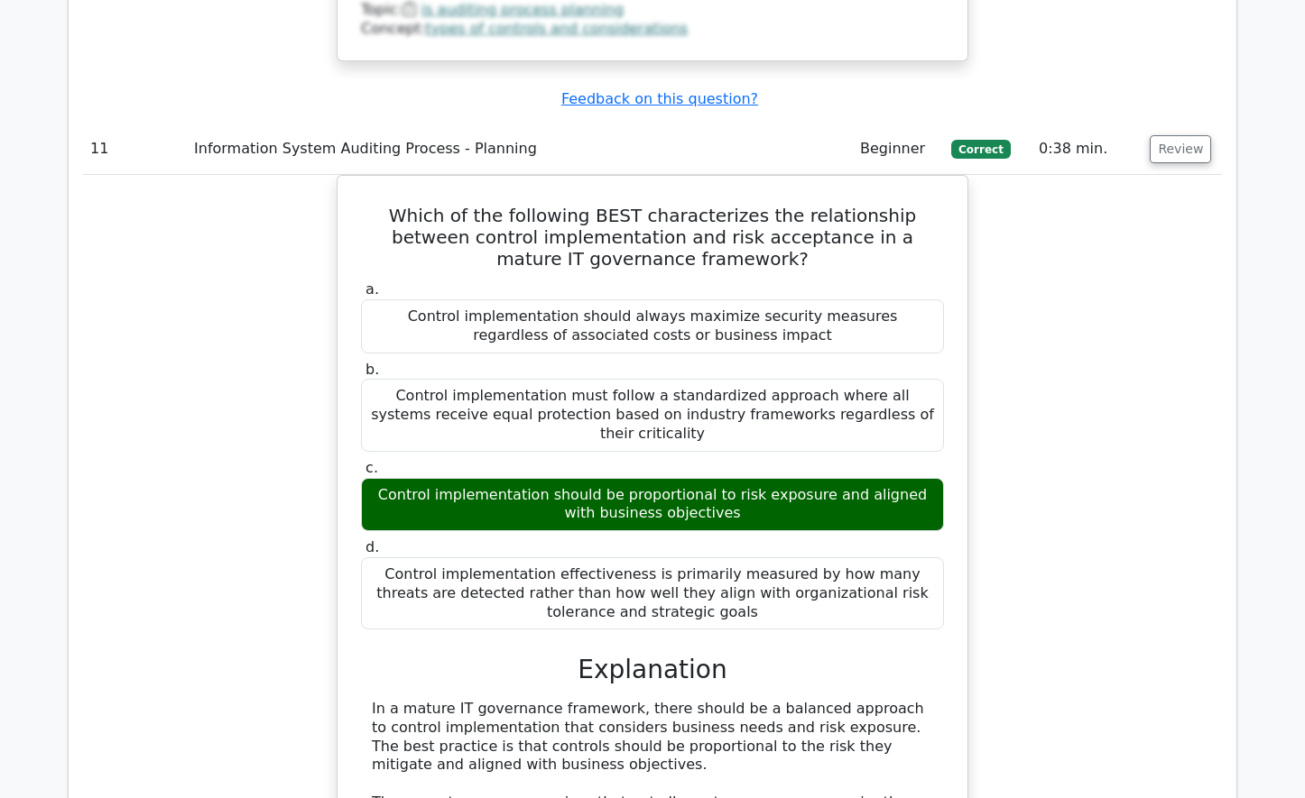
scroll to position [11999, 0]
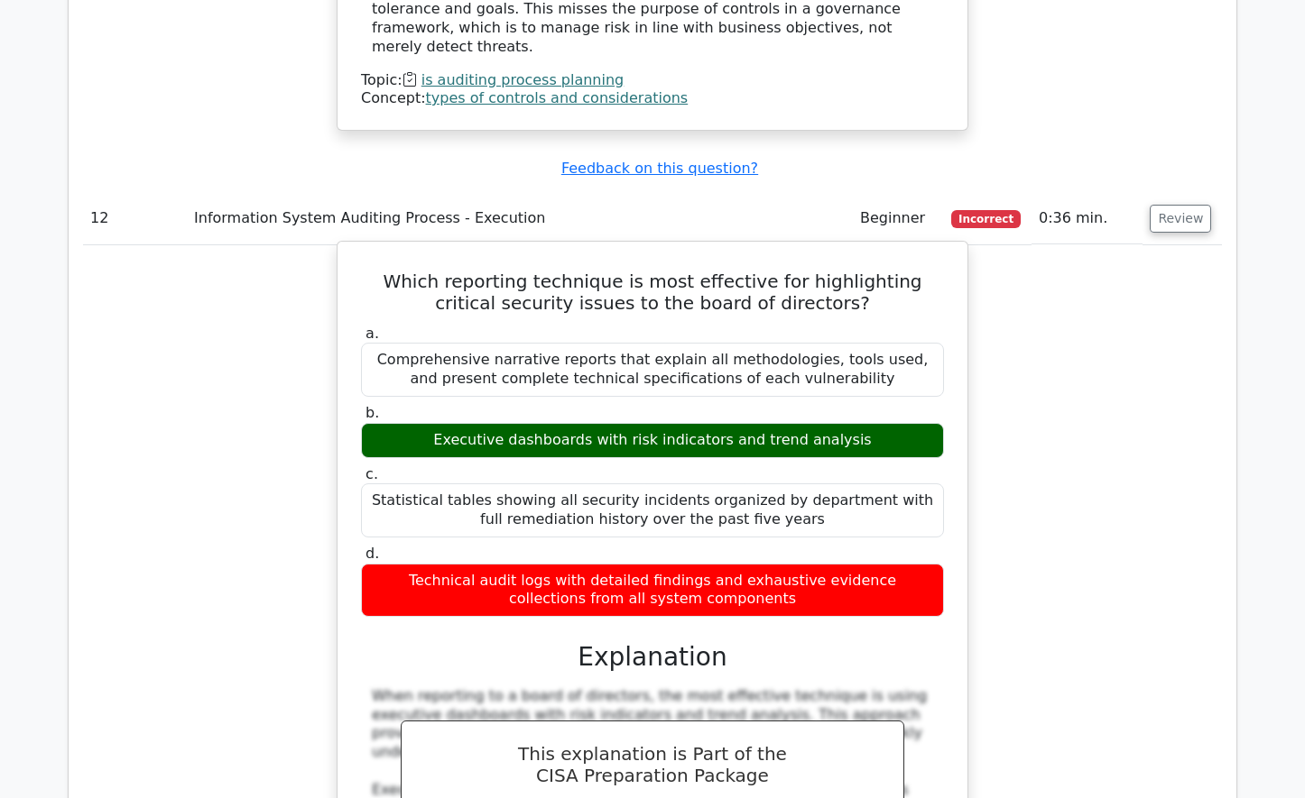
scroll to position [13082, 0]
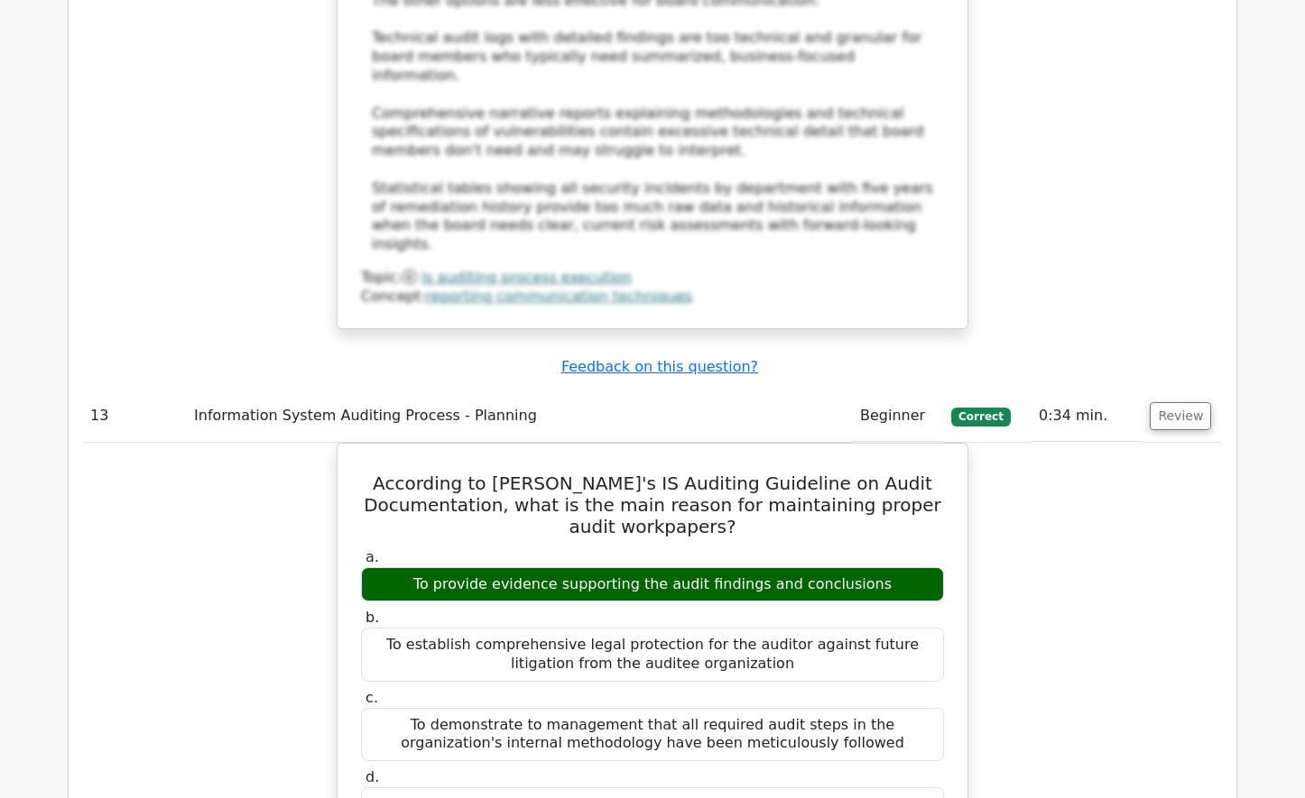
scroll to position [14075, 0]
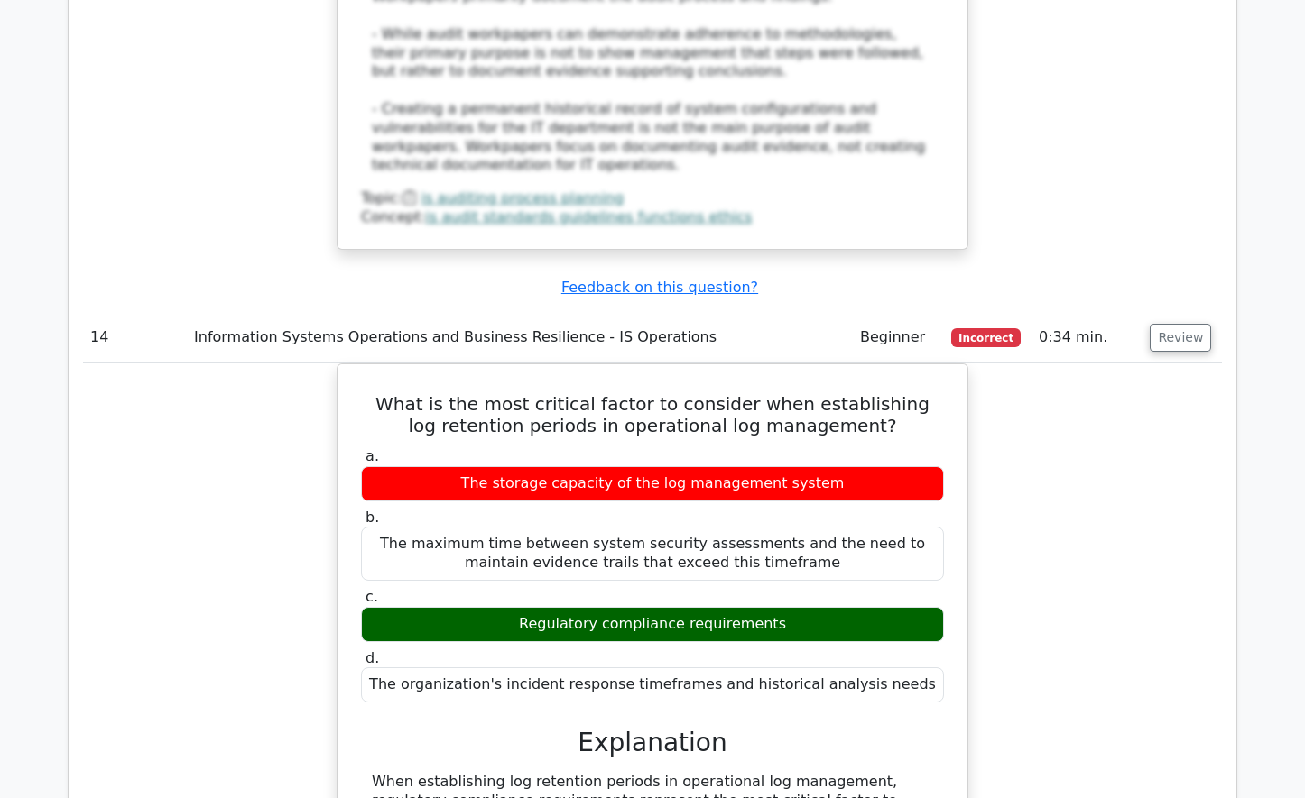
scroll to position [15157, 0]
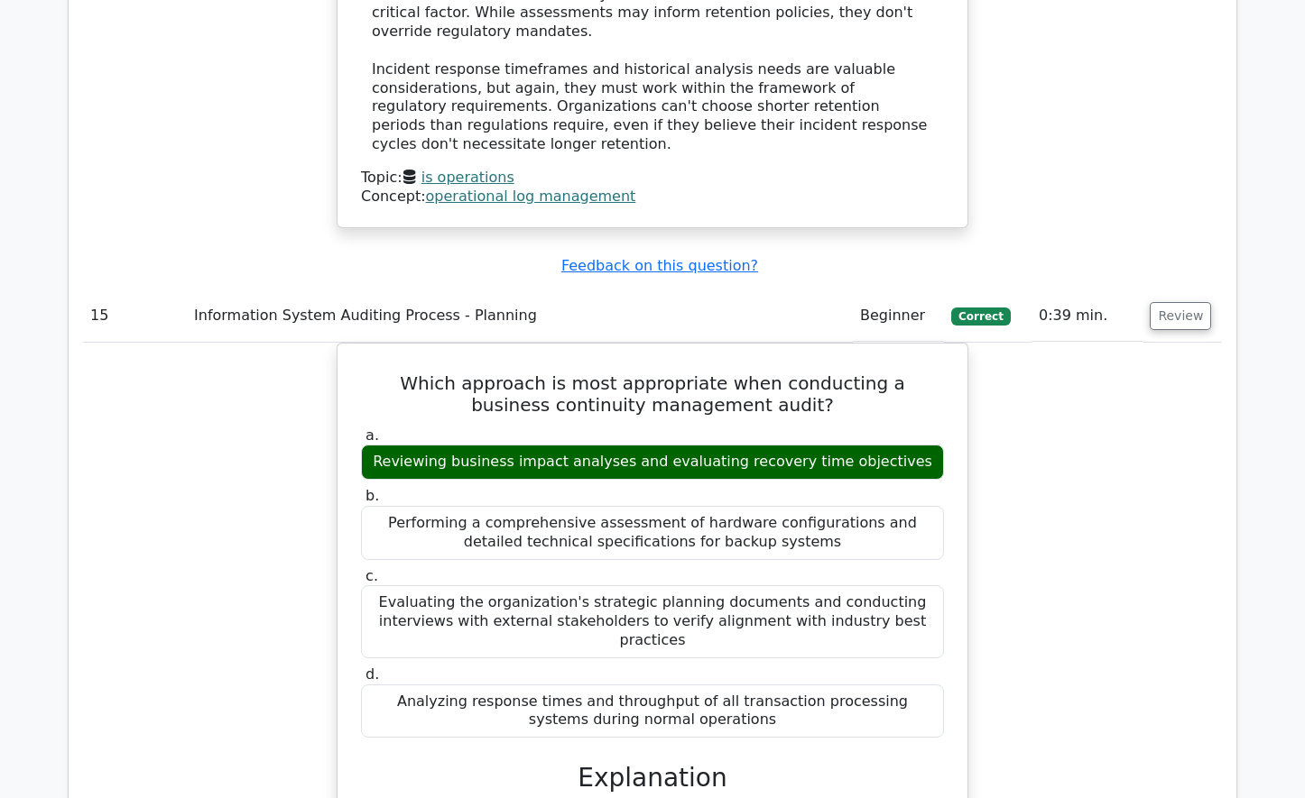
scroll to position [16150, 0]
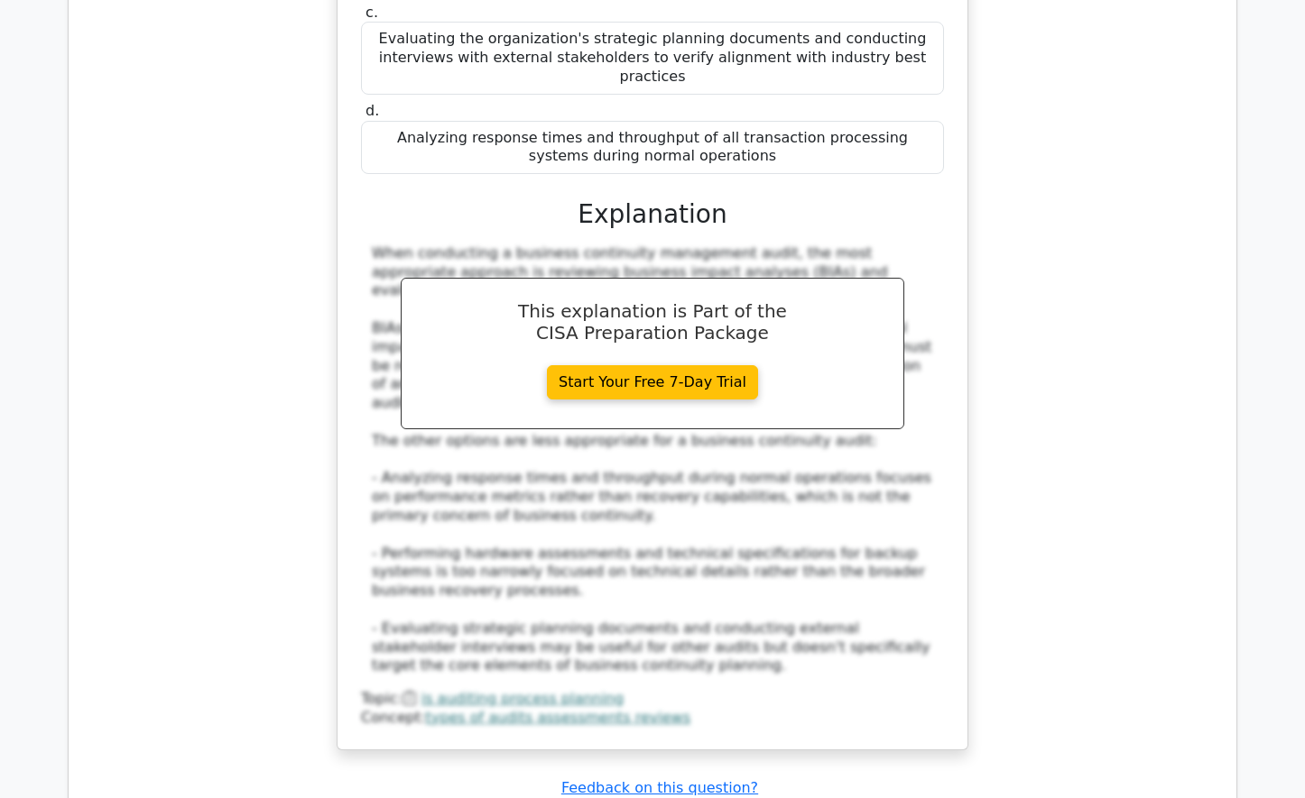
scroll to position [16962, 0]
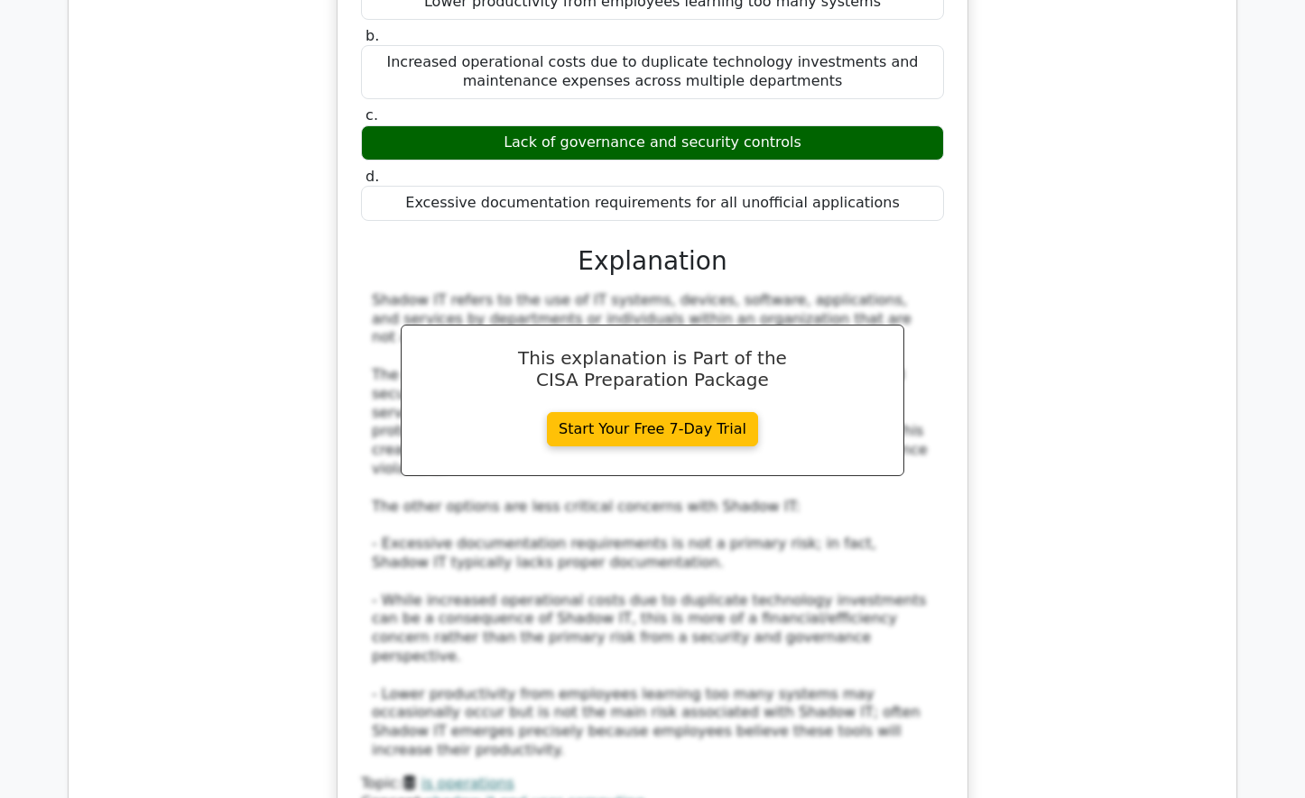
scroll to position [18135, 0]
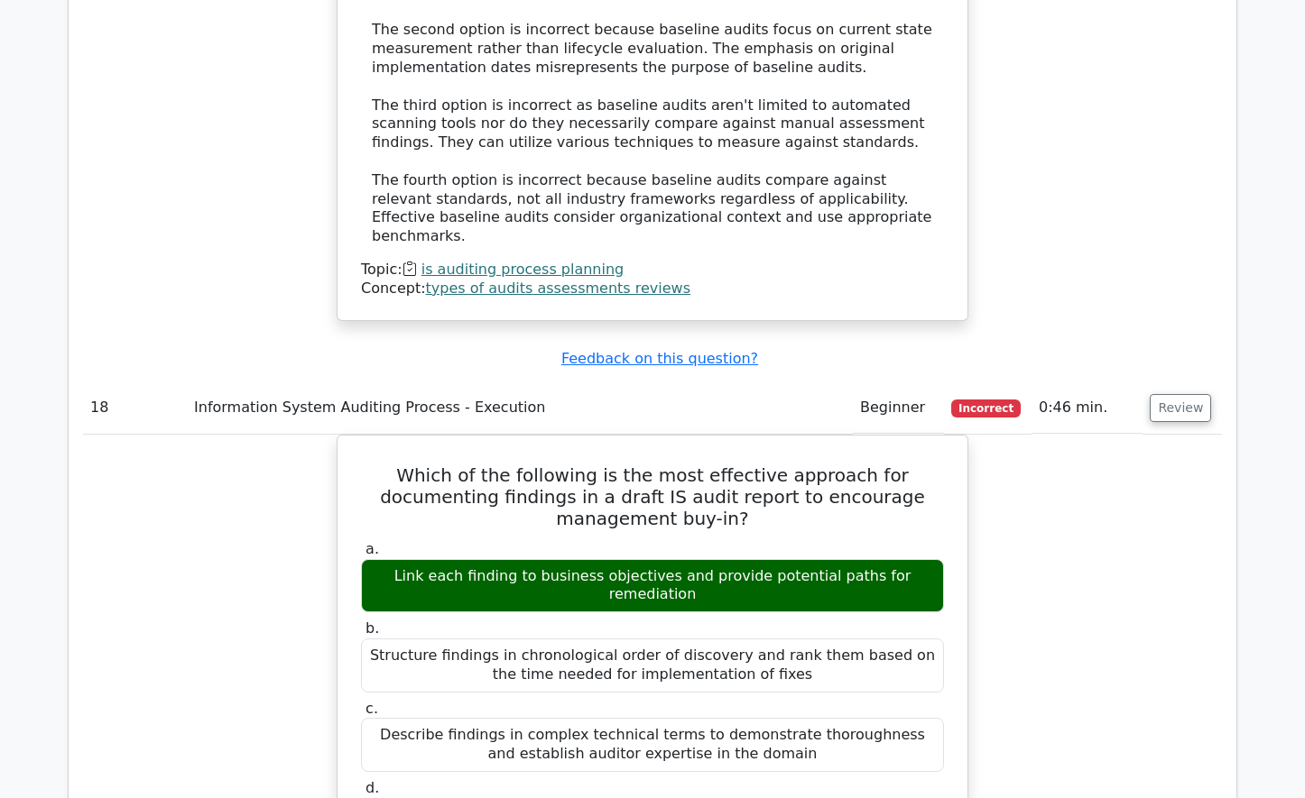
scroll to position [19217, 0]
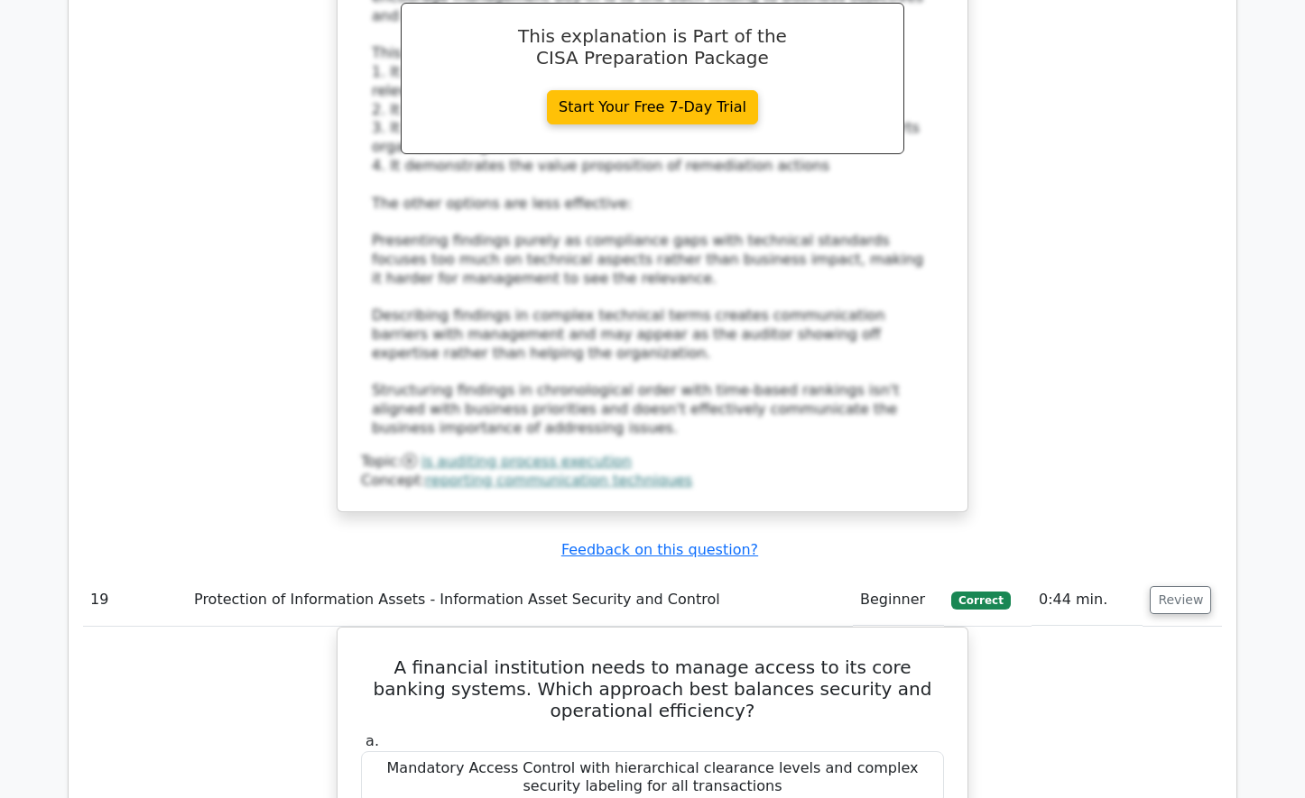
scroll to position [20300, 0]
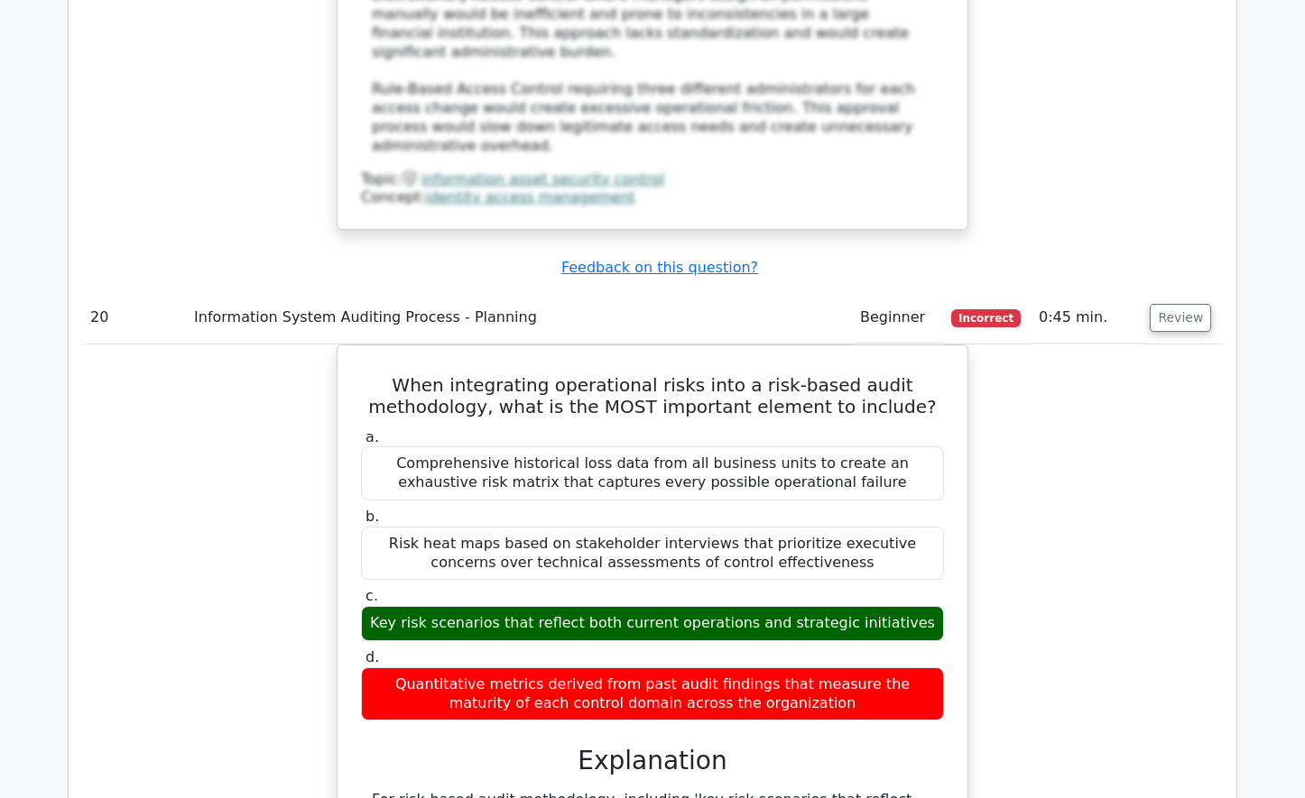
scroll to position [21702, 0]
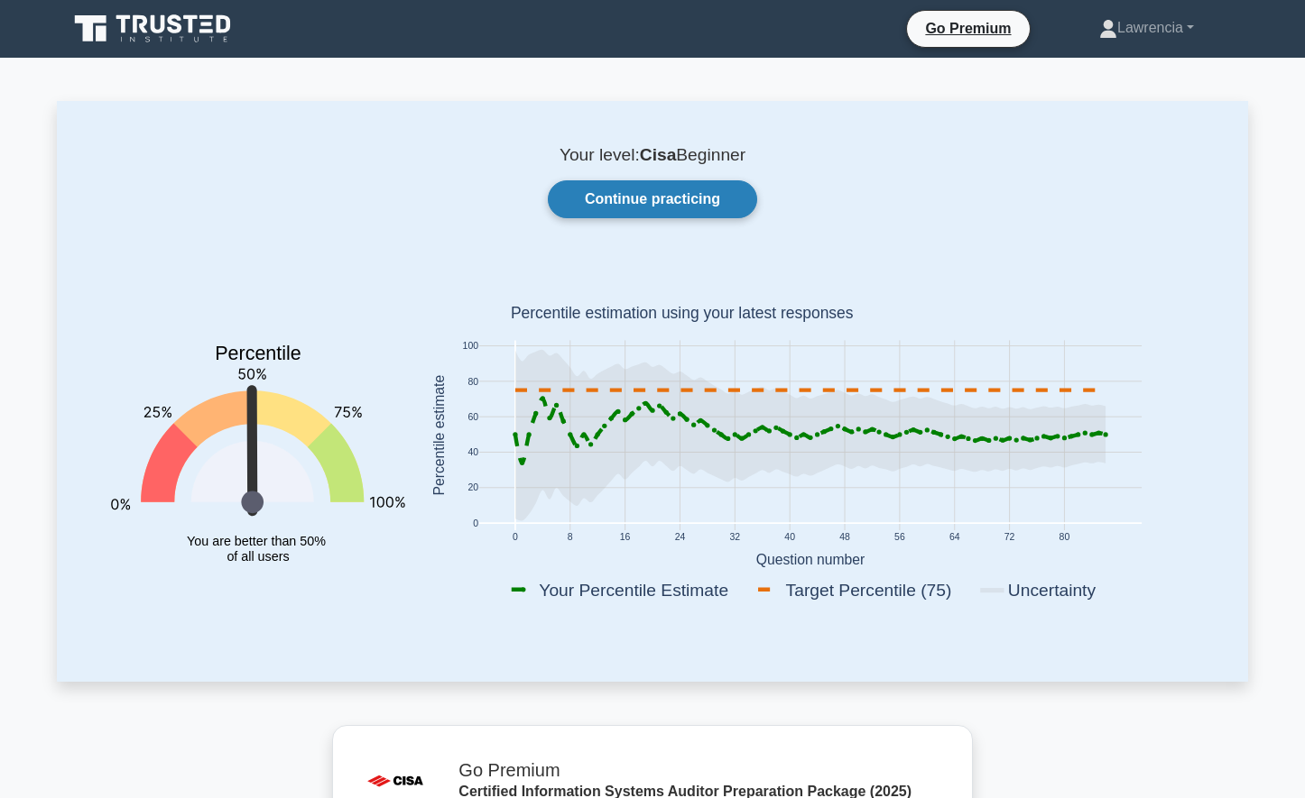
click at [641, 200] on link "Continue practicing" at bounding box center [652, 199] width 209 height 38
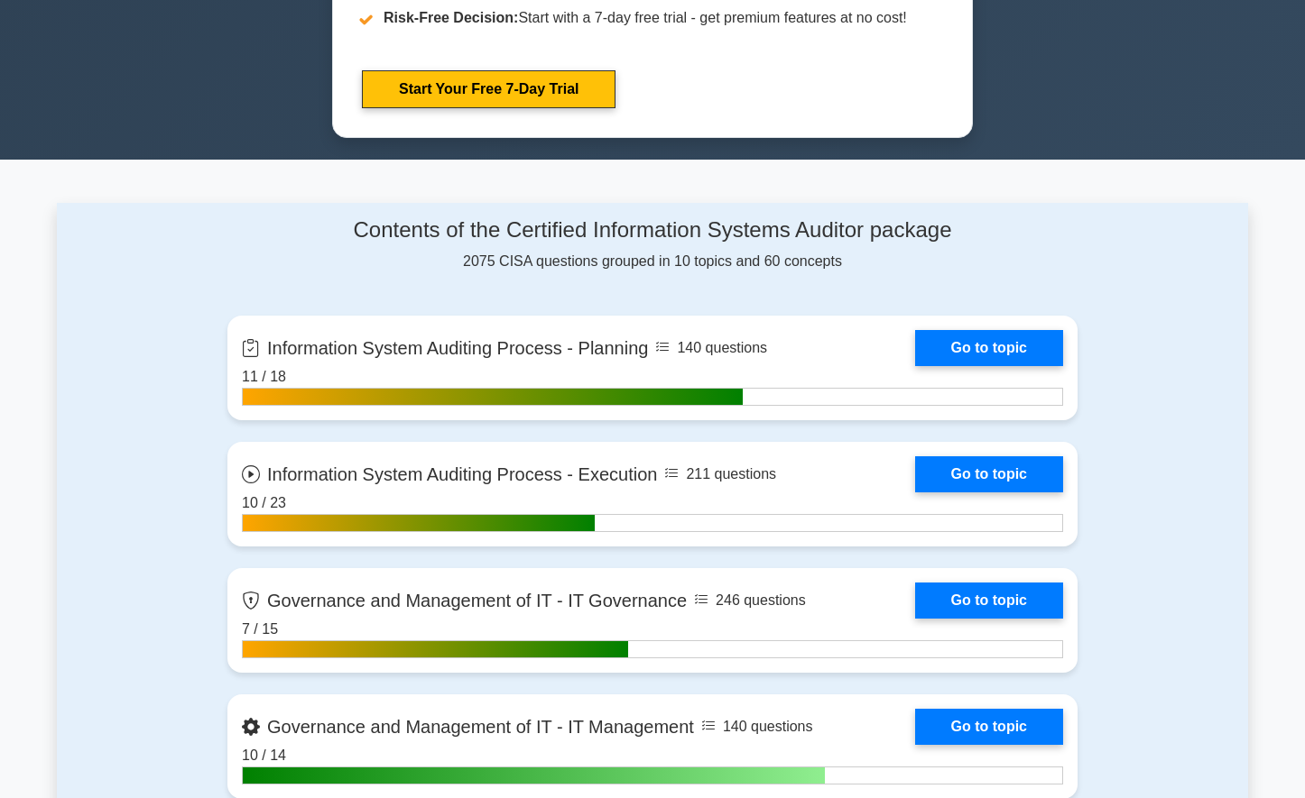
scroll to position [1083, 0]
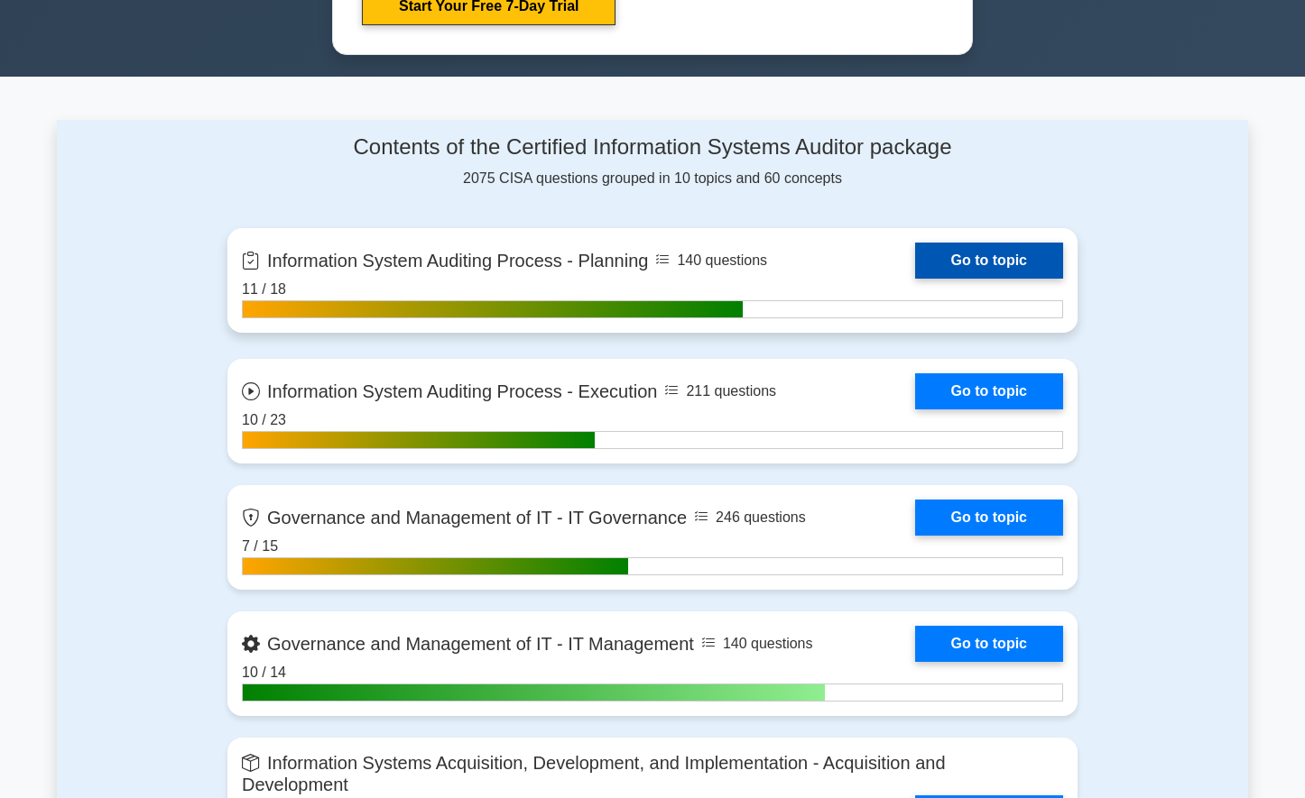
click at [1008, 263] on link "Go to topic" at bounding box center [989, 261] width 148 height 36
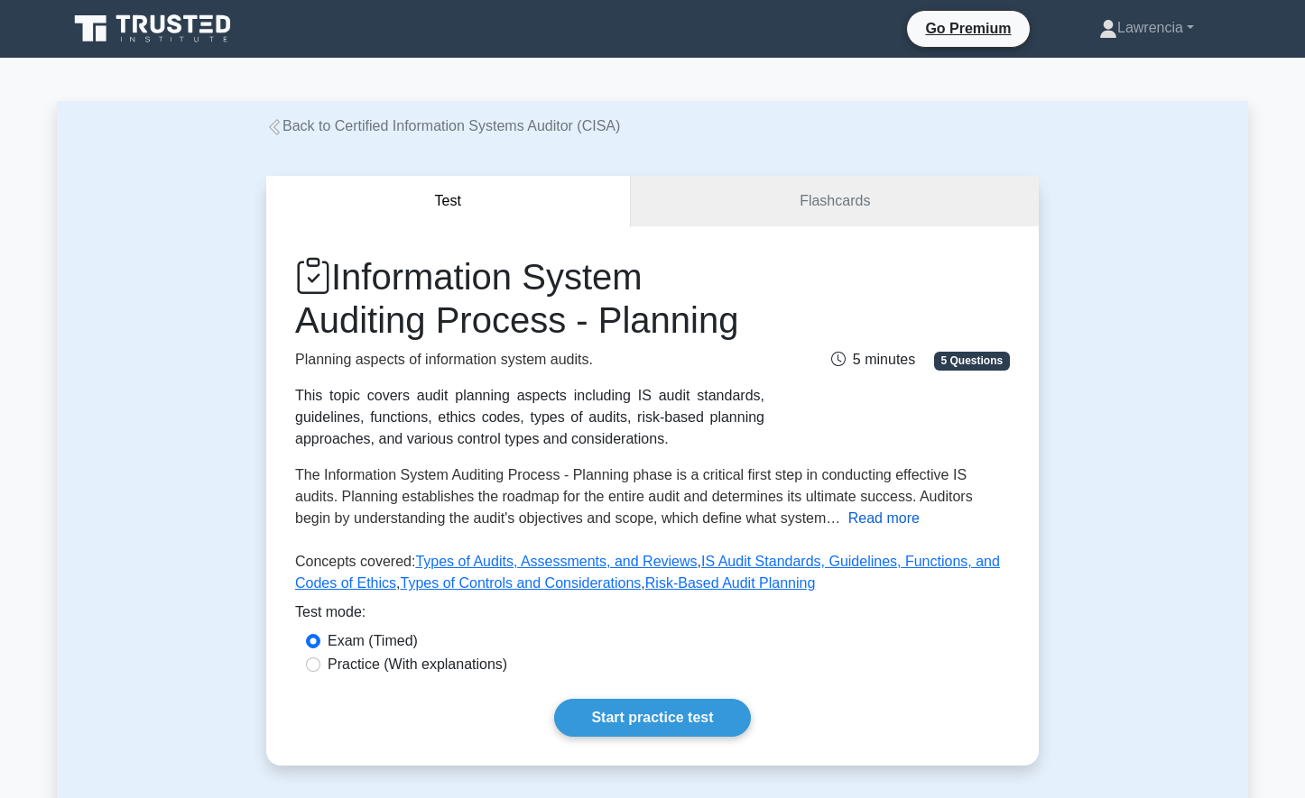
click at [848, 523] on button "Read more" at bounding box center [883, 519] width 71 height 22
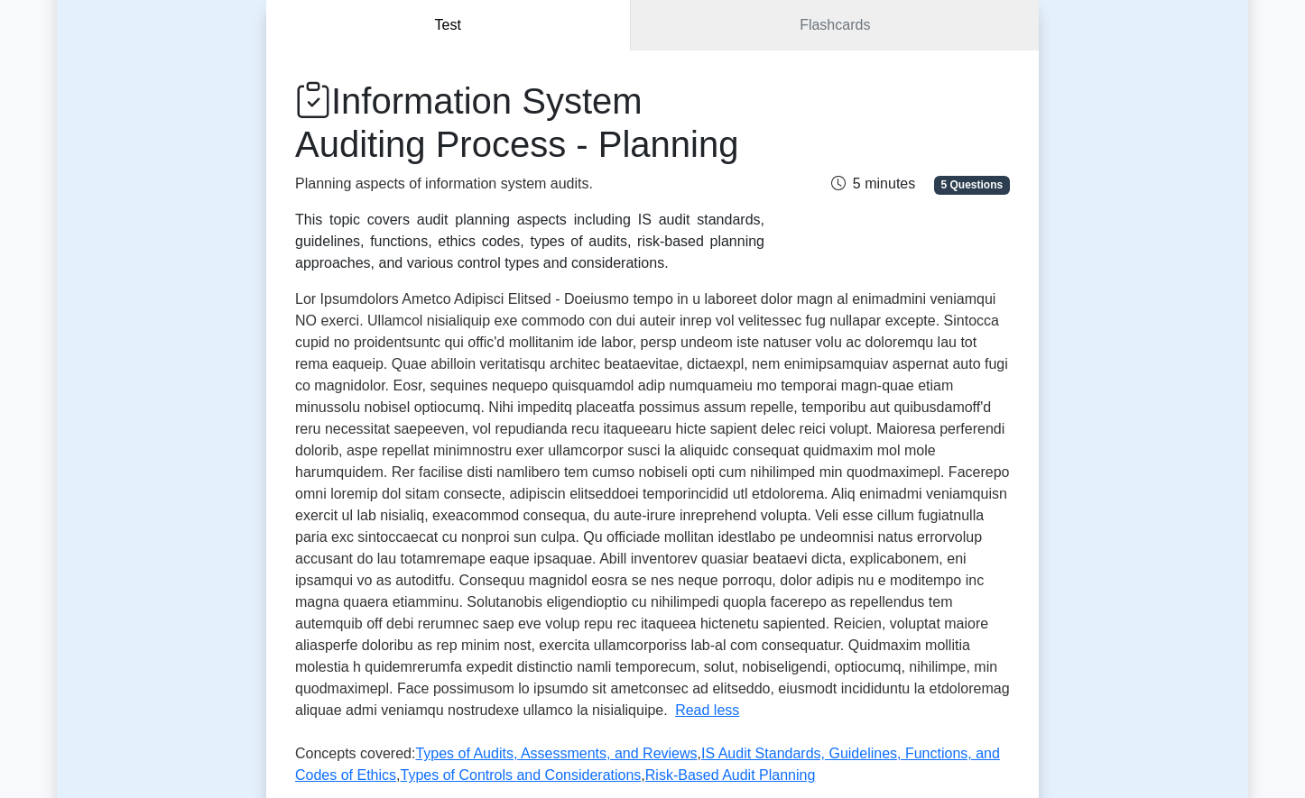
scroll to position [90, 0]
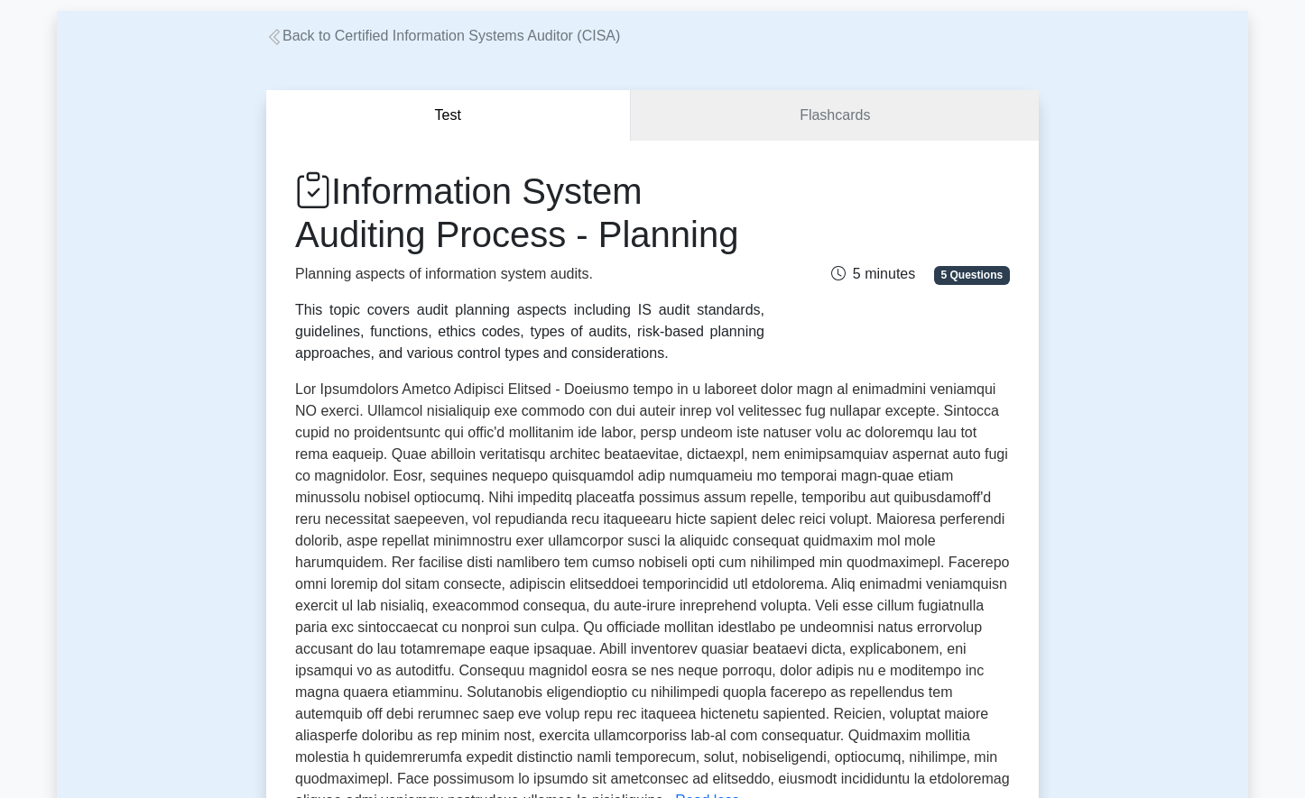
click at [675, 790] on button "Read less" at bounding box center [707, 801] width 64 height 22
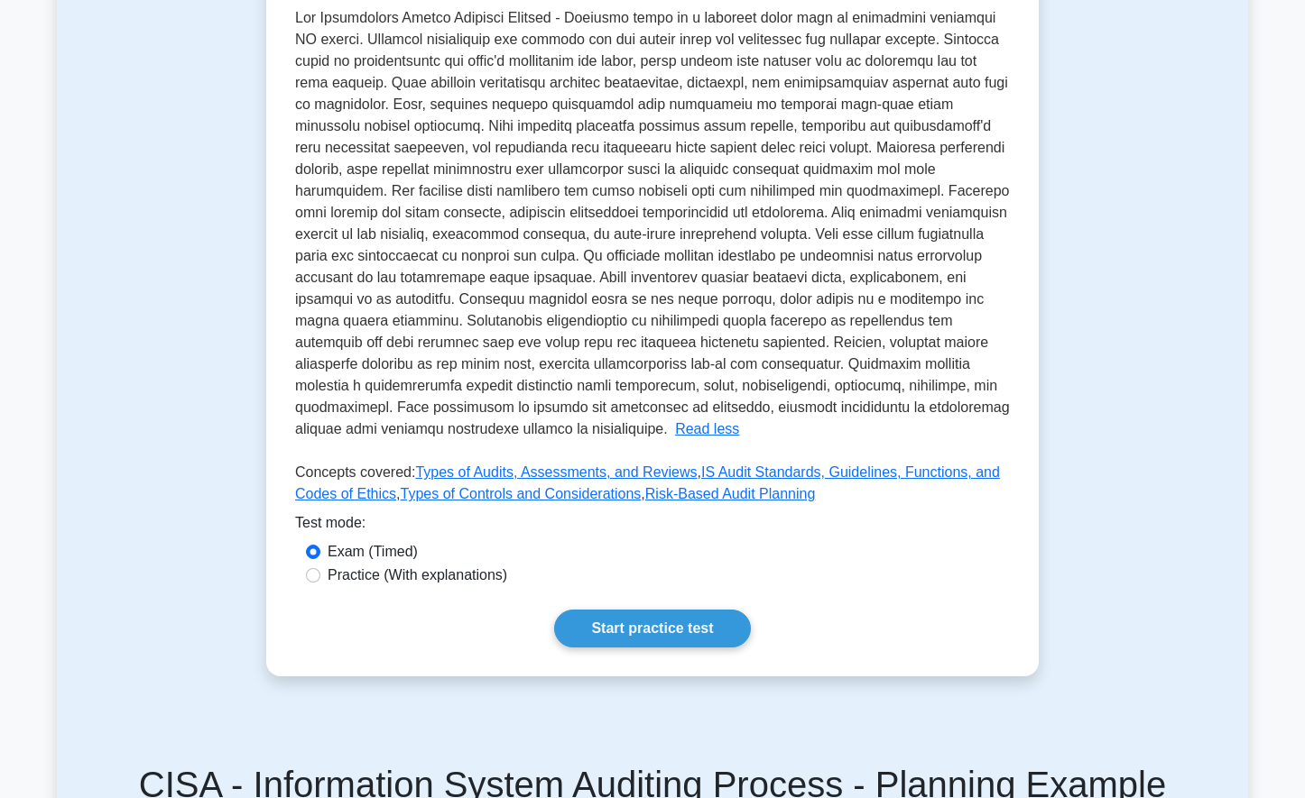
scroll to position [465, 0]
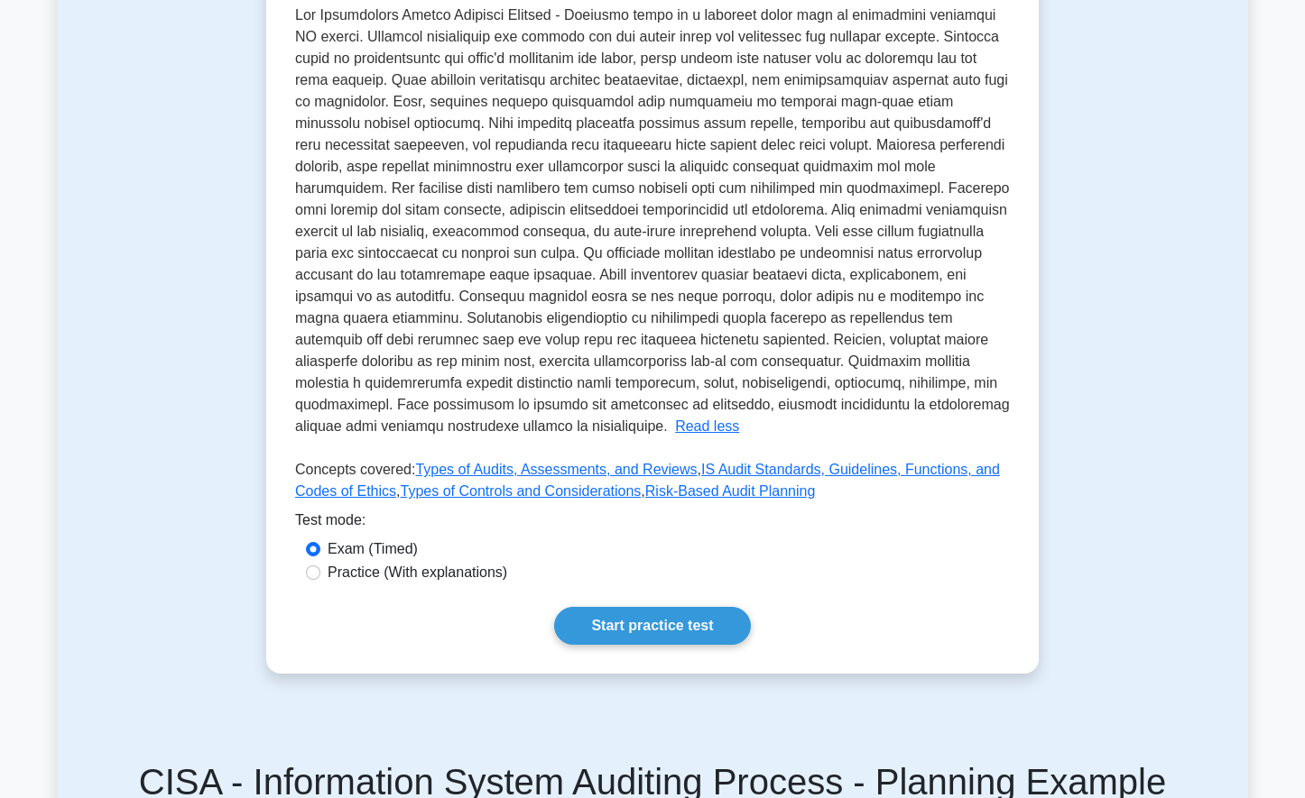
click at [675, 416] on button "Read less" at bounding box center [707, 427] width 64 height 22
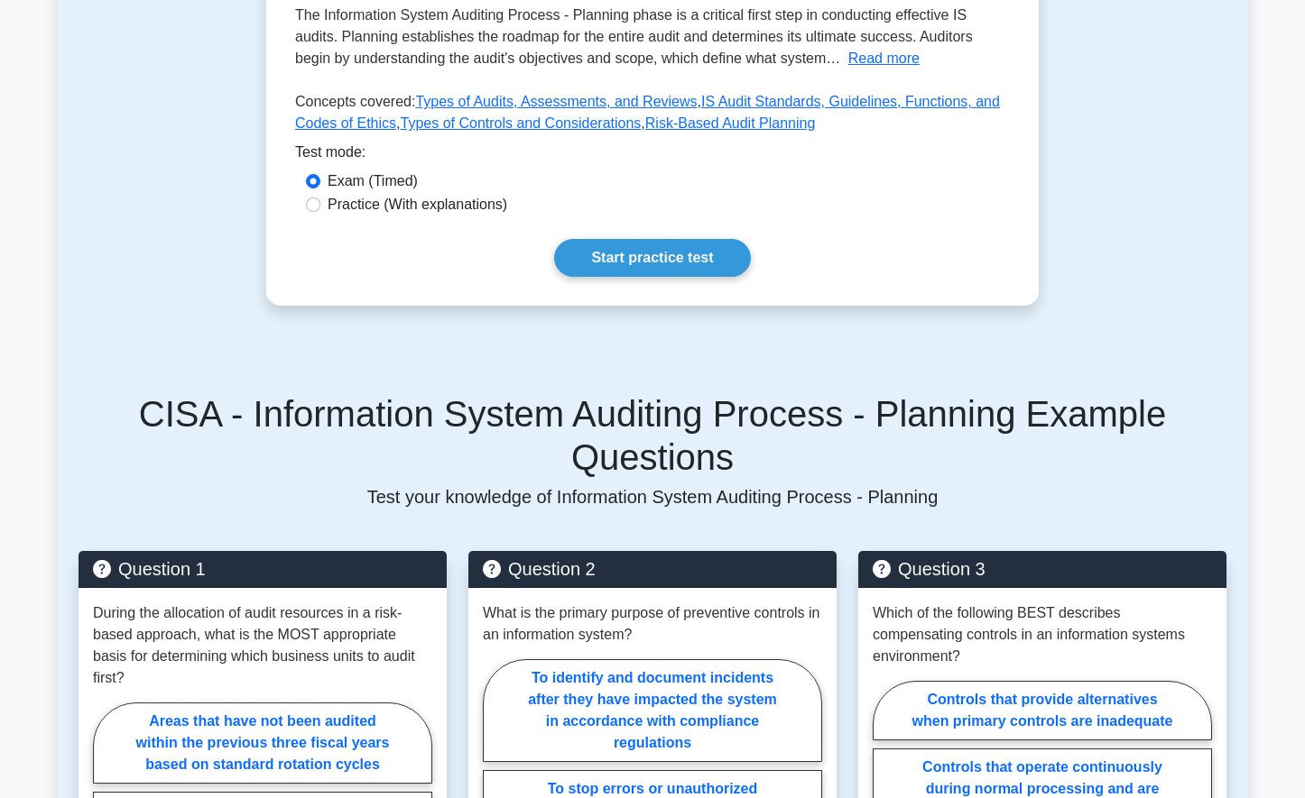
click at [848, 48] on button "Read more" at bounding box center [883, 59] width 71 height 22
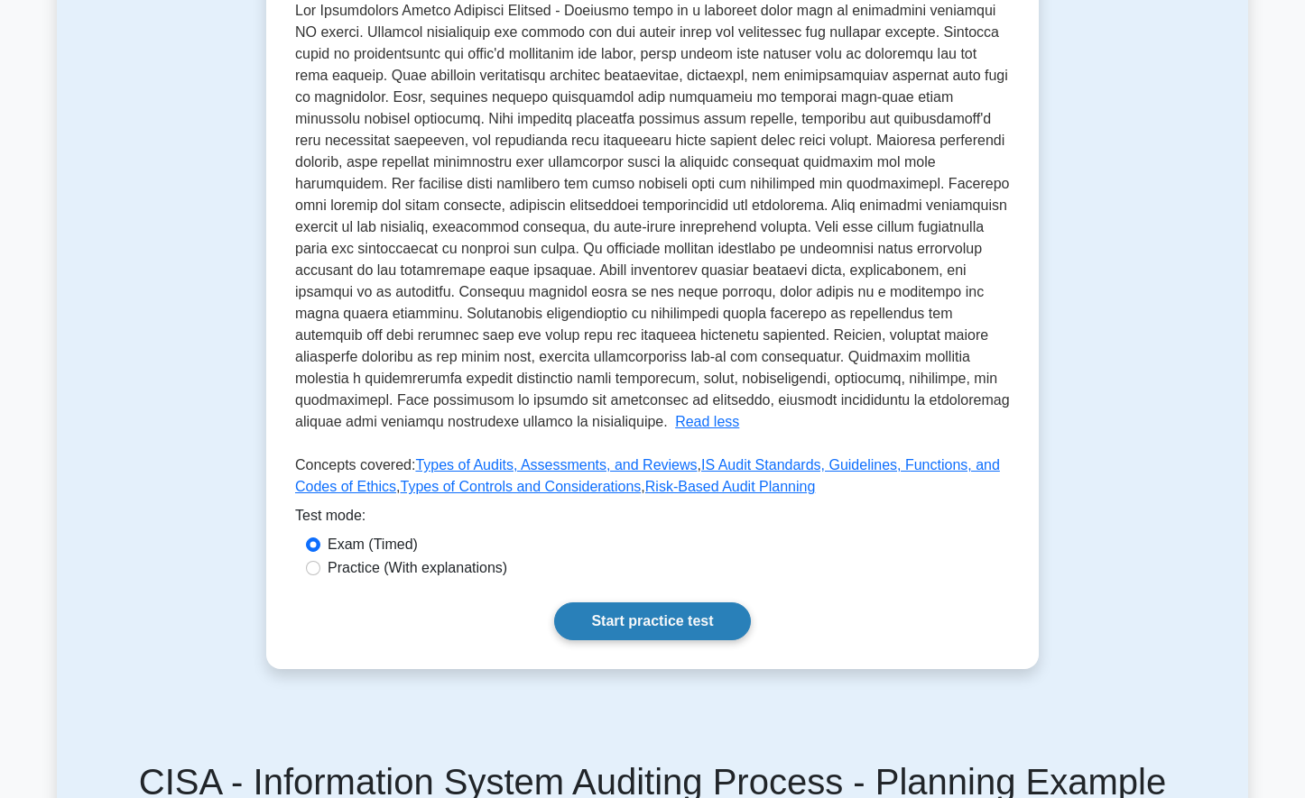
click at [656, 627] on link "Start practice test" at bounding box center [652, 622] width 196 height 38
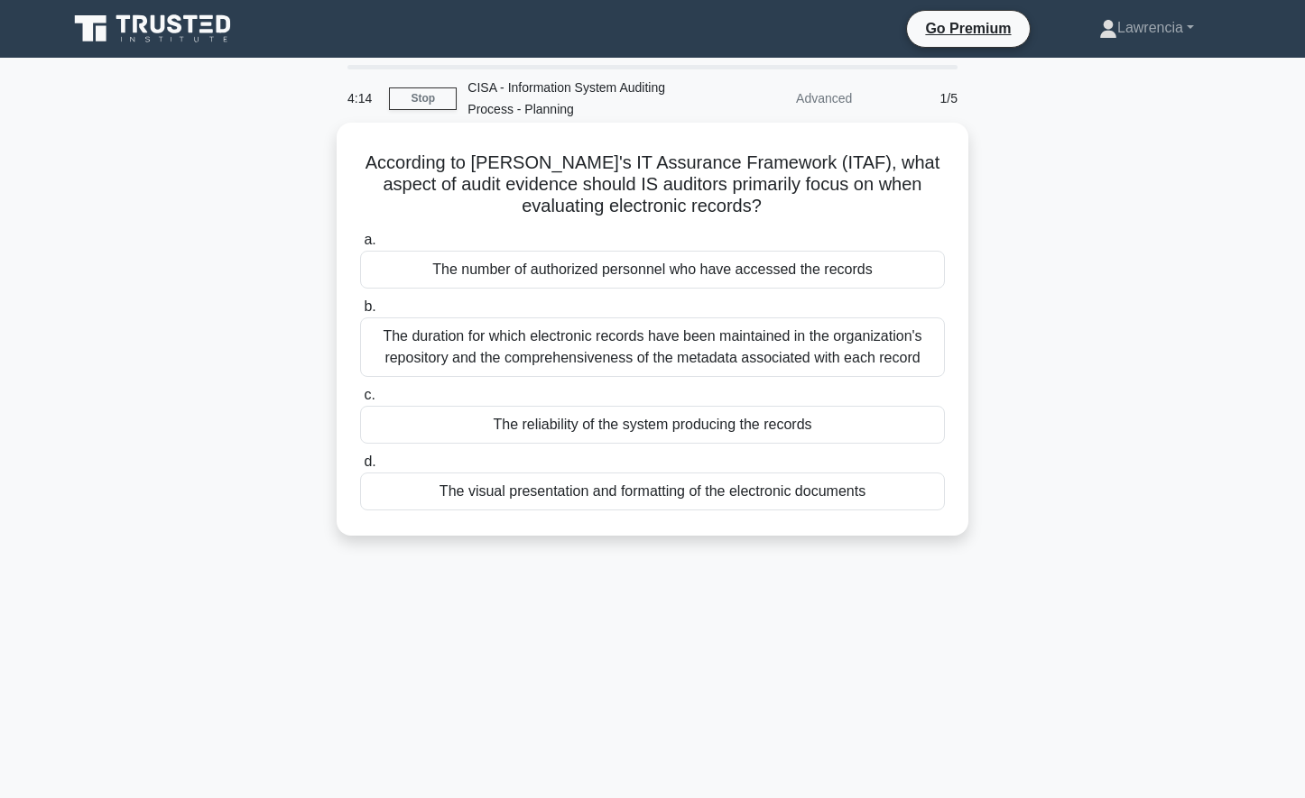
click at [728, 435] on div "The reliability of the system producing the records" at bounding box center [652, 425] width 585 height 38
click at [360, 401] on input "c. The reliability of the system producing the records" at bounding box center [360, 396] width 0 height 12
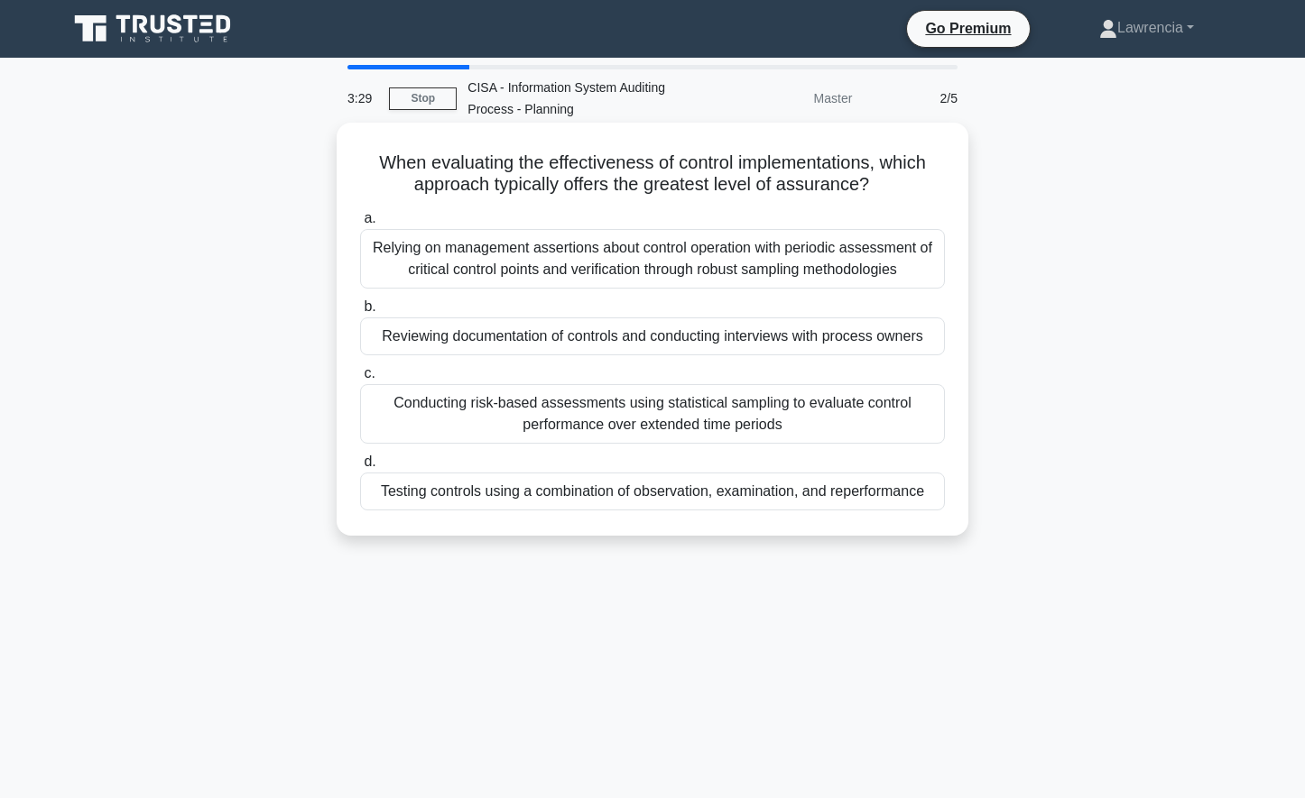
click at [687, 494] on div "Testing controls using a combination of observation, examination, and reperform…" at bounding box center [652, 492] width 585 height 38
click at [360, 468] on input "d. Testing controls using a combination of observation, examination, and reperf…" at bounding box center [360, 463] width 0 height 12
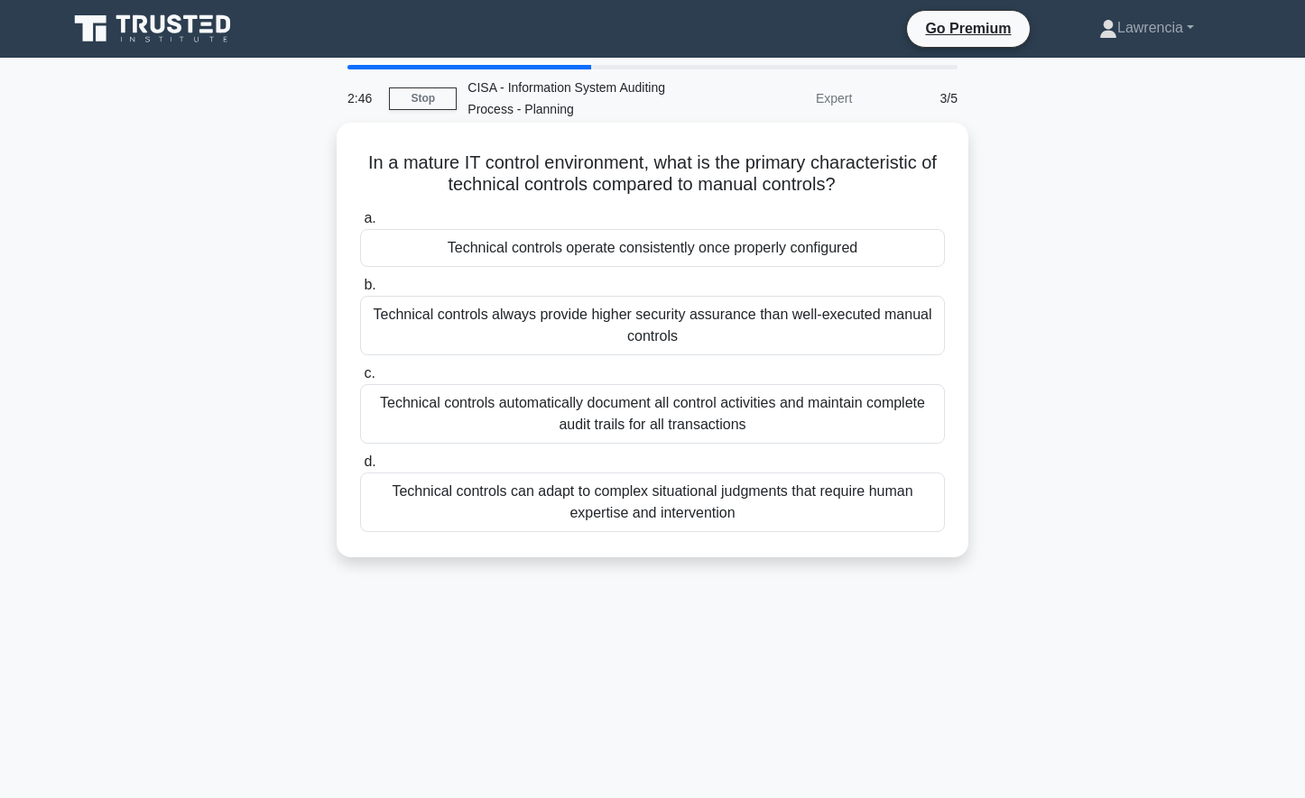
click at [656, 260] on div "Technical controls operate consistently once properly configured" at bounding box center [652, 248] width 585 height 38
click at [360, 225] on input "a. Technical controls operate consistently once properly configured" at bounding box center [360, 219] width 0 height 12
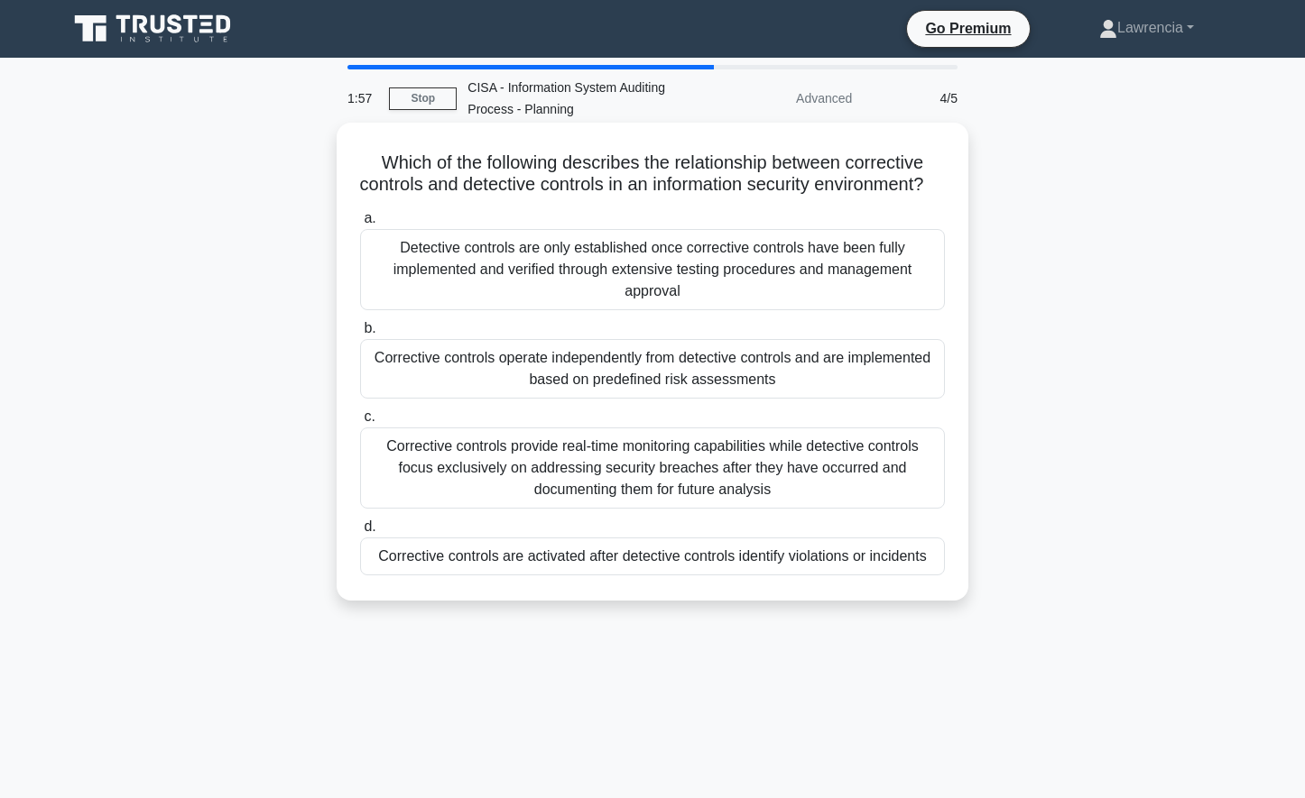
click at [567, 576] on div "Corrective controls are activated after detective controls identify violations …" at bounding box center [652, 557] width 585 height 38
click at [360, 533] on input "d. Corrective controls are activated after detective controls identify violatio…" at bounding box center [360, 527] width 0 height 12
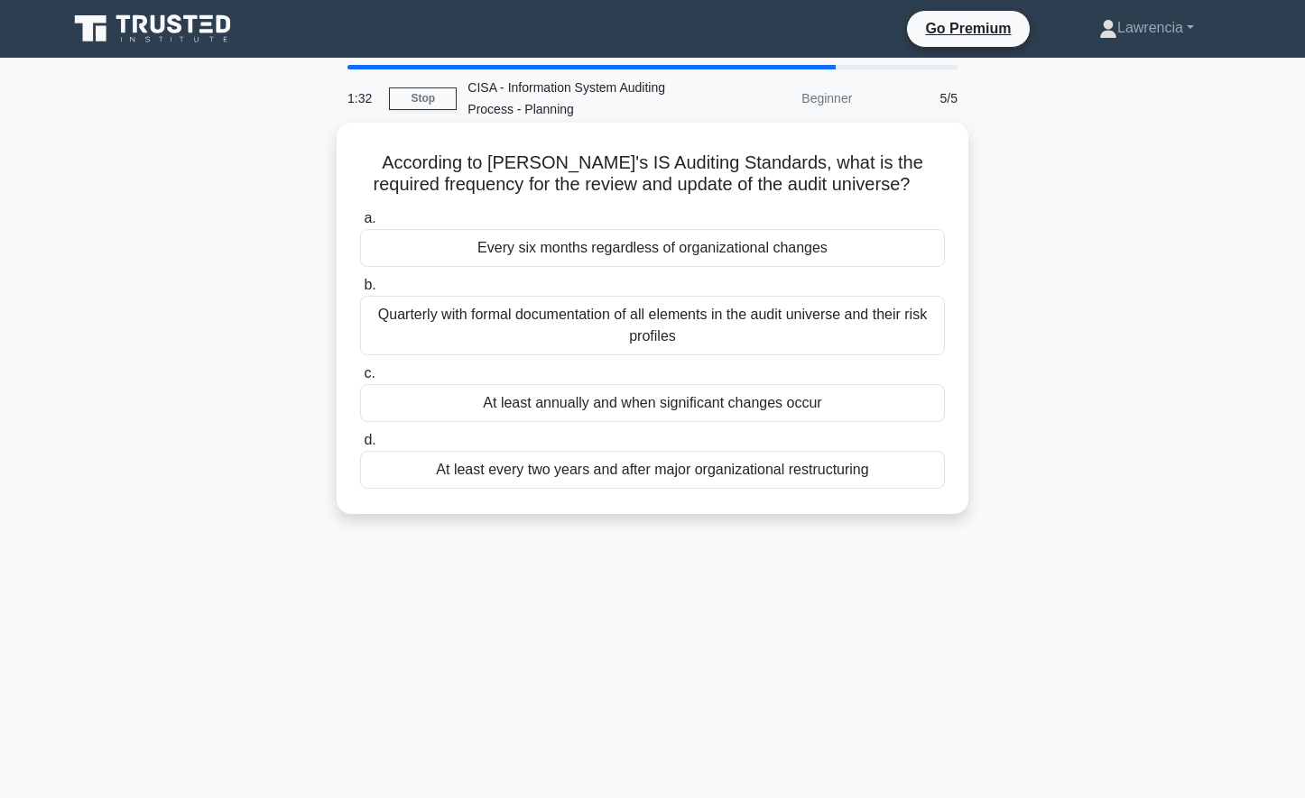
click at [614, 402] on div "At least annually and when significant changes occur" at bounding box center [652, 403] width 585 height 38
click at [360, 380] on input "c. At least annually and when significant changes occur" at bounding box center [360, 374] width 0 height 12
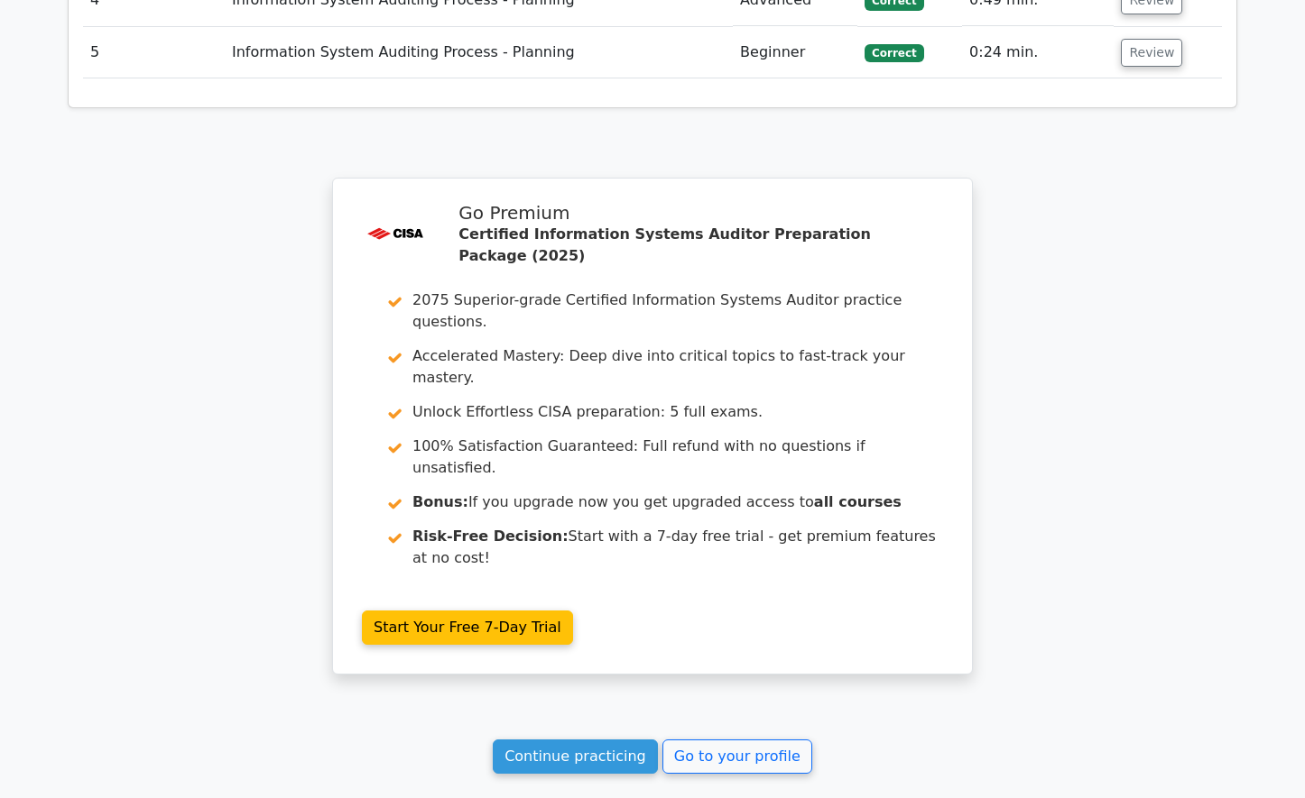
scroll to position [2638, 0]
